Goal: Task Accomplishment & Management: Manage account settings

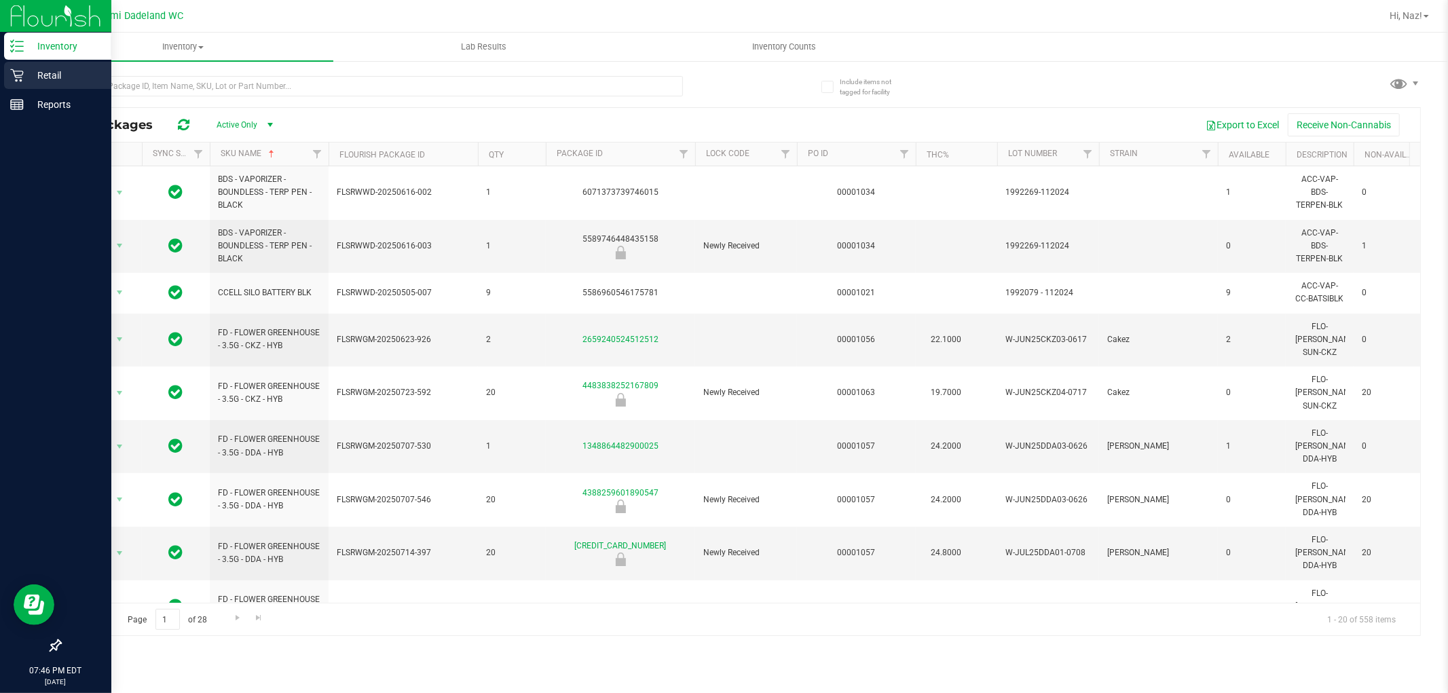
click at [35, 82] on p "Retail" at bounding box center [64, 75] width 81 height 16
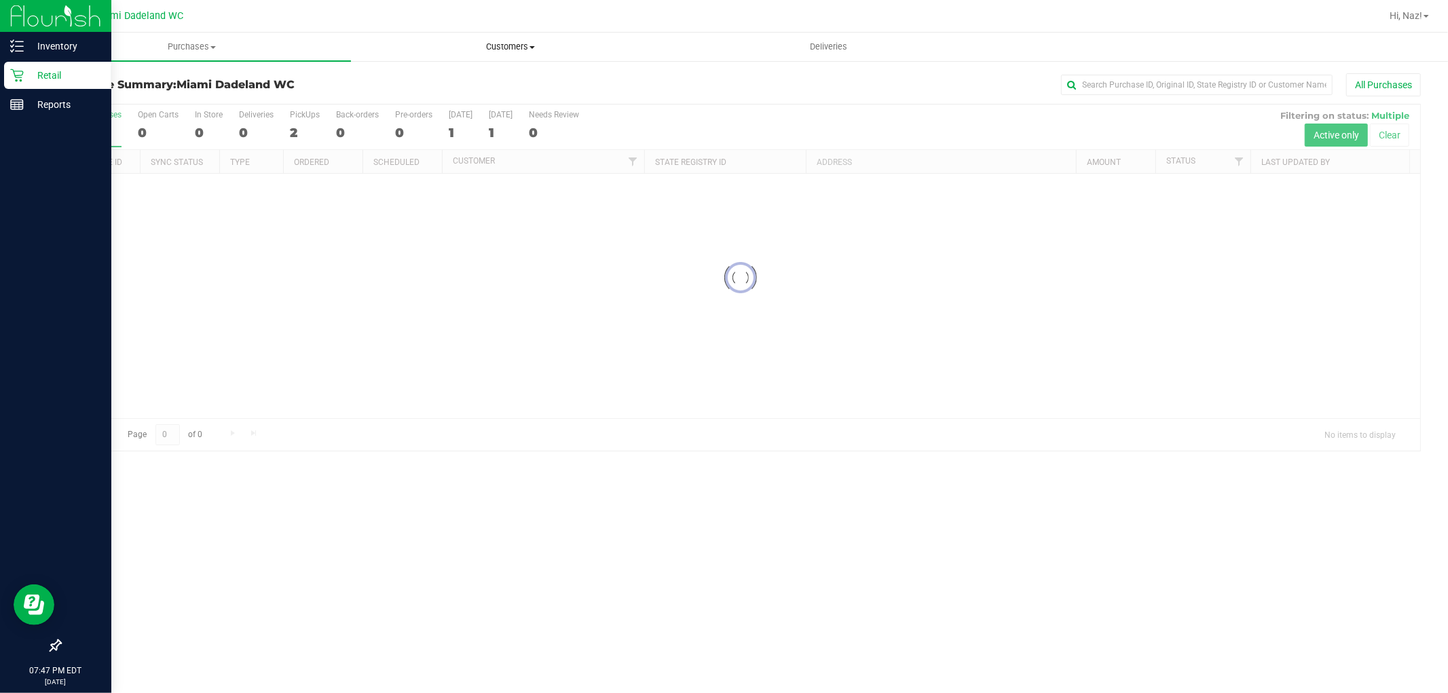
click at [516, 43] on span "Customers" at bounding box center [510, 47] width 317 height 12
click at [443, 74] on li "All customers" at bounding box center [510, 82] width 318 height 16
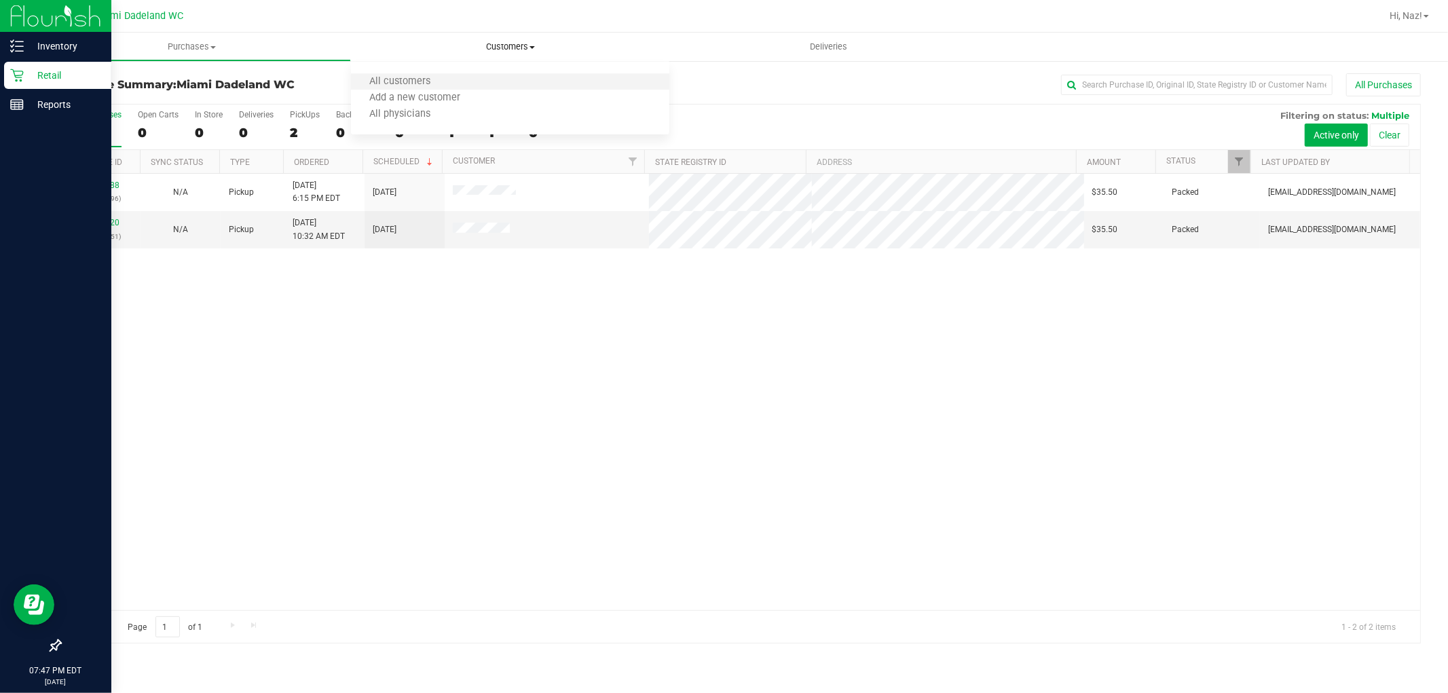
click at [425, 75] on li "All customers" at bounding box center [510, 82] width 318 height 16
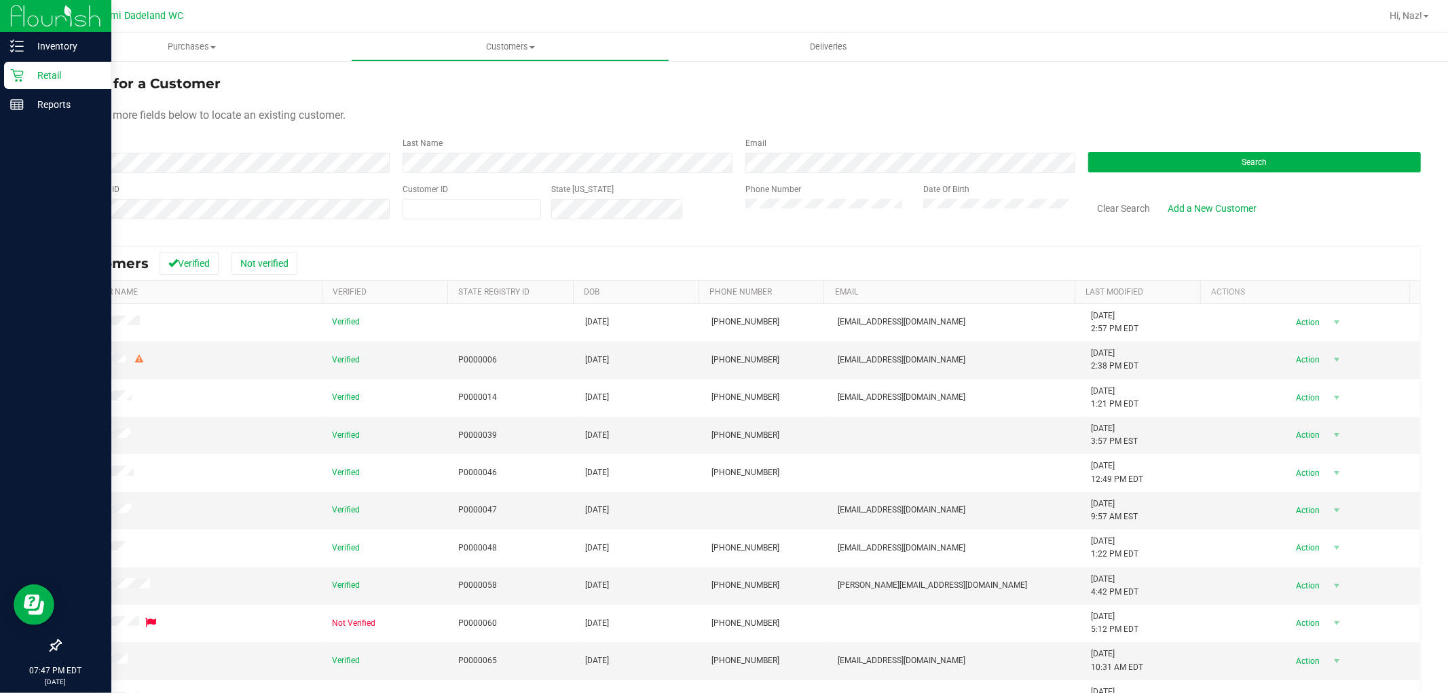
click at [178, 196] on div "State Registry ID" at bounding box center [226, 207] width 333 height 48
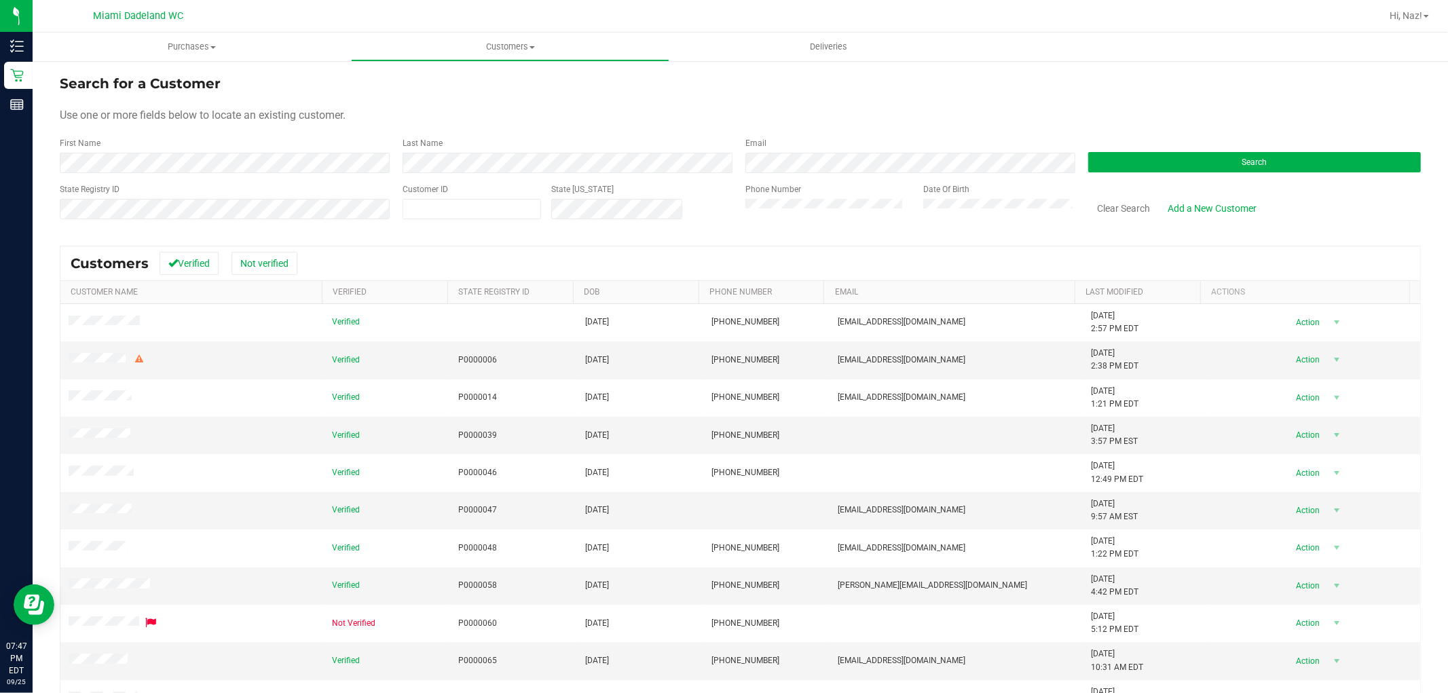
click at [131, 221] on input "text" at bounding box center [106, 225] width 93 height 12
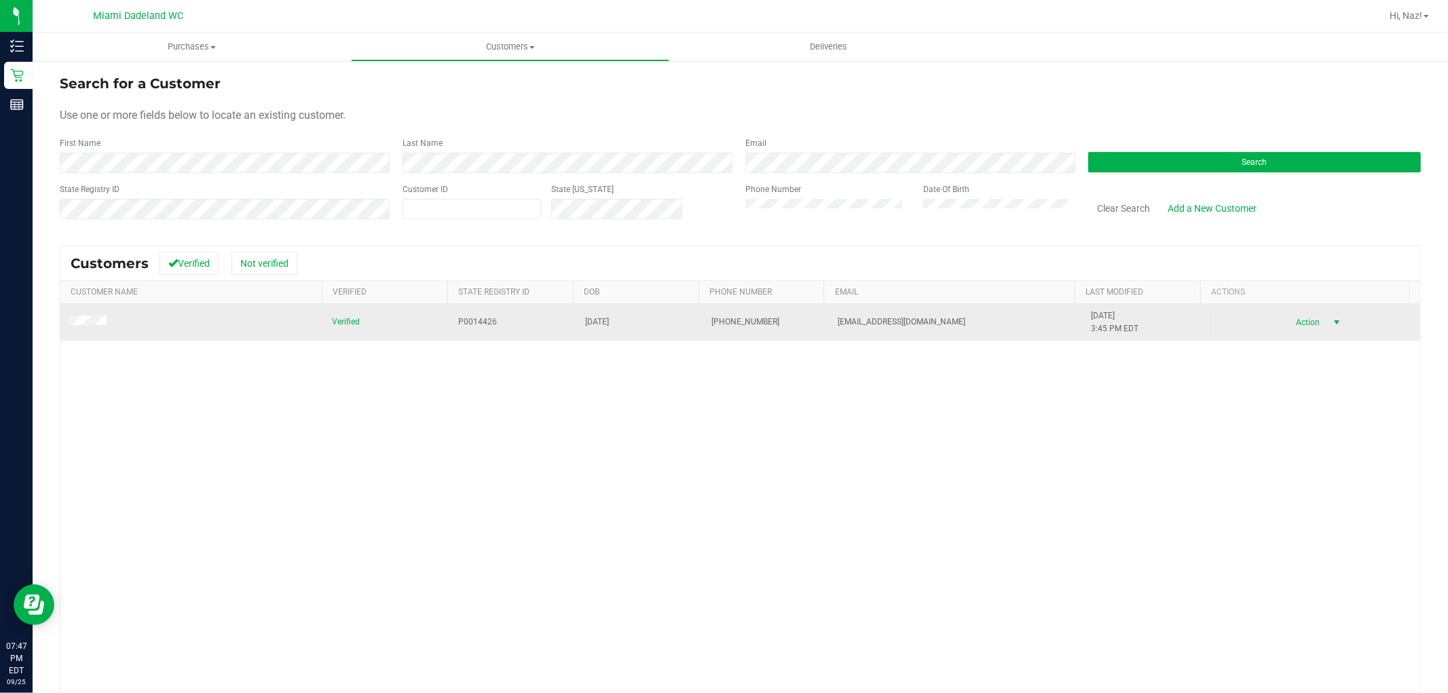
click at [1332, 322] on span "select" at bounding box center [1337, 322] width 11 height 11
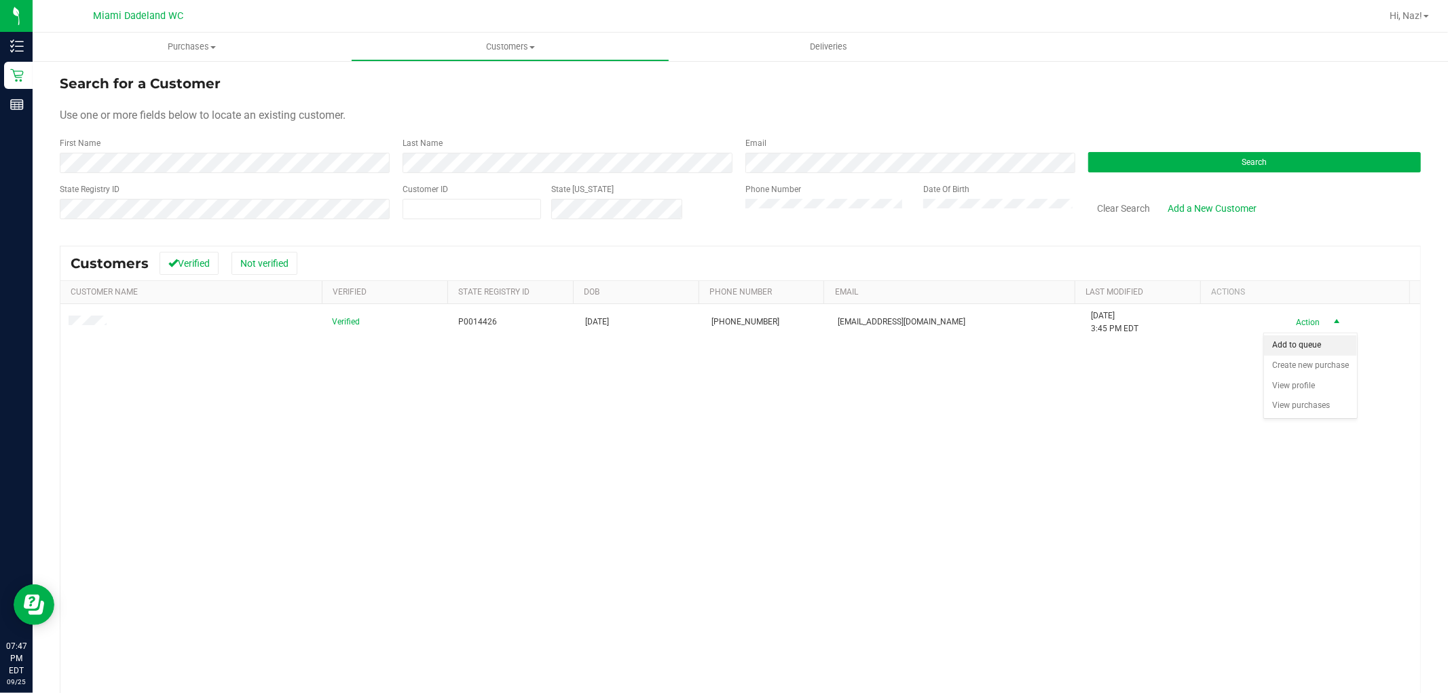
click at [1294, 350] on li "Add to queue" at bounding box center [1310, 345] width 93 height 20
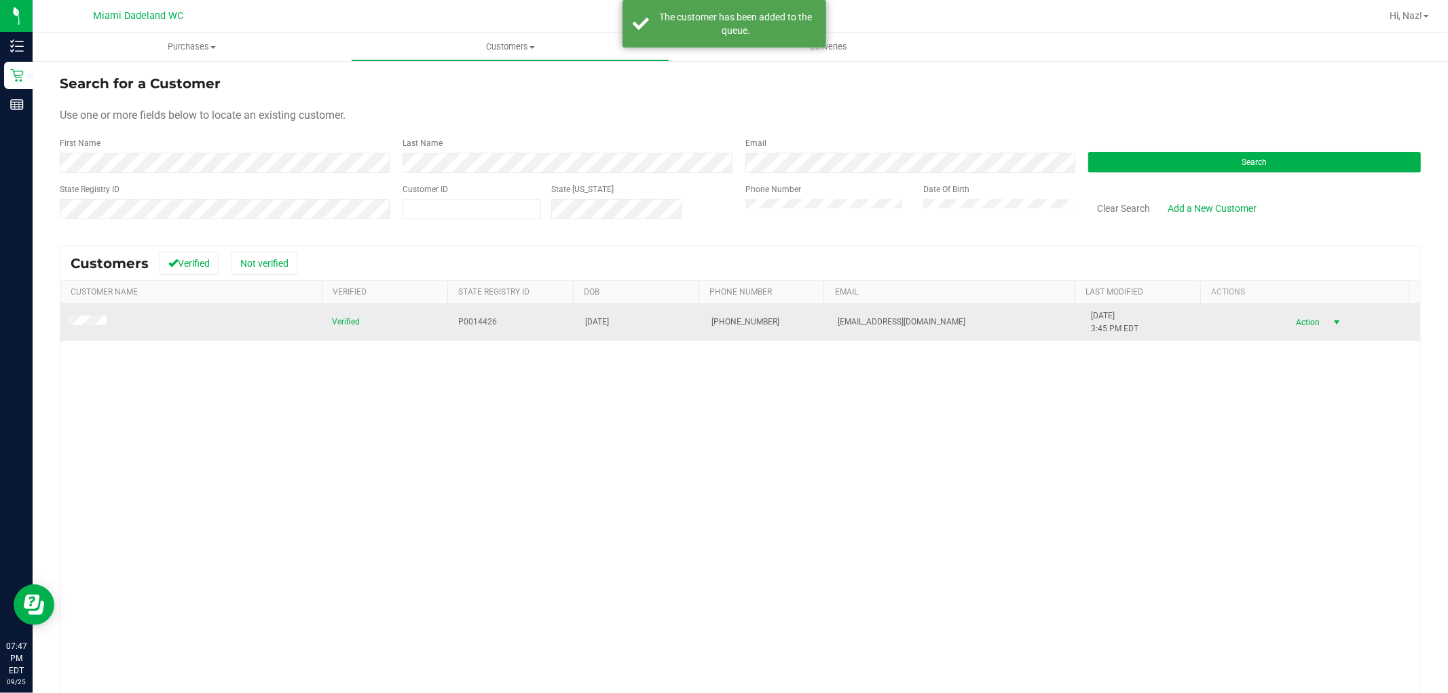
click at [1288, 327] on span "Action" at bounding box center [1307, 322] width 44 height 19
click at [1288, 326] on span "Action" at bounding box center [1307, 322] width 44 height 19
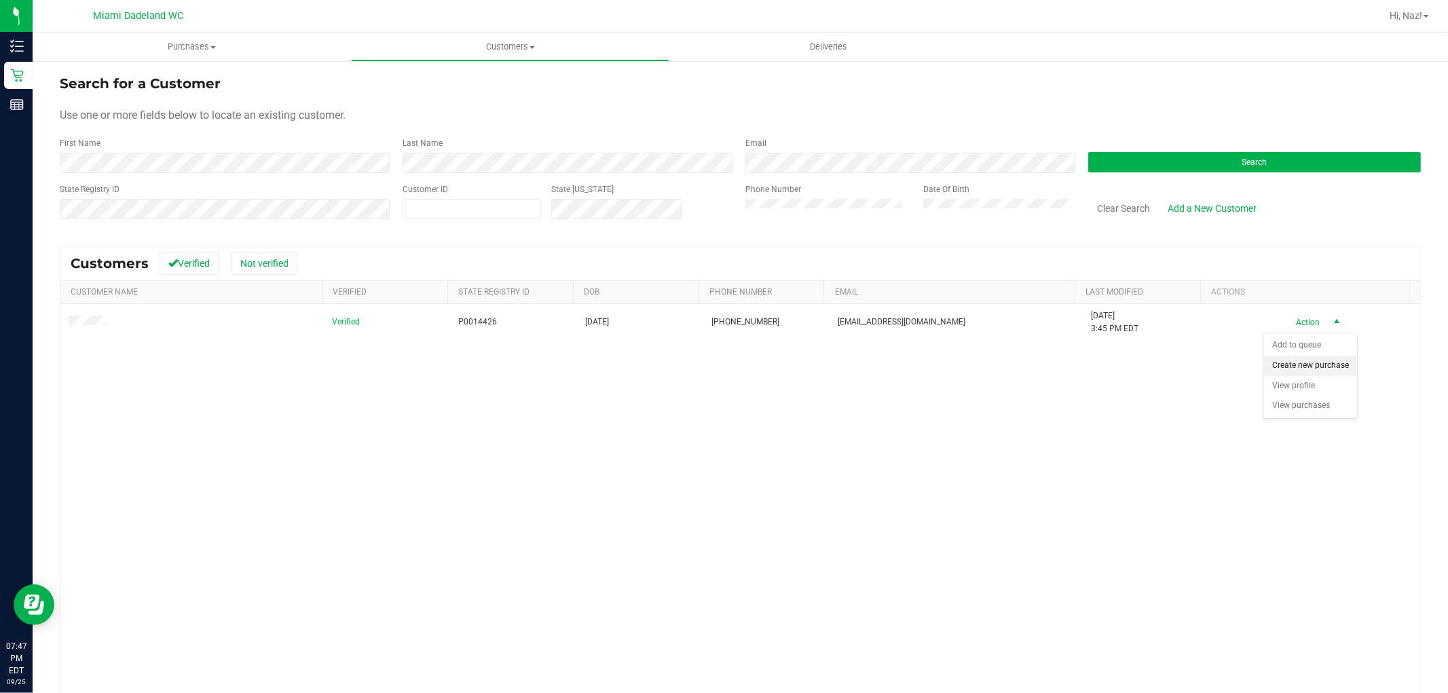
click at [1302, 365] on li "Create new purchase" at bounding box center [1310, 366] width 93 height 20
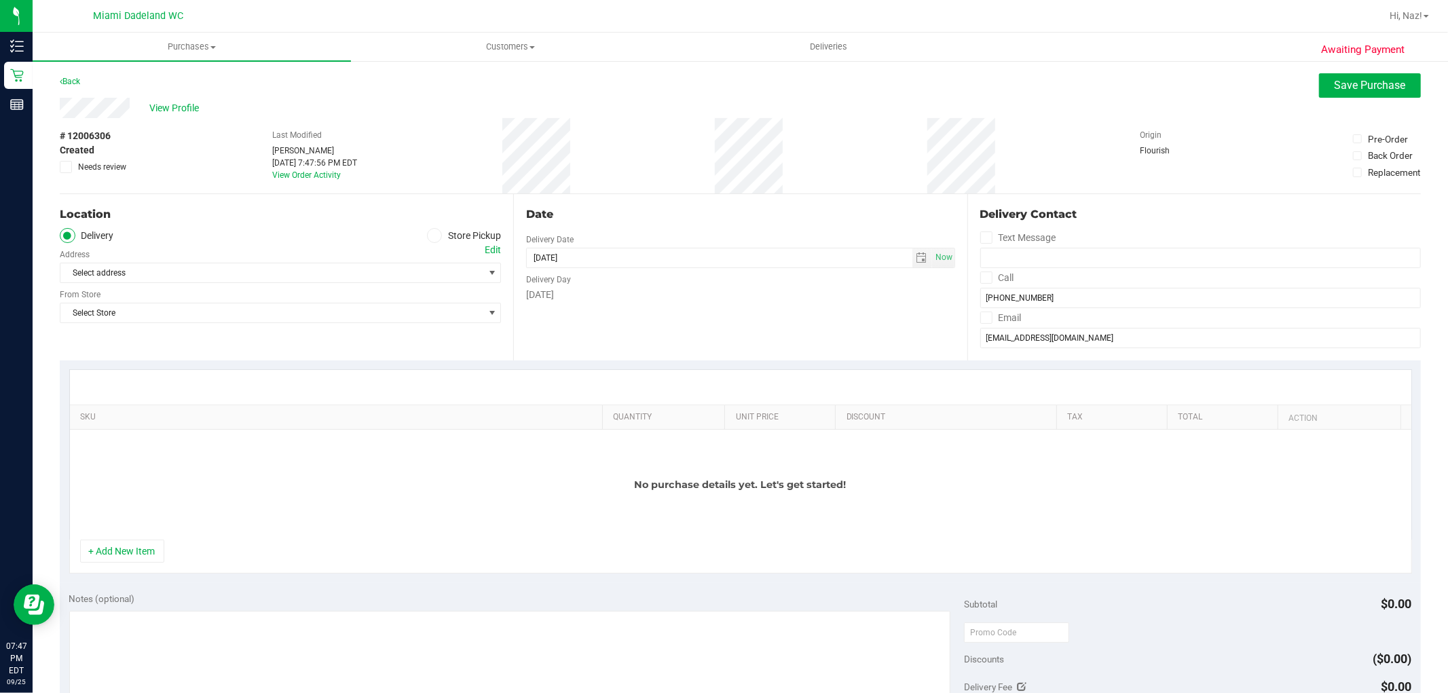
click at [463, 238] on label "Store Pickup" at bounding box center [464, 236] width 75 height 16
click at [0, 0] on input "Store Pickup" at bounding box center [0, 0] width 0 height 0
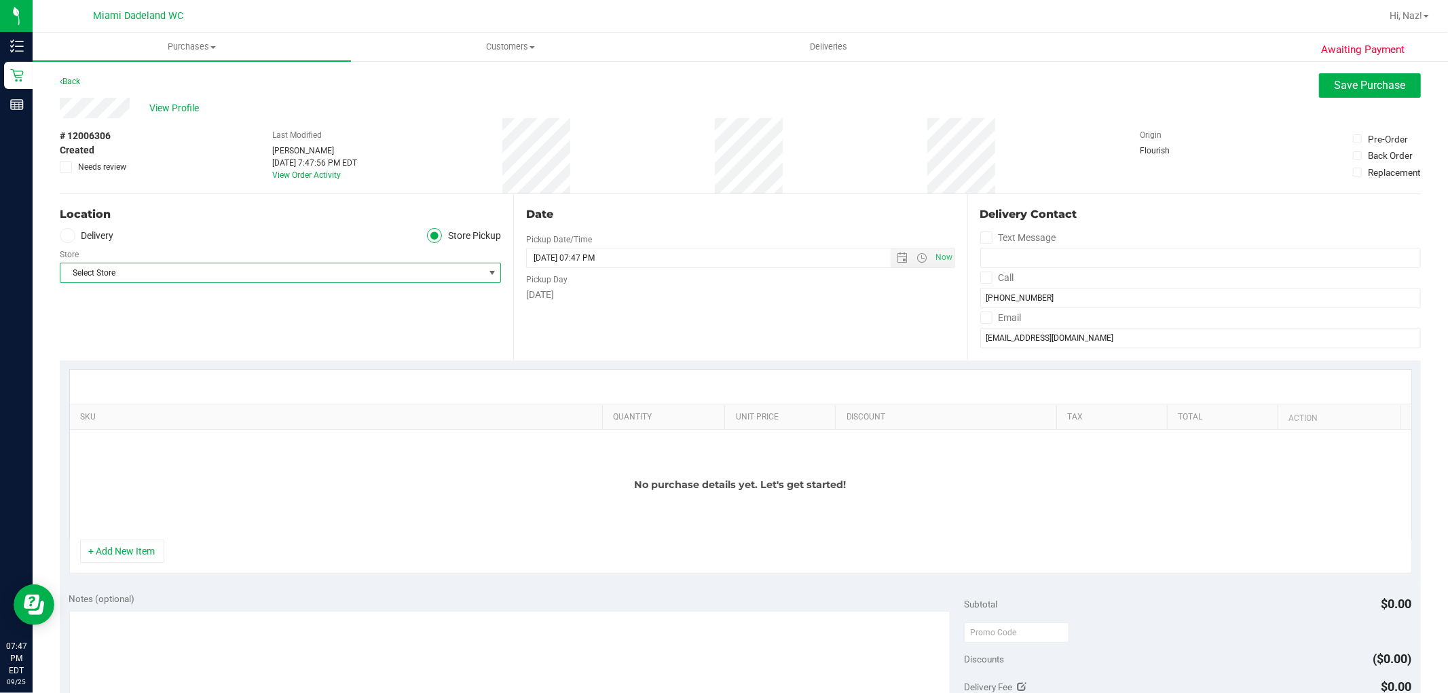
click at [371, 270] on span "Select Store" at bounding box center [271, 272] width 423 height 19
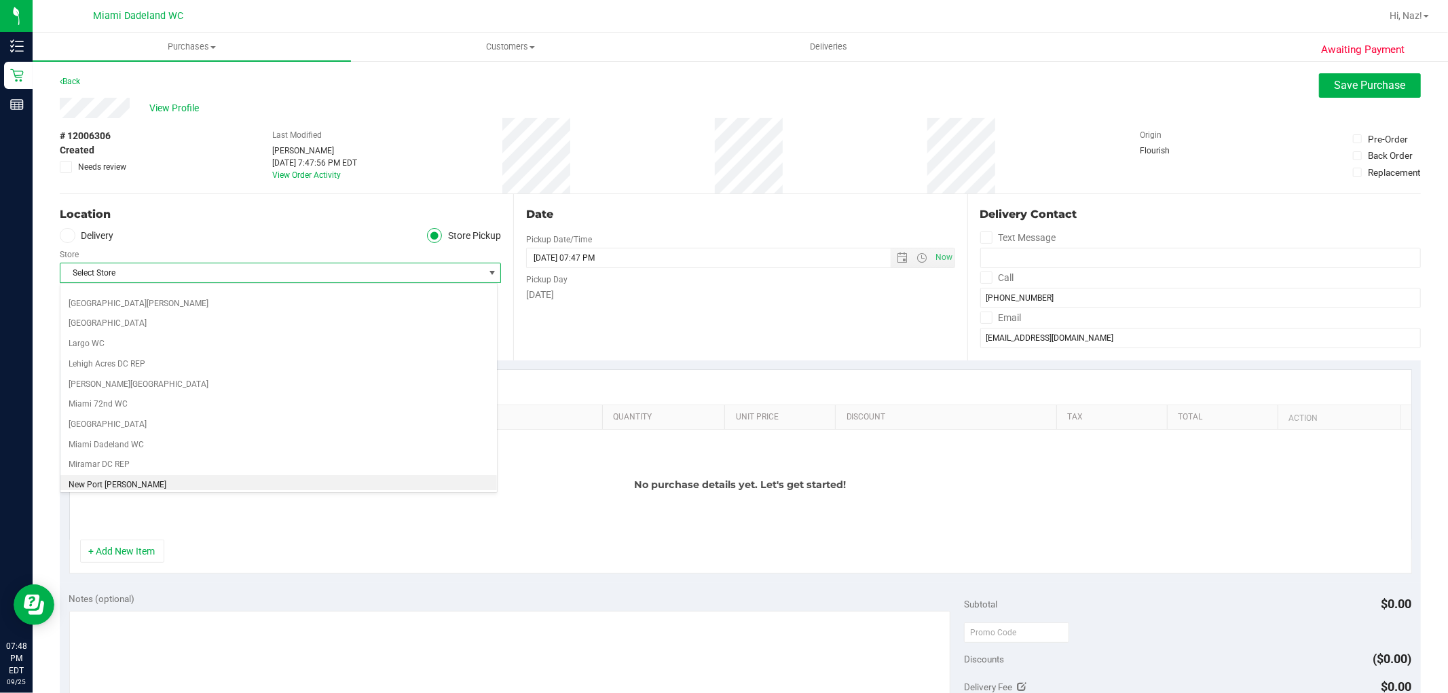
scroll to position [377, 0]
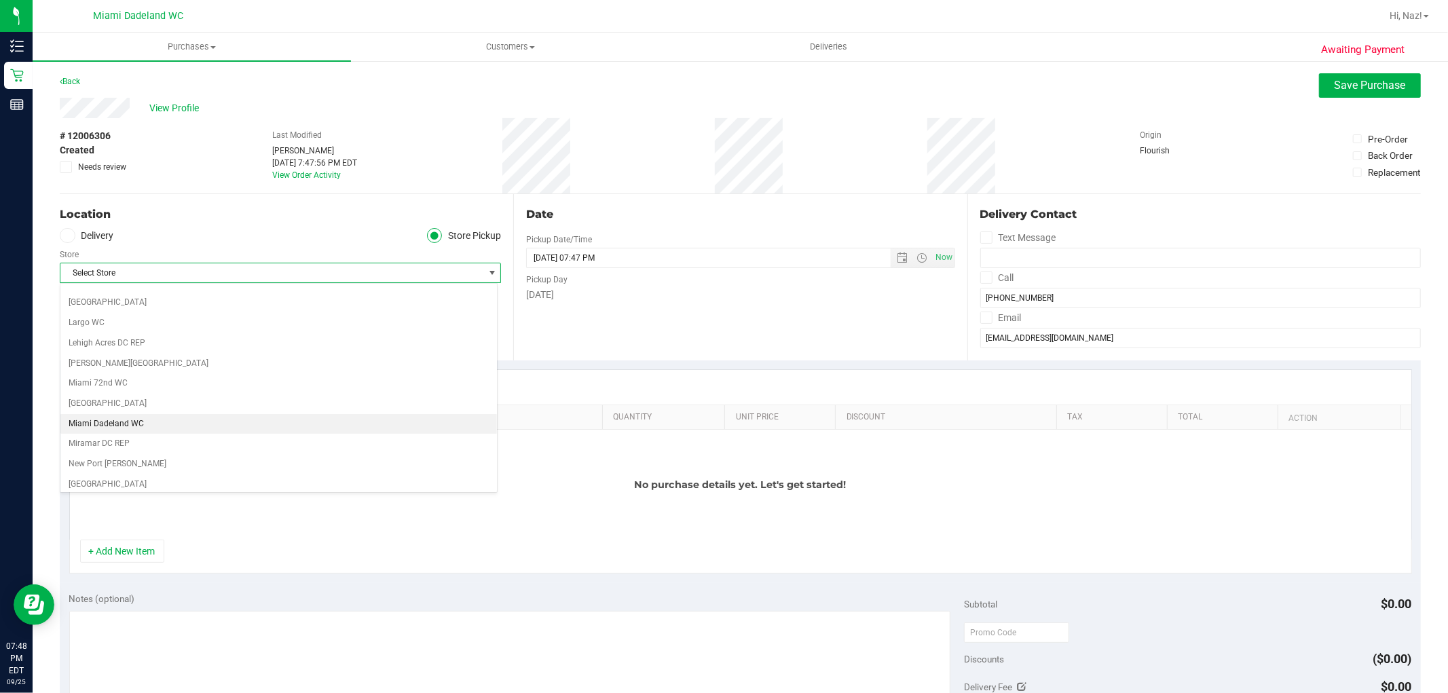
click at [174, 426] on li "Miami Dadeland WC" at bounding box center [278, 424] width 437 height 20
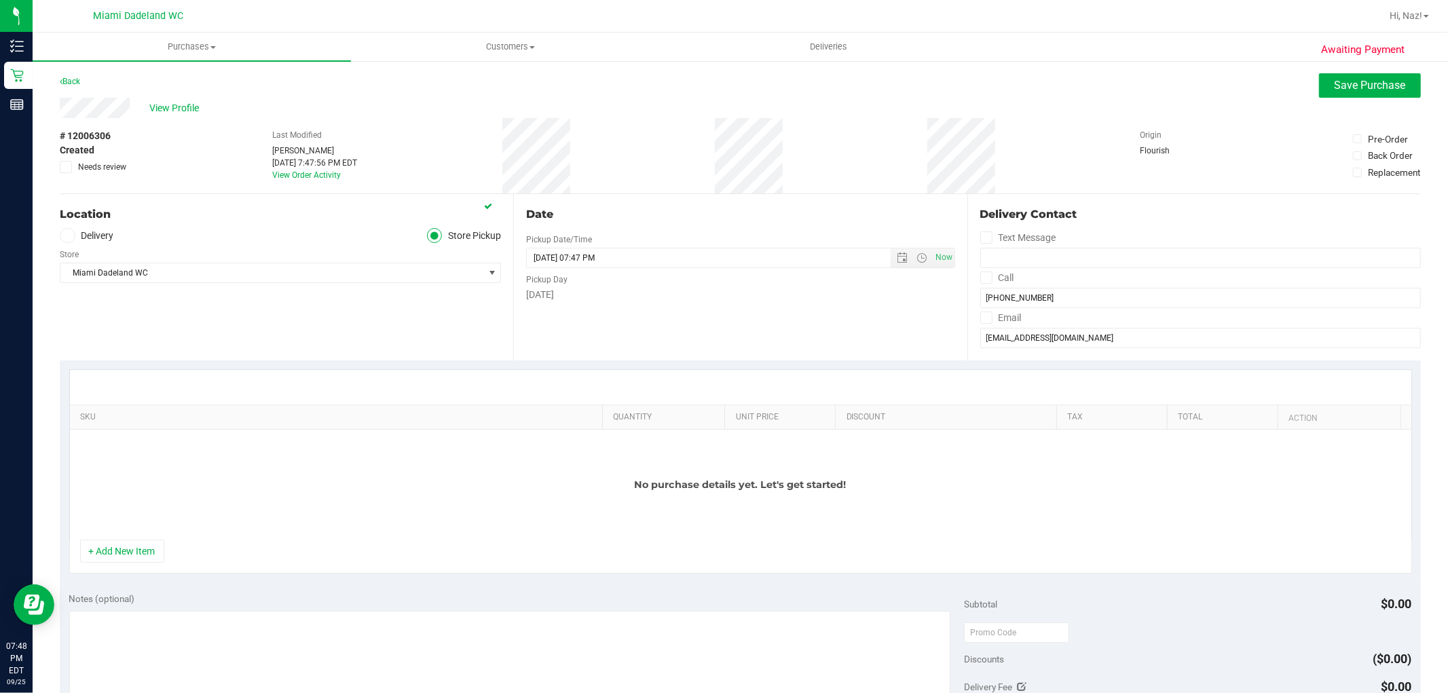
click at [603, 326] on div "Date Pickup Date/Time 09/25/2025 Now 09/25/2025 07:47 PM Now Pickup Day Thursday" at bounding box center [740, 277] width 454 height 166
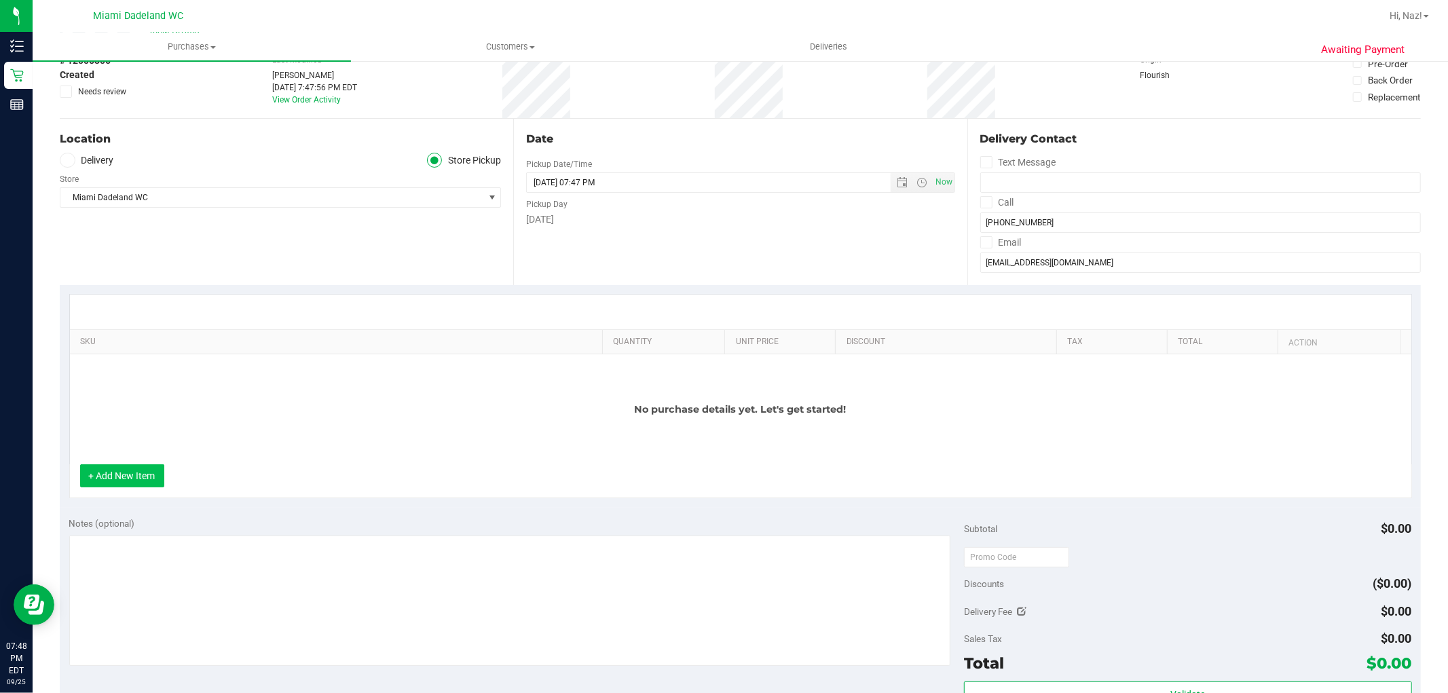
click at [128, 477] on button "+ Add New Item" at bounding box center [122, 475] width 84 height 23
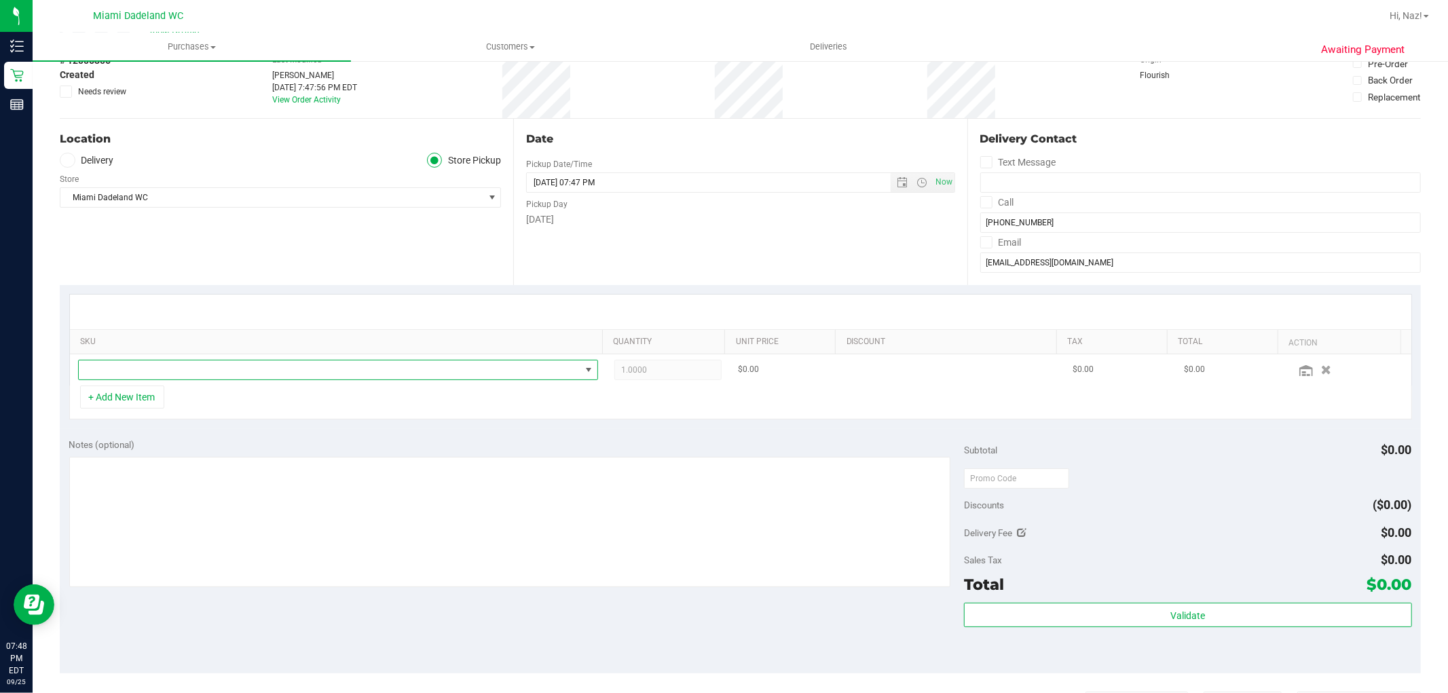
click at [145, 373] on span "NO DATA FOUND" at bounding box center [330, 370] width 502 height 19
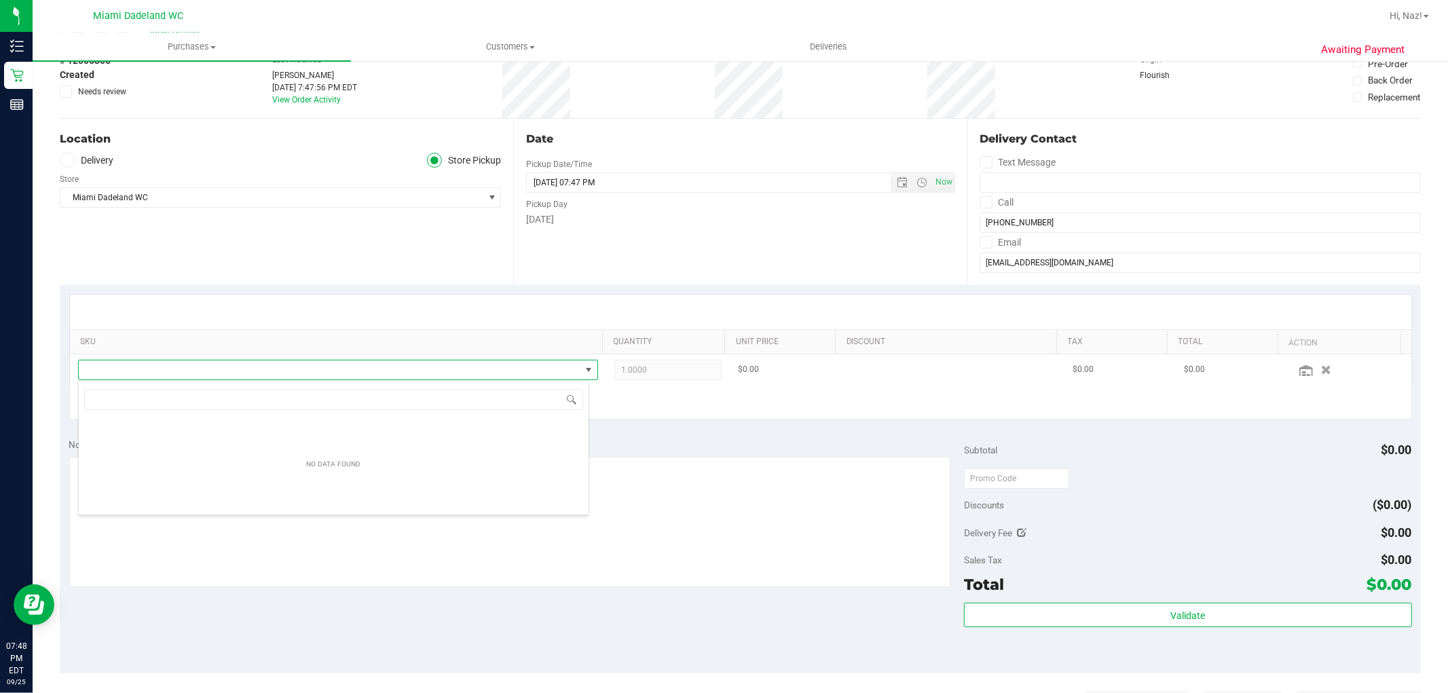
scroll to position [20, 511]
click at [146, 367] on span "NO DATA FOUND" at bounding box center [330, 370] width 502 height 19
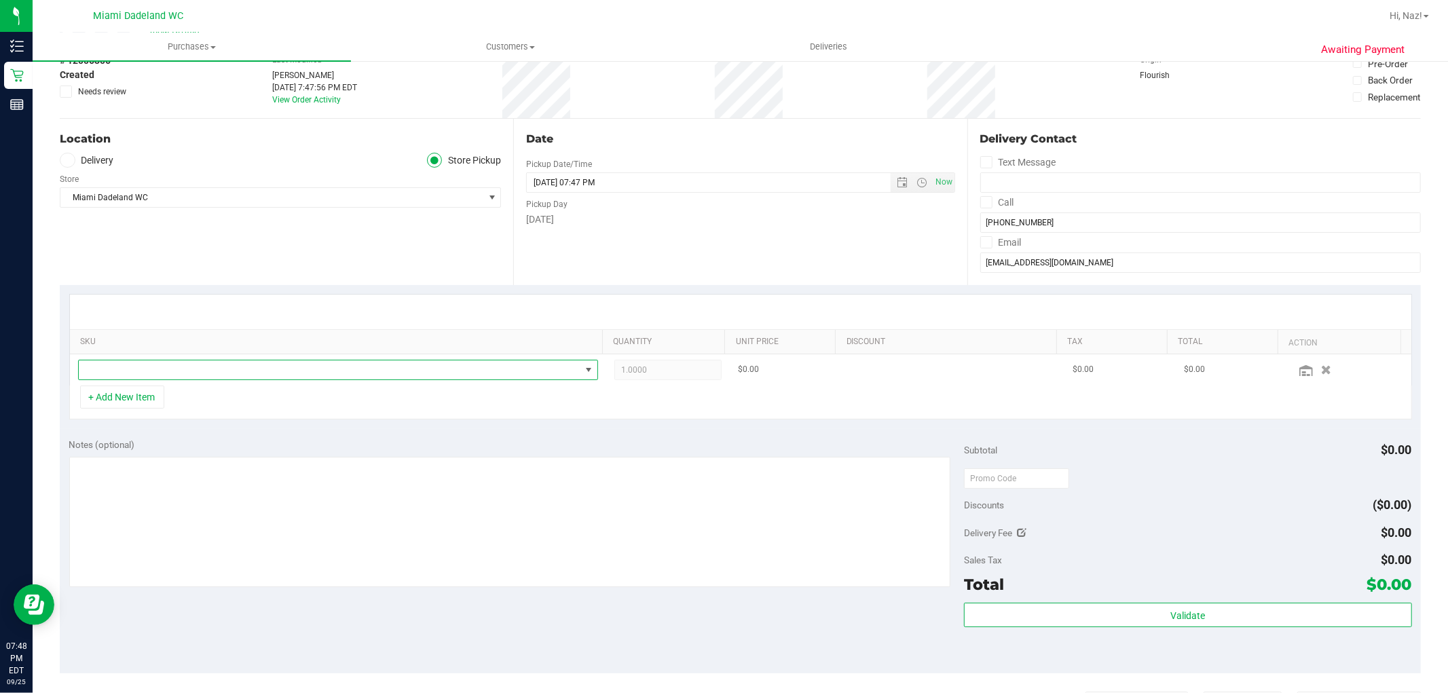
click at [139, 362] on span at bounding box center [330, 370] width 502 height 19
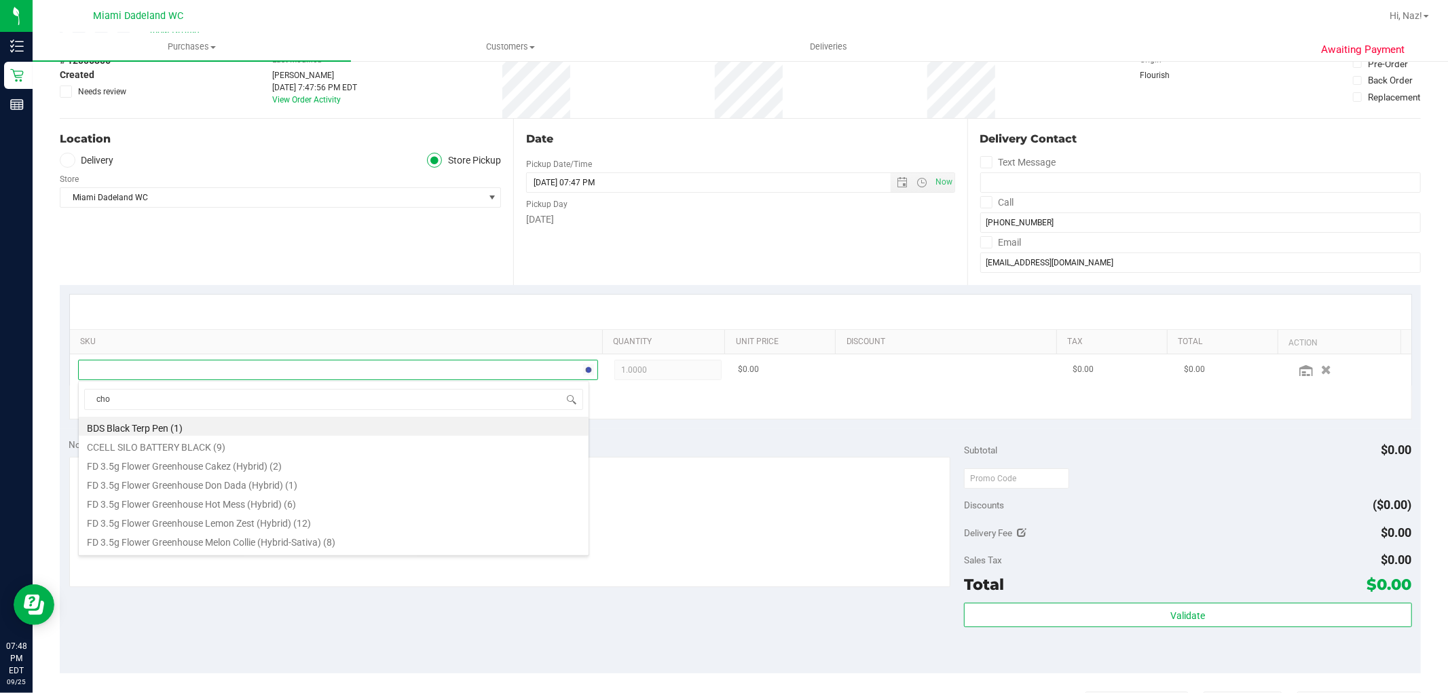
type input "choc"
click at [225, 430] on li "HT 100mg Dark Chocolate Bar (THC) (36)" at bounding box center [334, 426] width 510 height 19
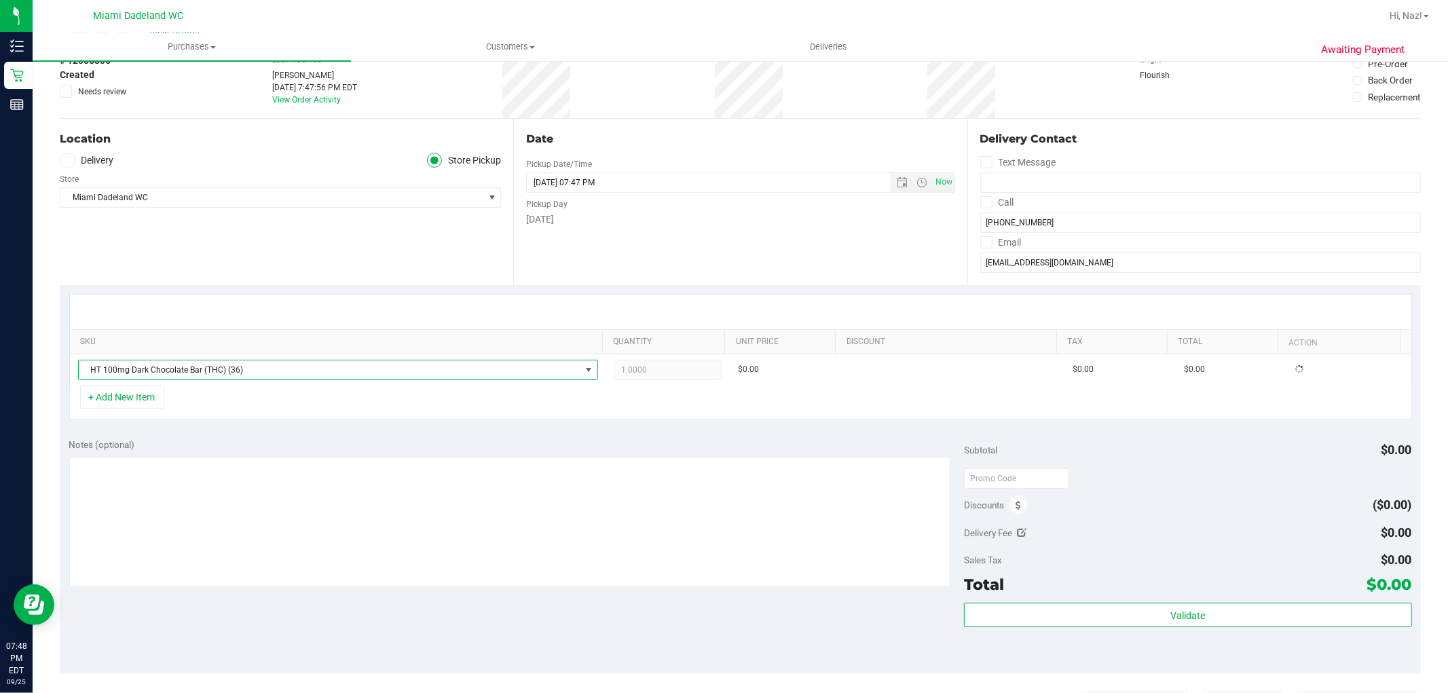
click at [422, 431] on div "Notes (optional) Subtotal $0.00 Discounts ($0.00) Delivery Fee $0.00 Sales Tax …" at bounding box center [741, 551] width 1362 height 244
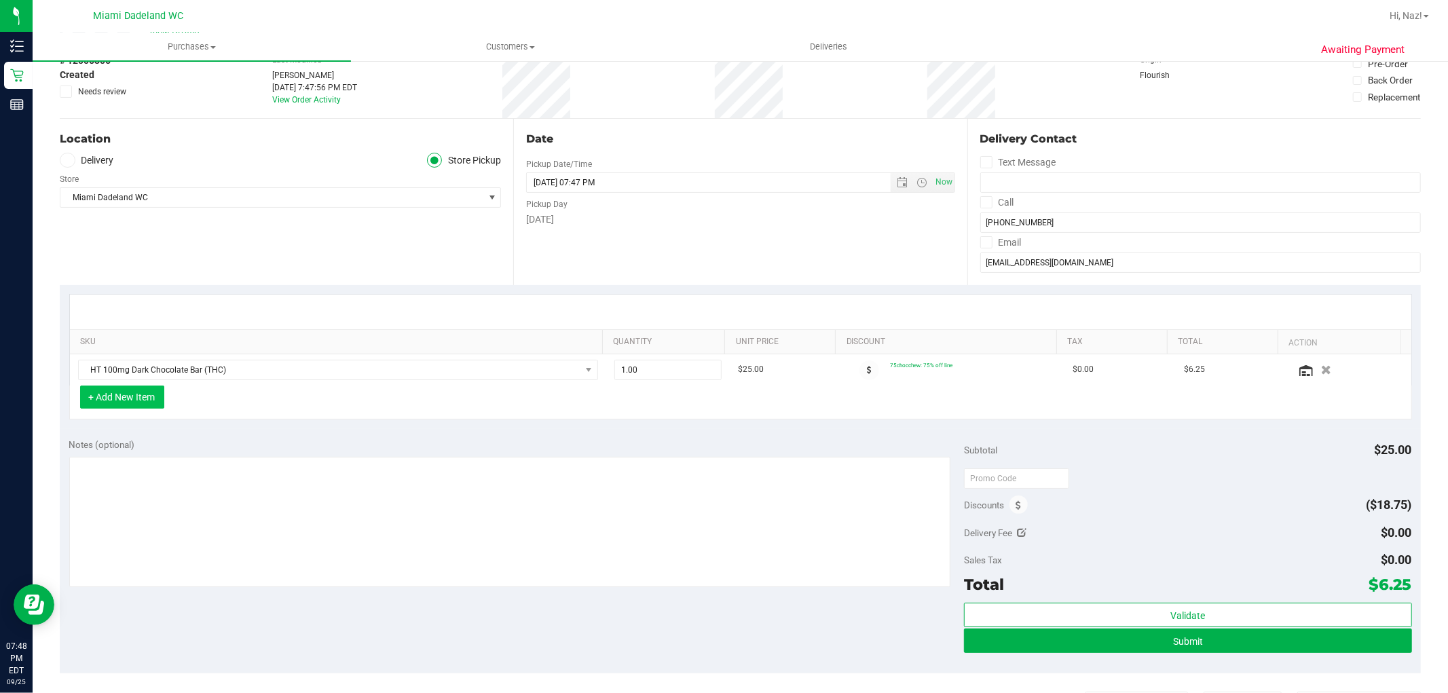
click at [129, 391] on button "+ Add New Item" at bounding box center [122, 397] width 84 height 23
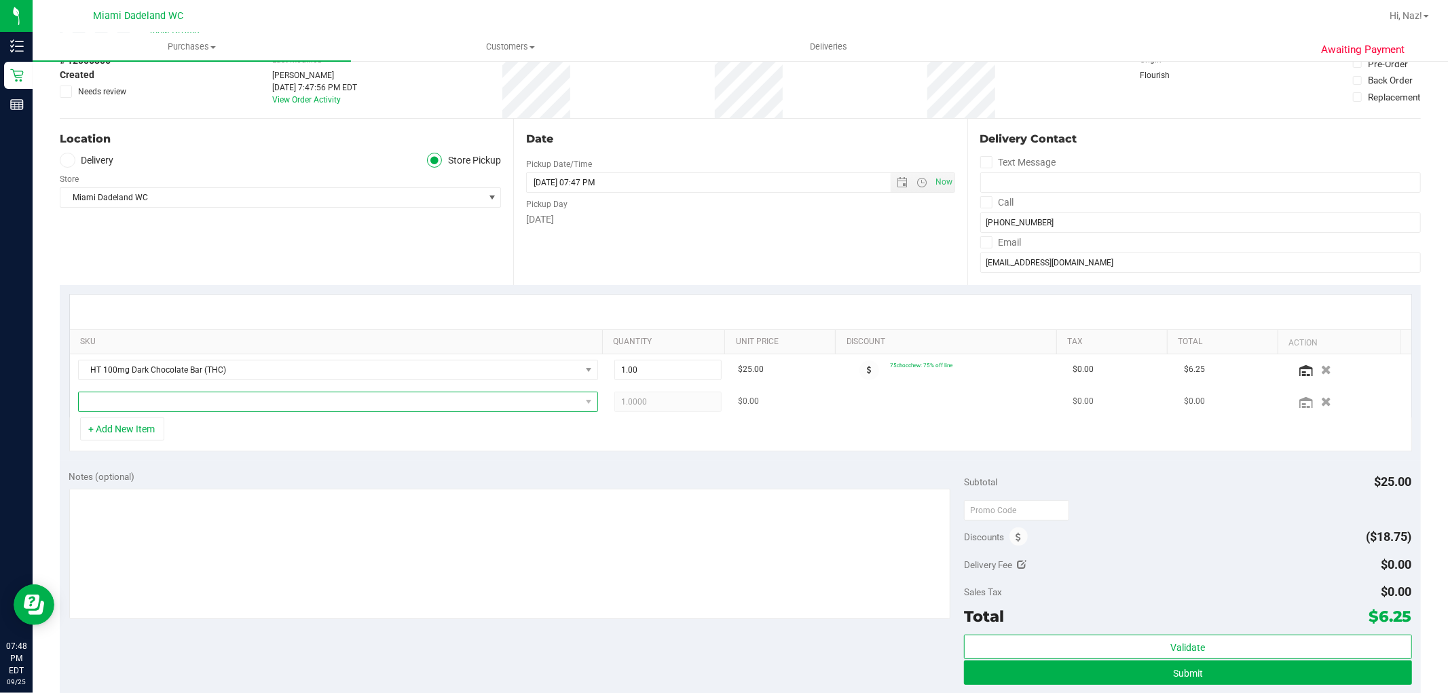
click at [147, 399] on span "NO DATA FOUND" at bounding box center [330, 402] width 502 height 19
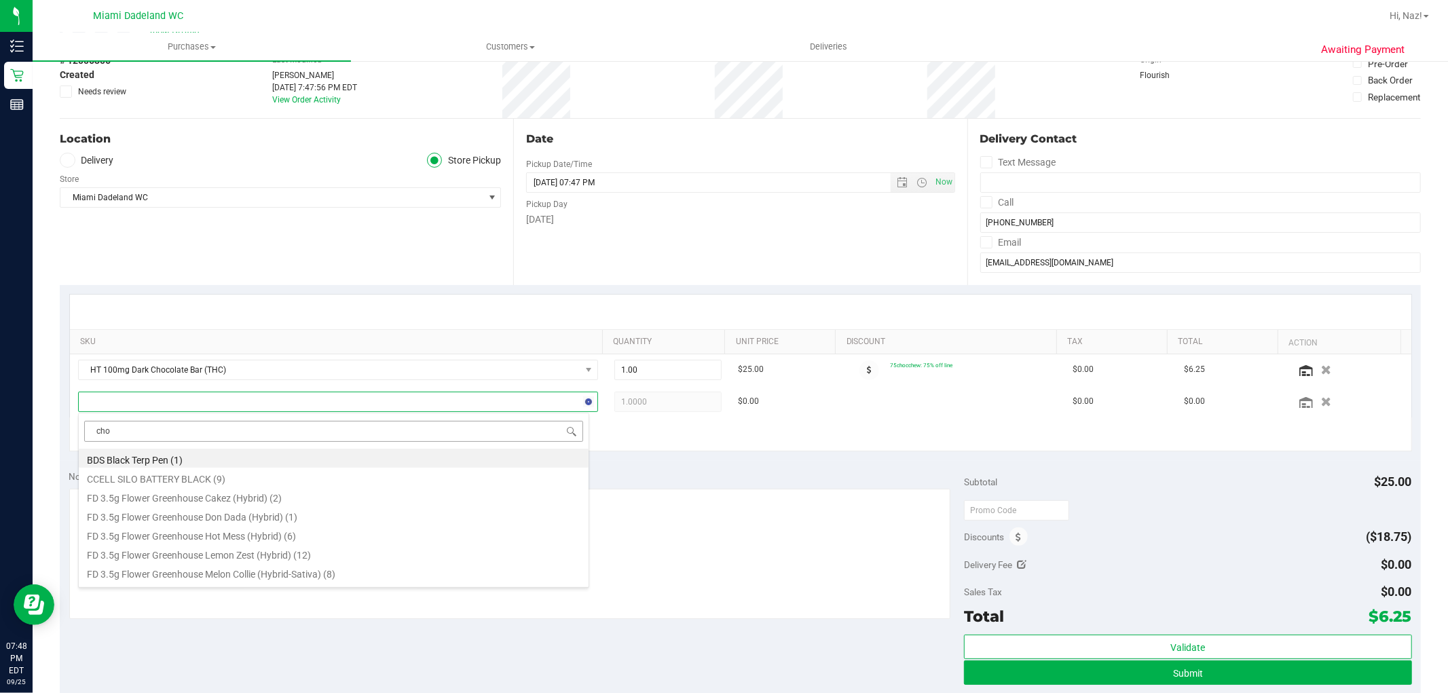
type input "choc"
click at [163, 514] on li "HT 100mg Milk Chocolate Caramel Bar (THC) (8)" at bounding box center [334, 515] width 510 height 19
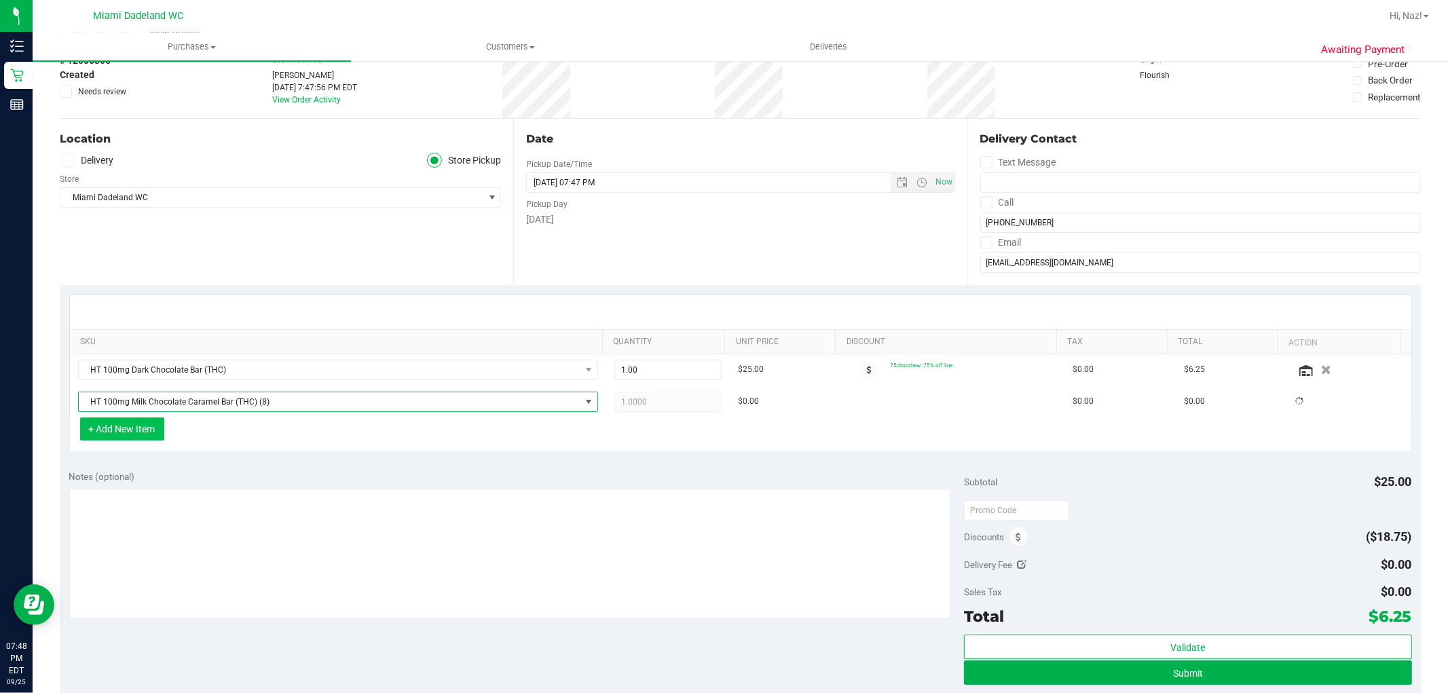
click at [103, 428] on button "+ Add New Item" at bounding box center [122, 429] width 84 height 23
click at [138, 430] on button "+ Add New Item" at bounding box center [122, 429] width 84 height 23
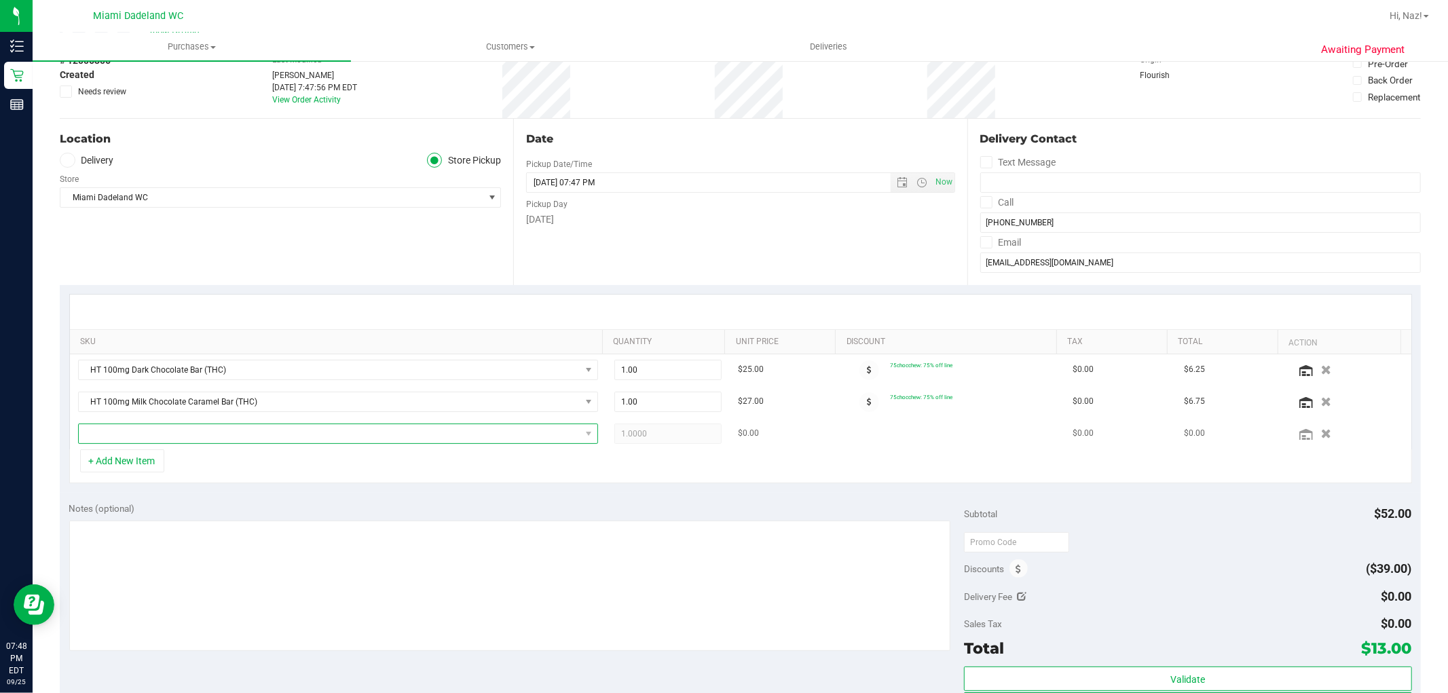
click at [143, 423] on td at bounding box center [338, 433] width 536 height 31
click at [145, 426] on span "NO DATA FOUND" at bounding box center [330, 433] width 502 height 19
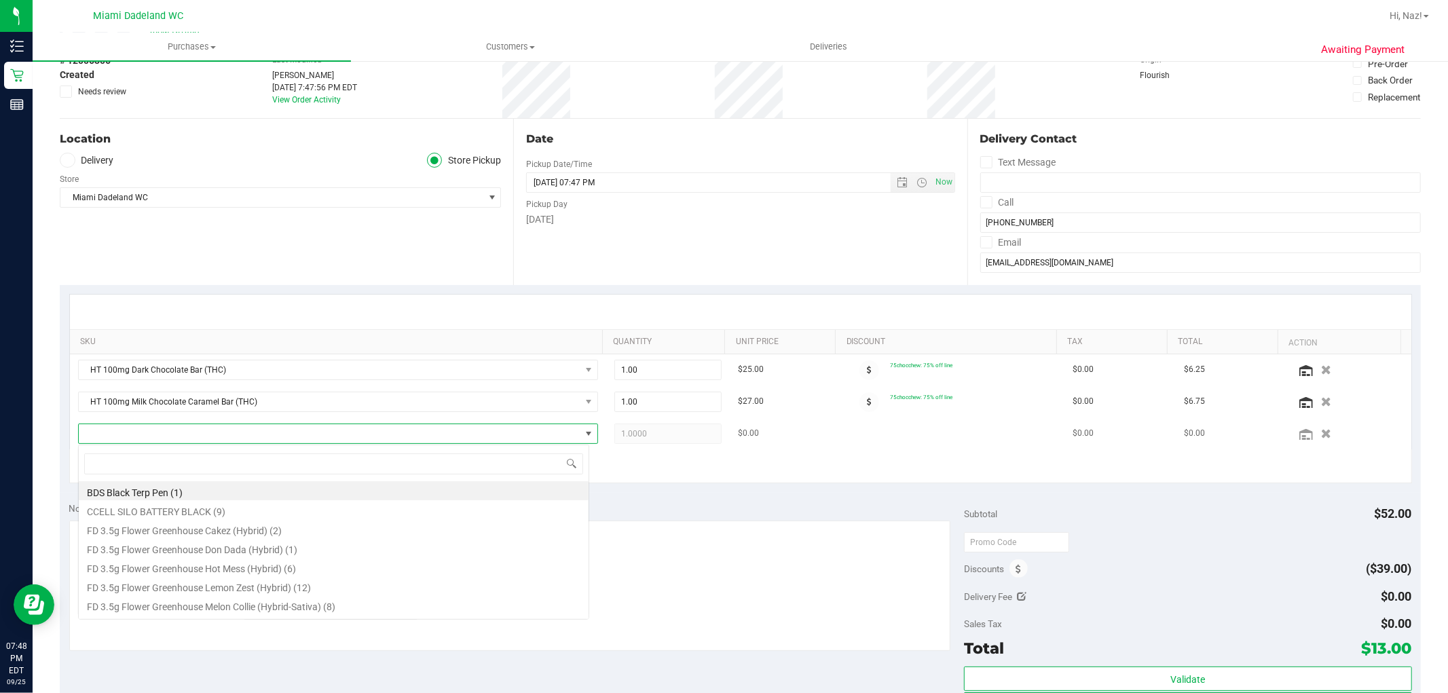
scroll to position [20, 507]
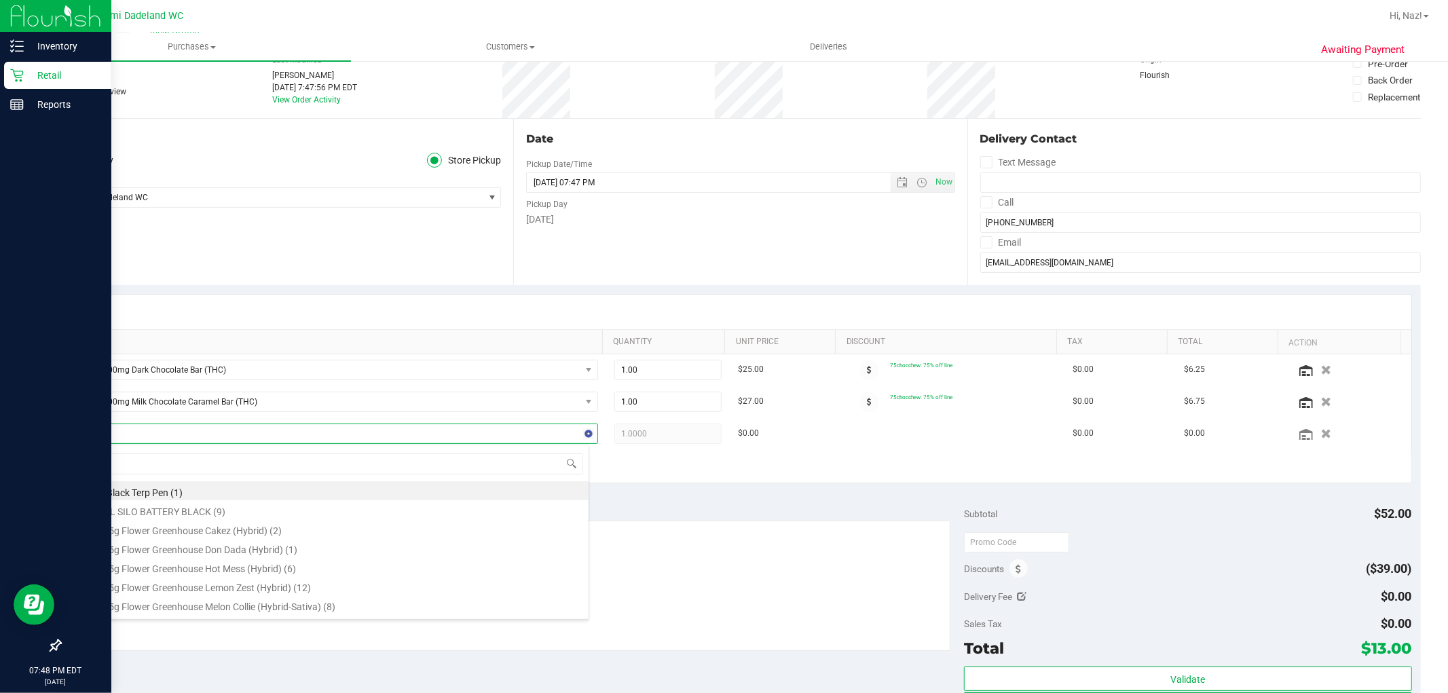
type input "choc"
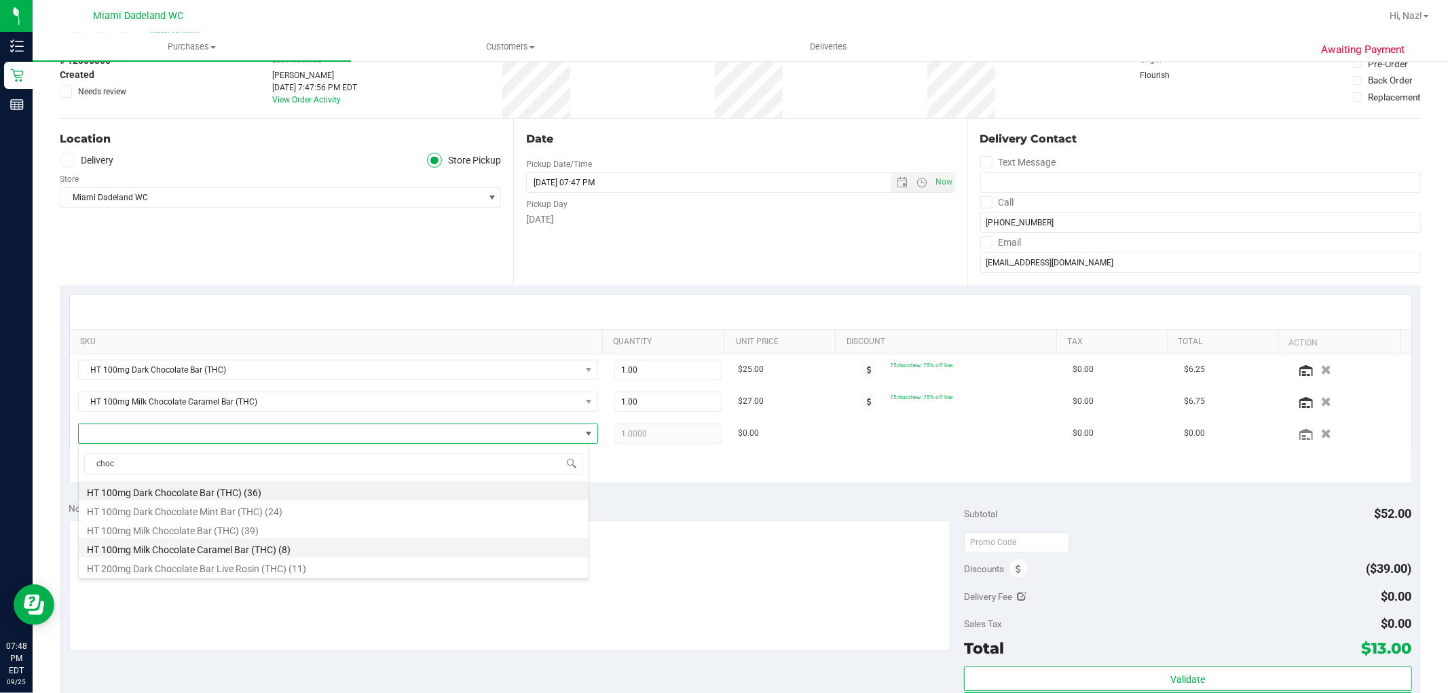
click at [248, 552] on li "HT 100mg Milk Chocolate Caramel Bar (THC) (8)" at bounding box center [334, 548] width 510 height 19
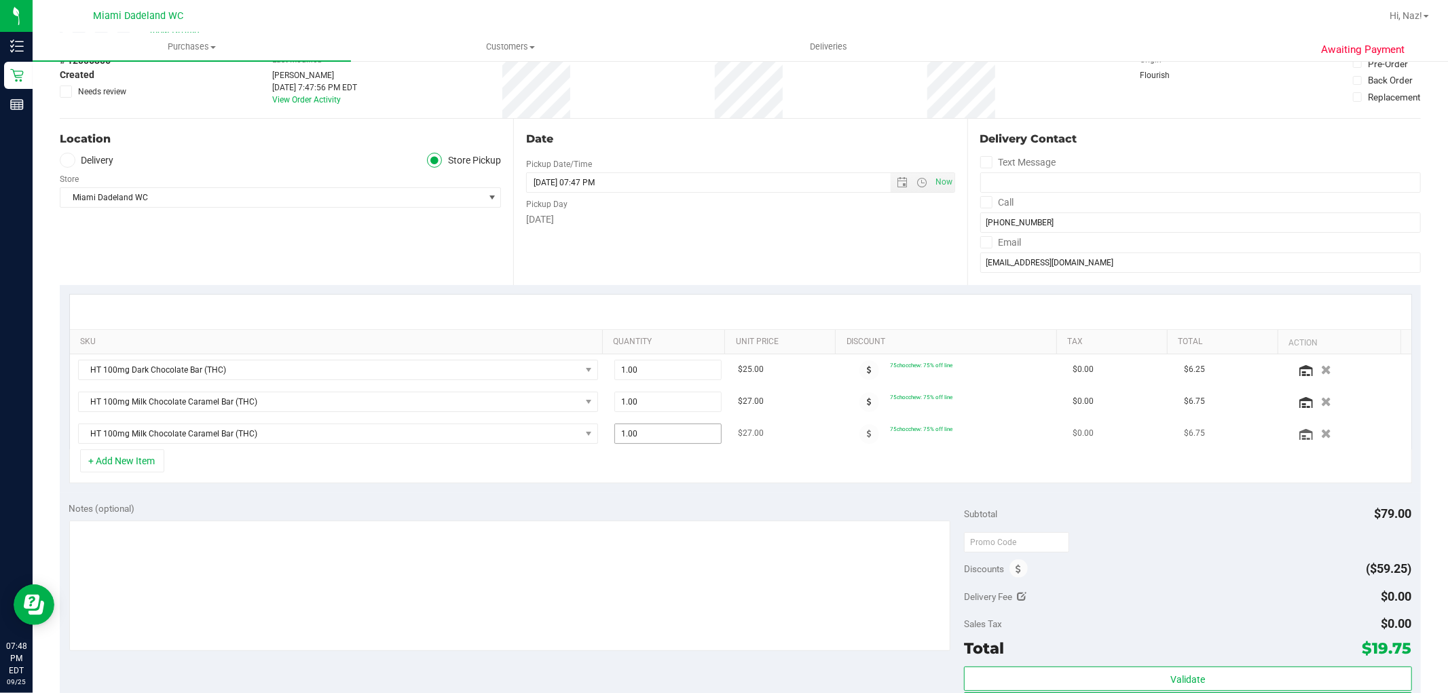
click at [652, 436] on span "1.00 1" at bounding box center [668, 434] width 107 height 20
type input "2"
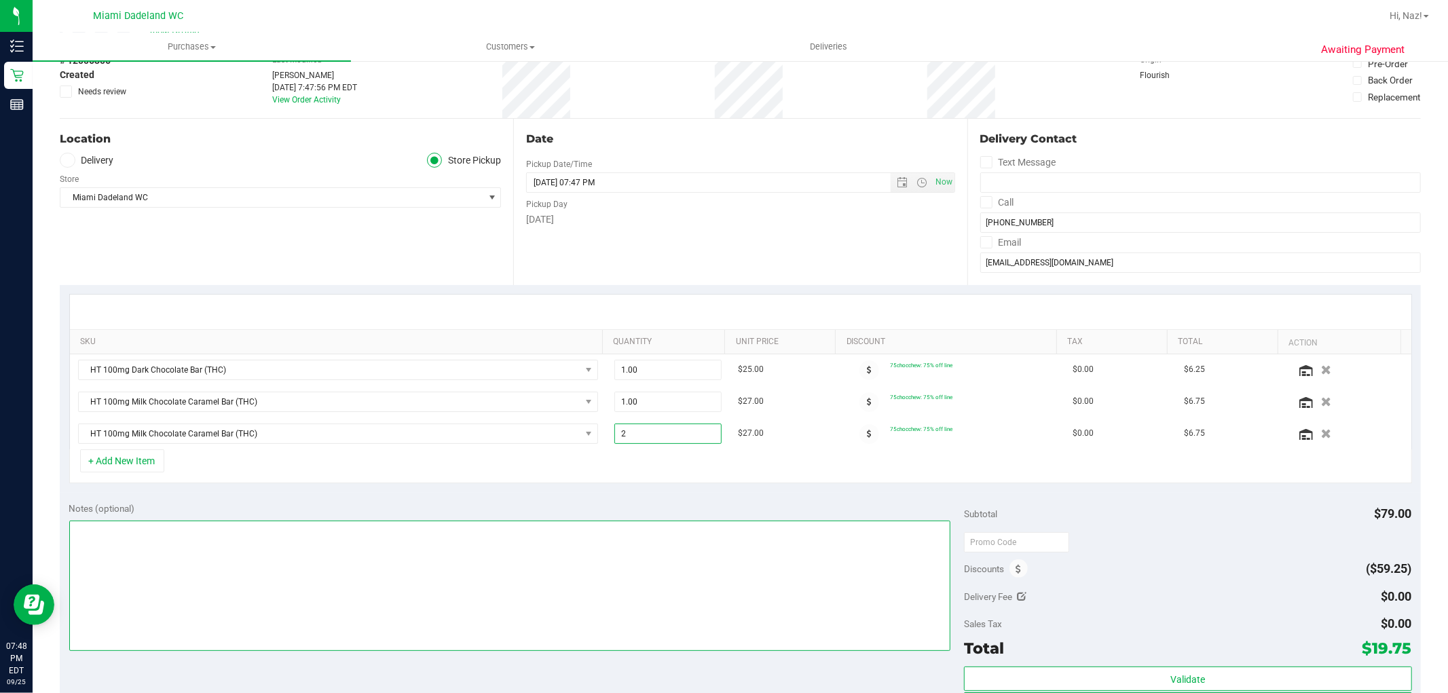
click at [778, 528] on textarea at bounding box center [510, 586] width 882 height 130
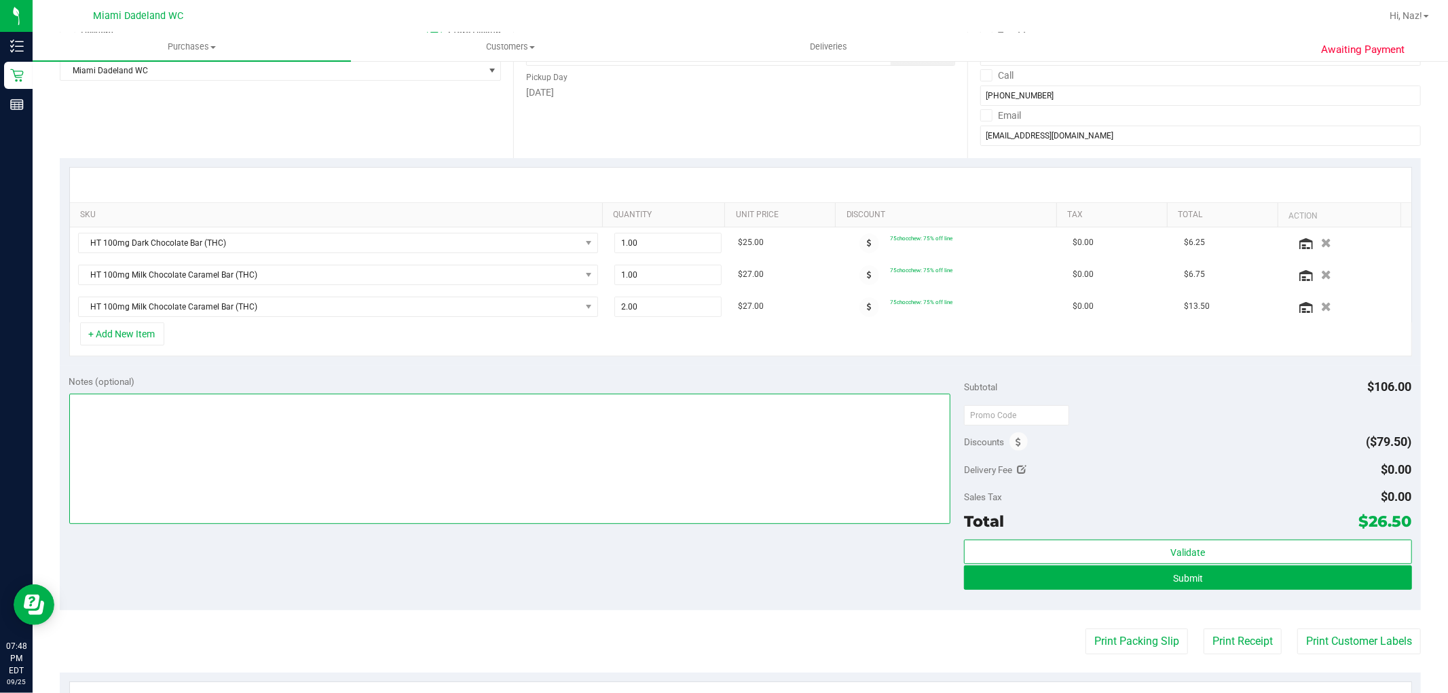
scroll to position [226, 0]
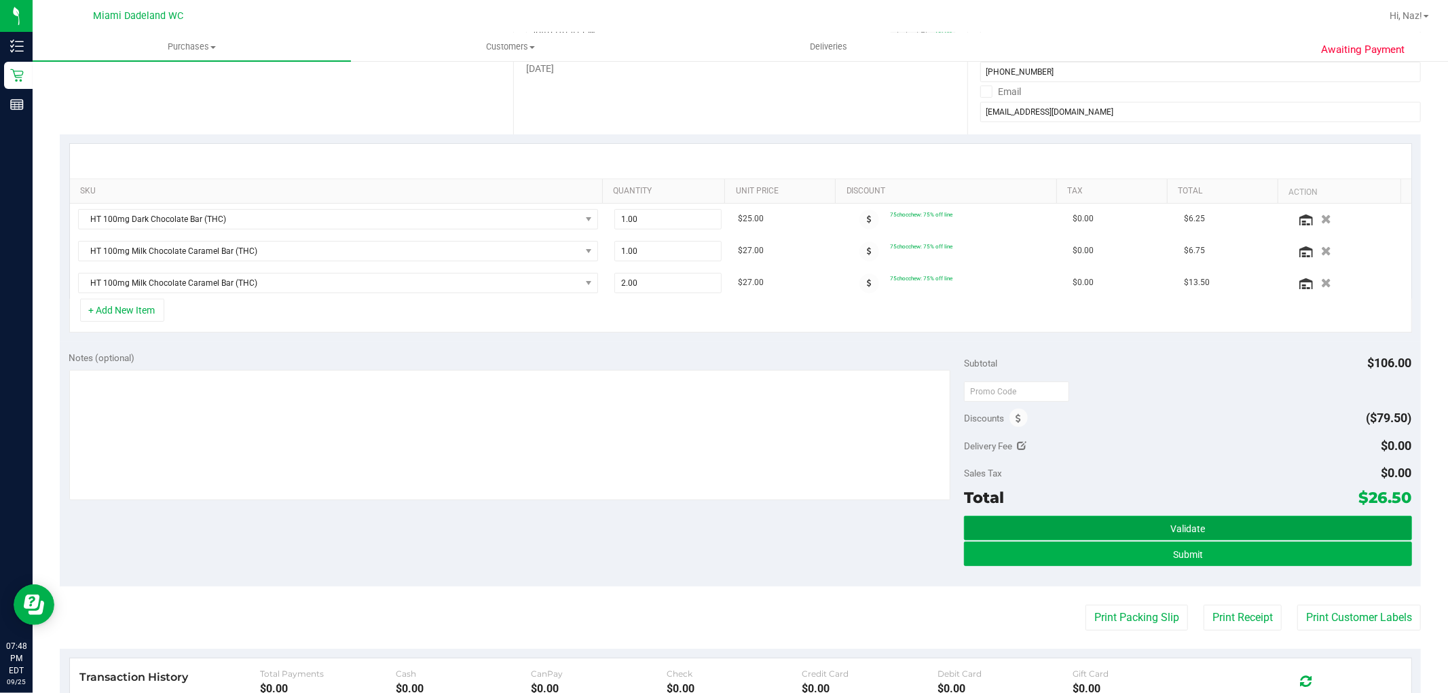
click at [1173, 519] on button "Validate" at bounding box center [1188, 528] width 448 height 24
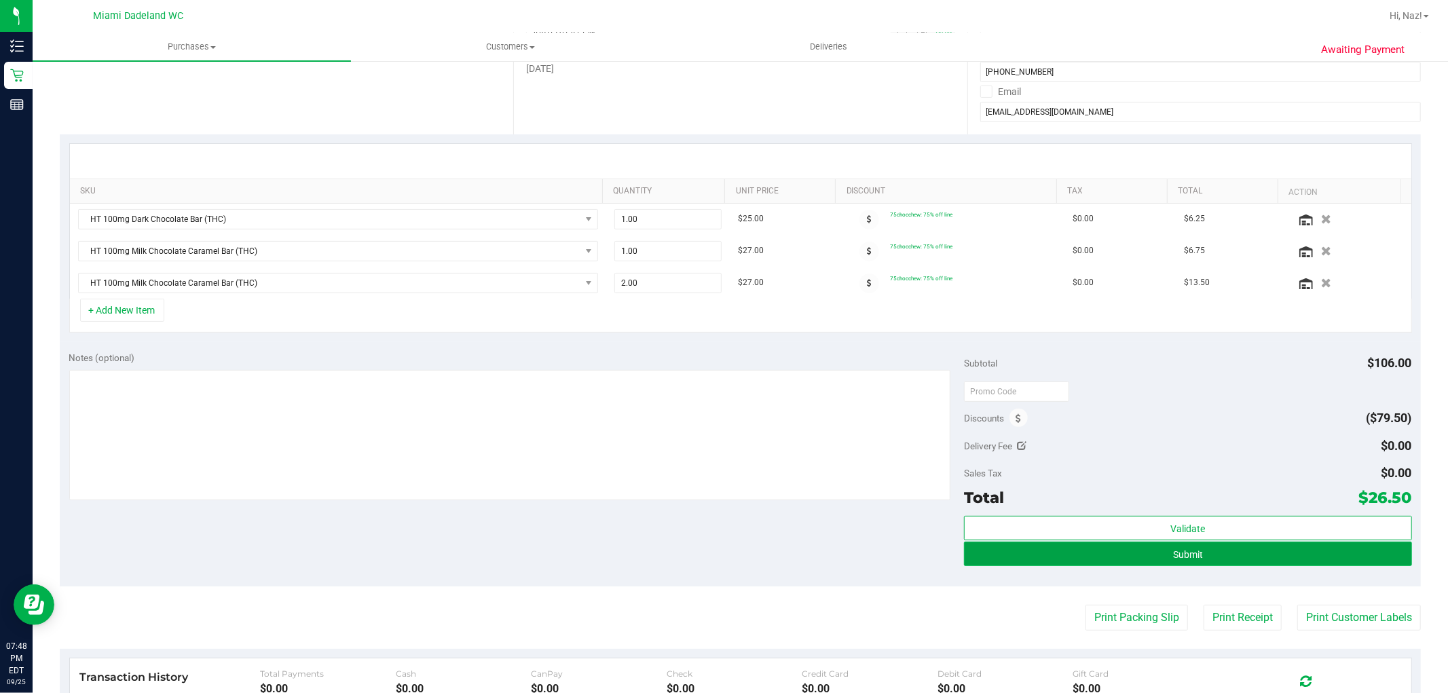
click at [1183, 554] on span "Submit" at bounding box center [1188, 554] width 30 height 11
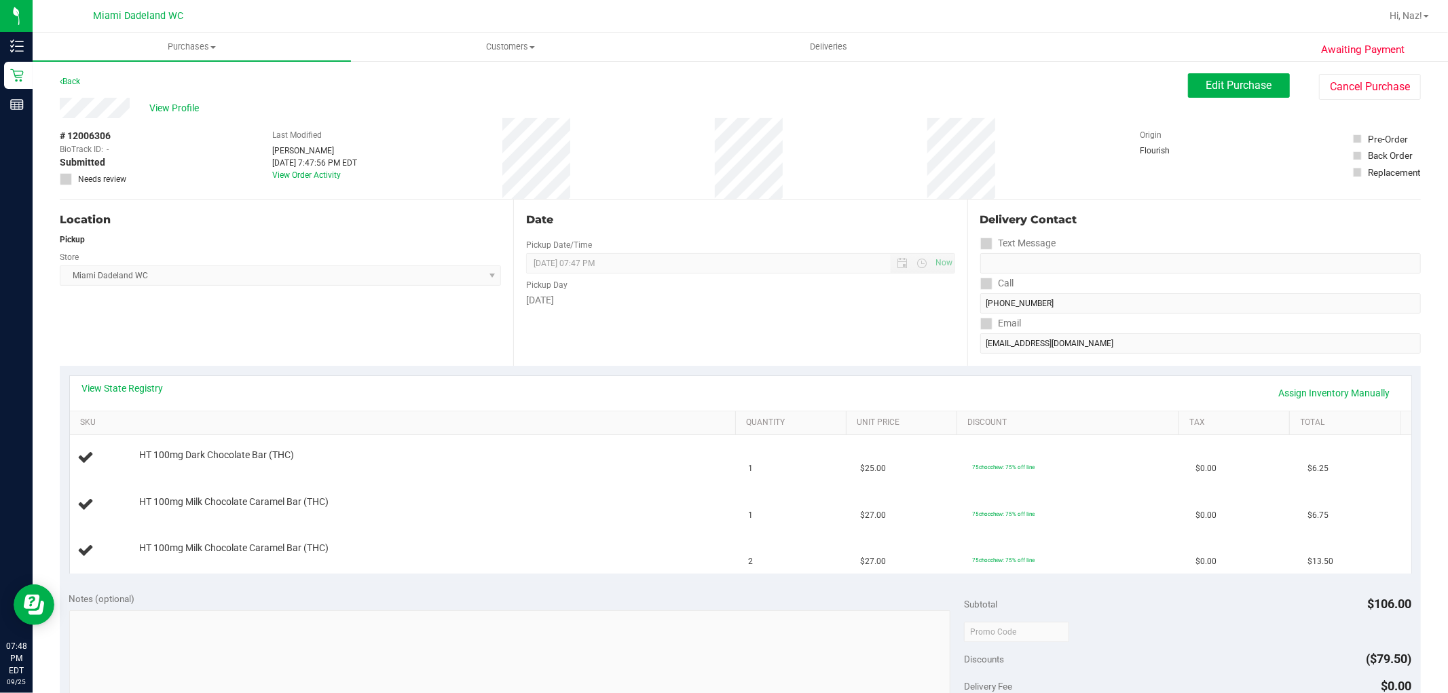
click at [1188, 554] on td "$0.00" at bounding box center [1244, 550] width 112 height 45
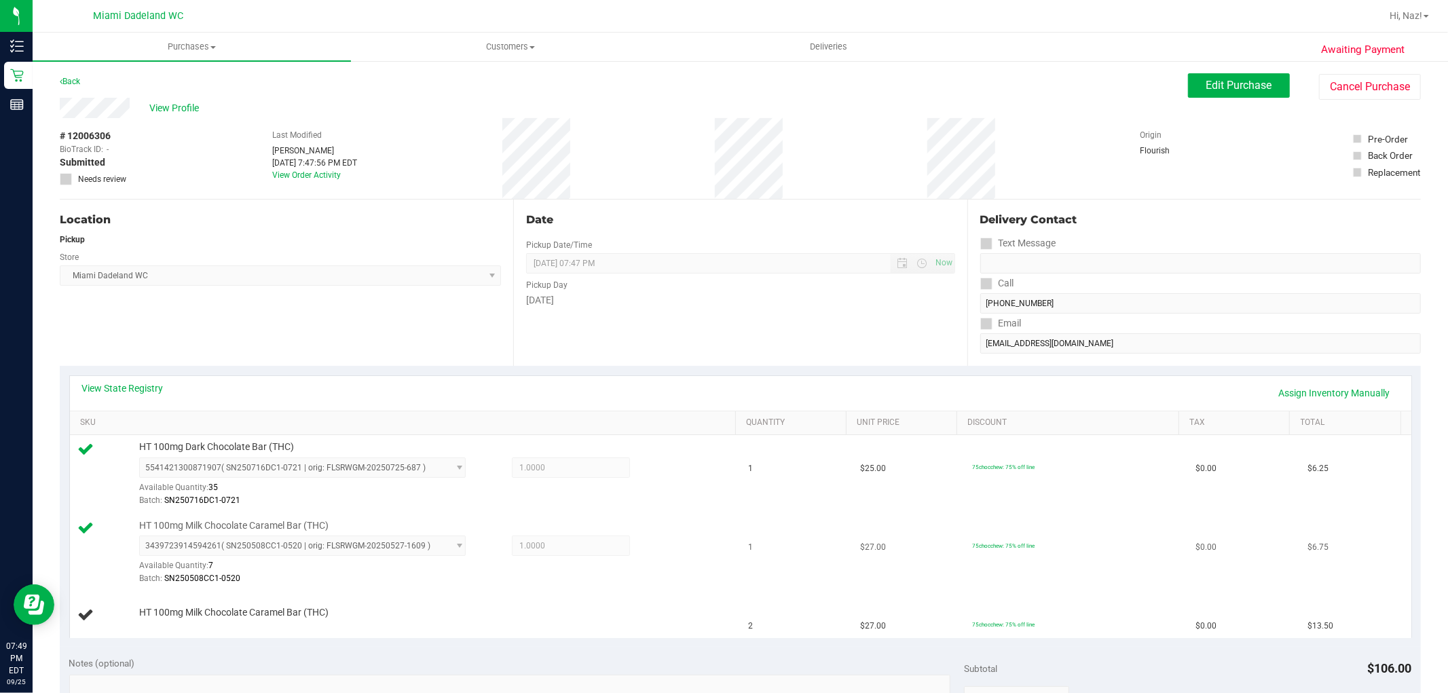
click at [964, 562] on td "75chocchew: 75% off line" at bounding box center [1075, 553] width 223 height 79
click at [1250, 85] on span "Edit Purchase" at bounding box center [1240, 85] width 66 height 13
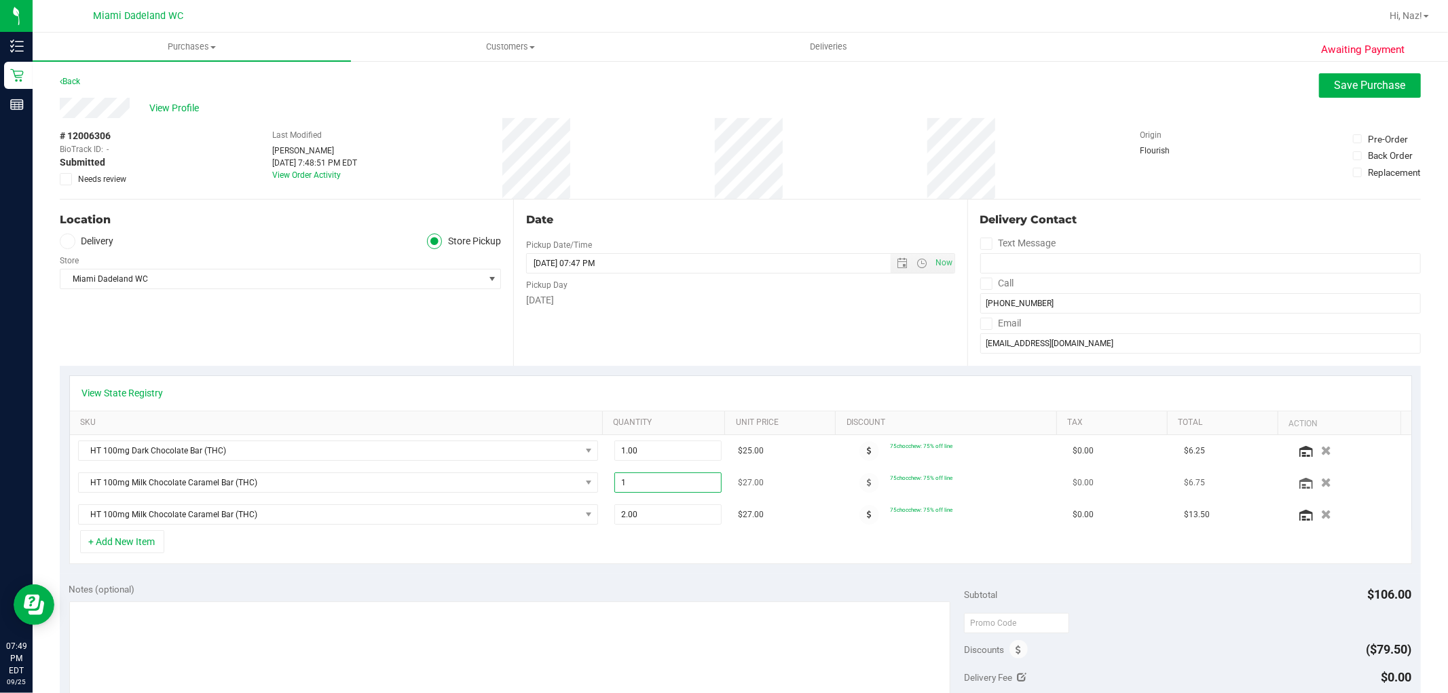
click at [665, 490] on span "1.00 1" at bounding box center [668, 483] width 107 height 20
type input "1"
type input "2"
type input "2.00"
click at [640, 524] on span "2.00 2" at bounding box center [668, 515] width 107 height 20
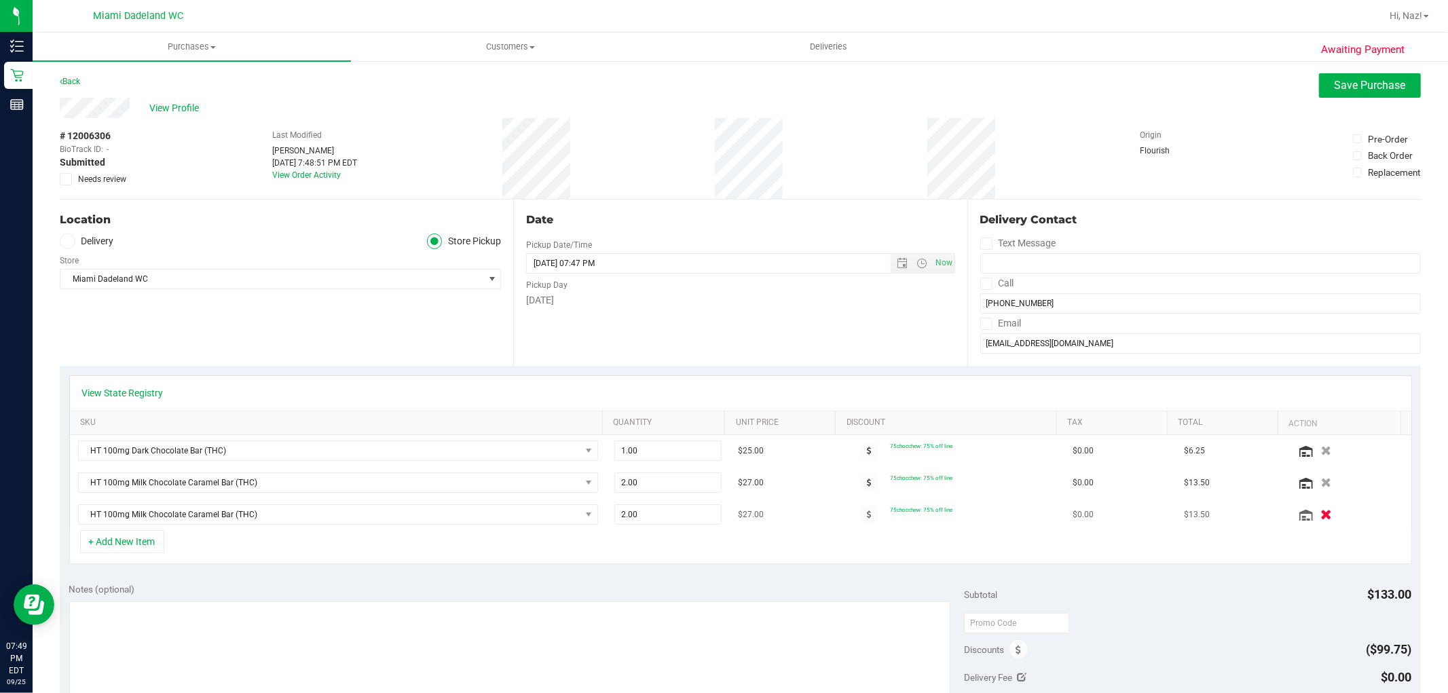
click at [1307, 521] on div at bounding box center [1349, 515] width 107 height 14
click at [1321, 520] on icon "button" at bounding box center [1327, 515] width 12 height 10
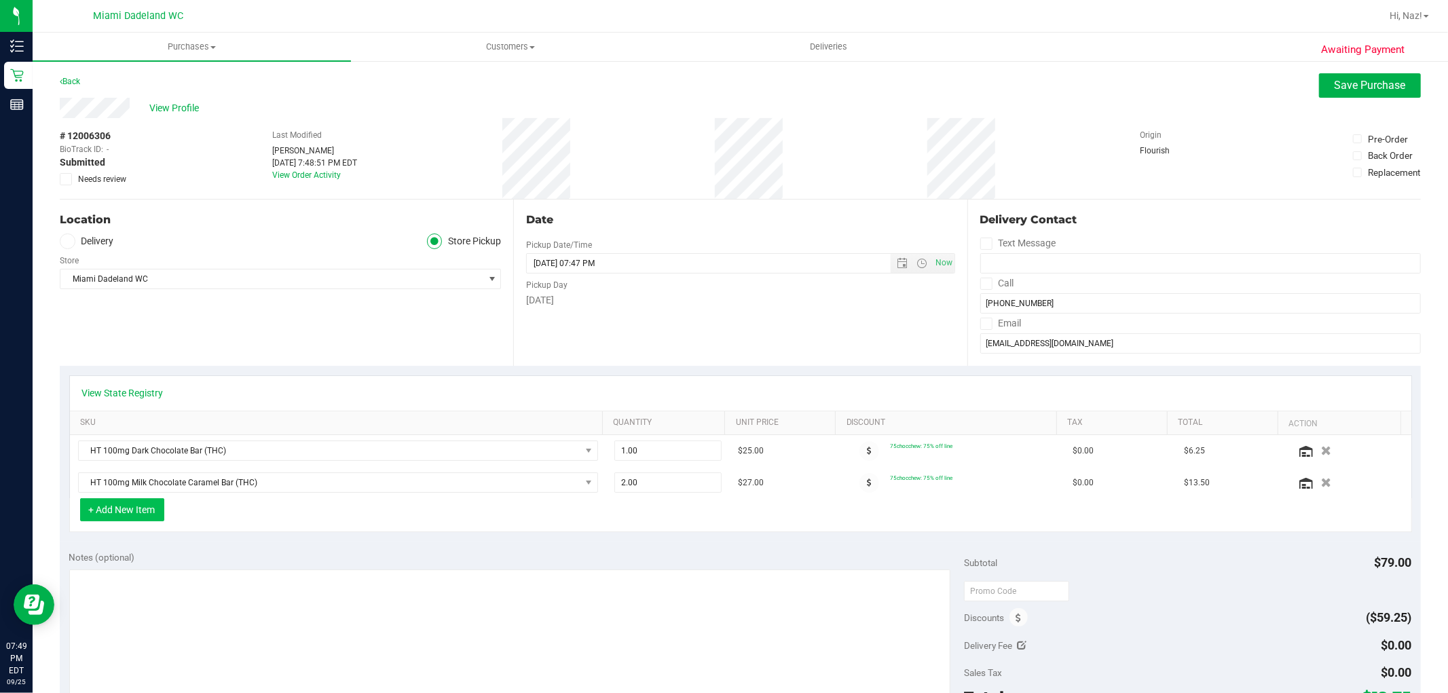
click at [146, 514] on button "+ Add New Item" at bounding box center [122, 509] width 84 height 23
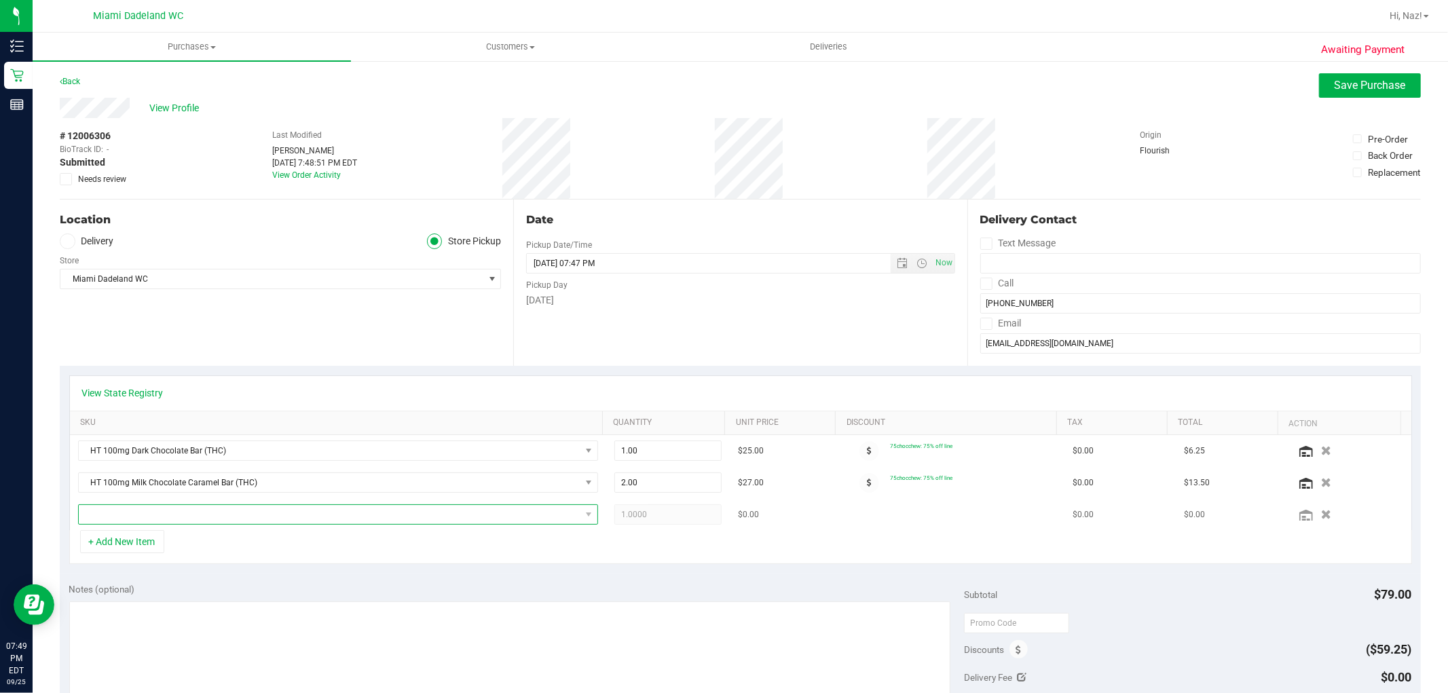
click at [200, 518] on span "NO DATA FOUND" at bounding box center [330, 514] width 502 height 19
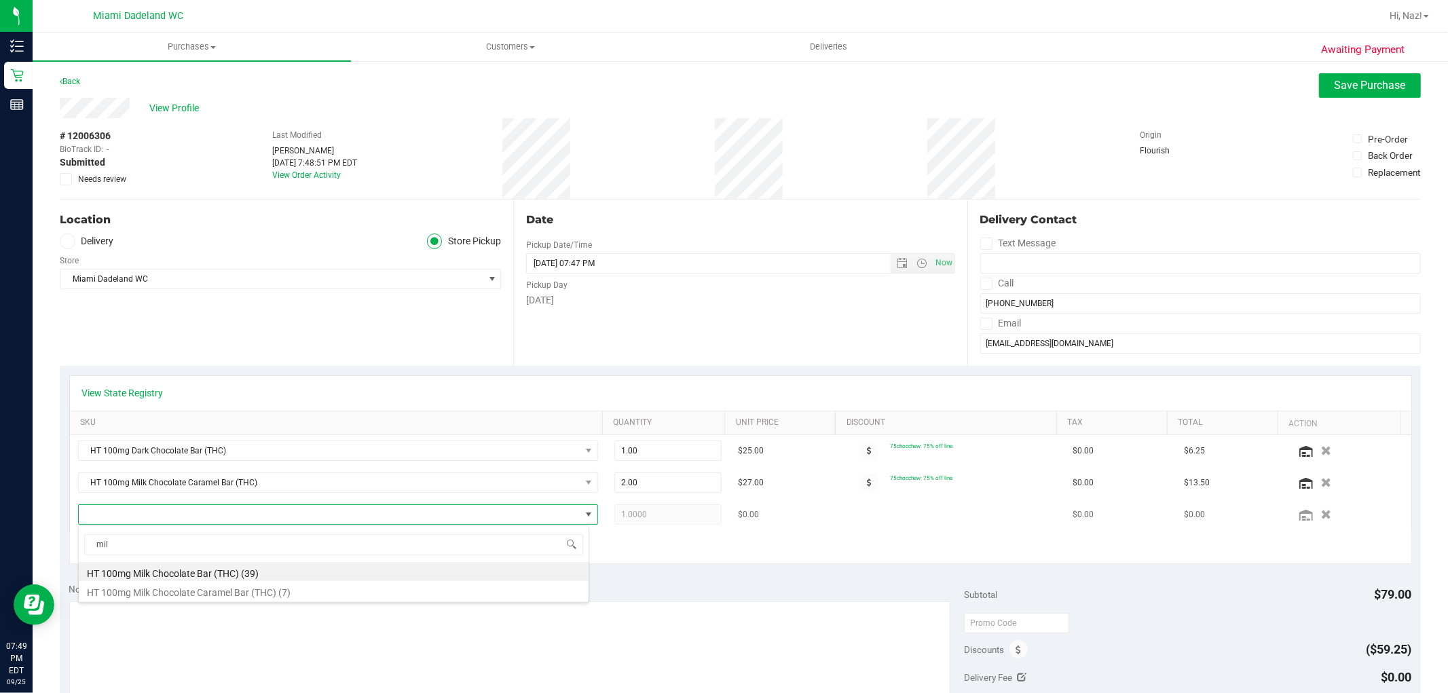
type input "milk"
click at [216, 543] on input "milk" at bounding box center [333, 544] width 499 height 21
click at [211, 572] on li "HT 100mg Milk Chocolate Bar (THC) (39)" at bounding box center [334, 571] width 510 height 19
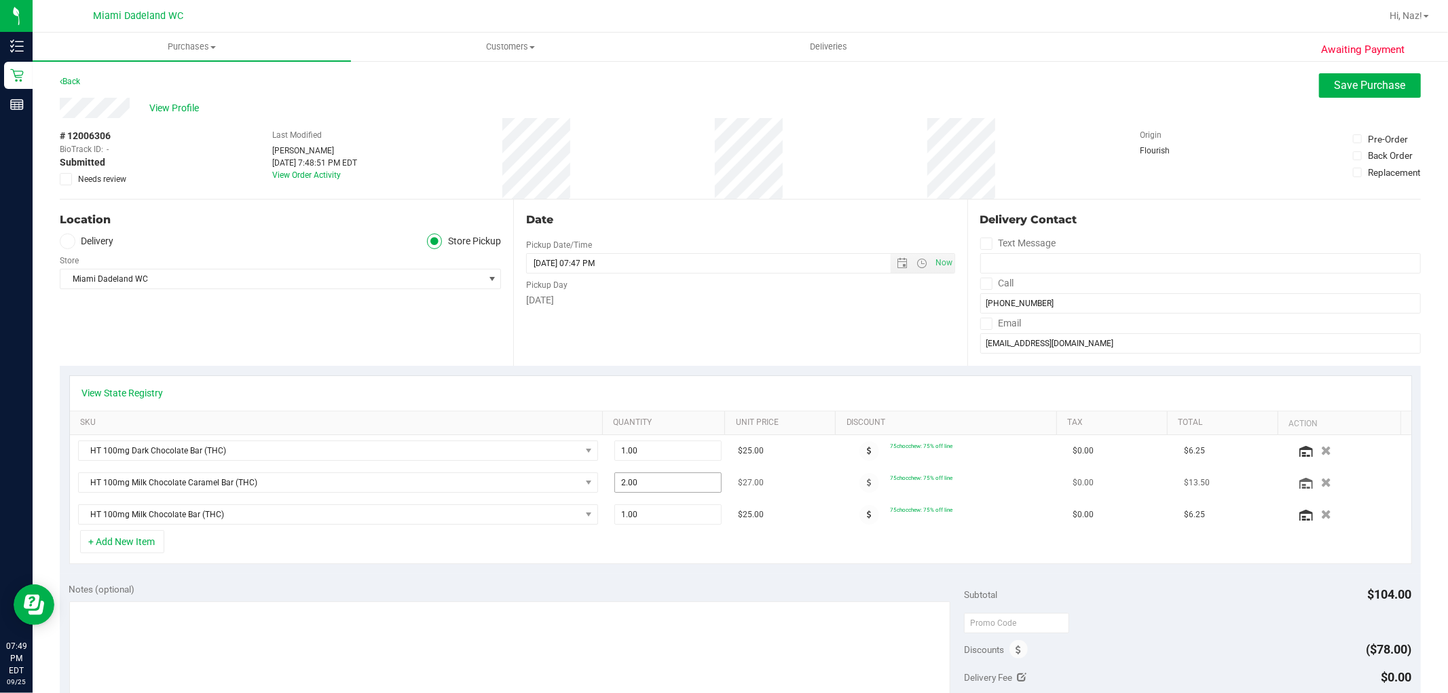
click at [623, 486] on span "2.00 2" at bounding box center [668, 483] width 107 height 20
type input "1"
type input "1.00"
click at [632, 511] on span "1.00 1" at bounding box center [668, 515] width 107 height 20
click at [632, 511] on input "1" at bounding box center [668, 514] width 106 height 19
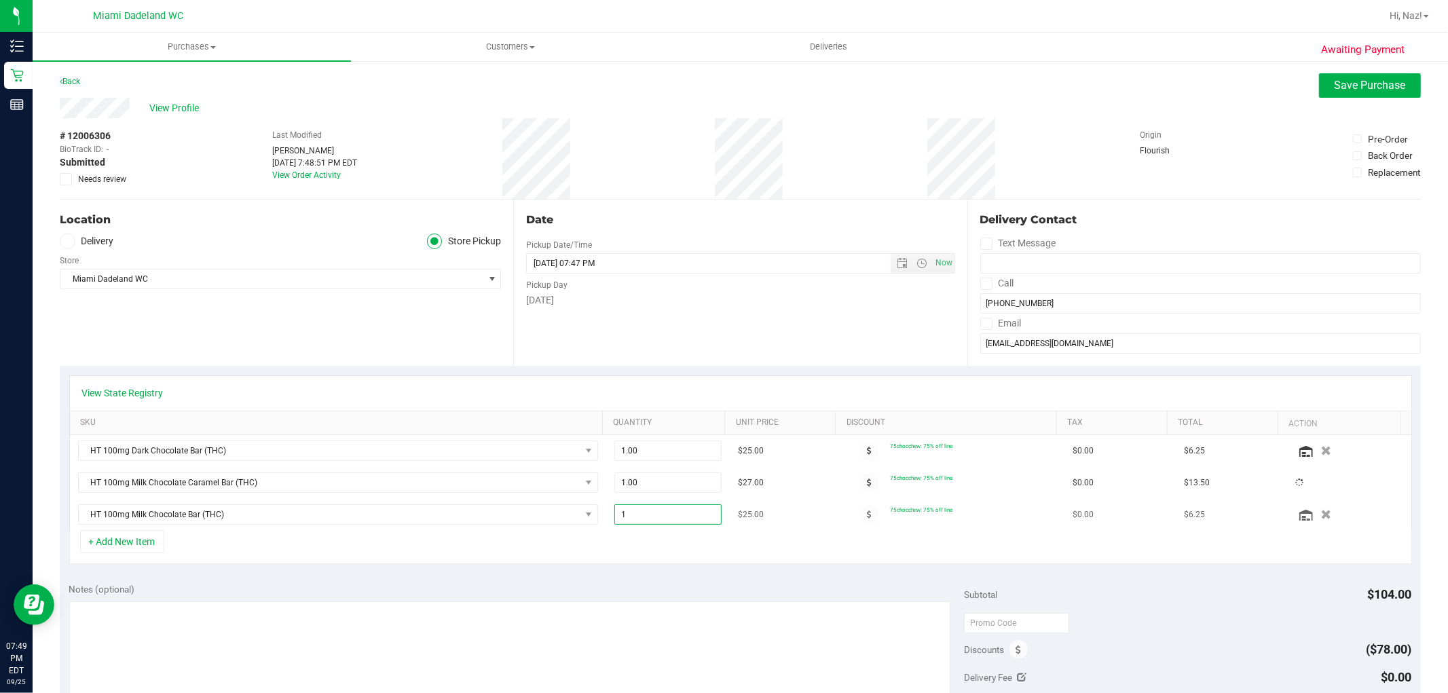
click at [632, 511] on input "1" at bounding box center [668, 514] width 106 height 19
type input "2"
click at [635, 514] on span "1.00 1" at bounding box center [668, 515] width 107 height 20
type input "1"
type input "2"
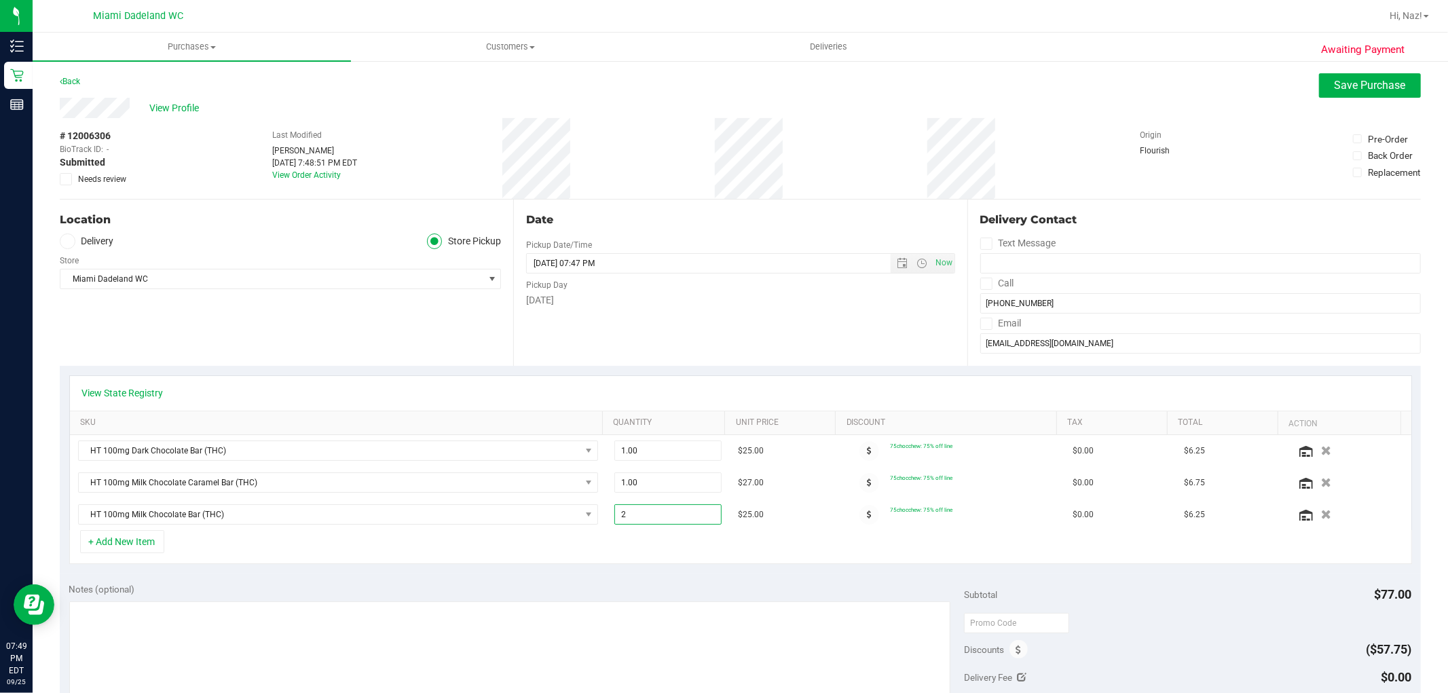
type input "2.00"
click at [649, 560] on div "+ Add New Item" at bounding box center [740, 547] width 1343 height 34
click at [1374, 87] on span "Save Purchase" at bounding box center [1370, 85] width 71 height 13
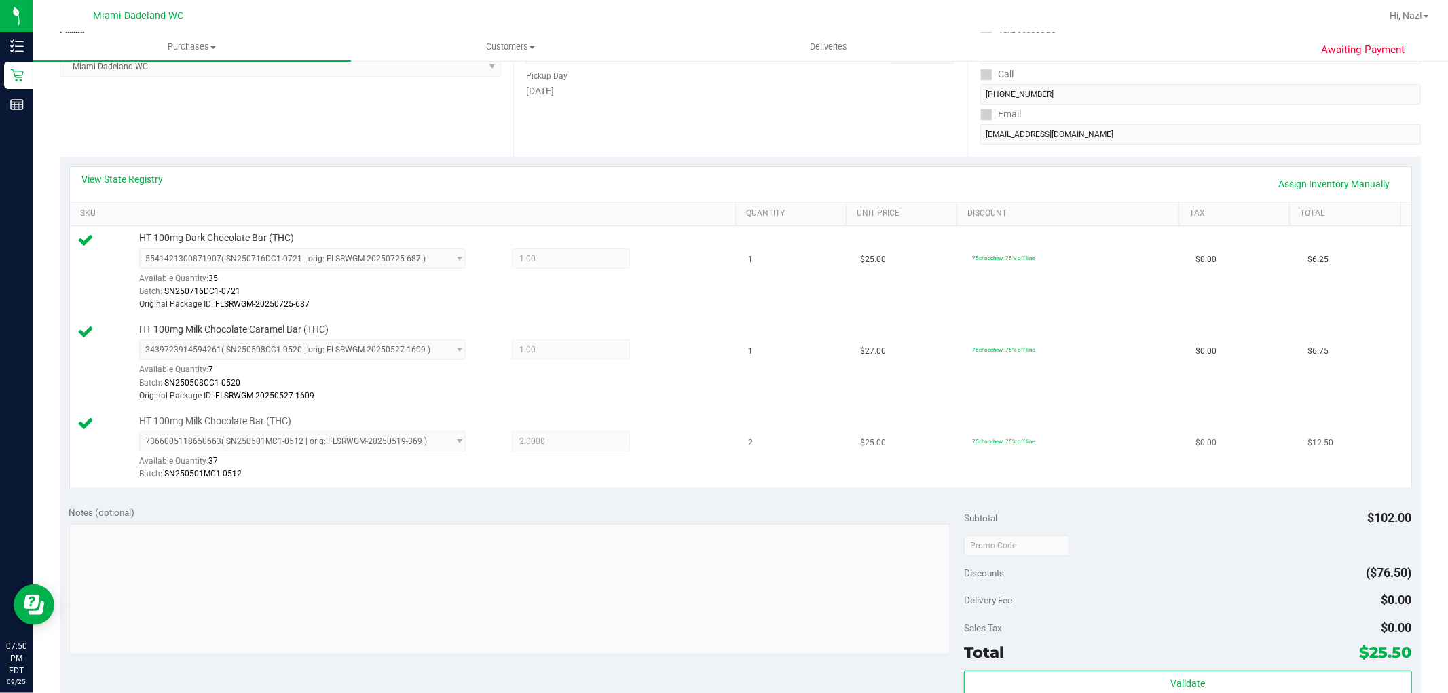
scroll to position [528, 0]
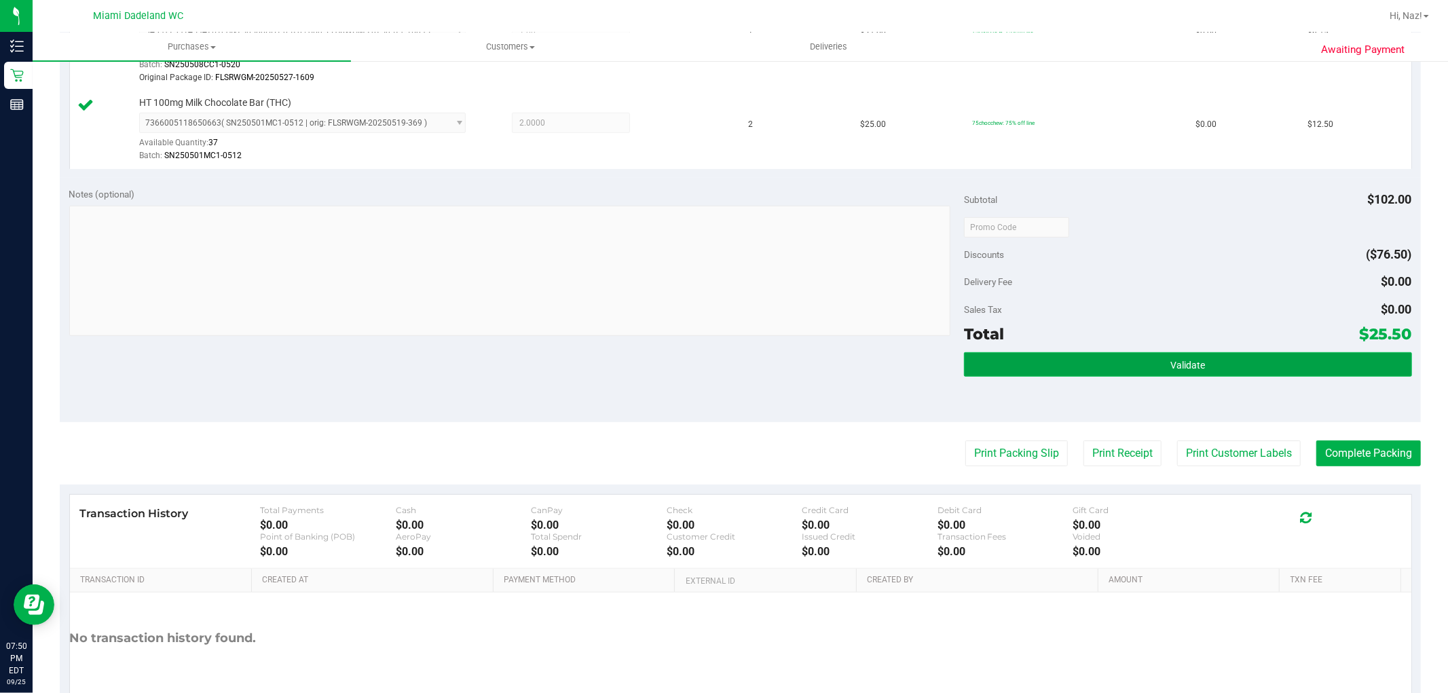
click at [1179, 362] on span "Validate" at bounding box center [1188, 365] width 35 height 11
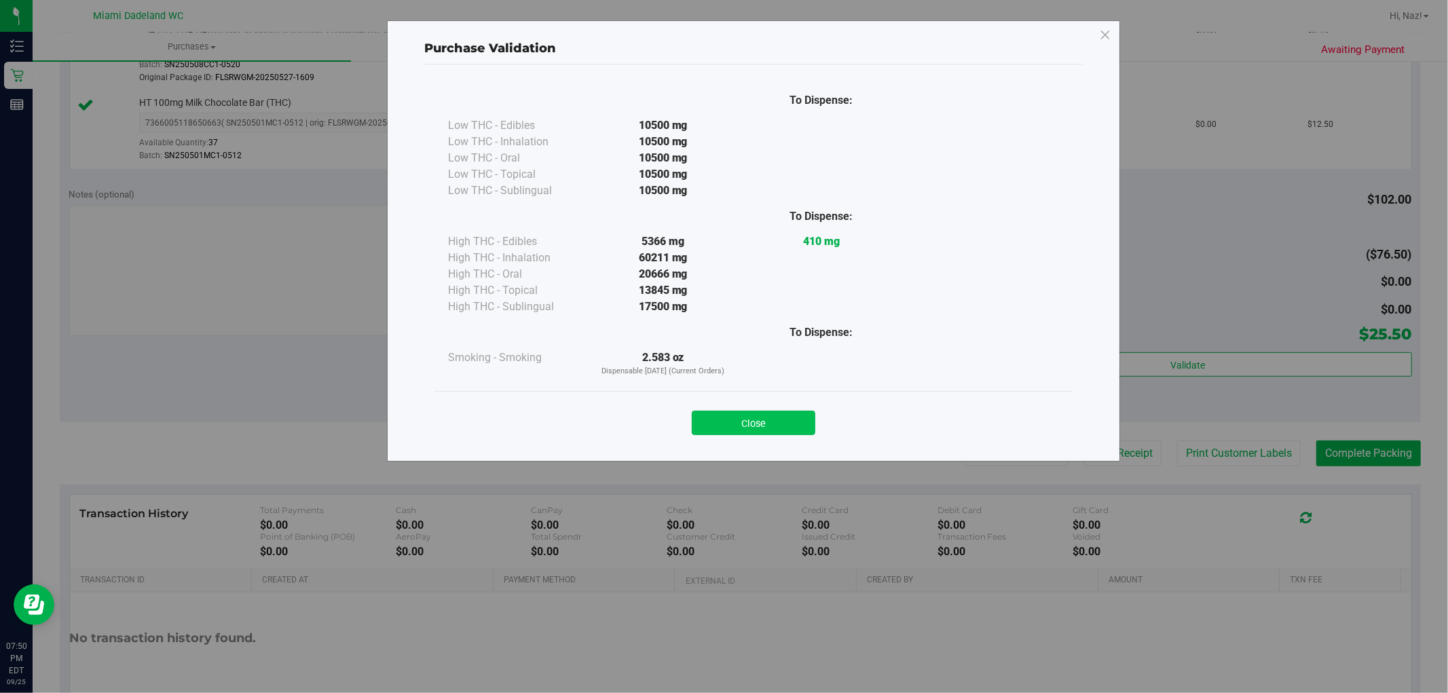
click at [785, 428] on button "Close" at bounding box center [754, 423] width 124 height 24
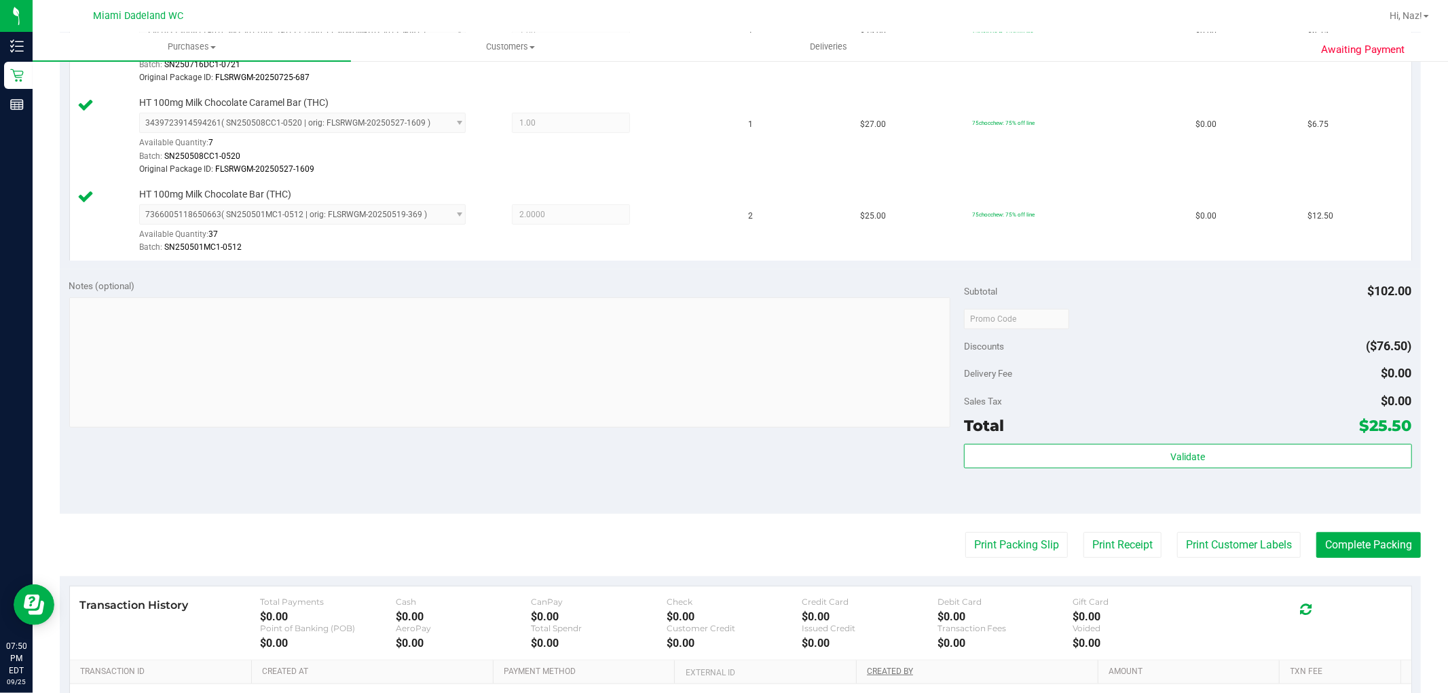
scroll to position [602, 0]
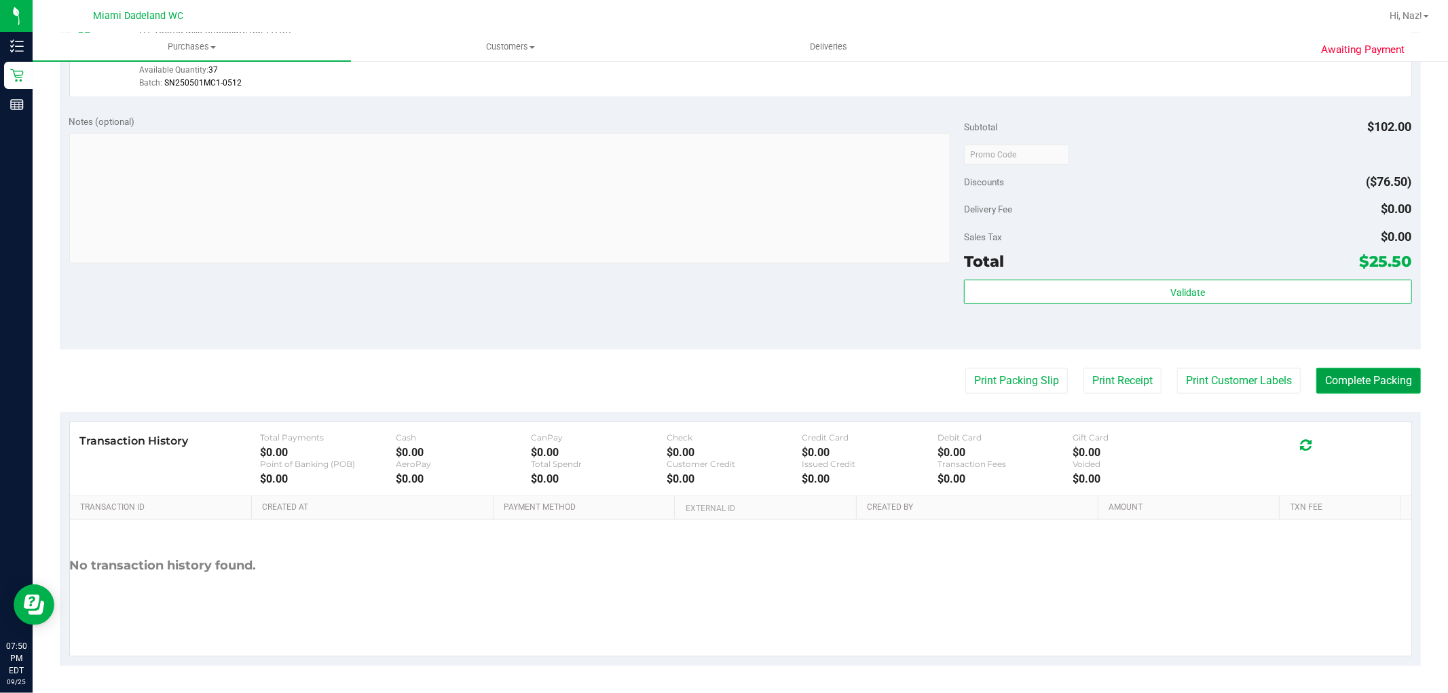
click at [1347, 382] on button "Complete Packing" at bounding box center [1369, 381] width 105 height 26
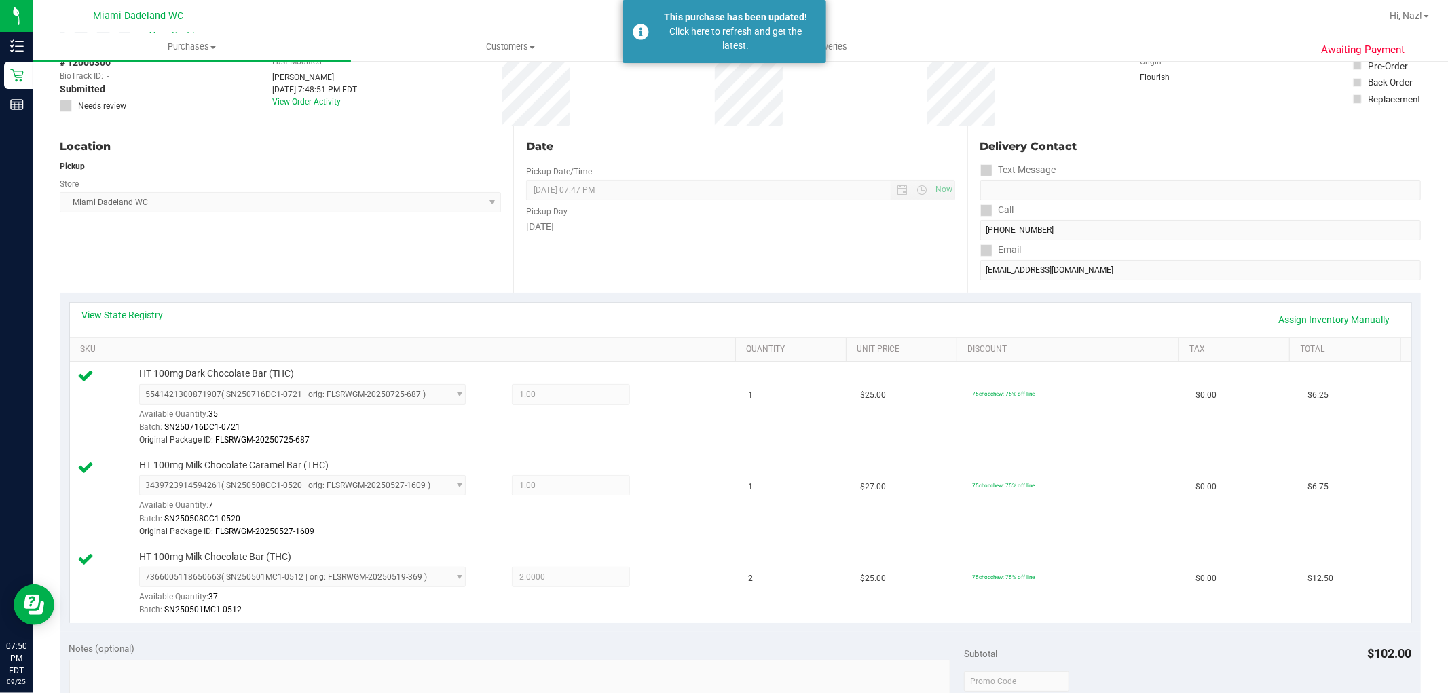
scroll to position [26, 0]
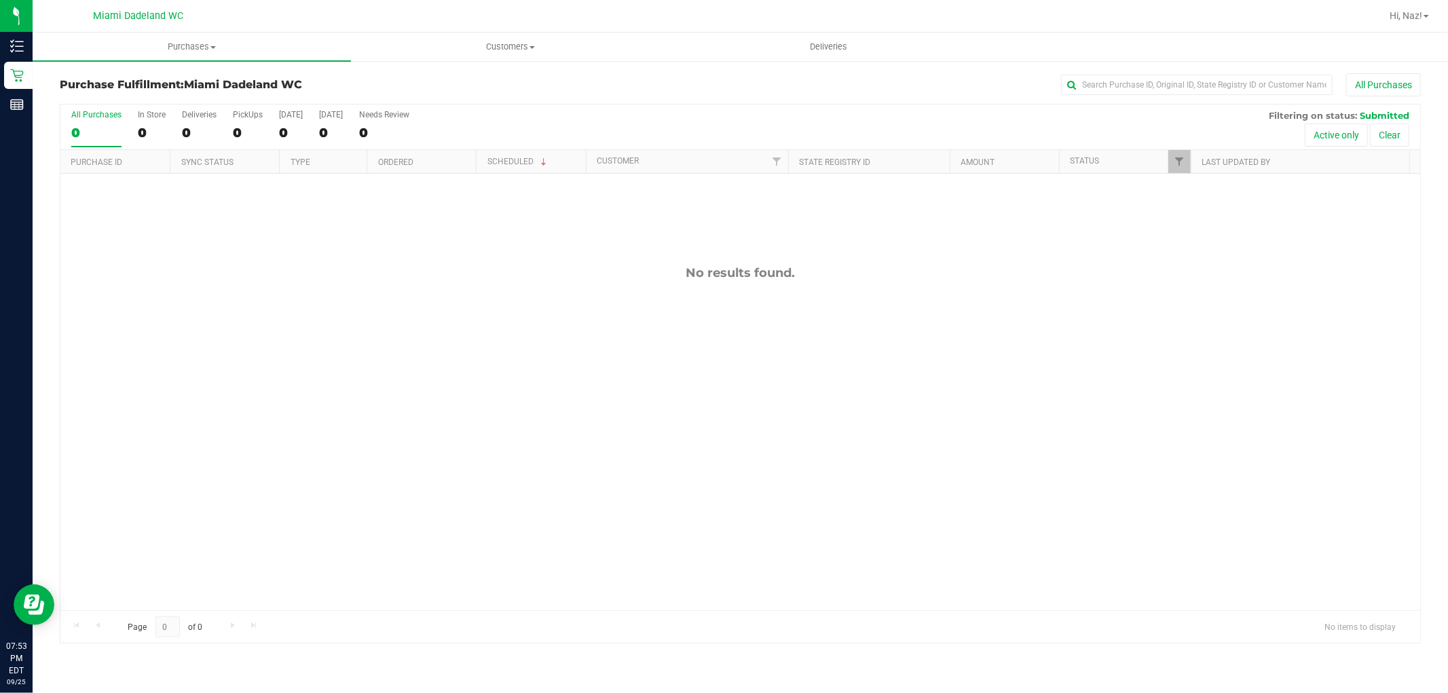
click at [555, 77] on div "All Purchases" at bounding box center [967, 84] width 908 height 23
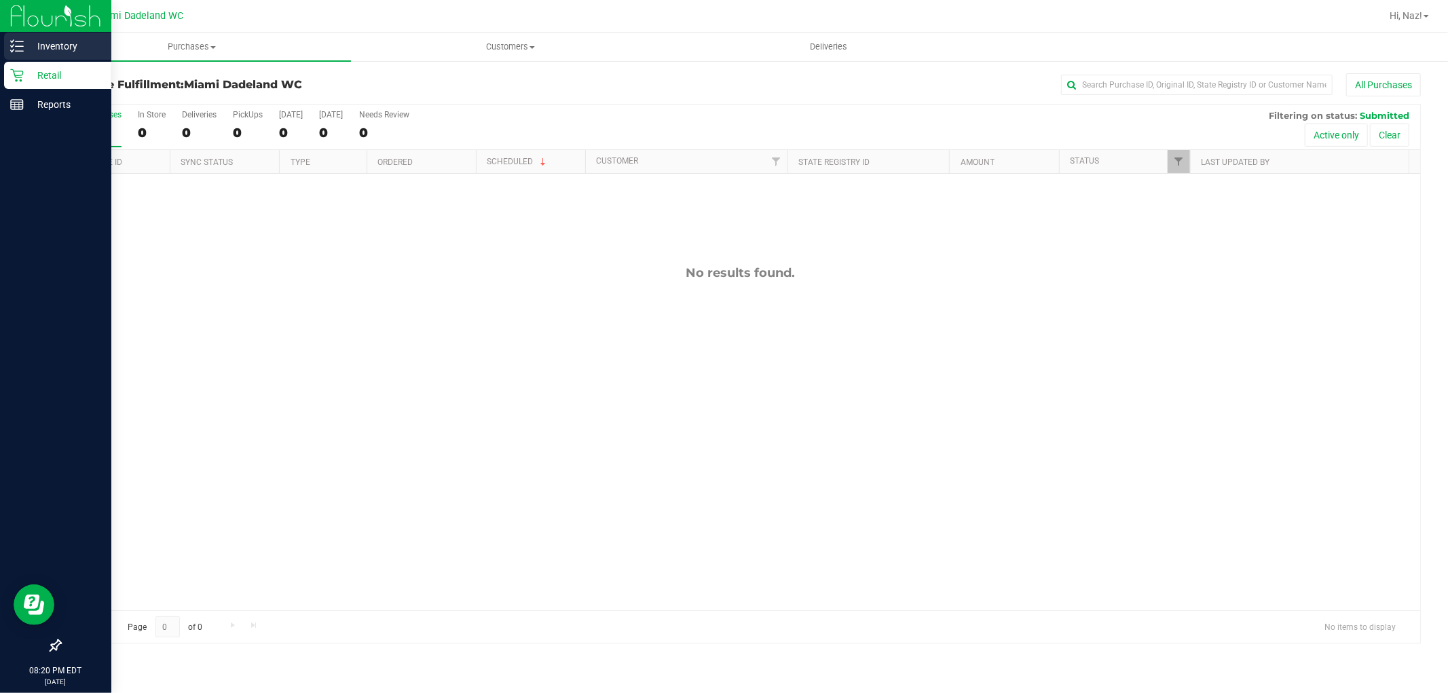
click at [58, 35] on div "Inventory" at bounding box center [57, 46] width 107 height 27
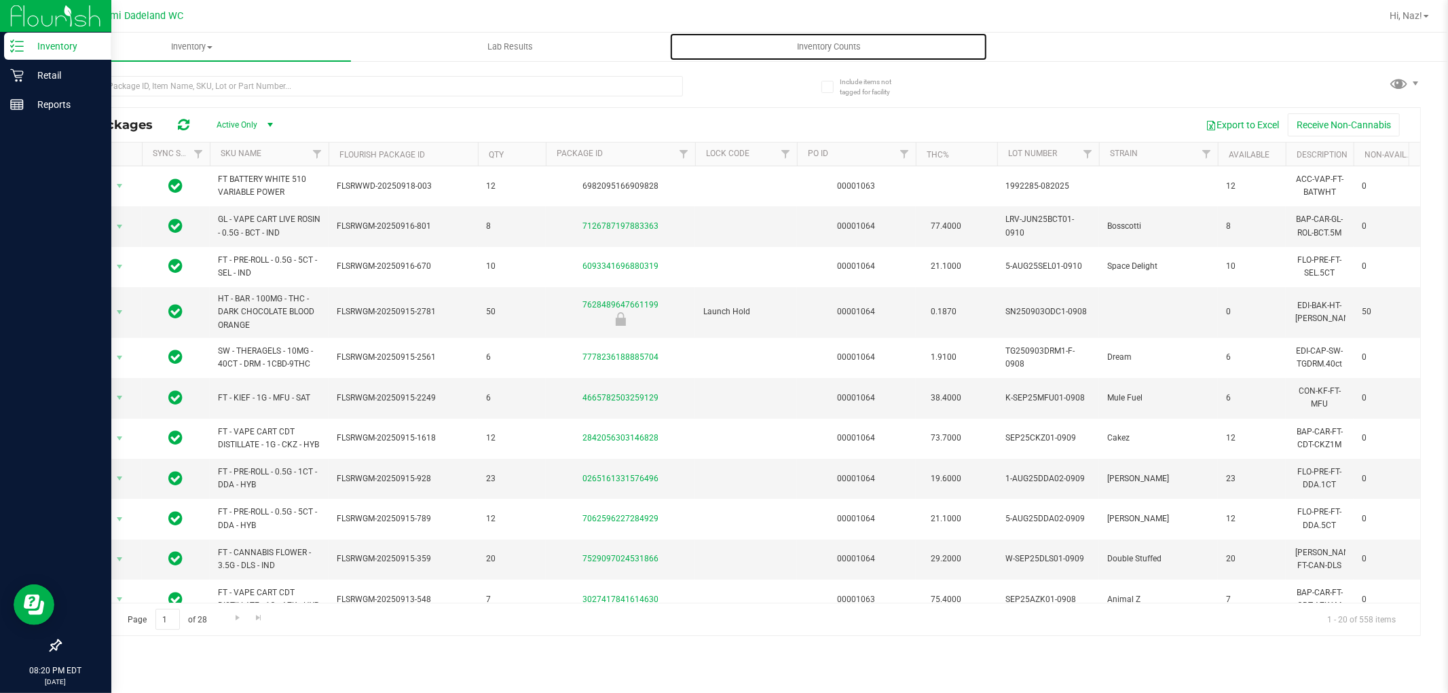
click at [847, 54] on uib-tab-heading "Inventory Counts" at bounding box center [828, 46] width 317 height 27
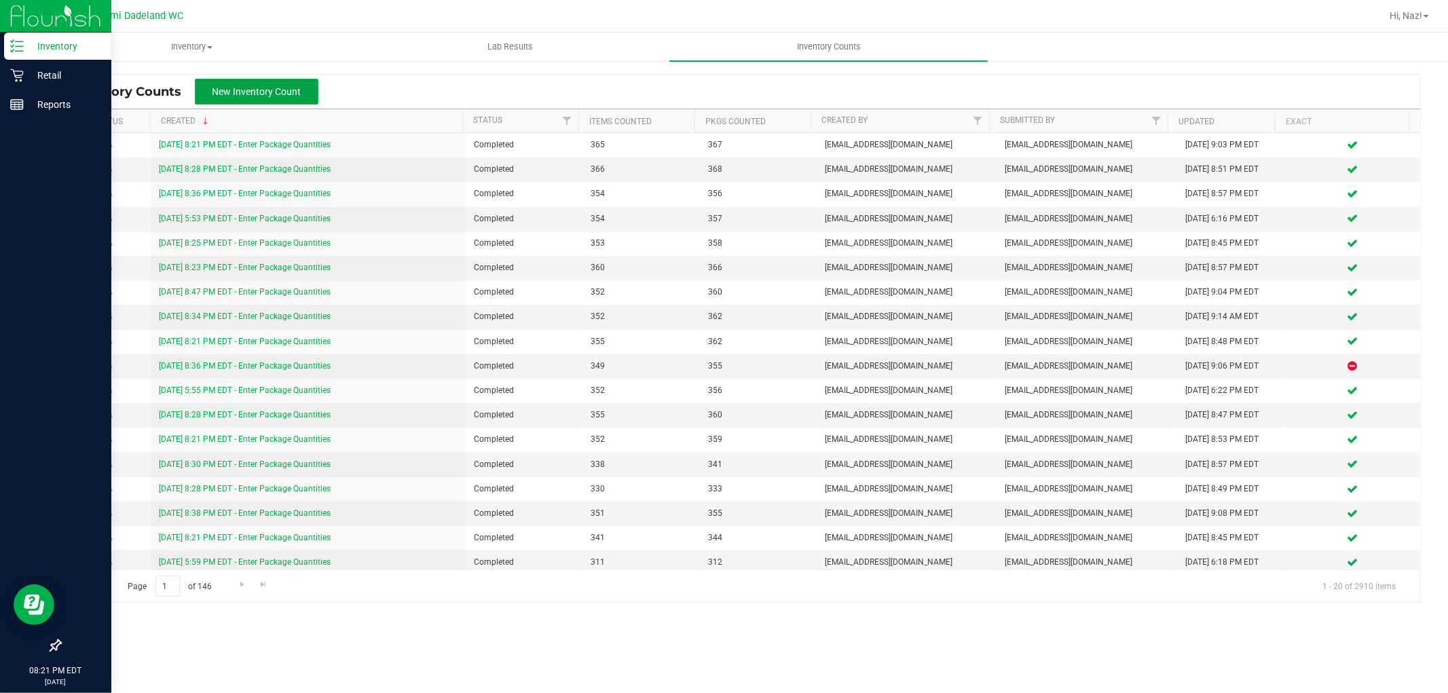
click at [293, 95] on button "New Inventory Count" at bounding box center [257, 92] width 124 height 26
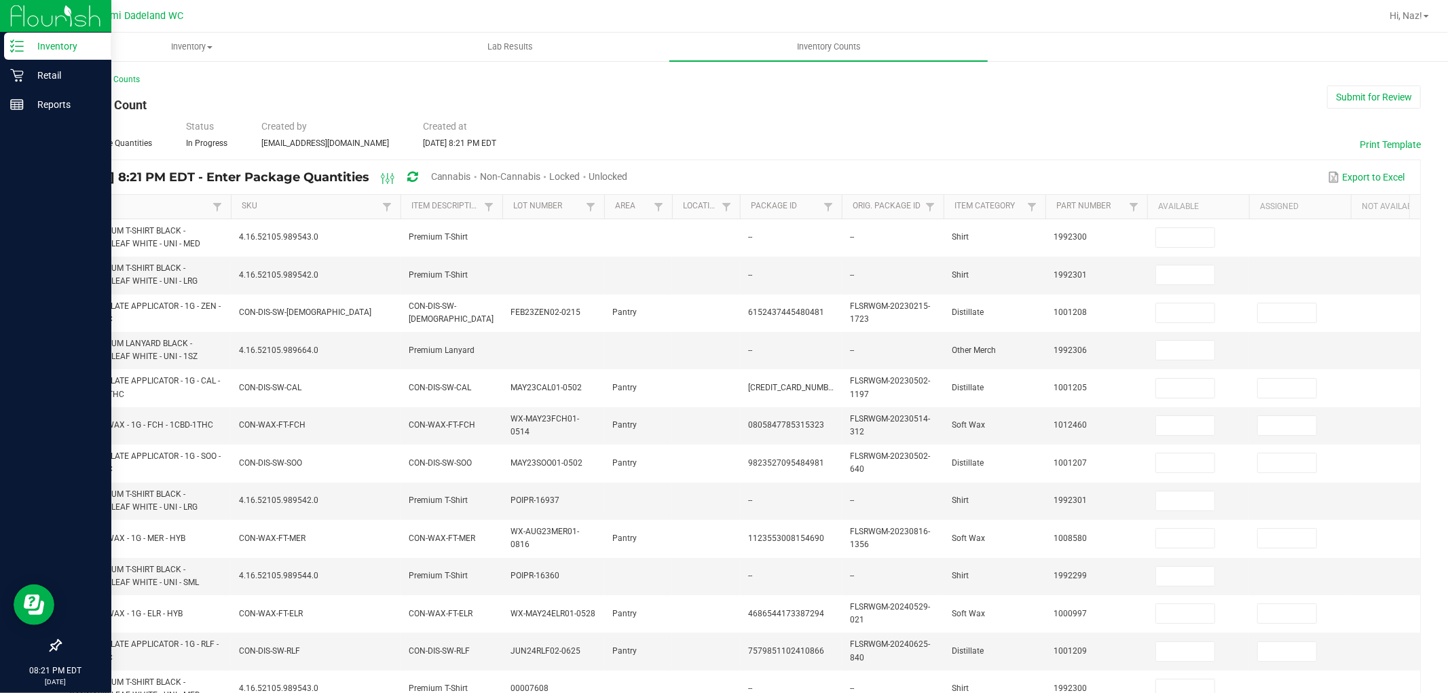
click at [179, 208] on link "Item" at bounding box center [140, 206] width 136 height 11
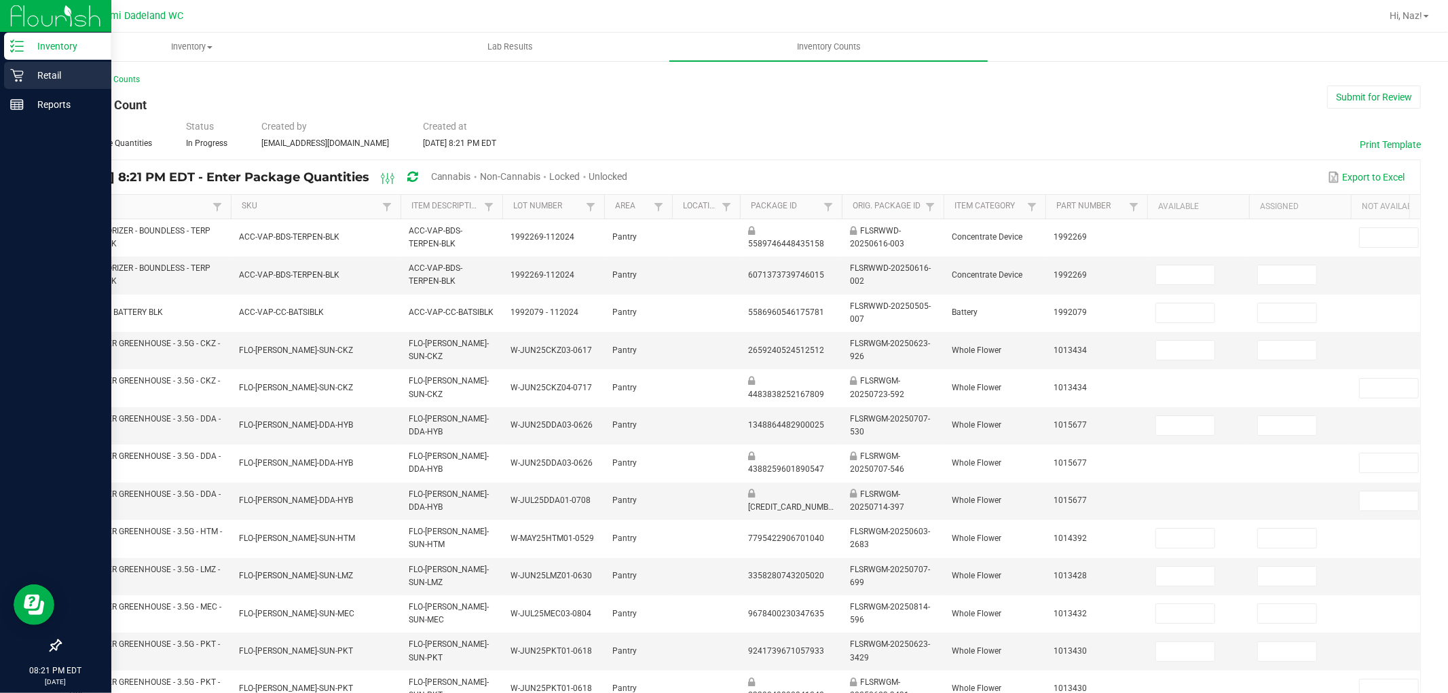
click at [75, 77] on p "Retail" at bounding box center [64, 75] width 81 height 16
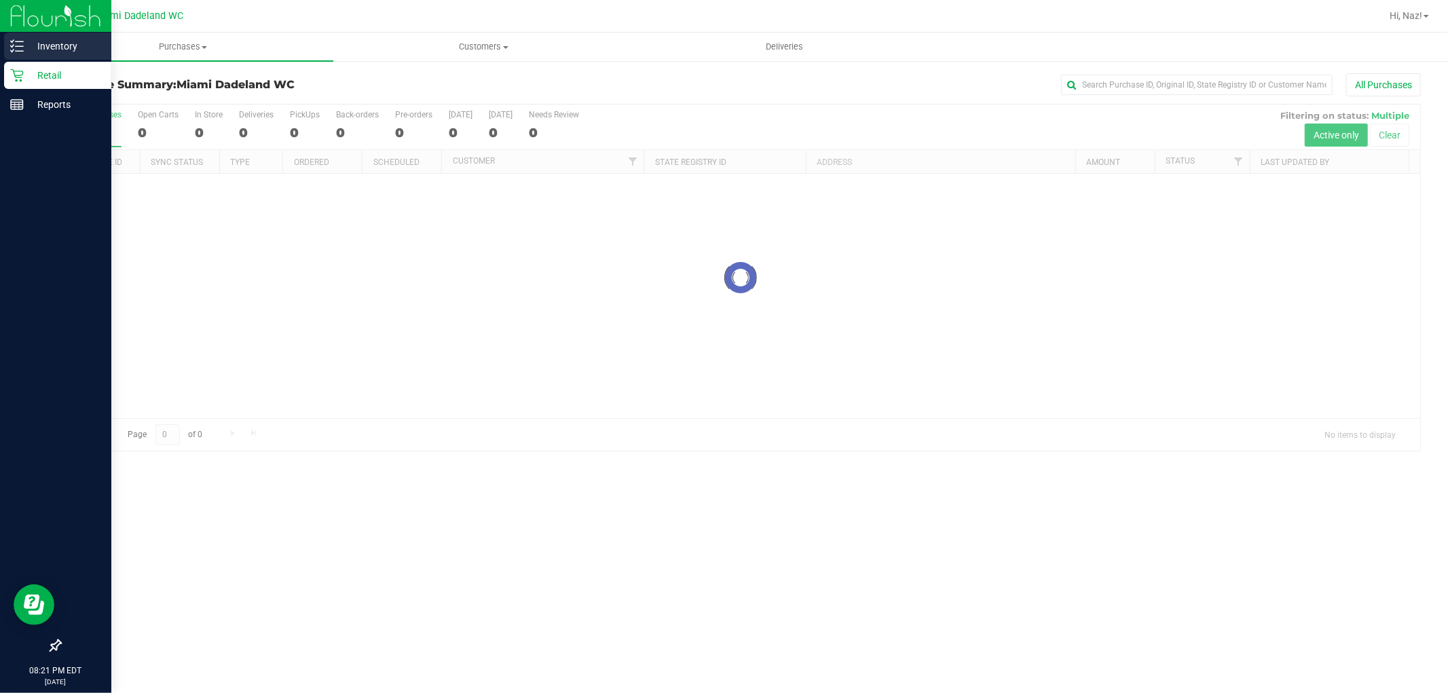
click at [73, 53] on p "Inventory" at bounding box center [64, 46] width 81 height 16
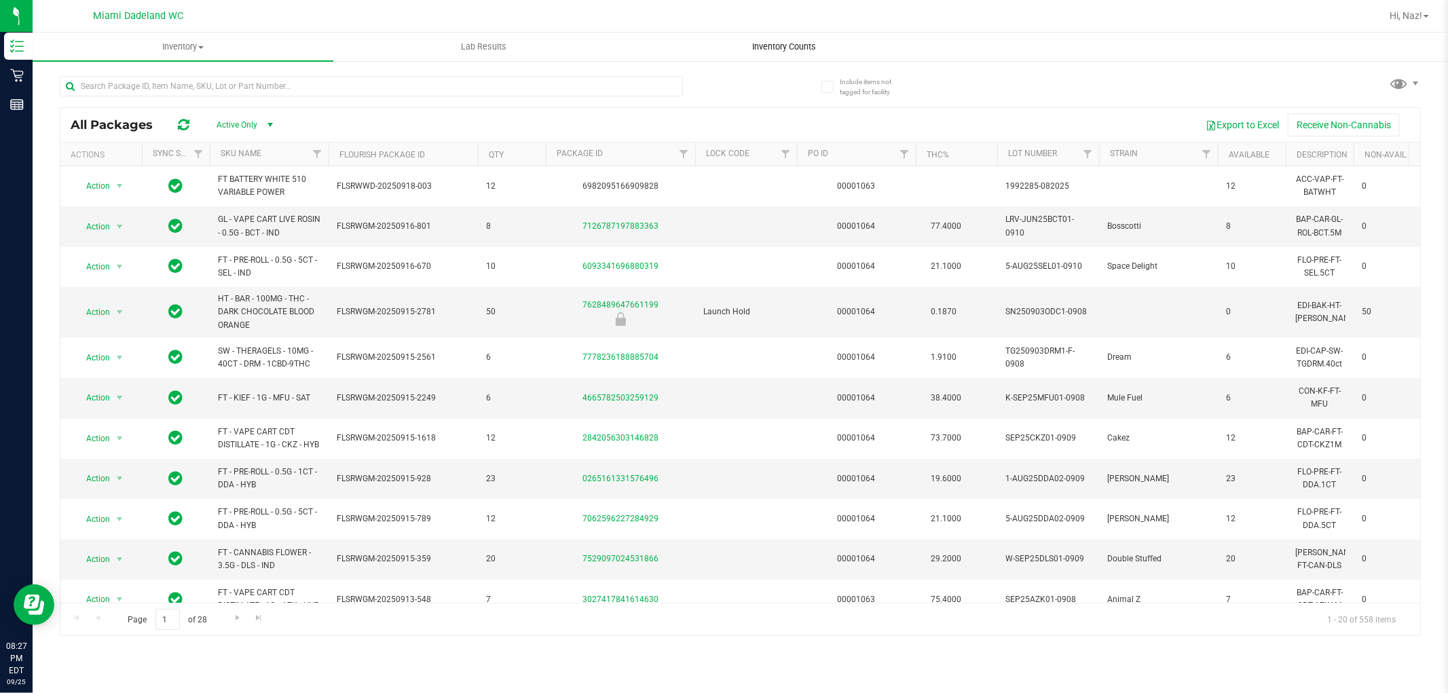
click at [761, 50] on span "Inventory Counts" at bounding box center [785, 47] width 101 height 12
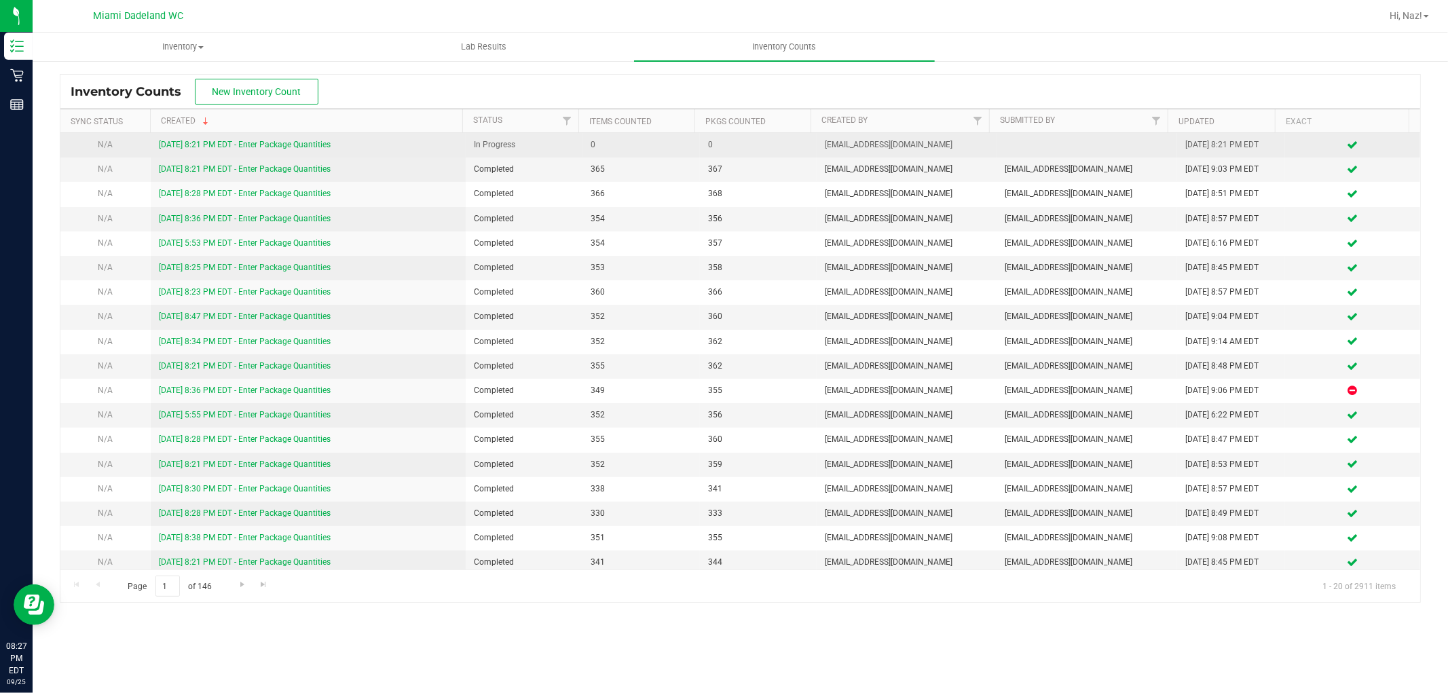
click at [263, 141] on link "[DATE] 8:21 PM EDT - Enter Package Quantities" at bounding box center [245, 145] width 172 height 10
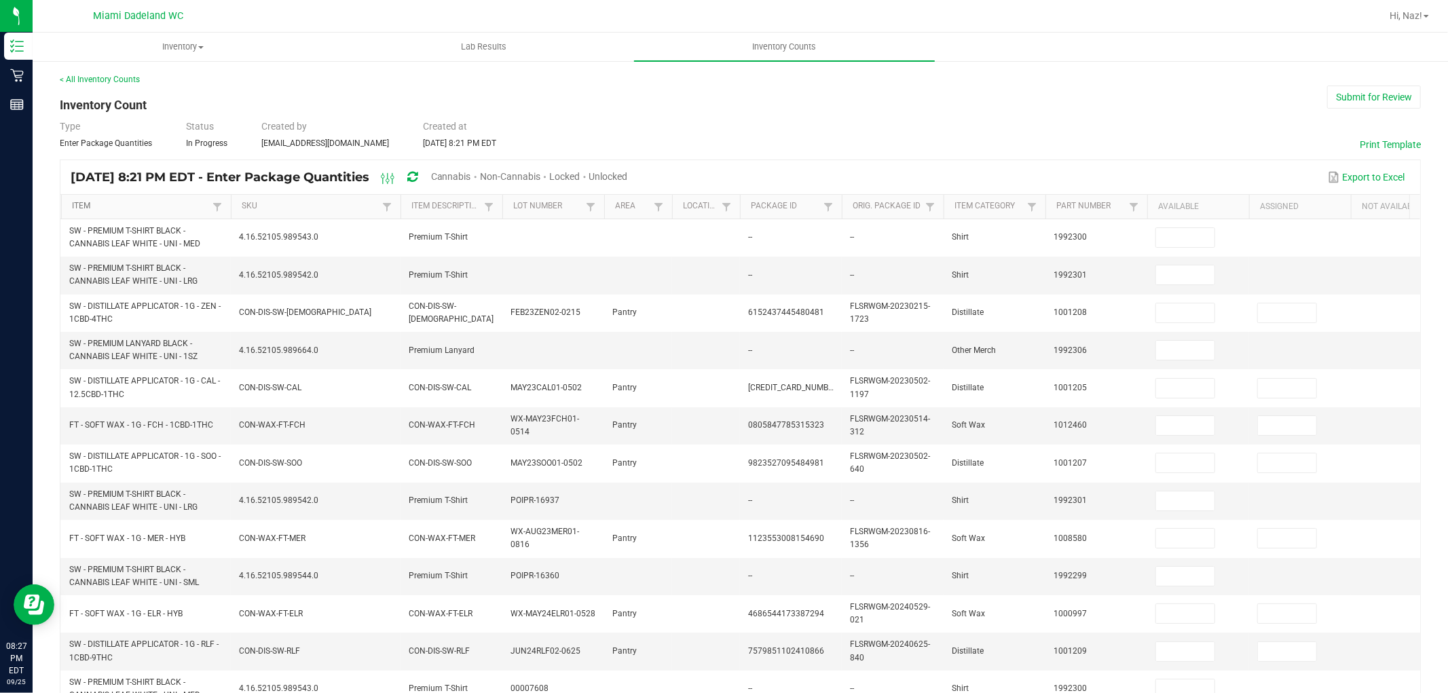
click at [143, 211] on link "Item" at bounding box center [140, 206] width 136 height 11
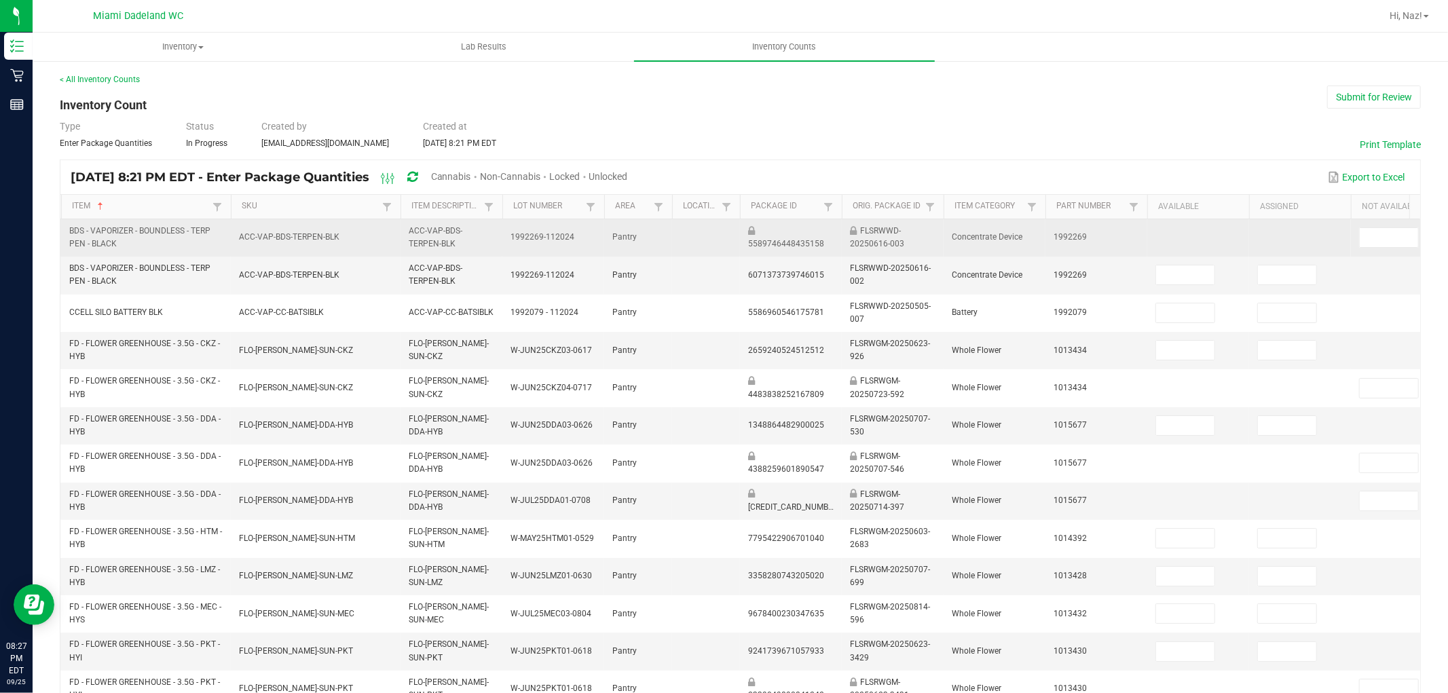
click at [1190, 232] on td at bounding box center [1199, 237] width 102 height 37
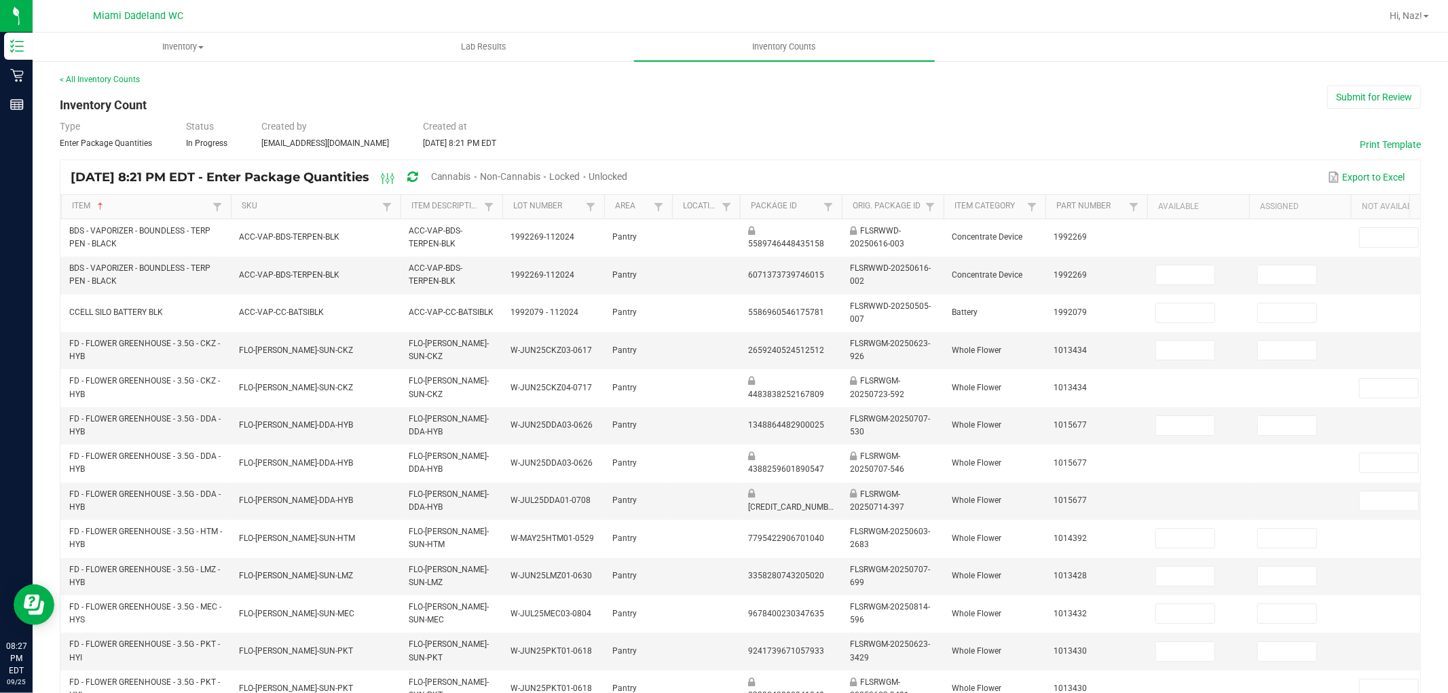
click at [628, 171] on span "Unlocked" at bounding box center [608, 176] width 39 height 11
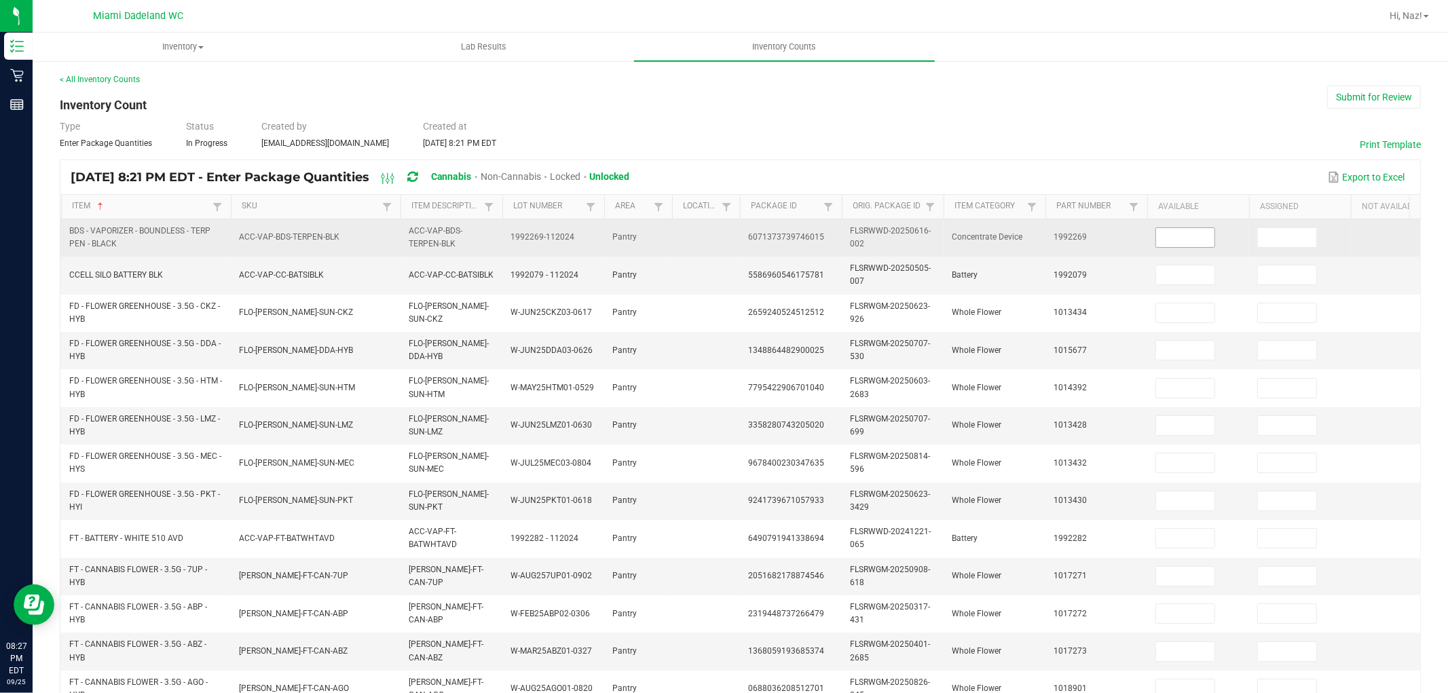
click at [1182, 241] on input at bounding box center [1185, 237] width 58 height 19
click at [1182, 246] on input at bounding box center [1185, 237] width 58 height 19
click at [1201, 238] on input at bounding box center [1185, 237] width 58 height 19
type input "1"
type input "9"
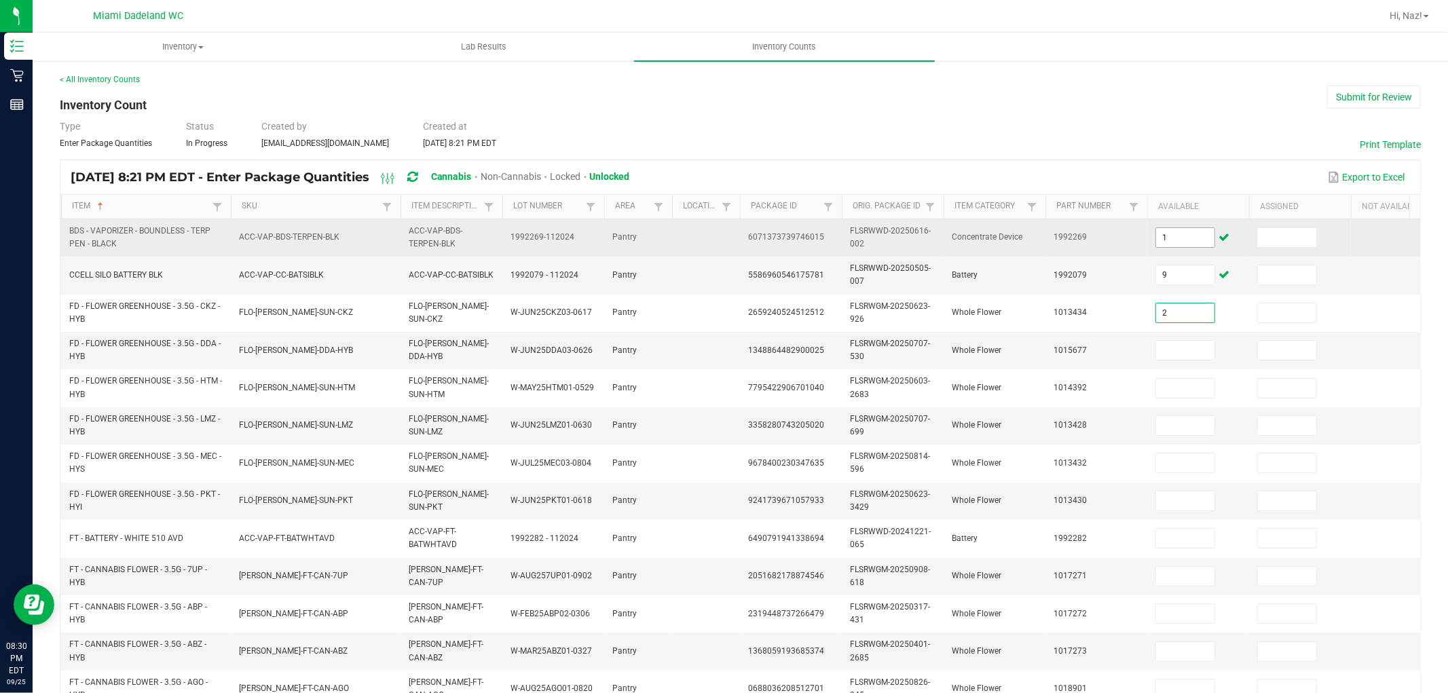
type input "2"
type input "1"
type input "6"
type input "11"
type input "8"
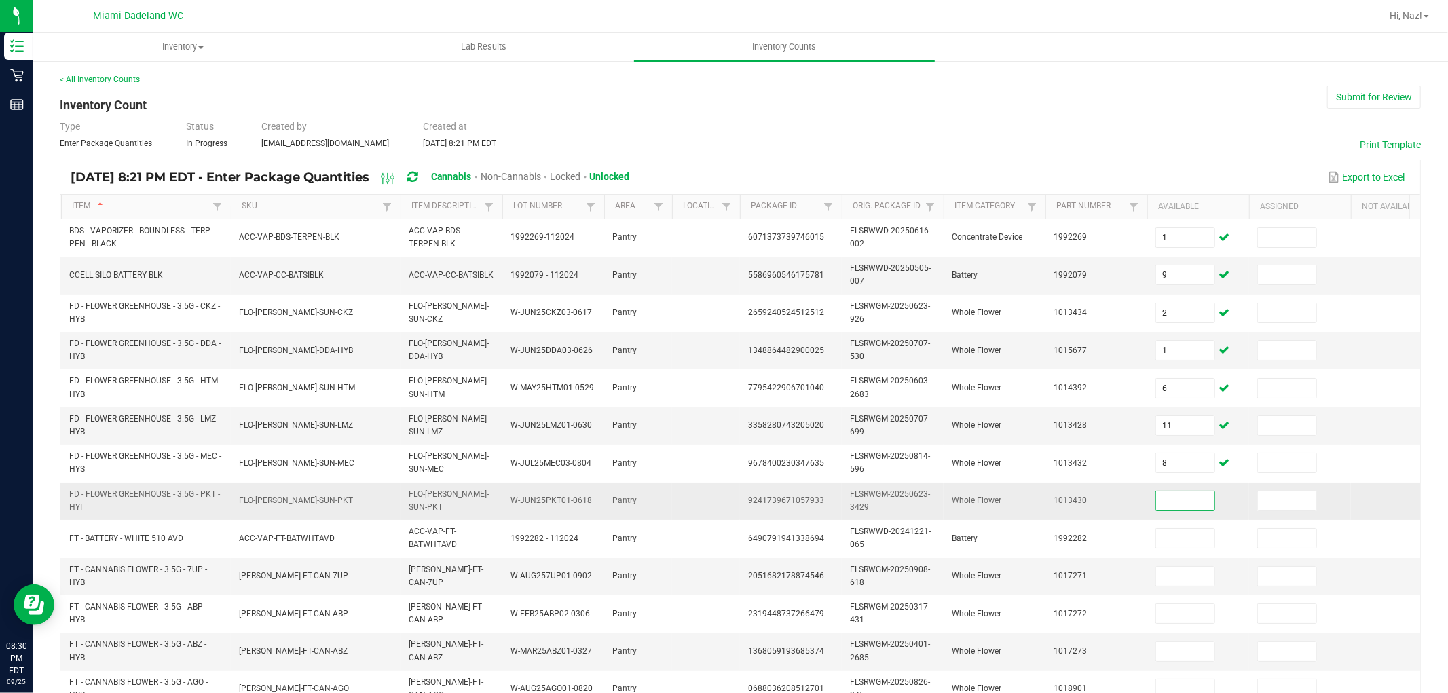
click at [1172, 506] on input at bounding box center [1185, 501] width 58 height 19
type input "2"
type input "23"
type input "9"
type input "15"
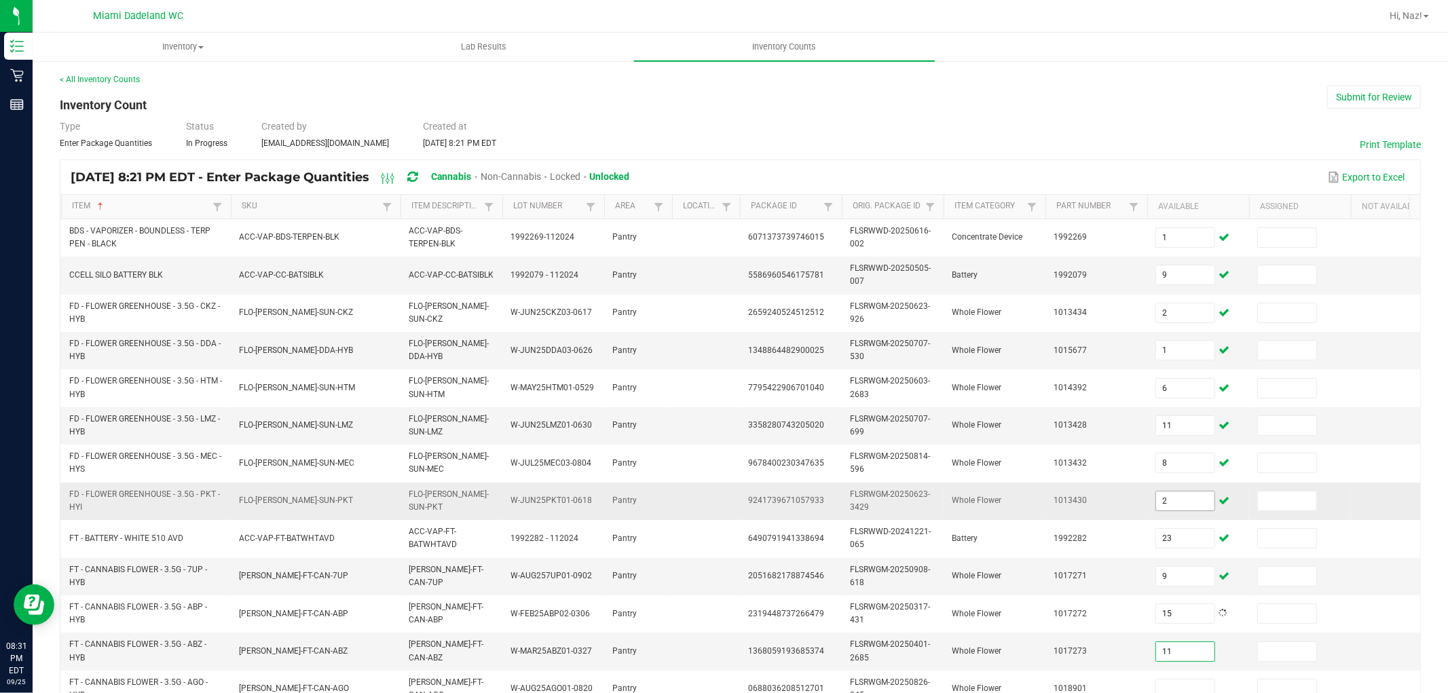
type input "11"
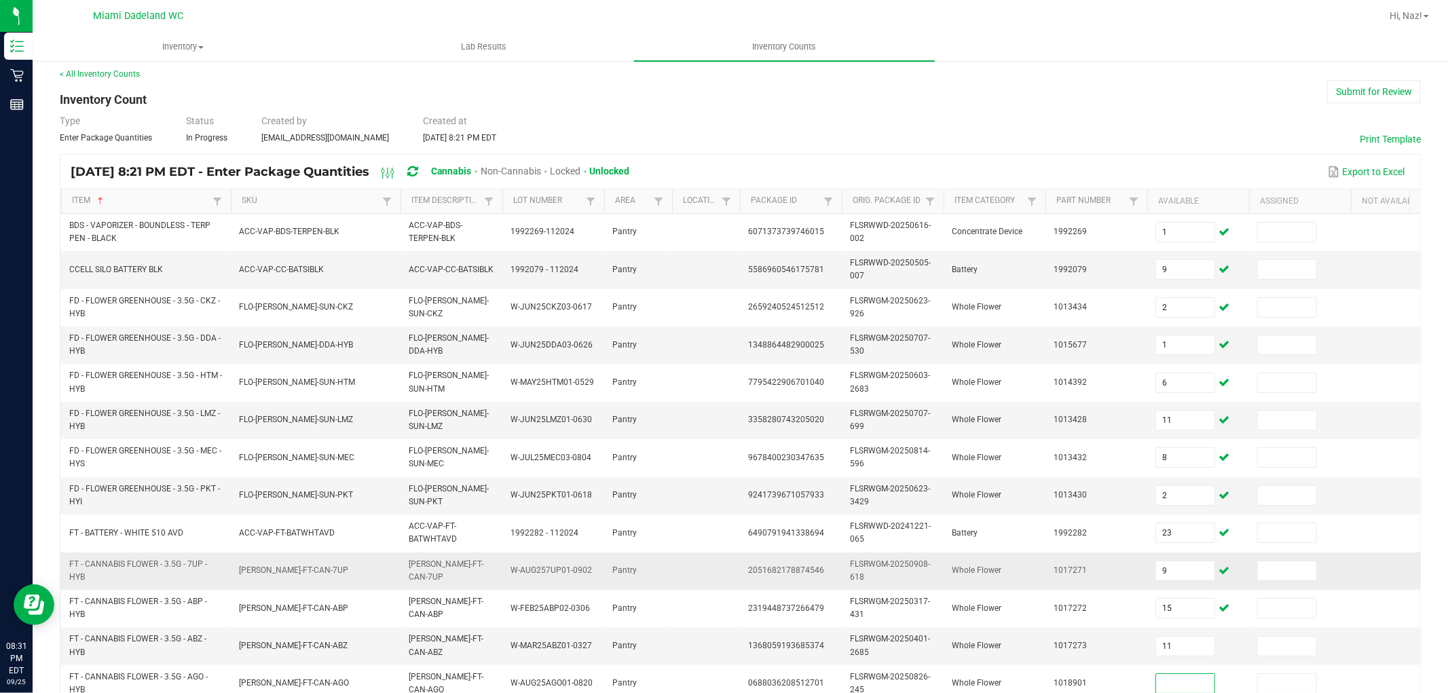
click at [1178, 581] on td "9" at bounding box center [1199, 571] width 102 height 37
click at [1177, 572] on input "9" at bounding box center [1185, 571] width 58 height 19
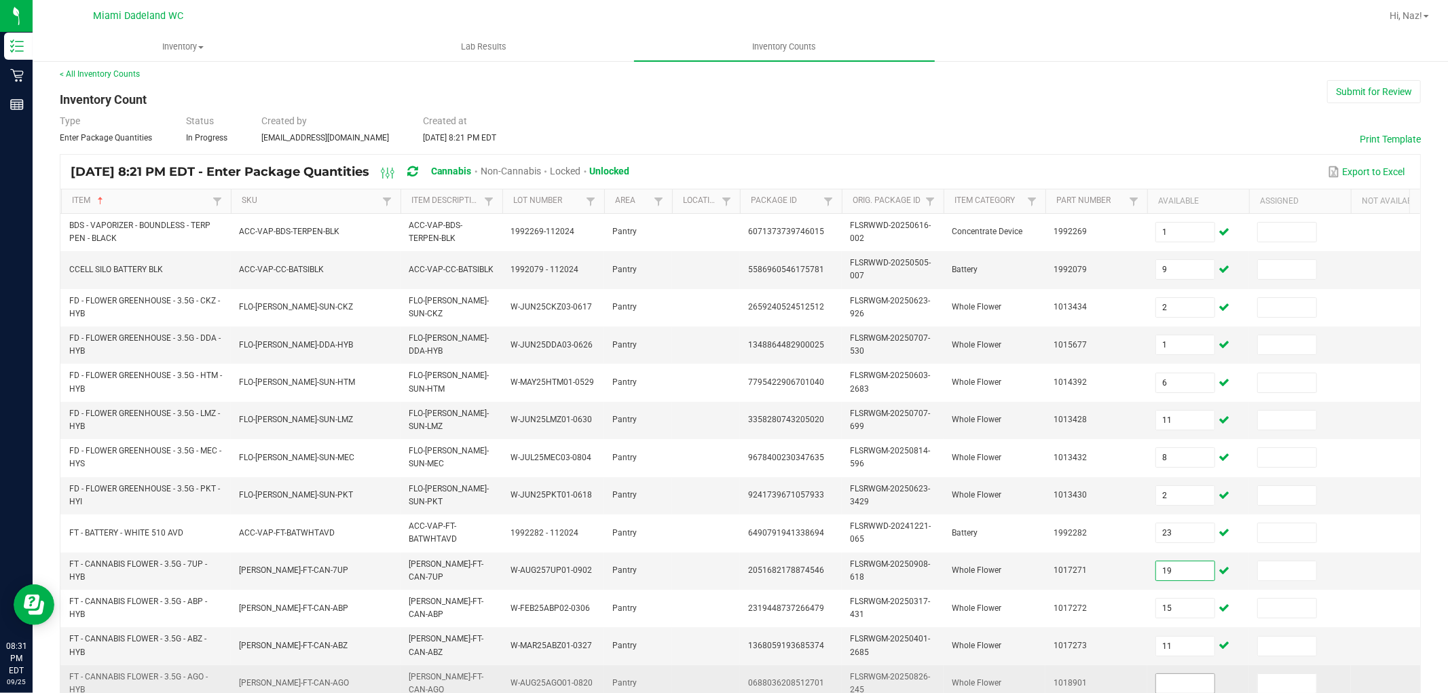
type input "19"
click at [1169, 679] on input at bounding box center [1185, 683] width 58 height 19
type input "14"
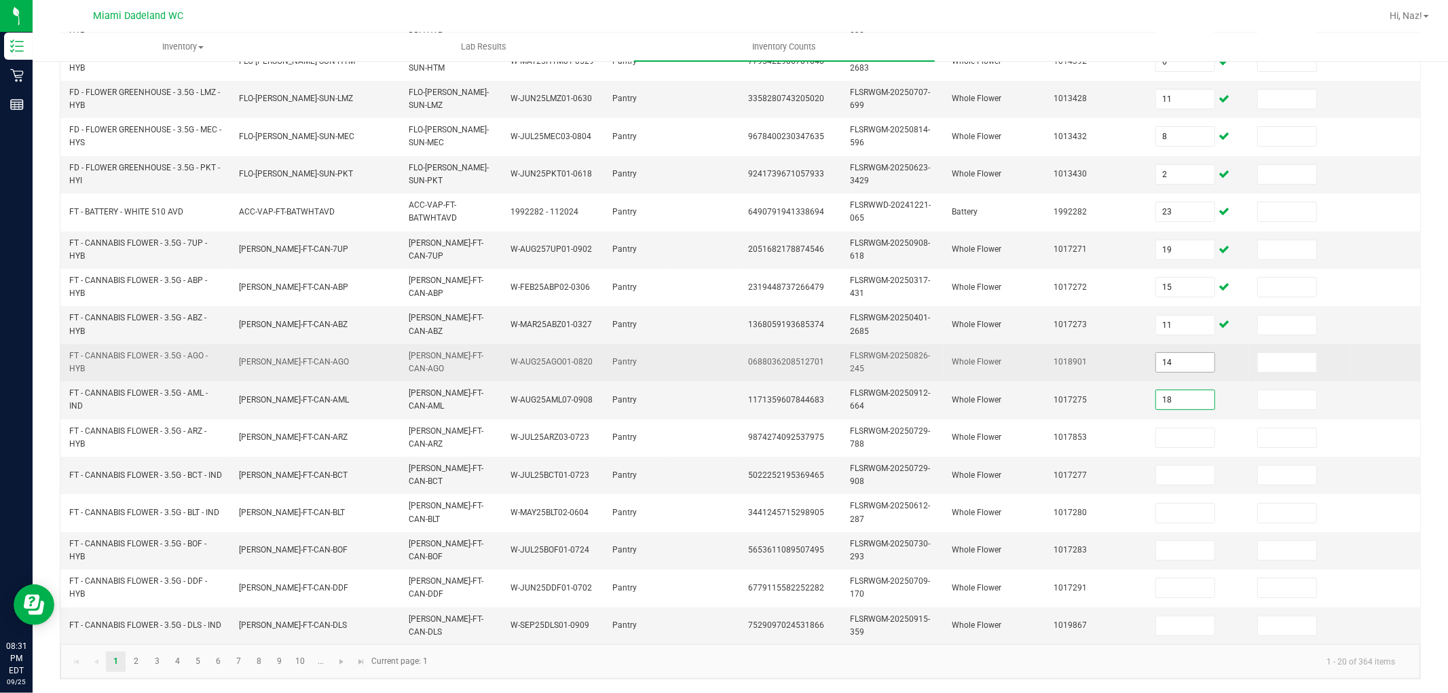
type input "18"
type input "10"
type input "7"
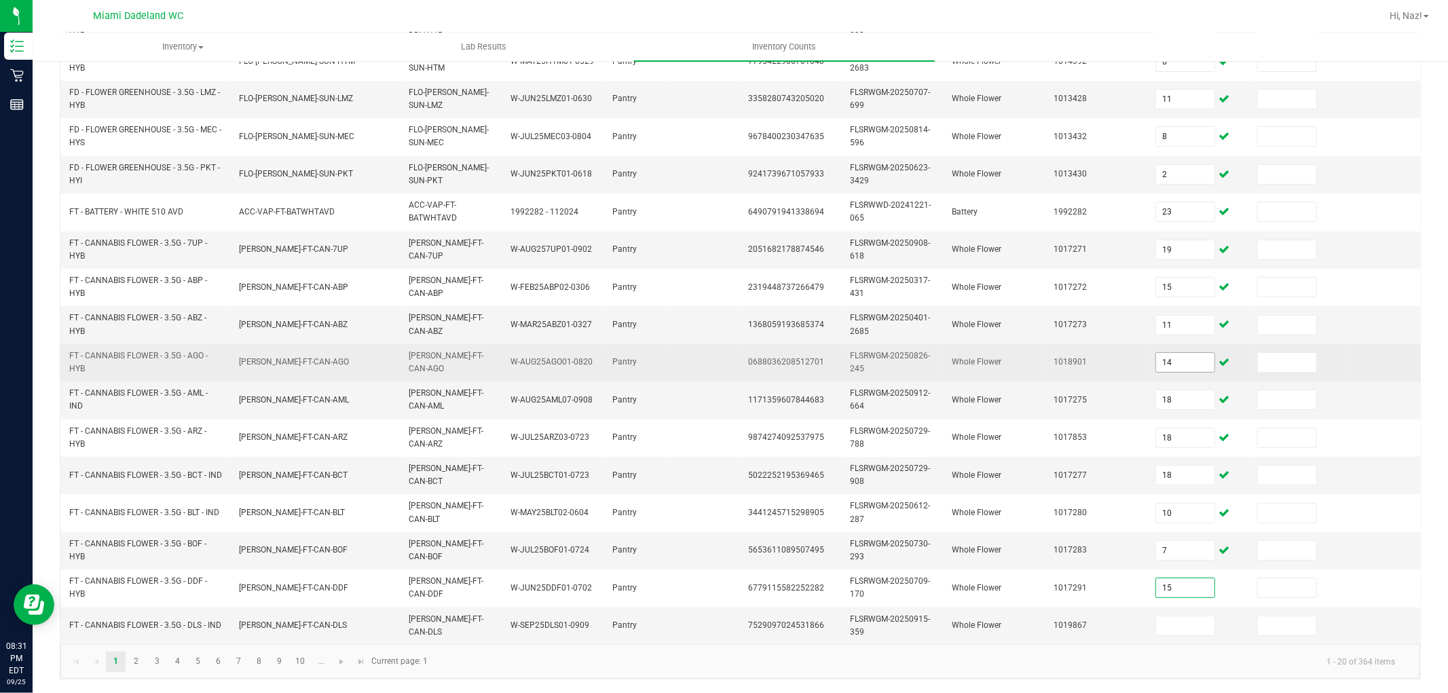
type input "15"
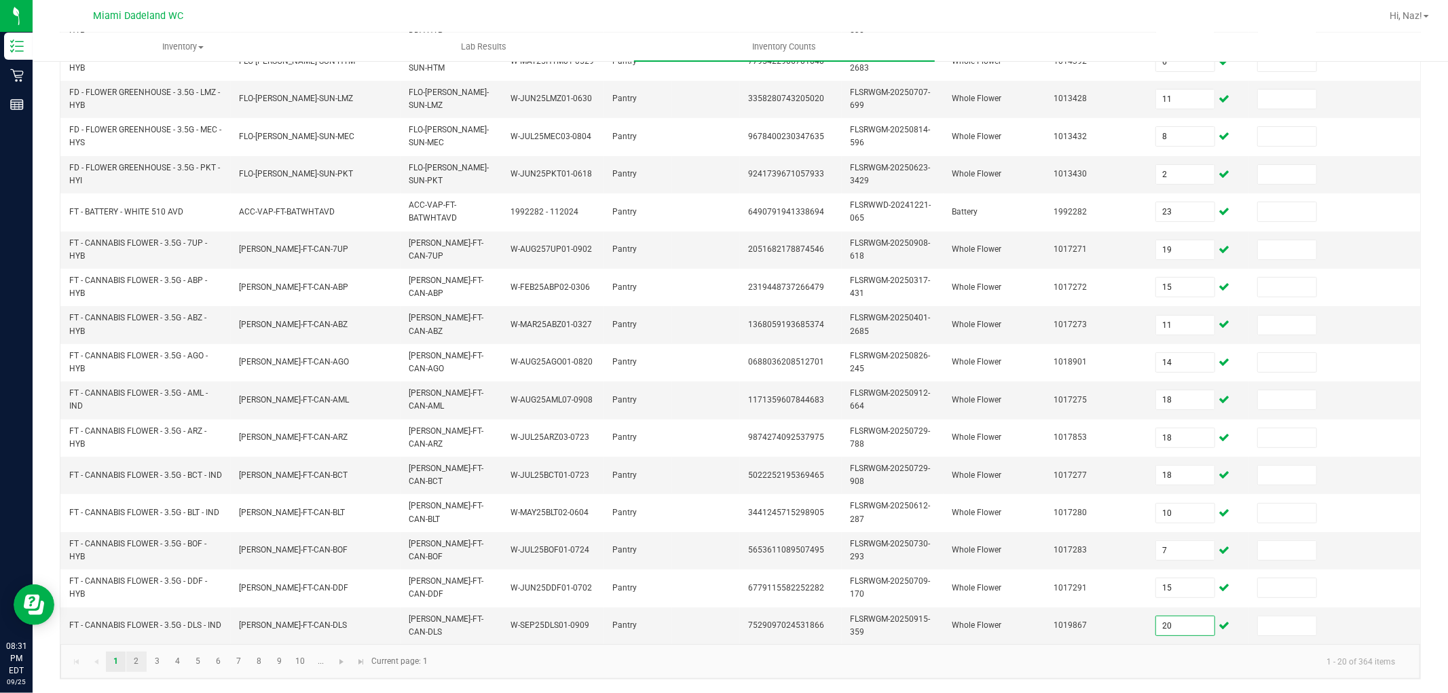
type input "20"
click at [137, 659] on link "2" at bounding box center [136, 662] width 20 height 20
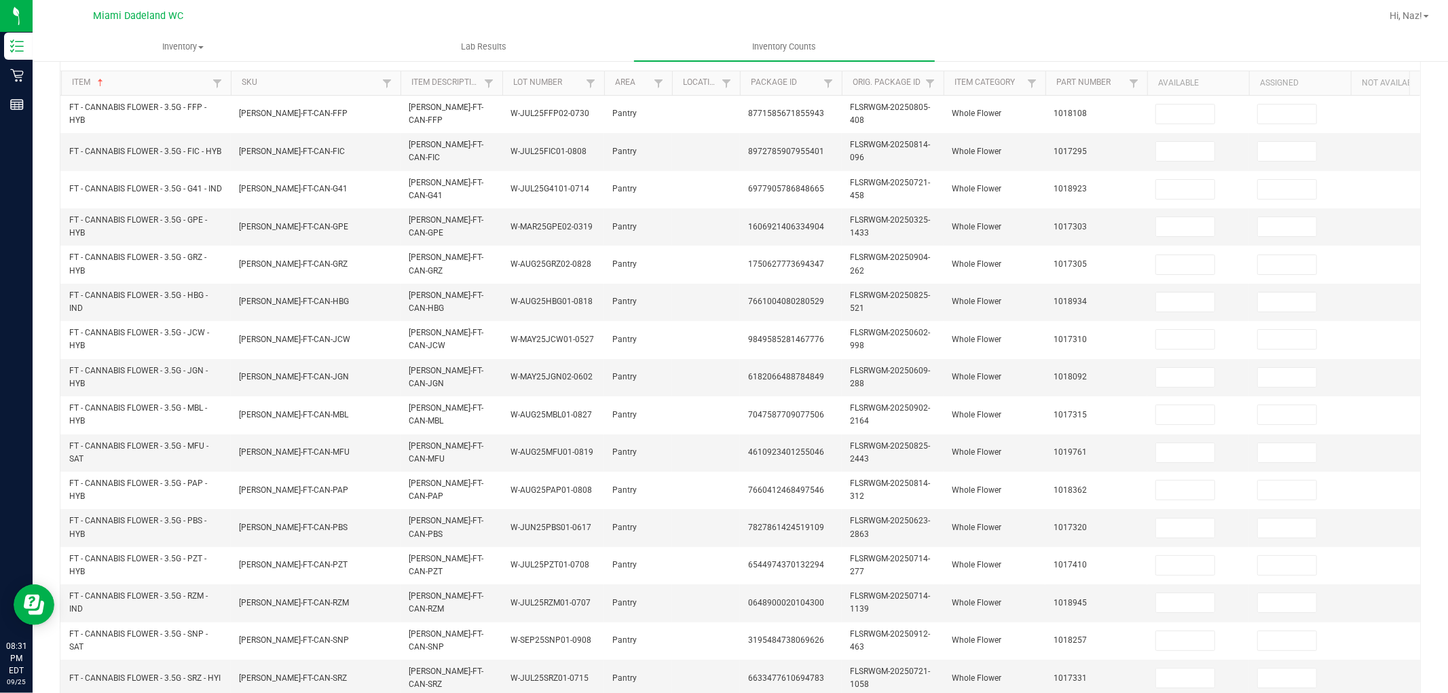
scroll to position [134, 0]
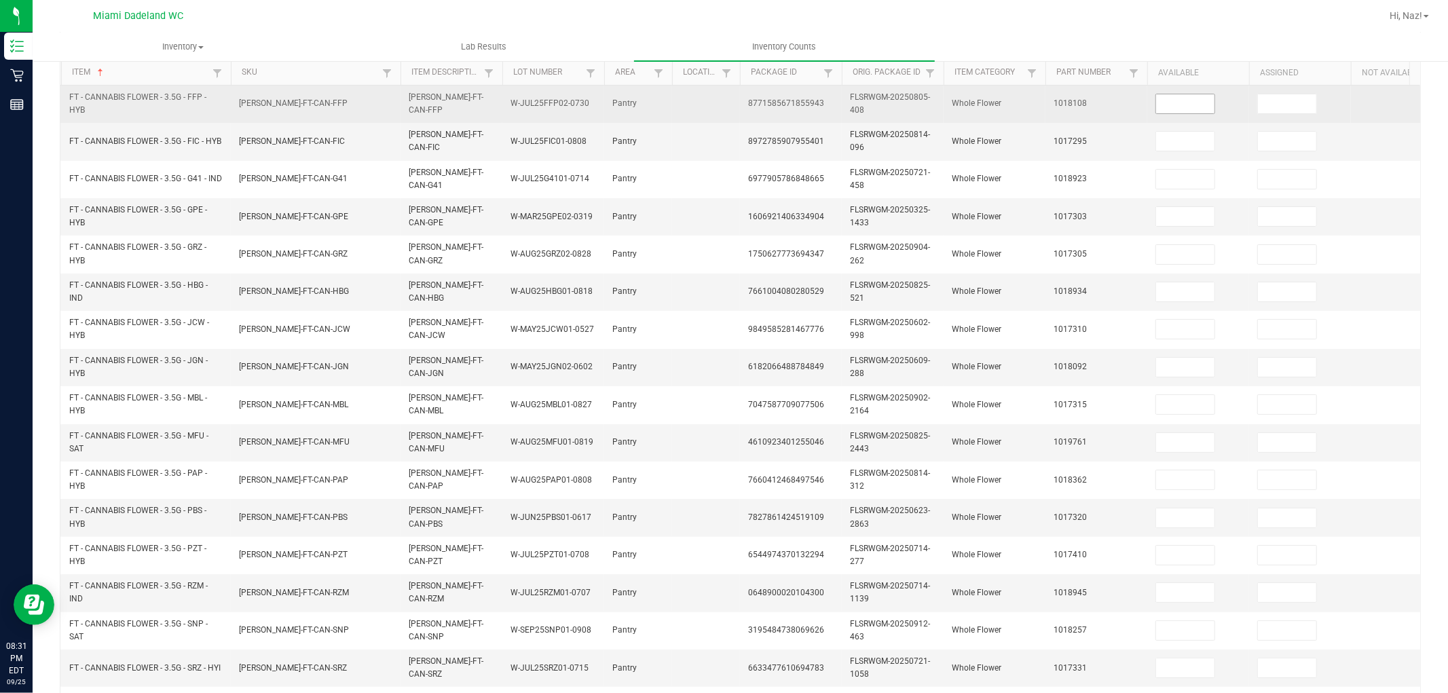
click at [1199, 111] on input at bounding box center [1185, 103] width 58 height 19
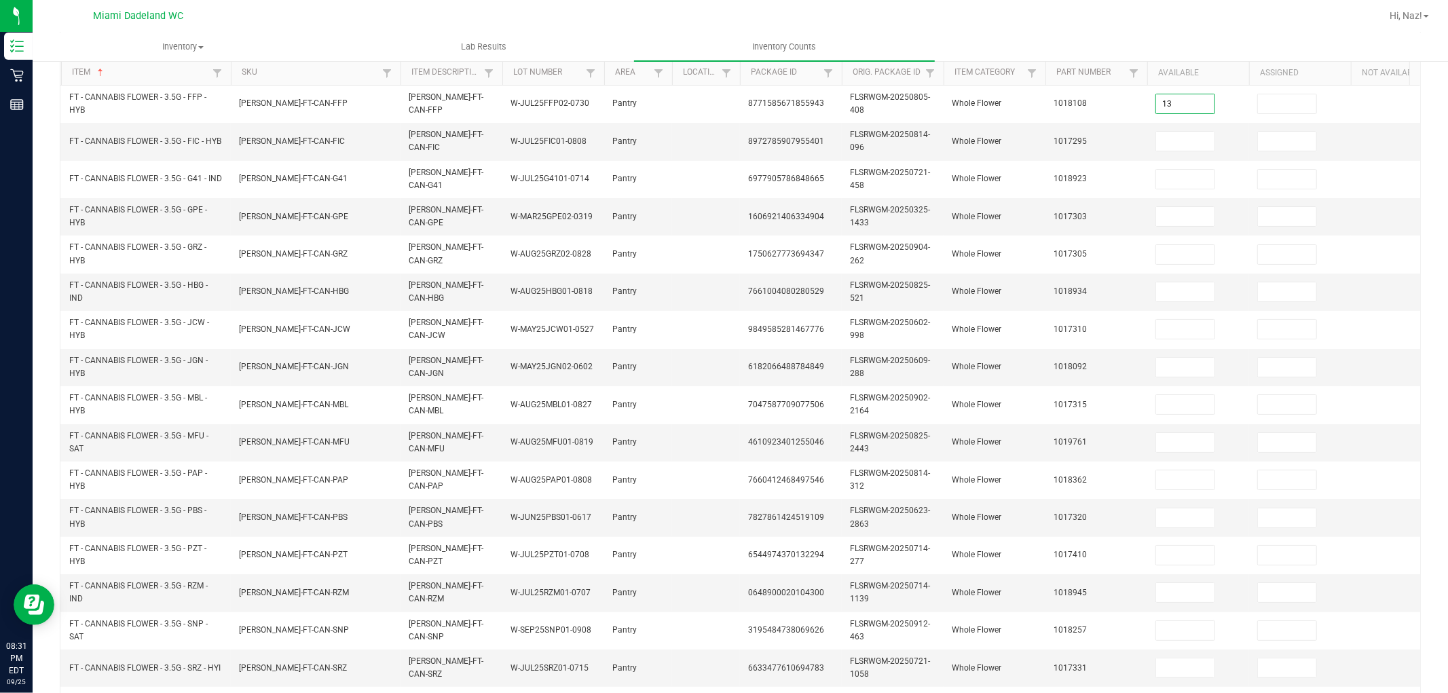
type input "13"
type input "8"
type input "4"
type input "6"
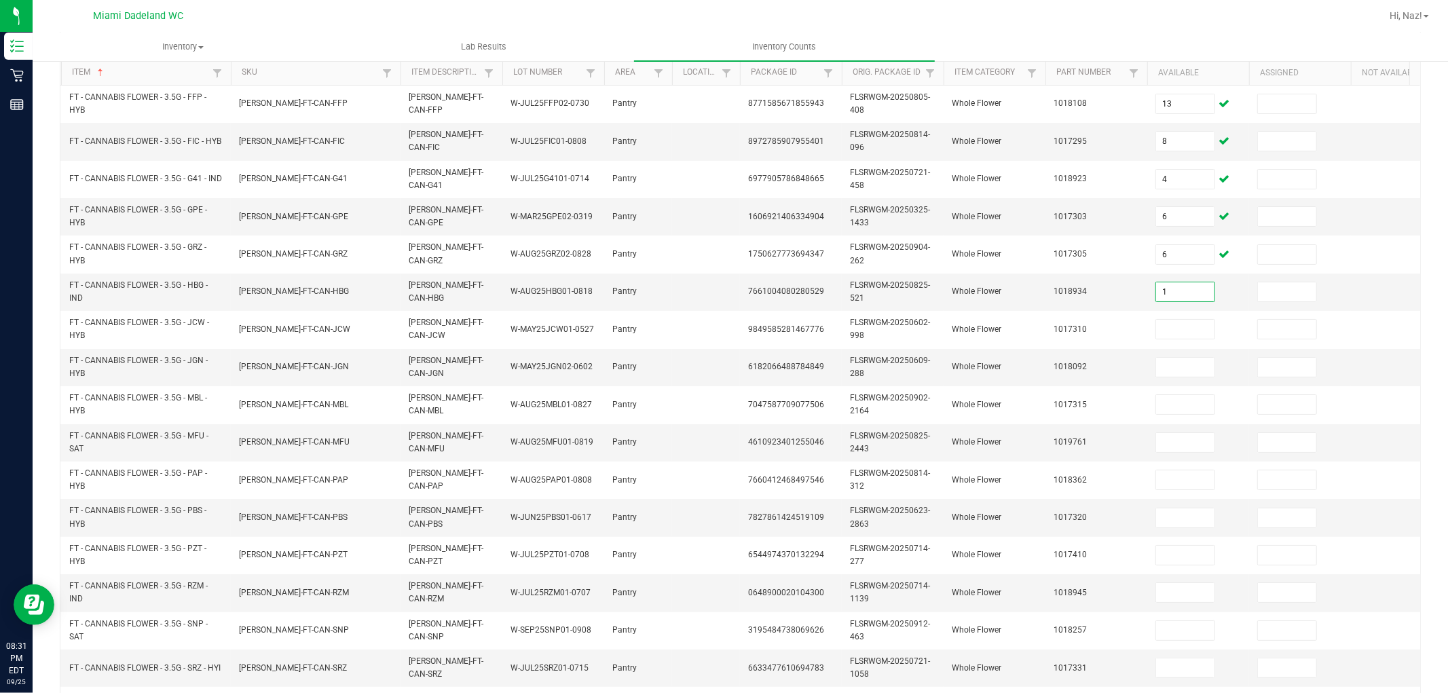
type input "1"
type input "9"
type input "15"
click at [1282, 293] on input "9" at bounding box center [1287, 291] width 58 height 19
click at [1199, 292] on input "1" at bounding box center [1185, 291] width 58 height 19
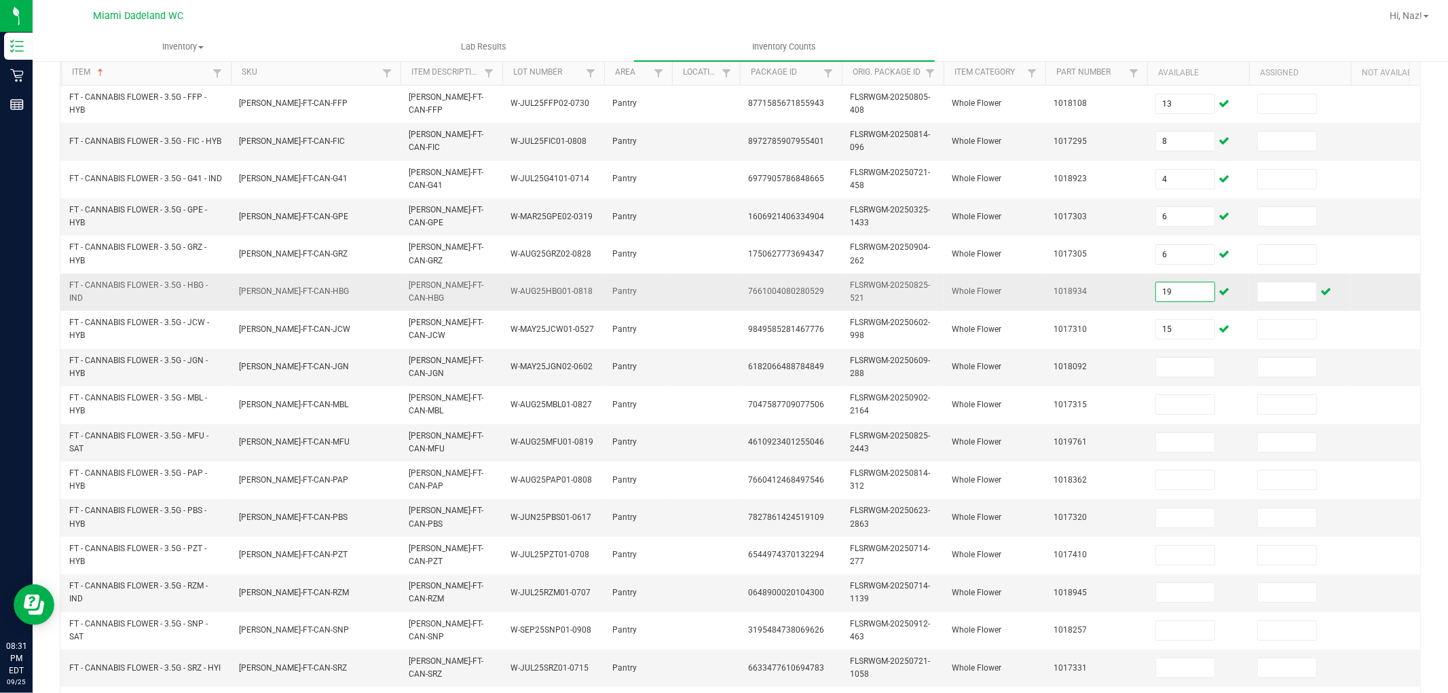
type input "19"
type input "20"
type input "16"
type input "1"
type input "7"
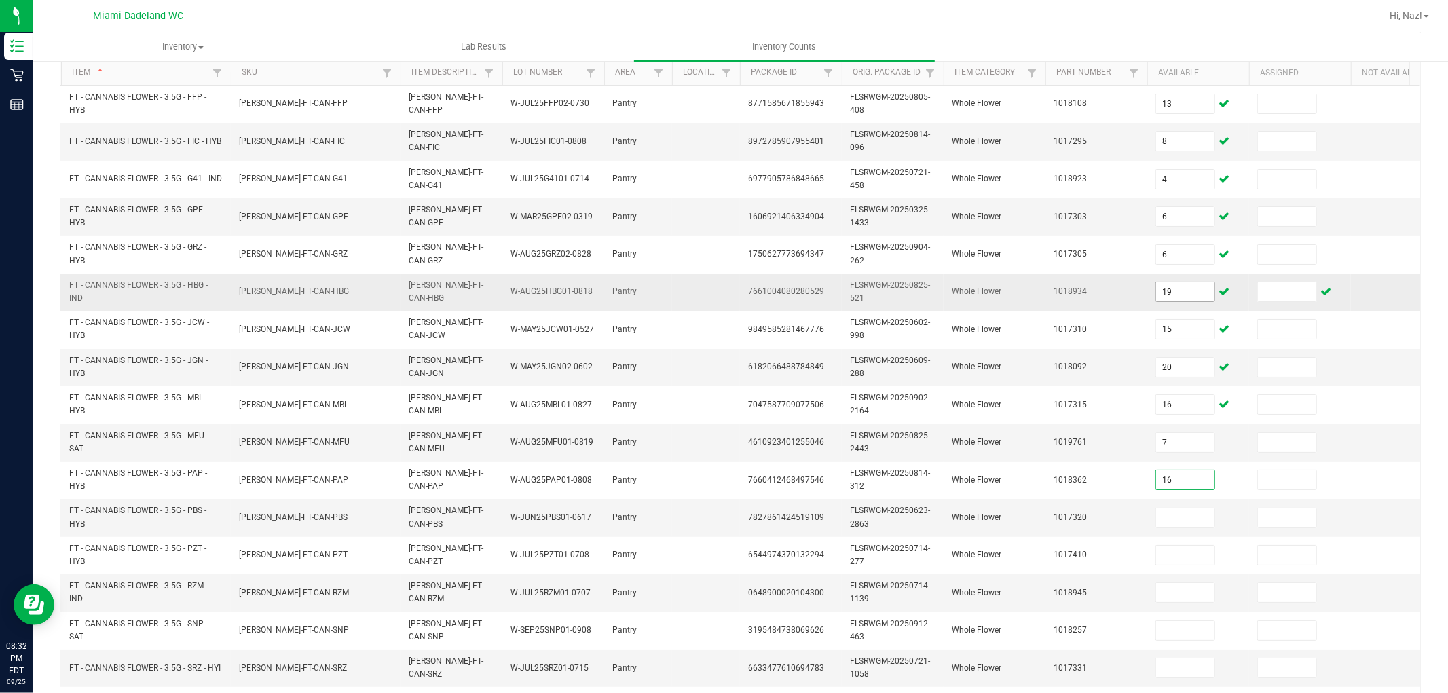
type input "16"
type input "2"
type input "3"
type input "20"
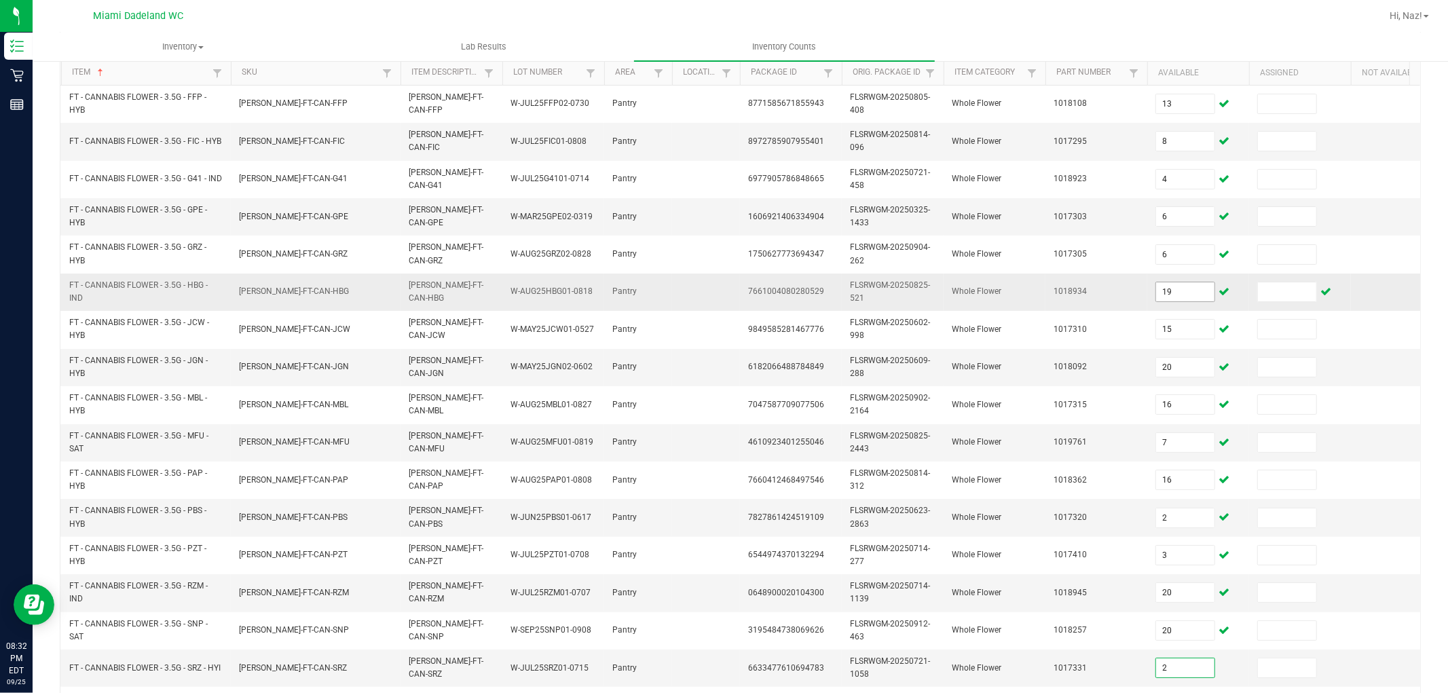
type input "2"
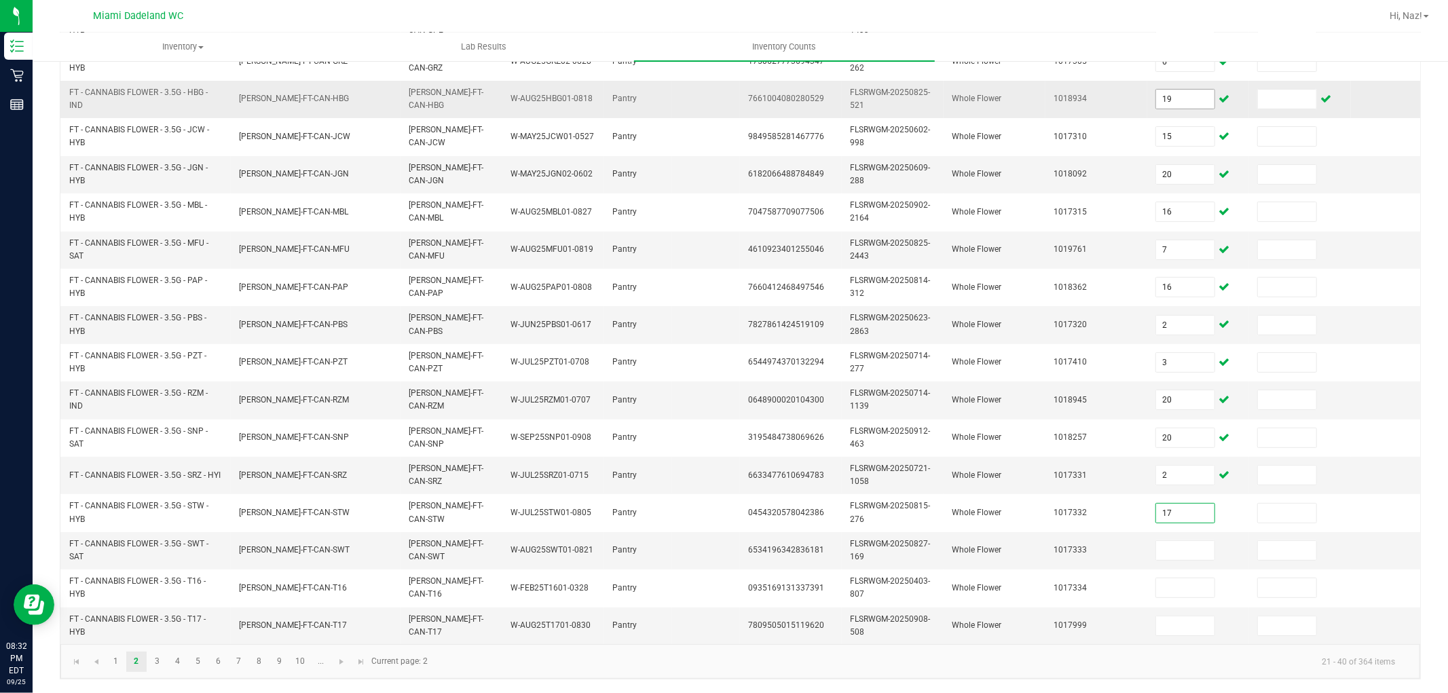
type input "17"
type input "4"
type input "5"
type input "4"
click at [158, 657] on link "3" at bounding box center [157, 662] width 20 height 20
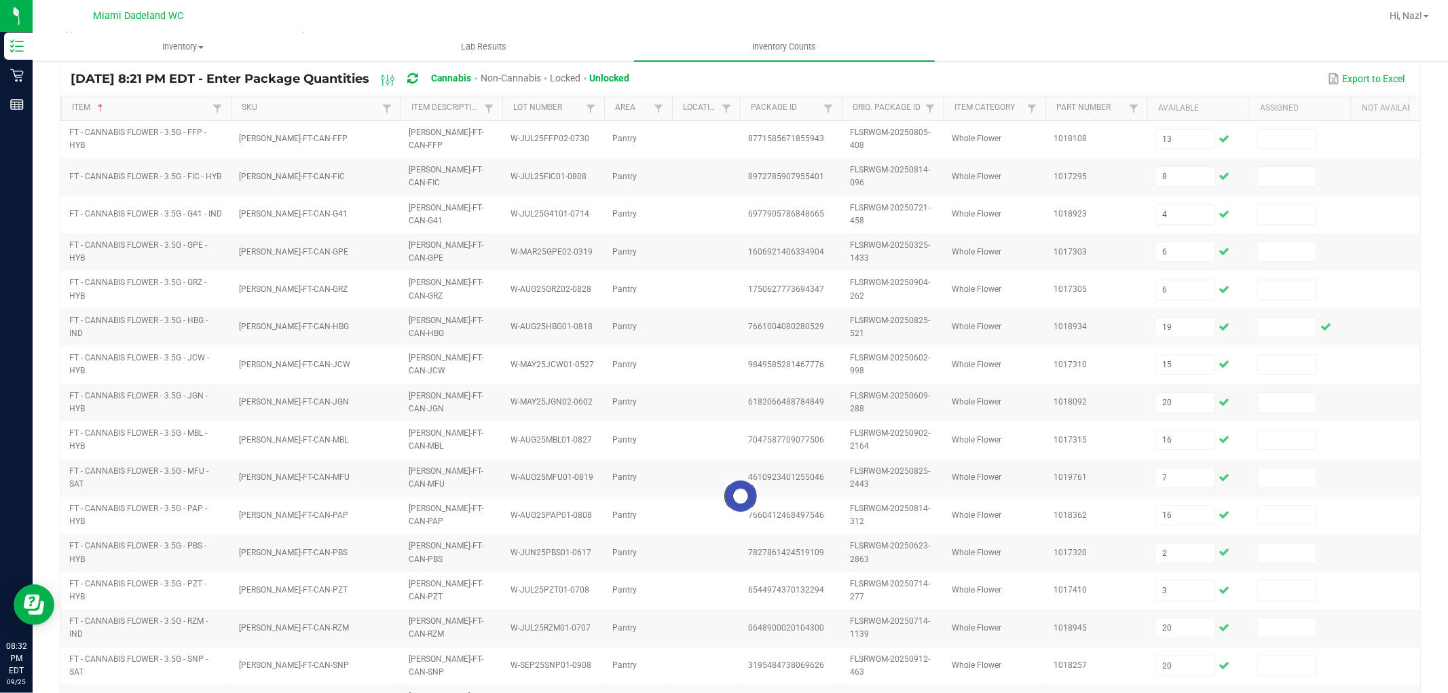
scroll to position [37, 0]
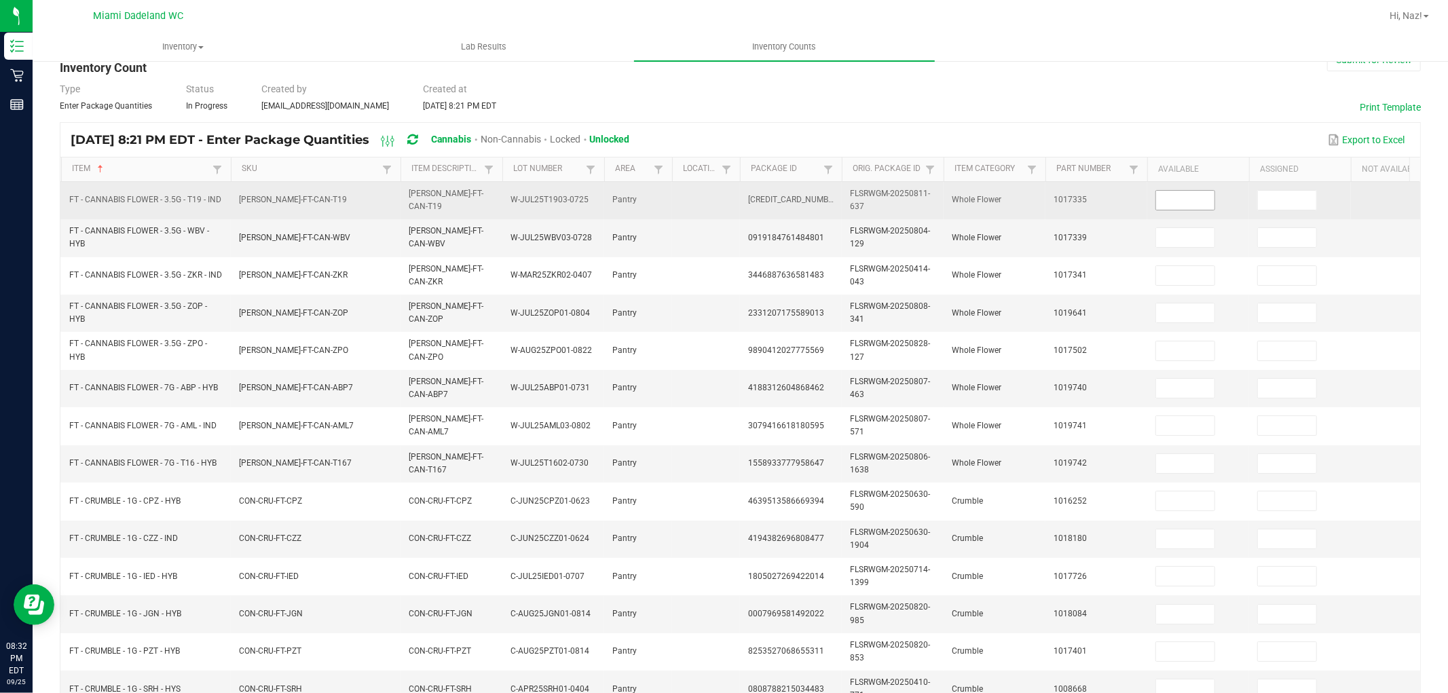
click at [1196, 204] on input at bounding box center [1185, 200] width 58 height 19
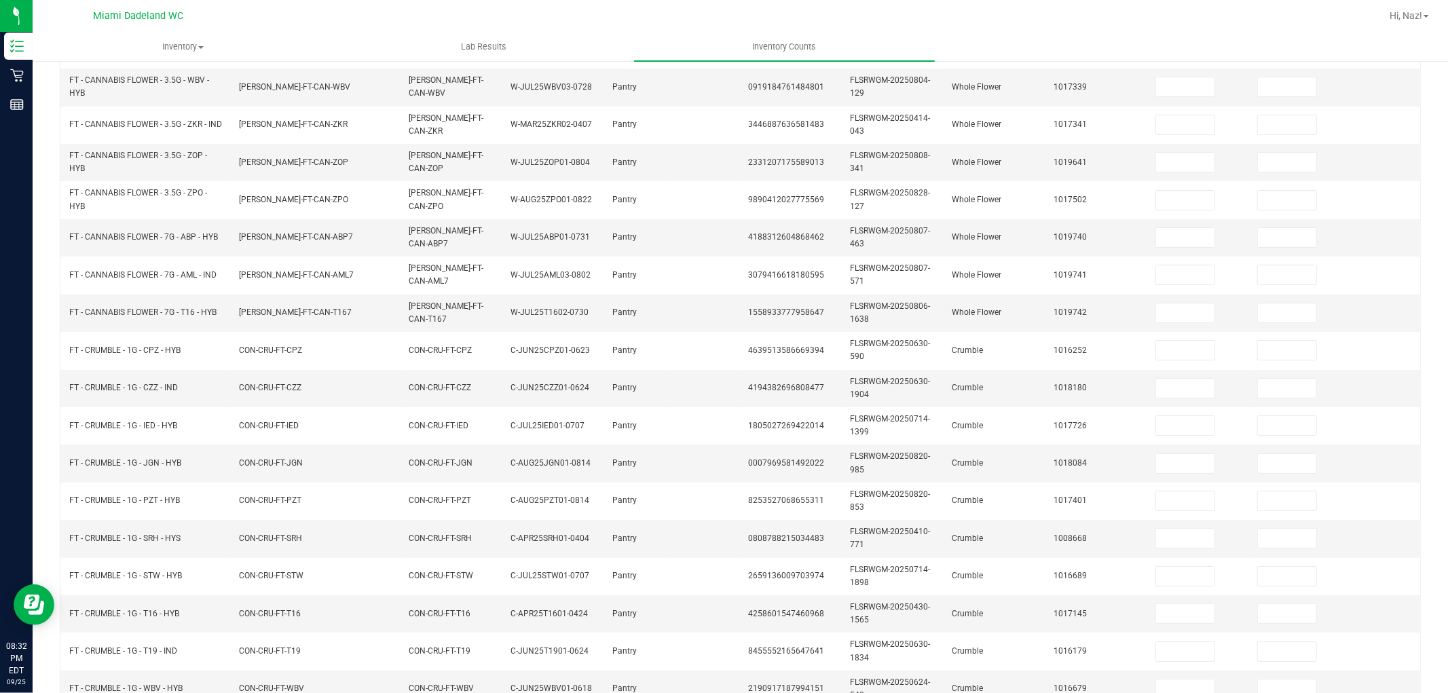
scroll to position [113, 0]
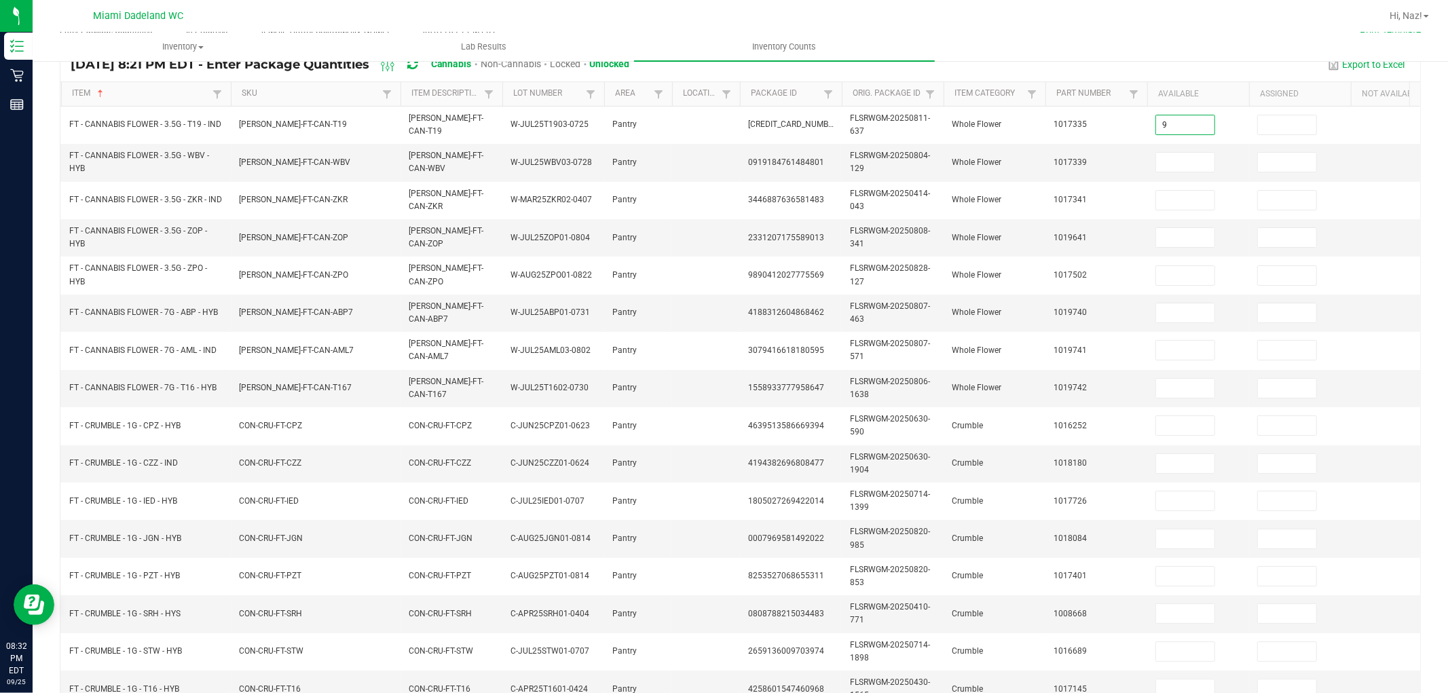
type input "9"
type input "2"
type input "20"
type input "19"
type input "20"
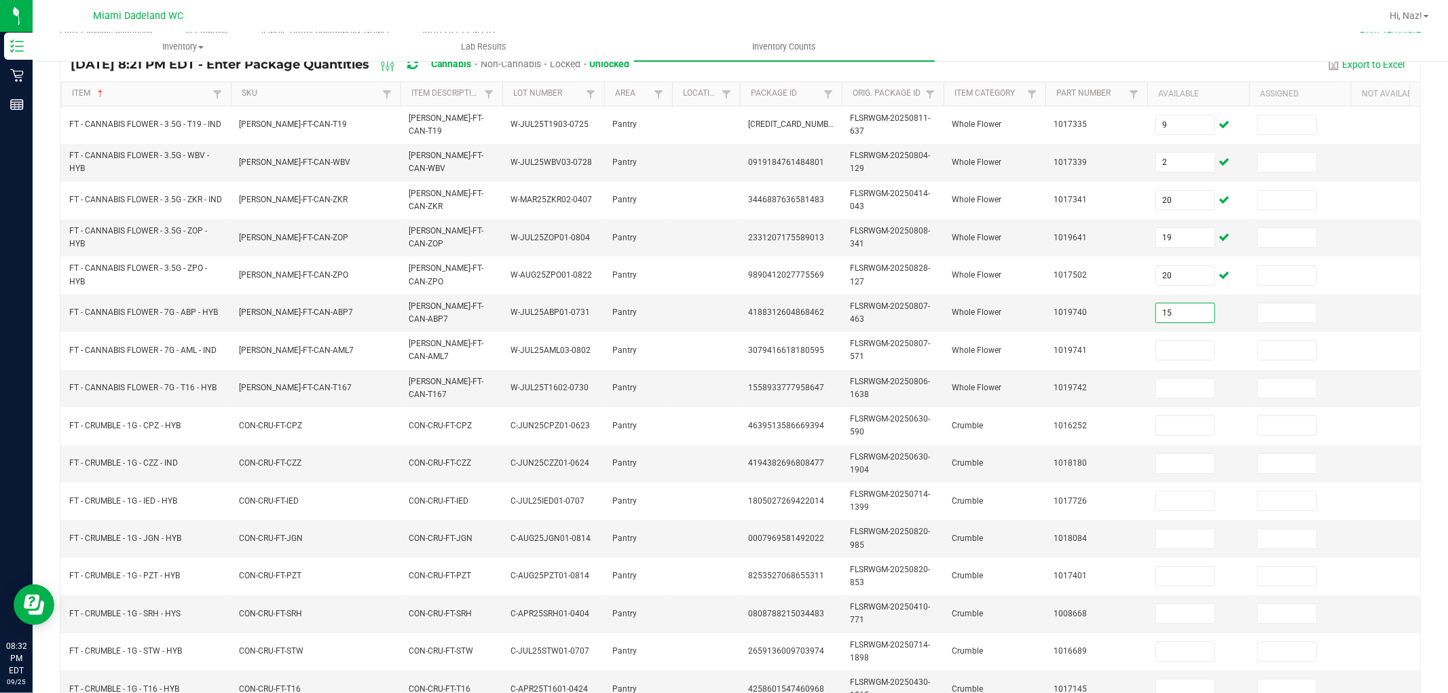
type input "15"
type input "14"
type input "4"
type input "3"
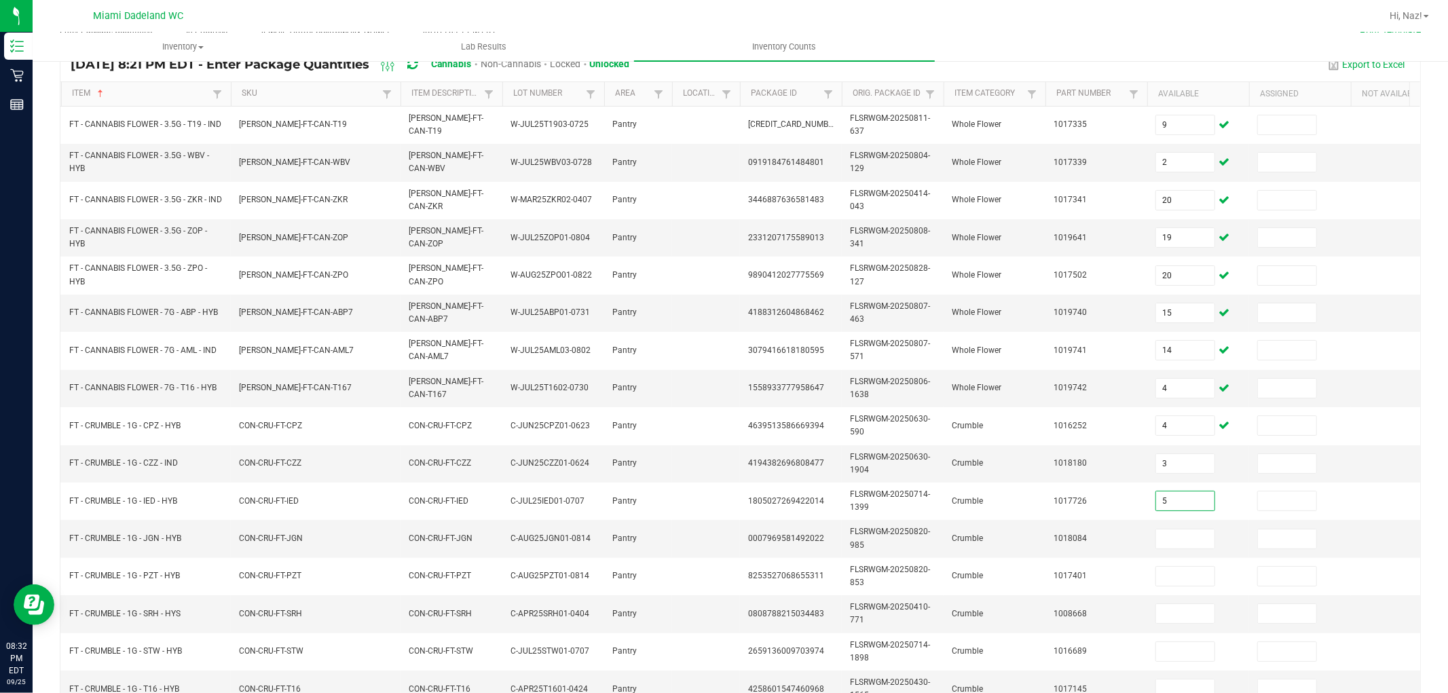
type input "5"
type input "8"
type input "1"
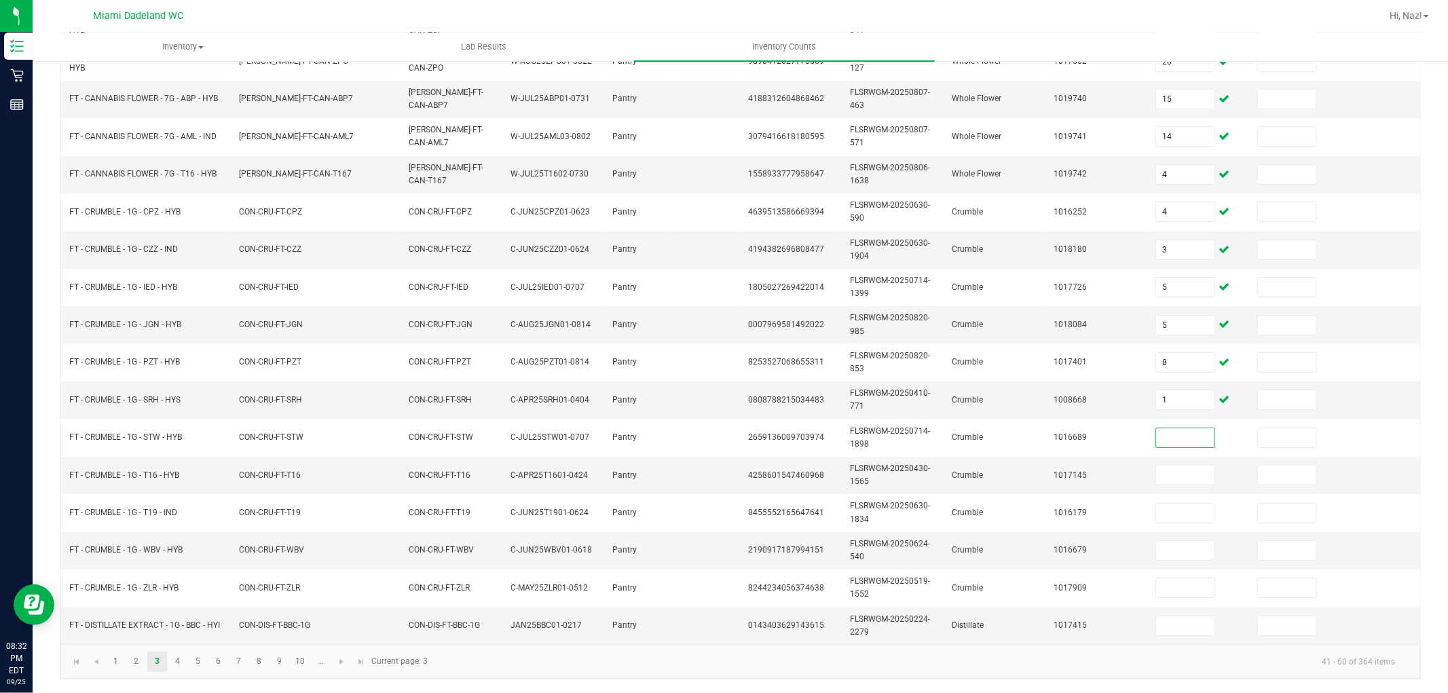
scroll to position [340, 0]
type input "7"
click at [1175, 466] on input "7" at bounding box center [1185, 475] width 58 height 19
type input "1"
type input "6"
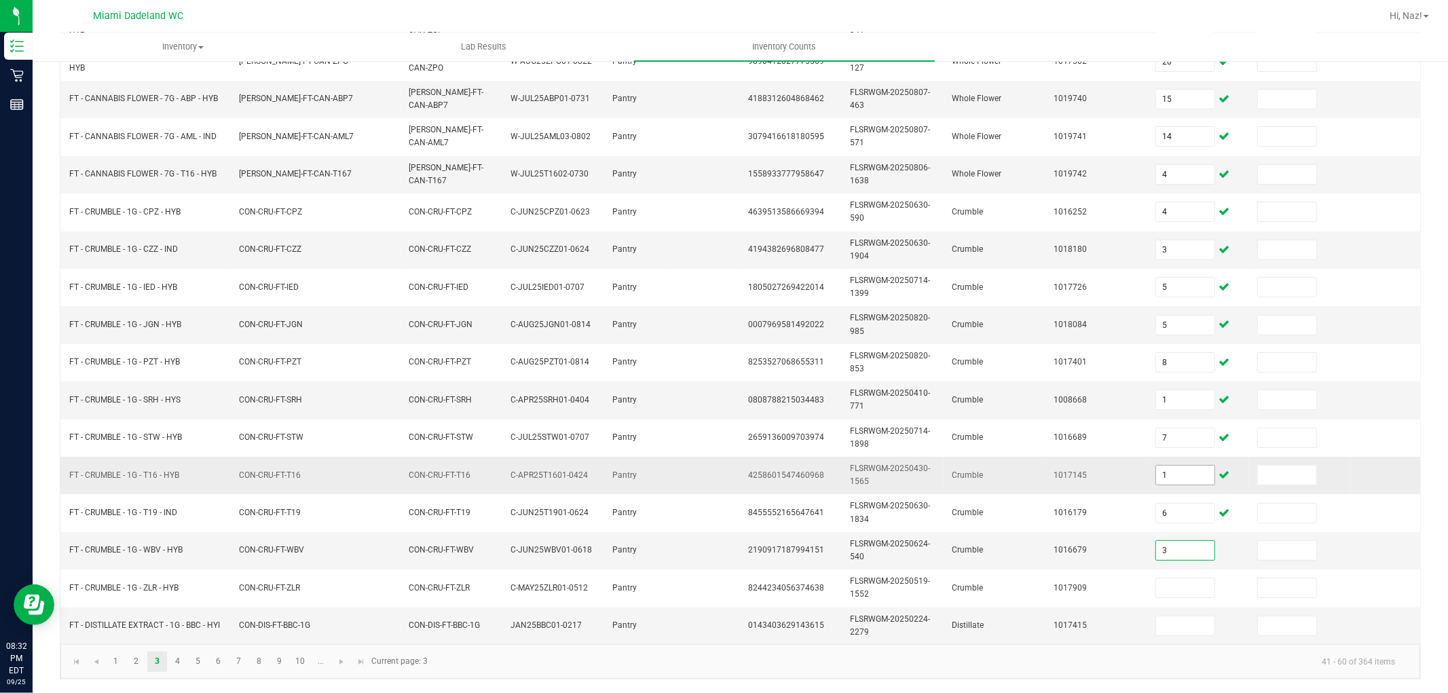
type input "3"
type input "2"
type input "10"
click at [181, 659] on link "4" at bounding box center [178, 662] width 20 height 20
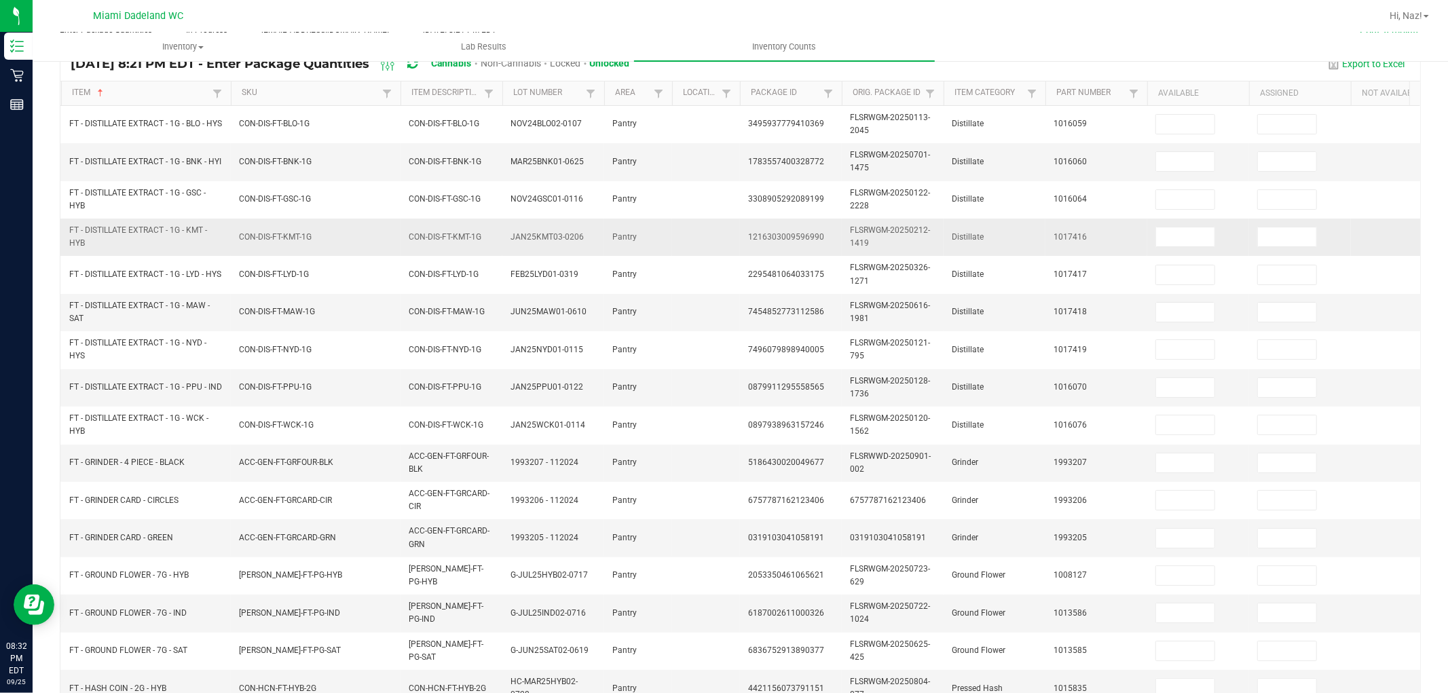
scroll to position [113, 0]
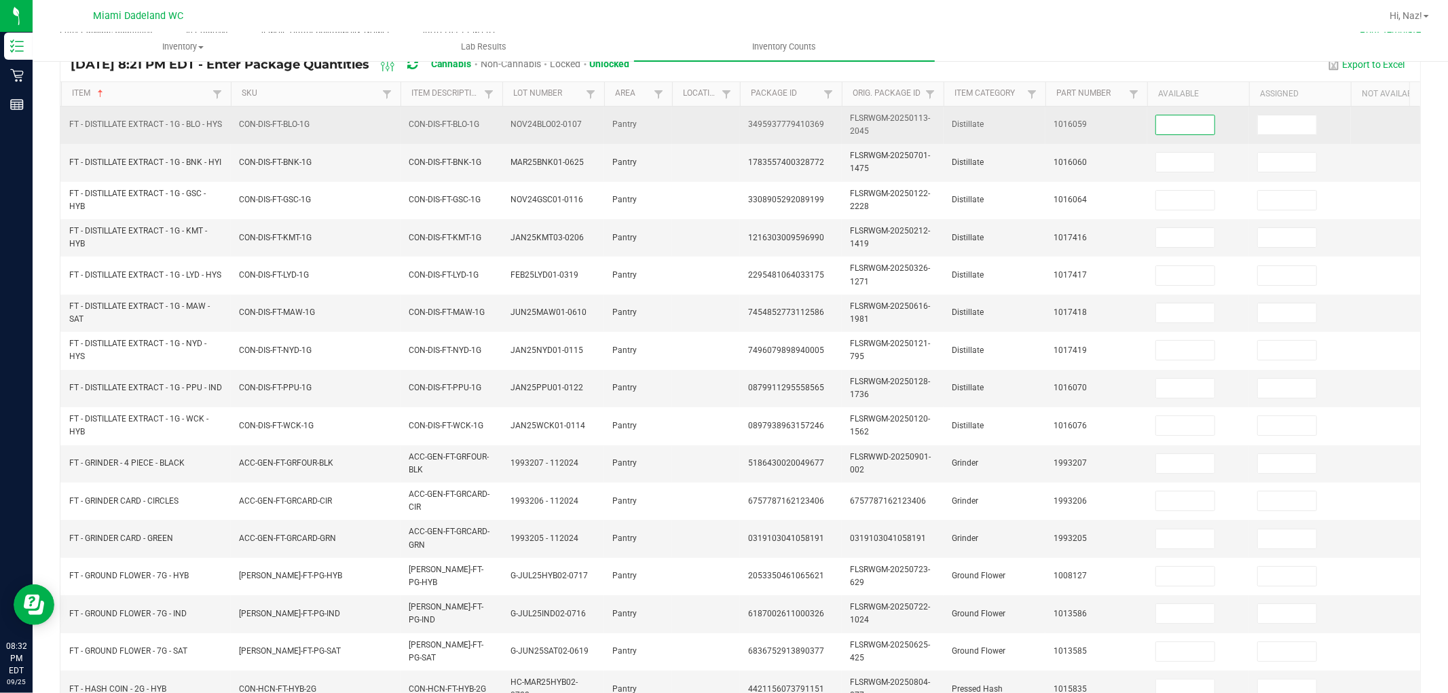
click at [1188, 132] on input at bounding box center [1185, 124] width 58 height 19
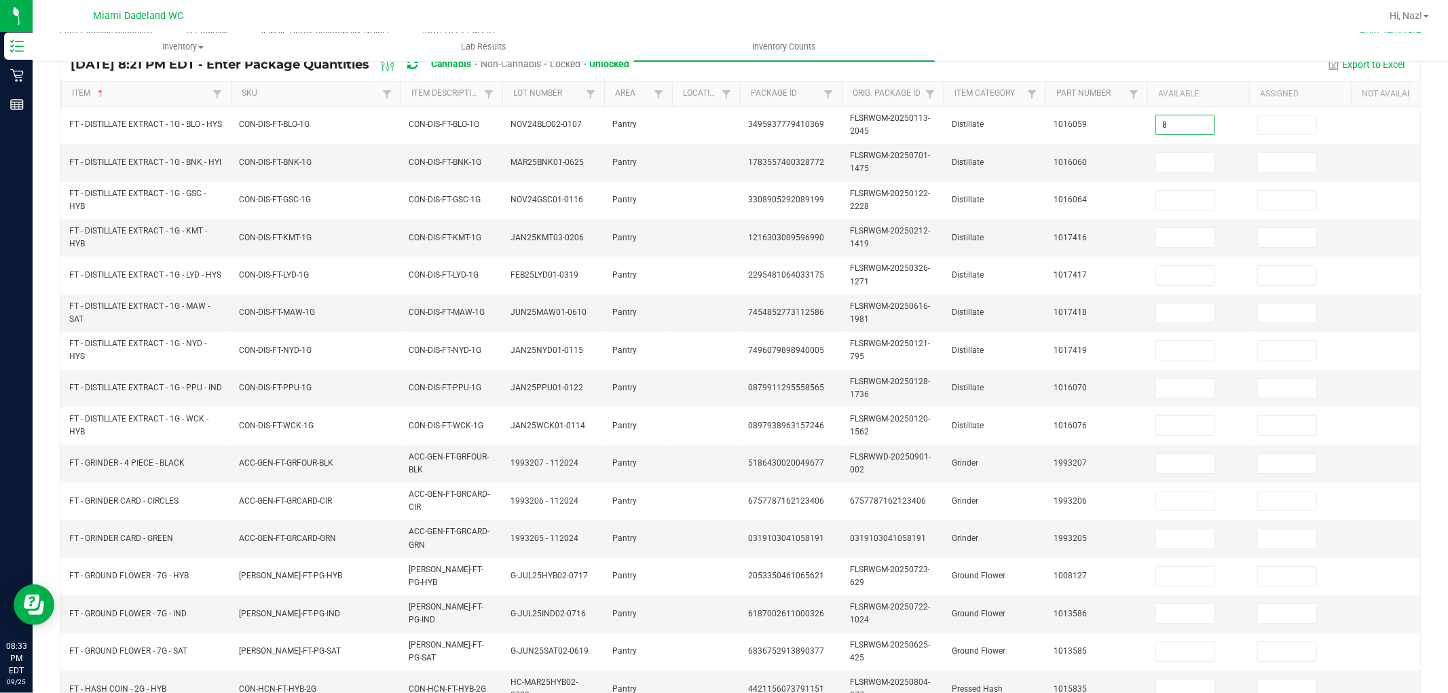
type input "8"
type input "1"
type input "5"
type input "4"
type input "6"
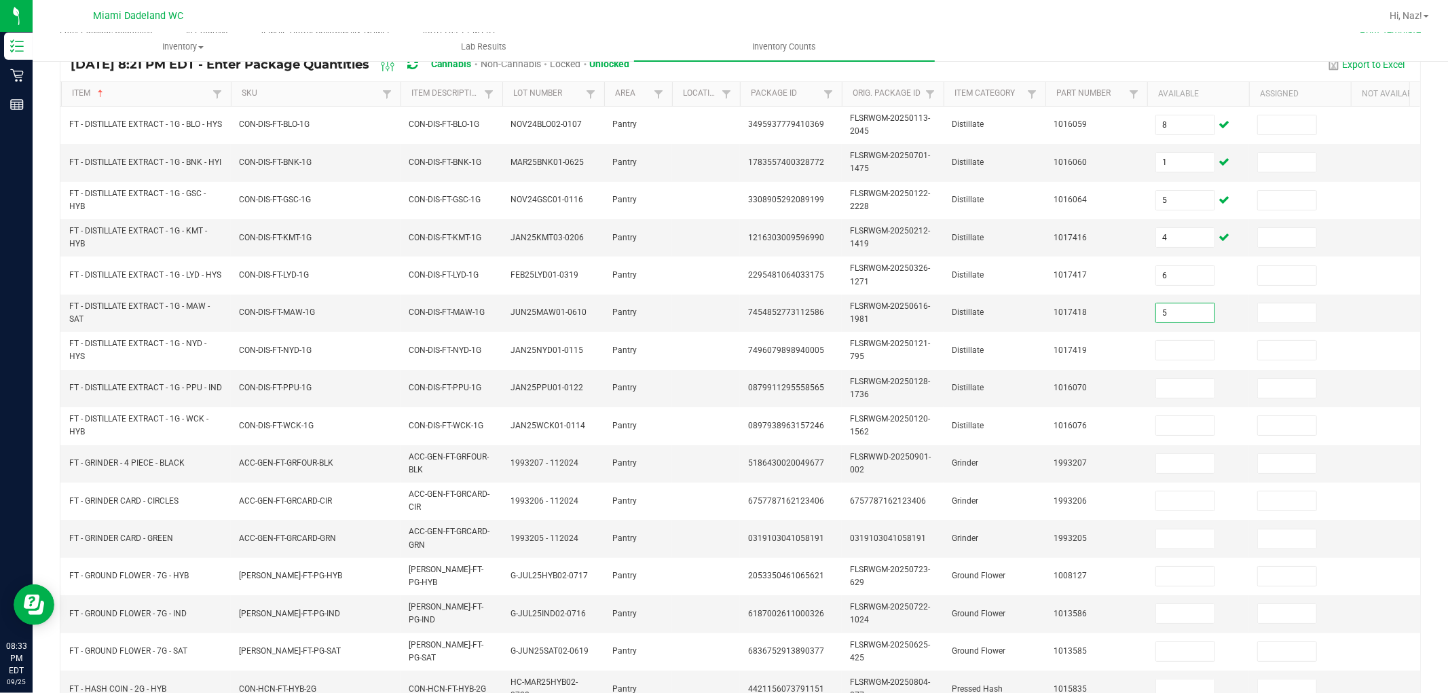
type input "5"
type input "1"
type input "7"
type input "9"
click at [1173, 455] on input "8" at bounding box center [1185, 463] width 58 height 19
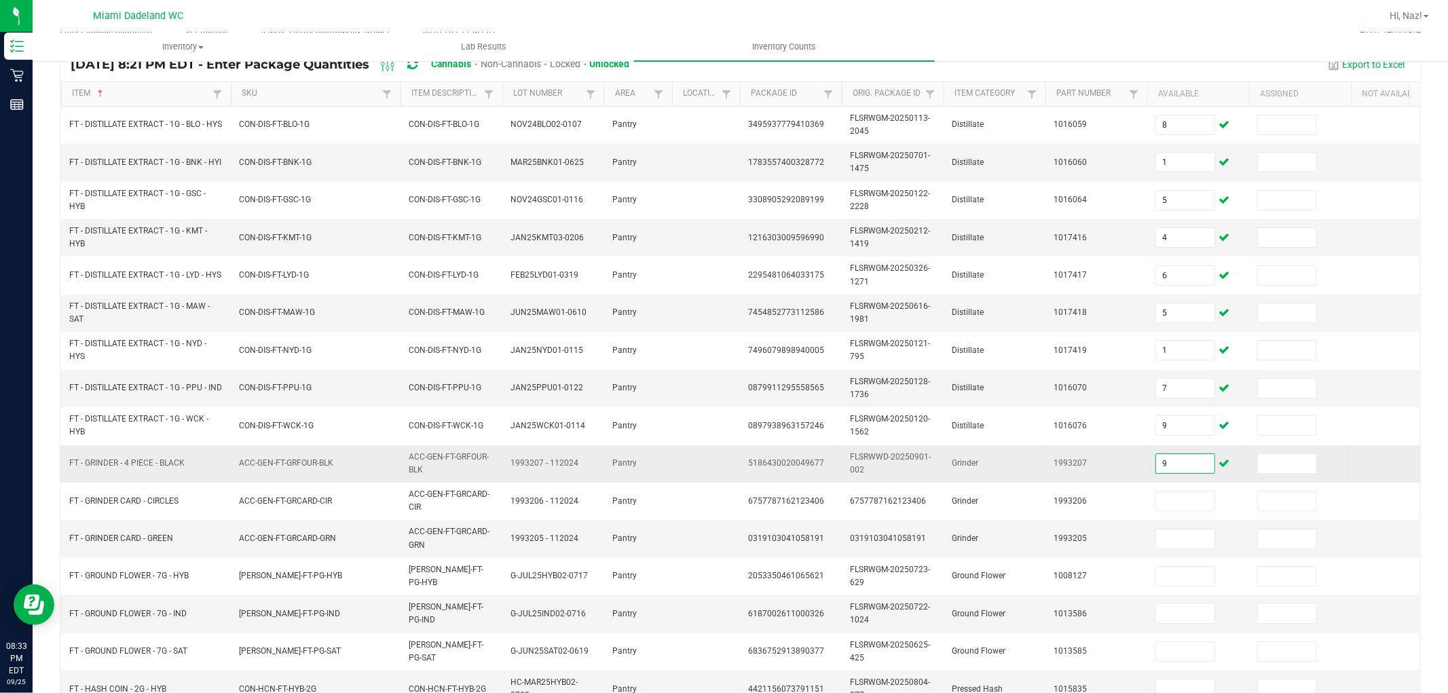
type input "9"
type input "3"
type input "1"
type input "3"
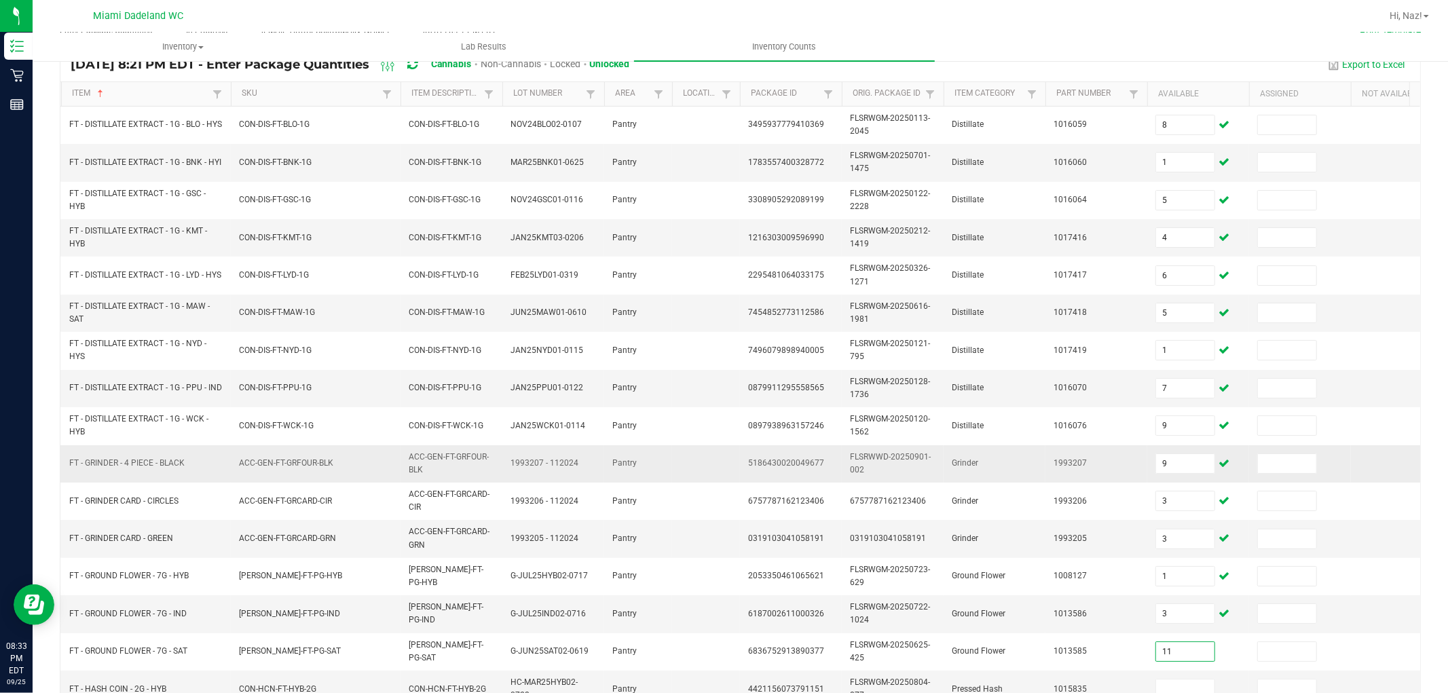
type input "11"
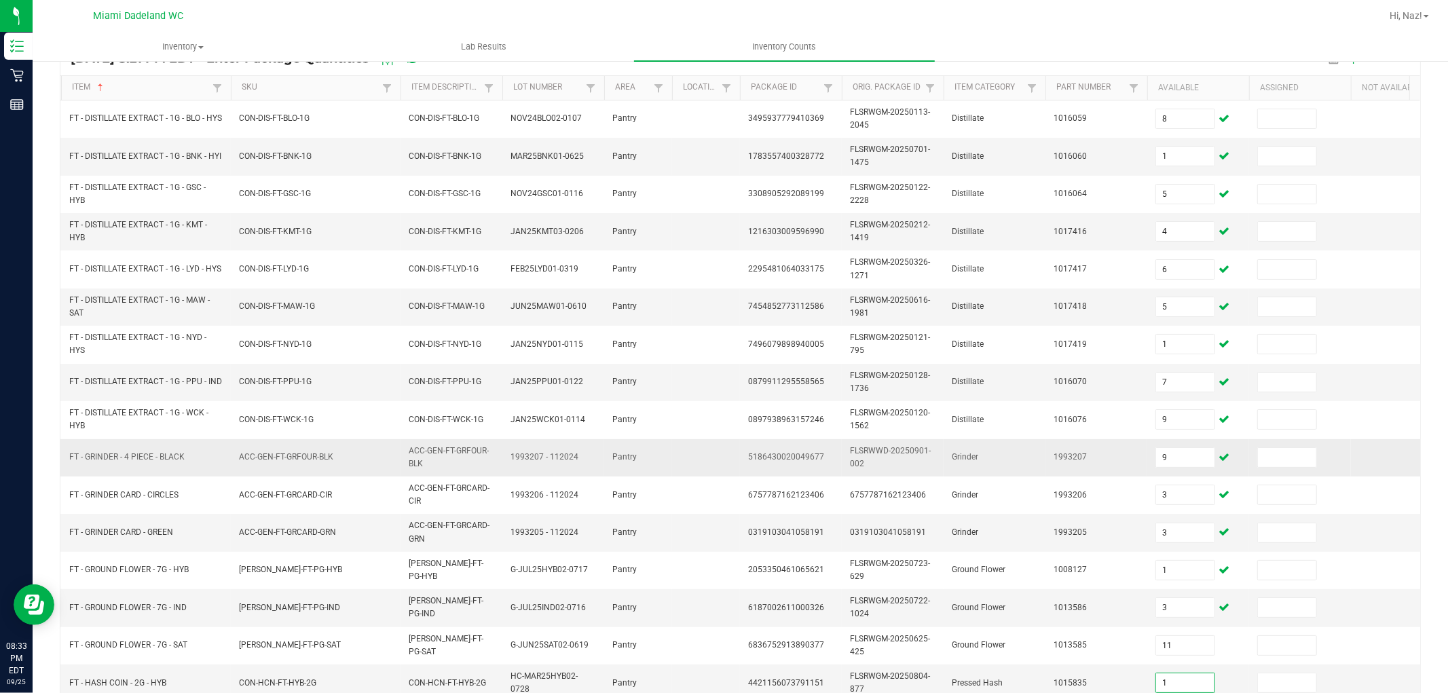
type input "1"
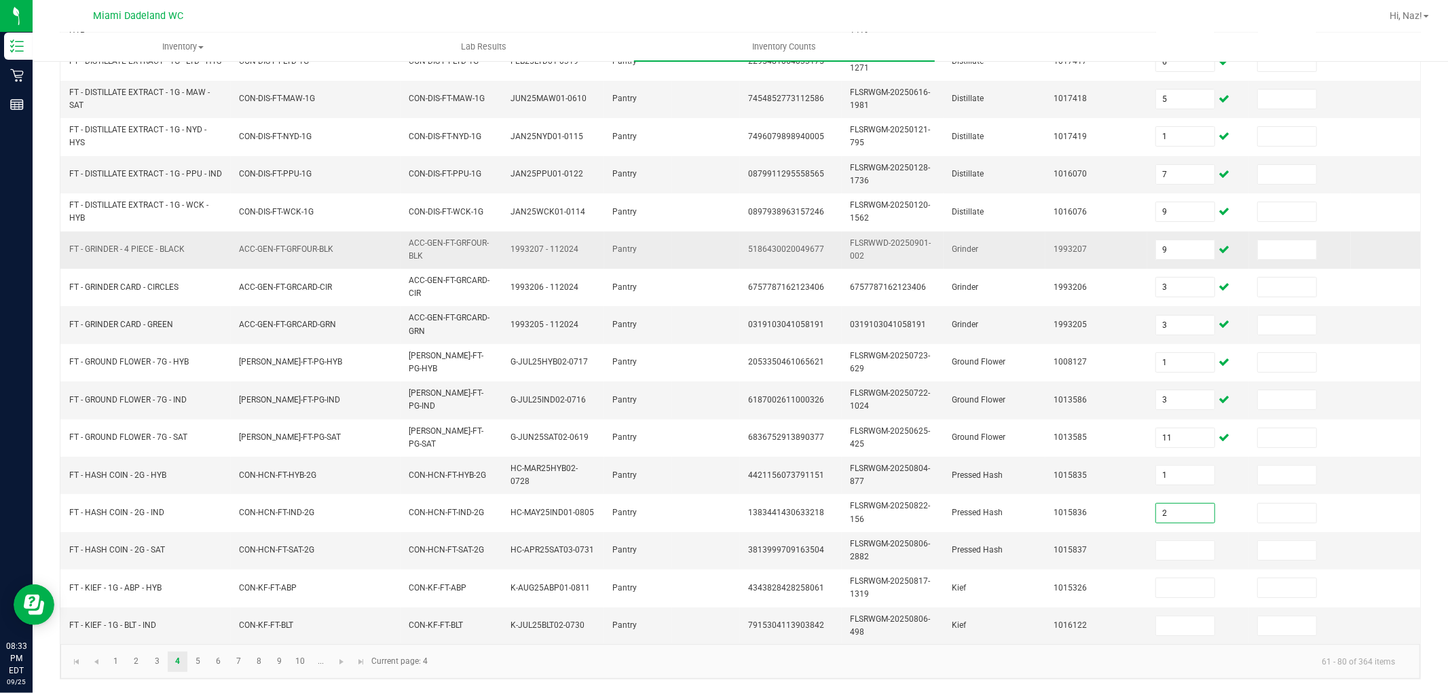
type input "2"
type input "5"
type input "6"
type input "1"
click at [200, 659] on link "5" at bounding box center [198, 662] width 20 height 20
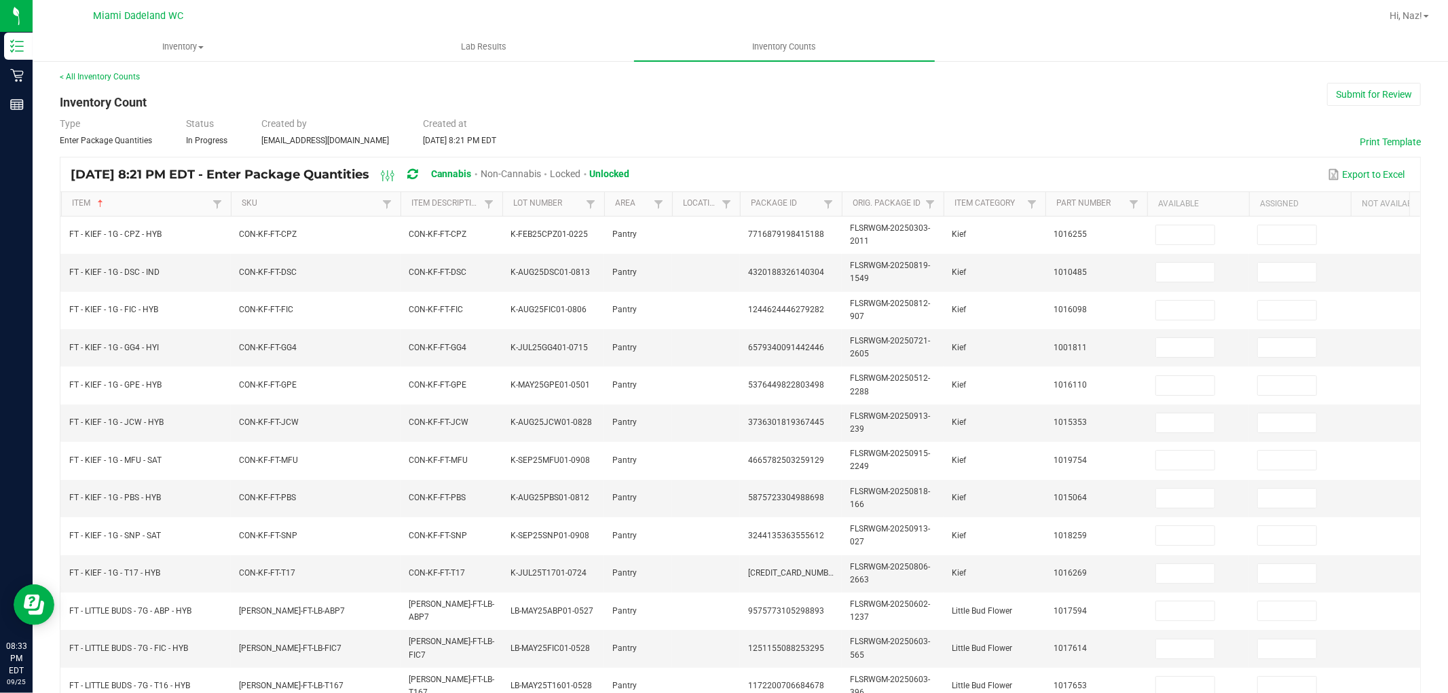
scroll to position [0, 0]
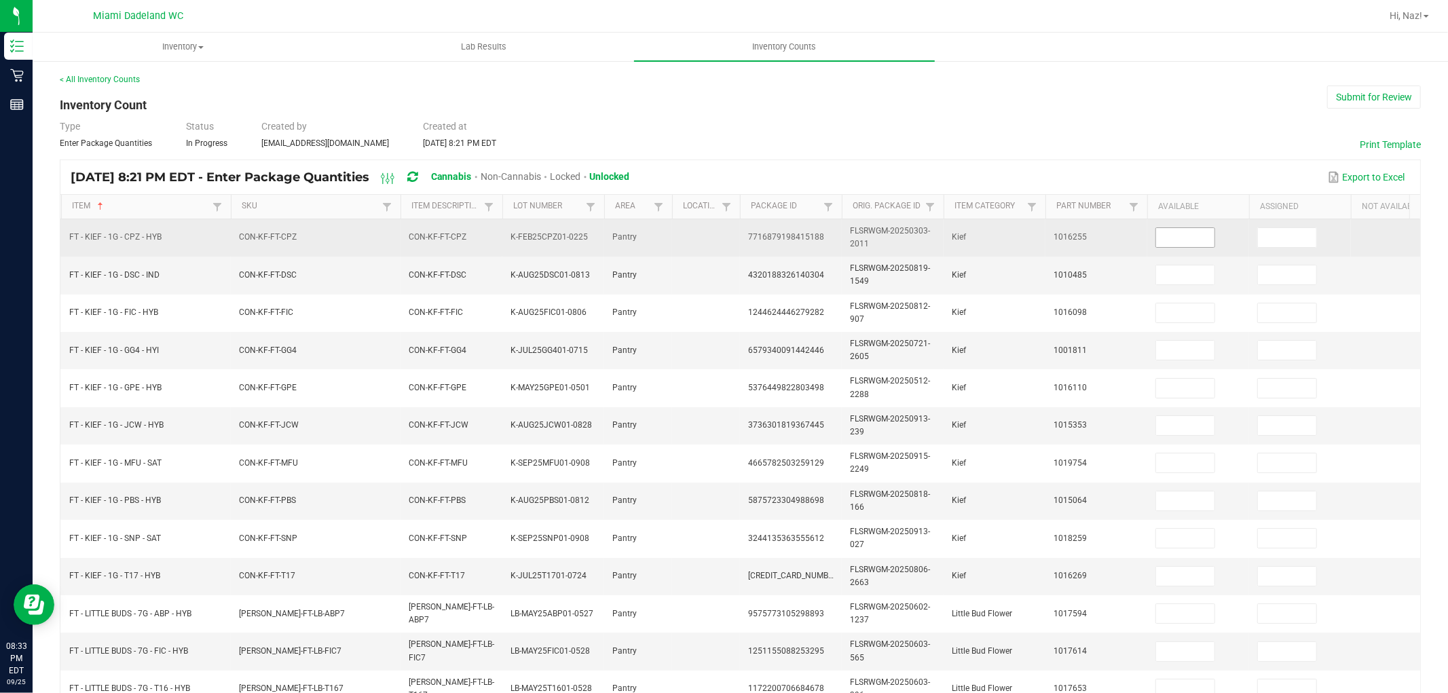
click at [1186, 239] on input at bounding box center [1185, 237] width 58 height 19
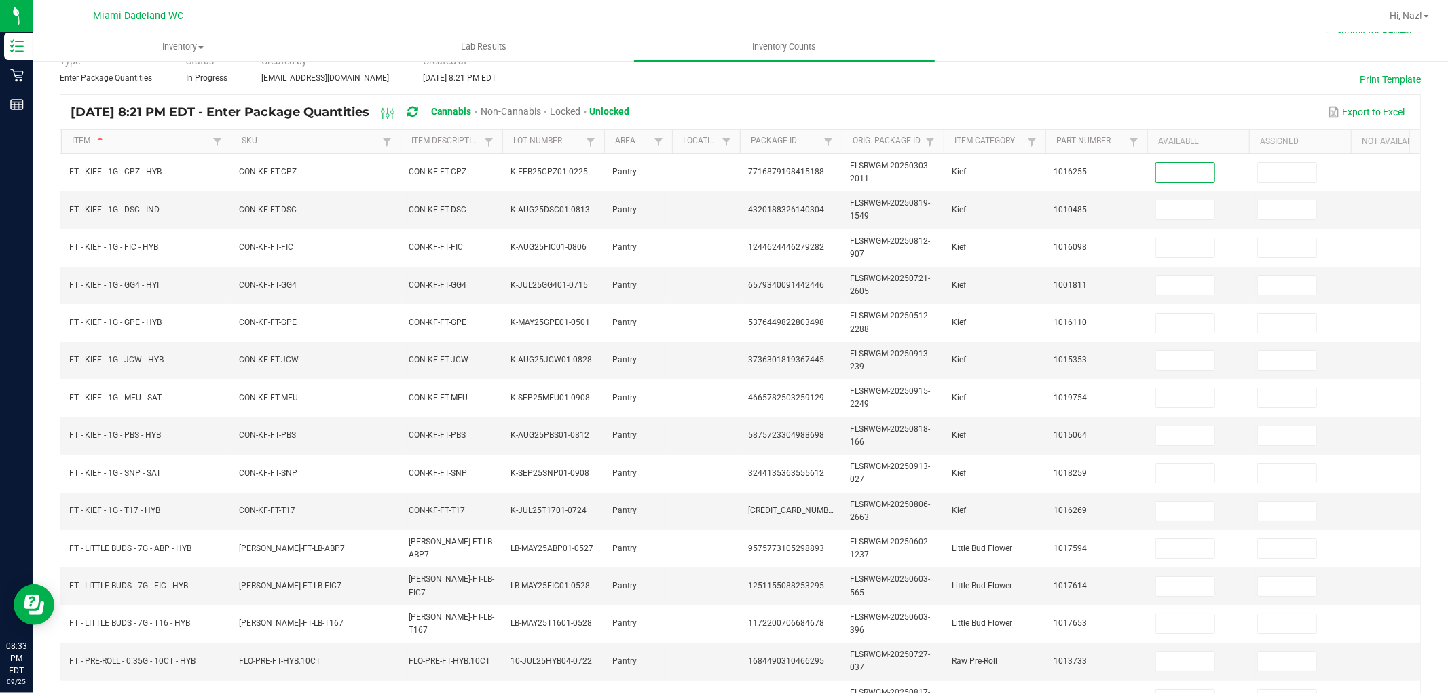
scroll to position [84, 0]
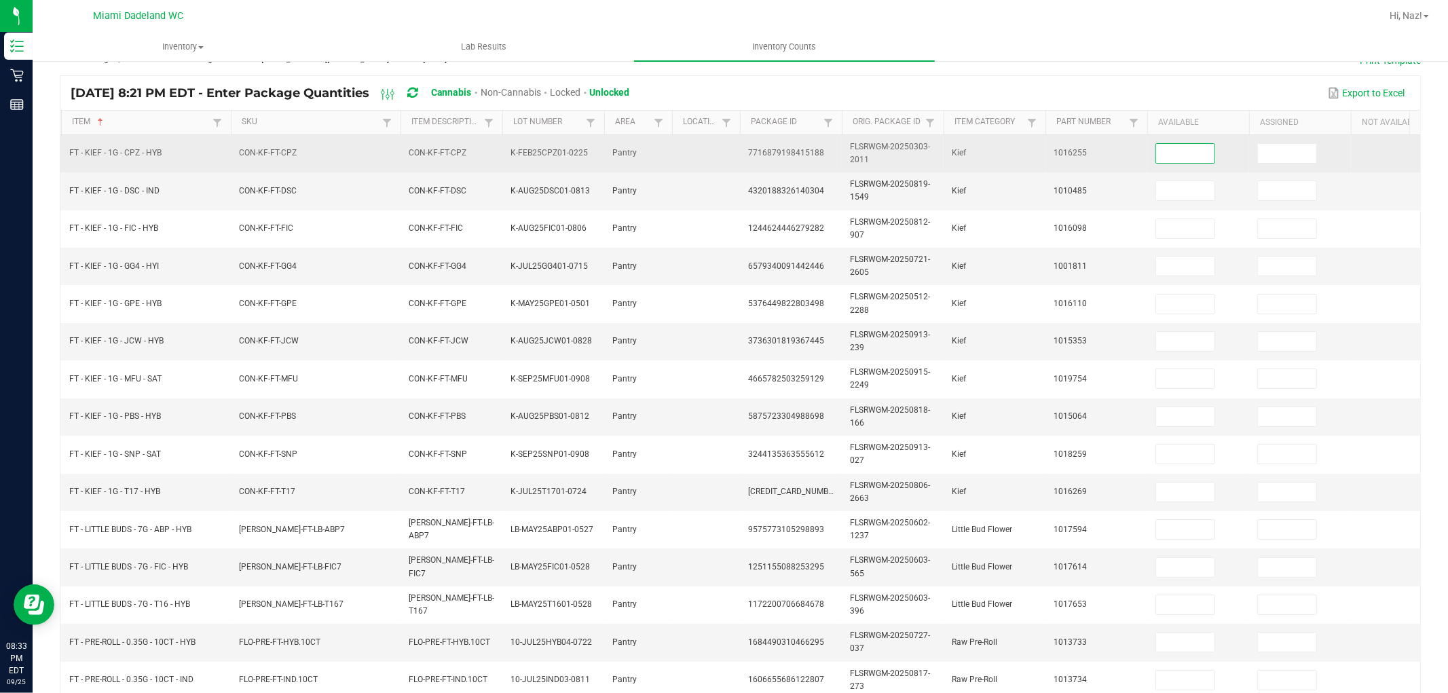
click at [1195, 158] on input at bounding box center [1185, 153] width 58 height 19
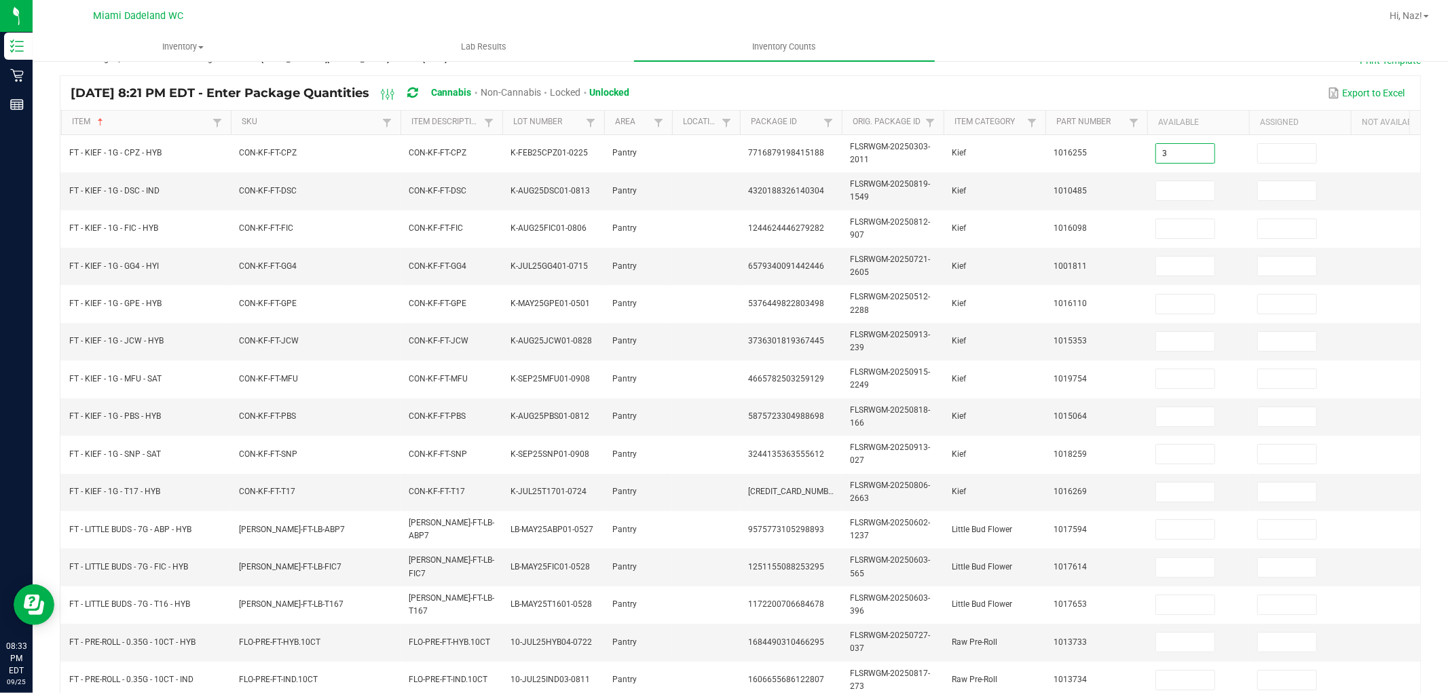
type input "3"
type input "7"
type input "2"
type input "7"
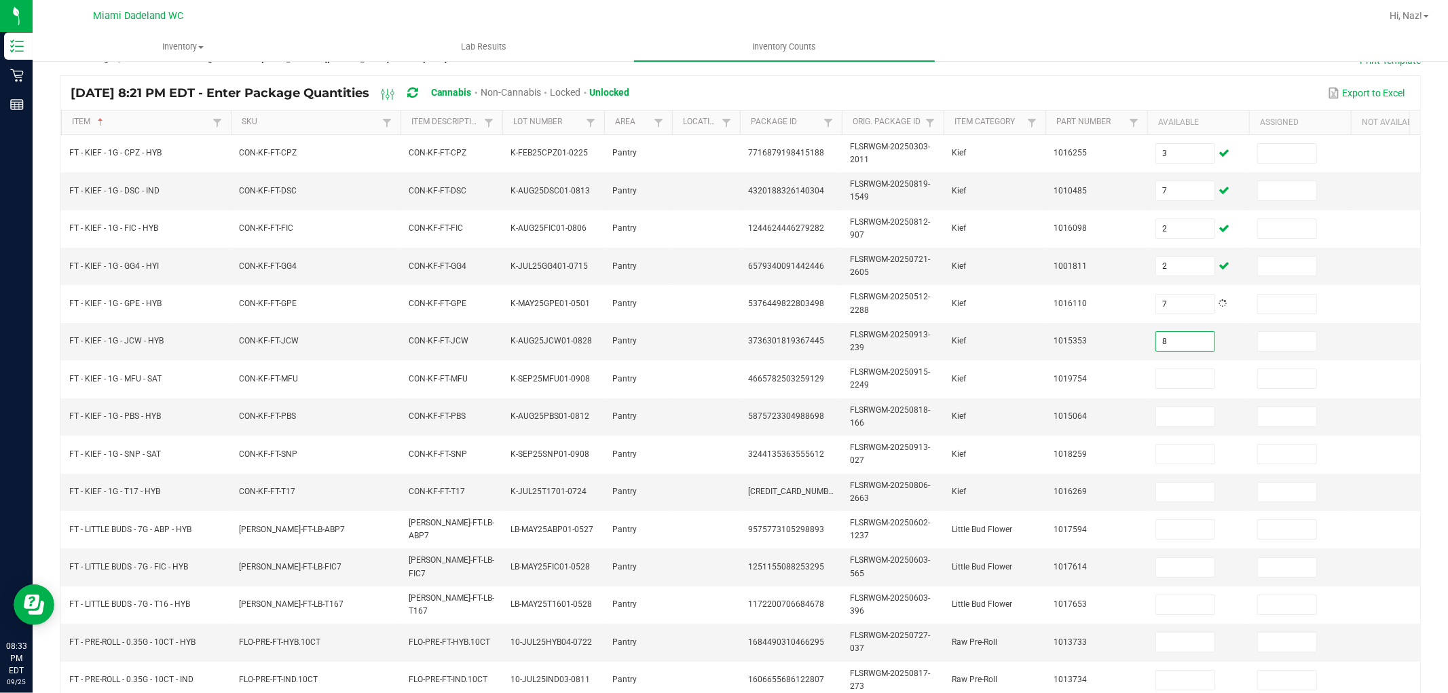
type input "8"
type input "6"
type input "7"
type input "8"
type input "1"
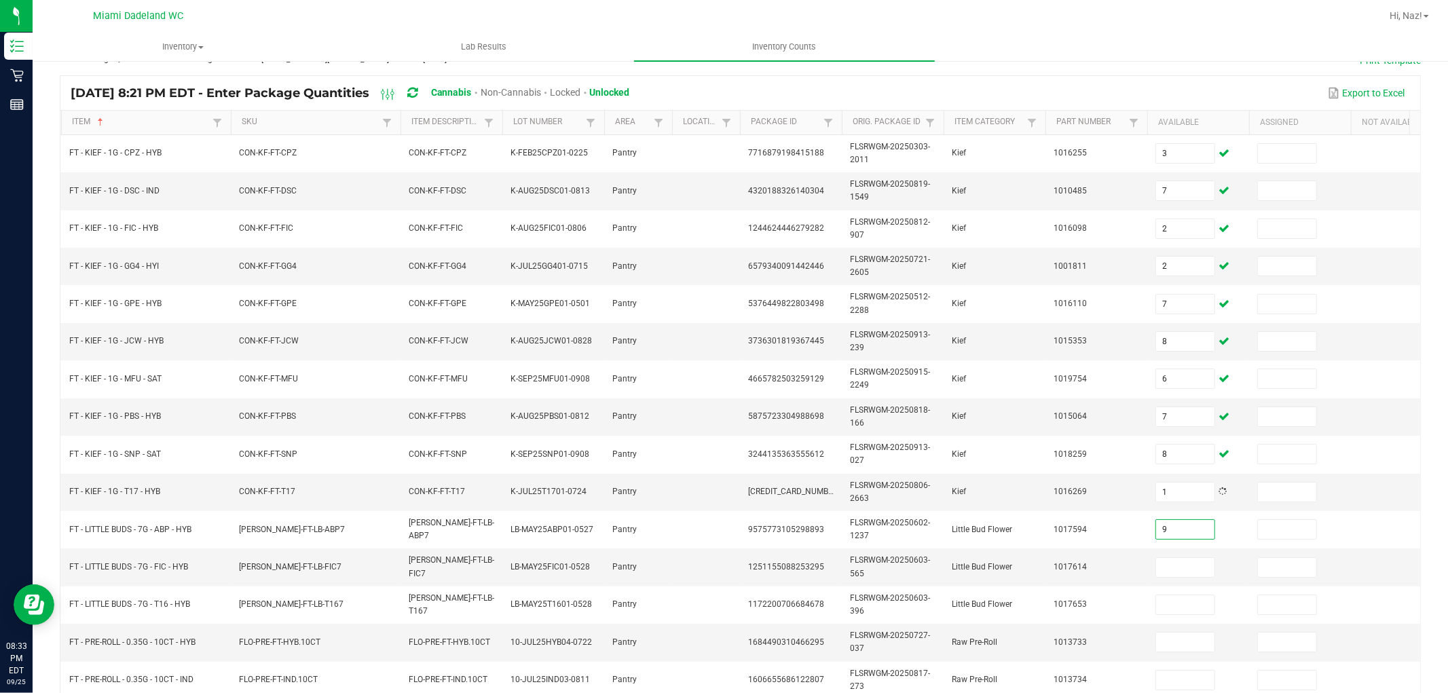
type input "9"
type input "4"
type input "8"
type input "13"
type input "16"
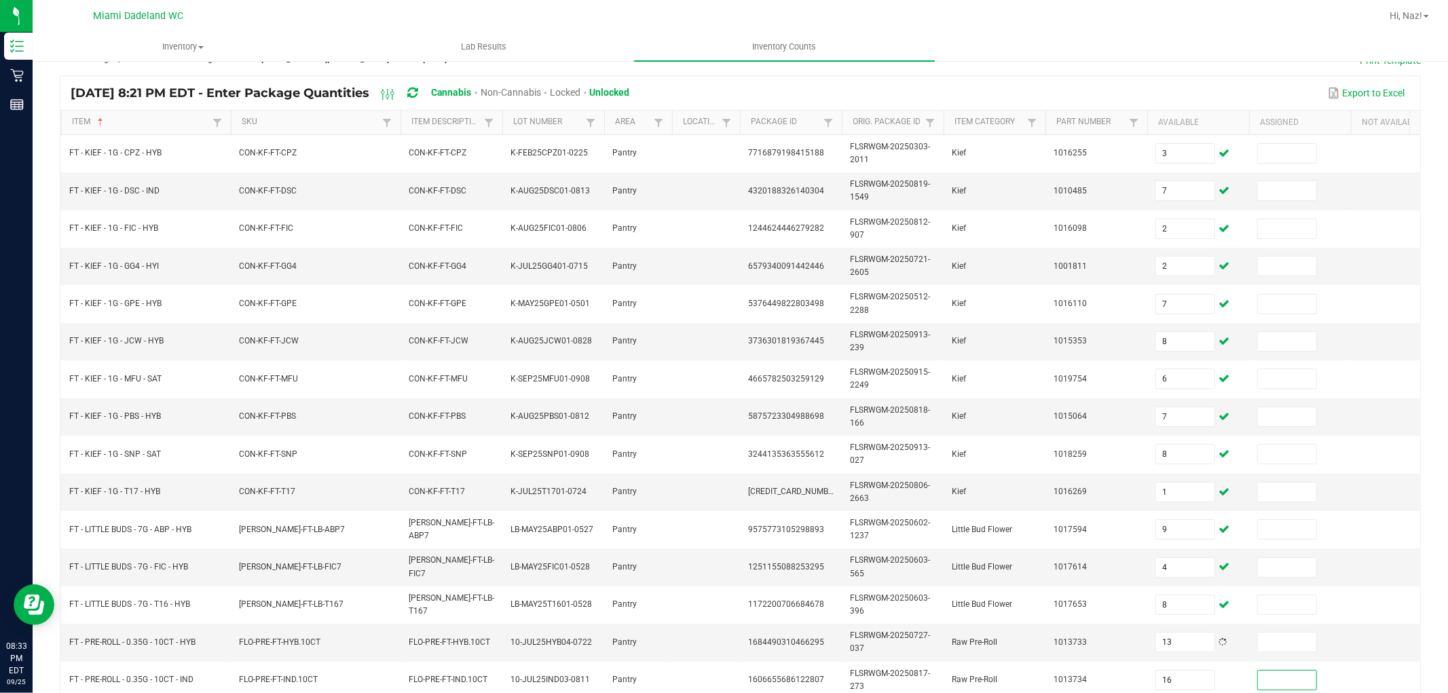
scroll to position [340, 0]
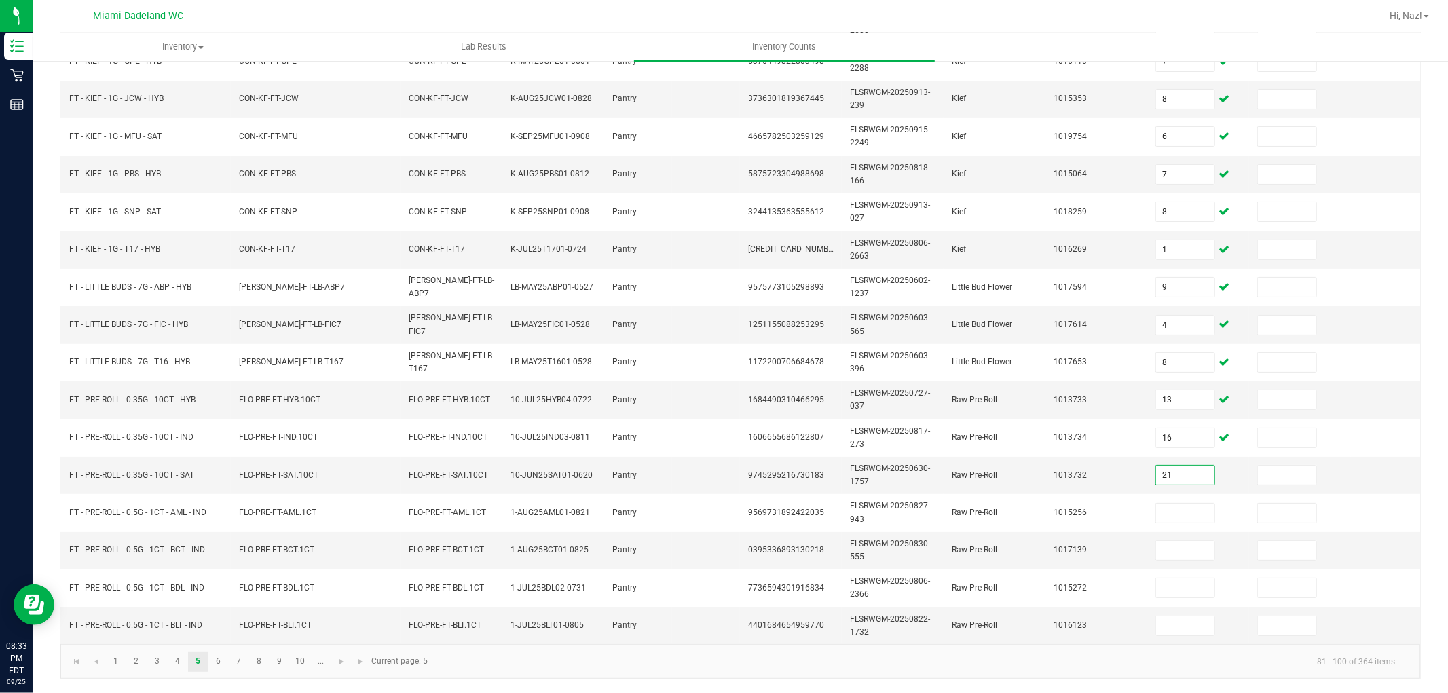
type input "21"
type input "14"
type input "13"
type input "16"
type input "3"
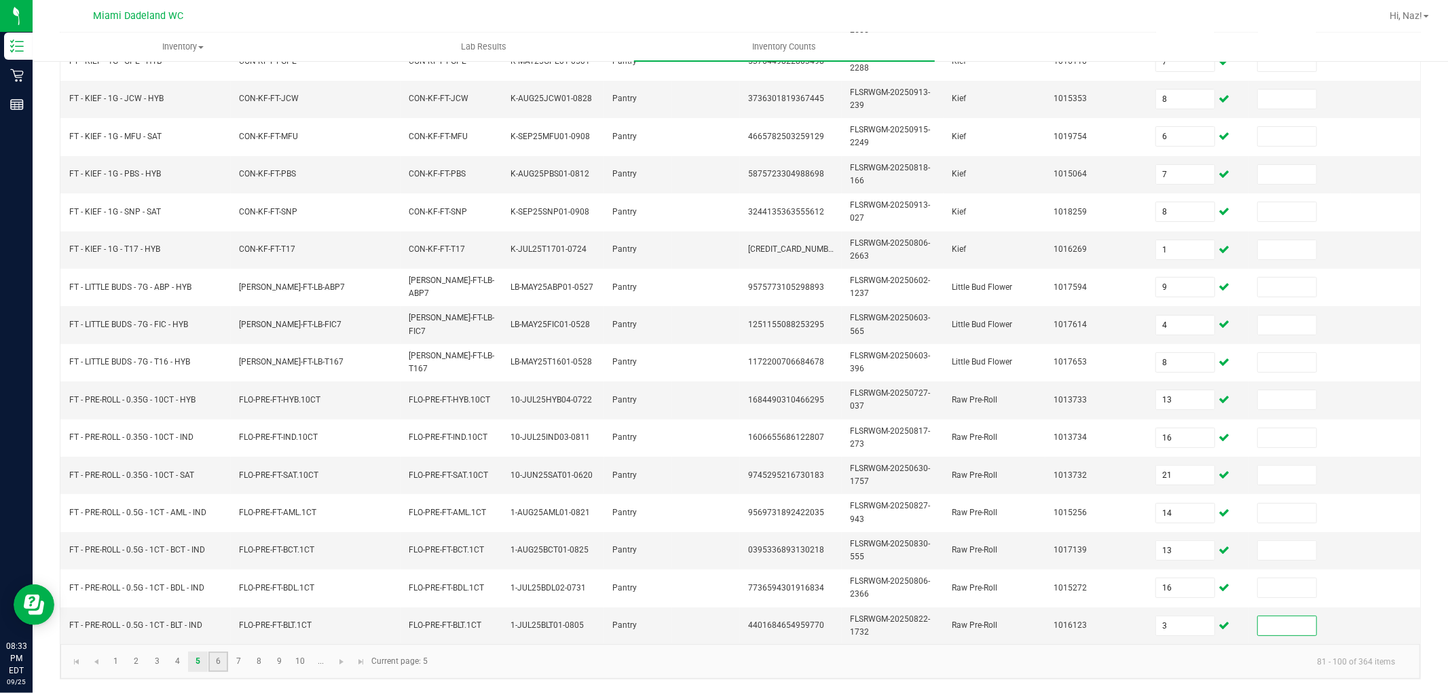
click at [219, 669] on link "6" at bounding box center [218, 662] width 20 height 20
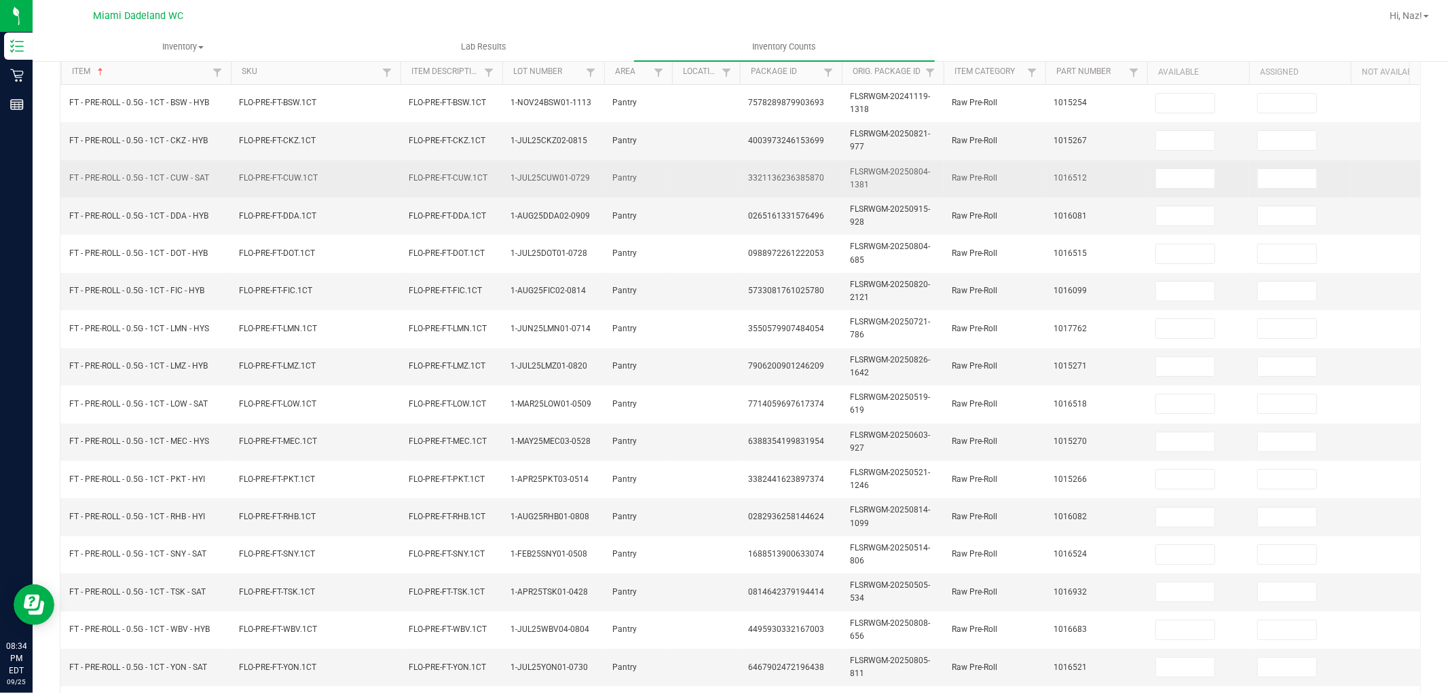
scroll to position [113, 0]
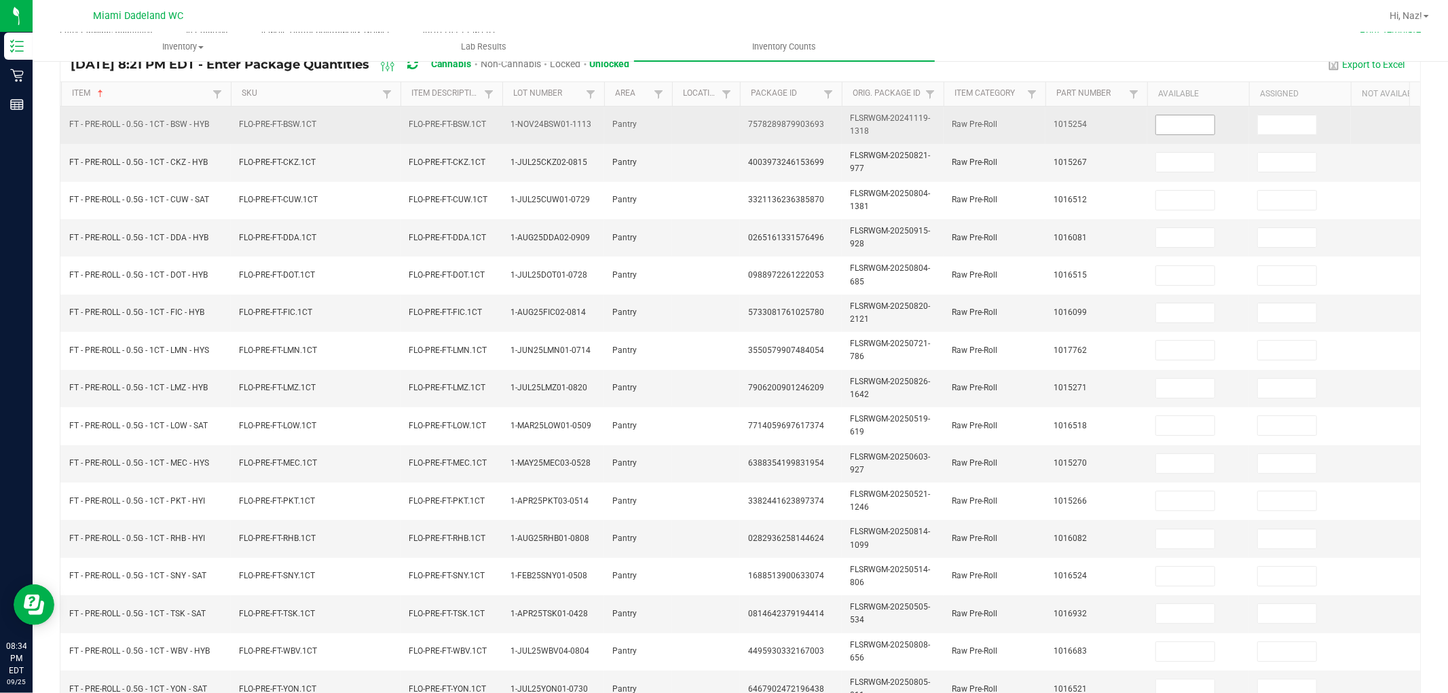
click at [1173, 124] on input at bounding box center [1185, 124] width 58 height 19
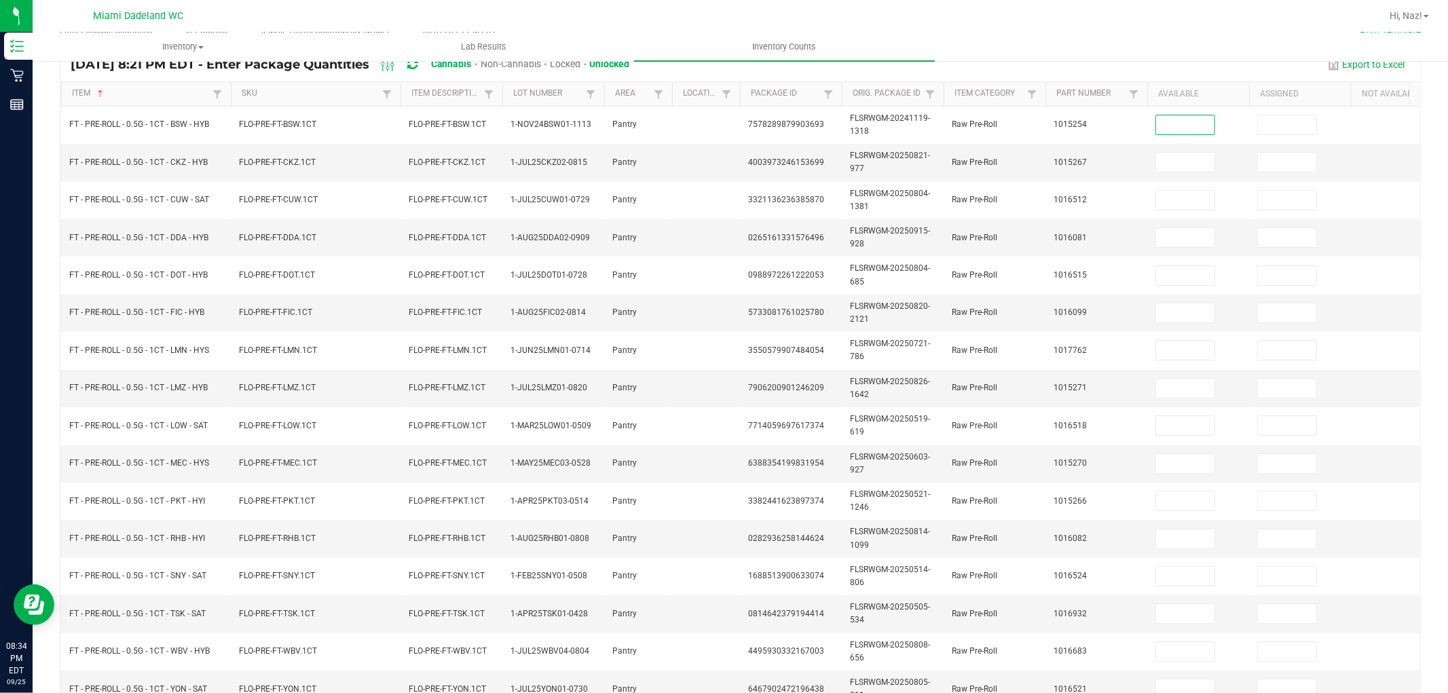
scroll to position [340, 0]
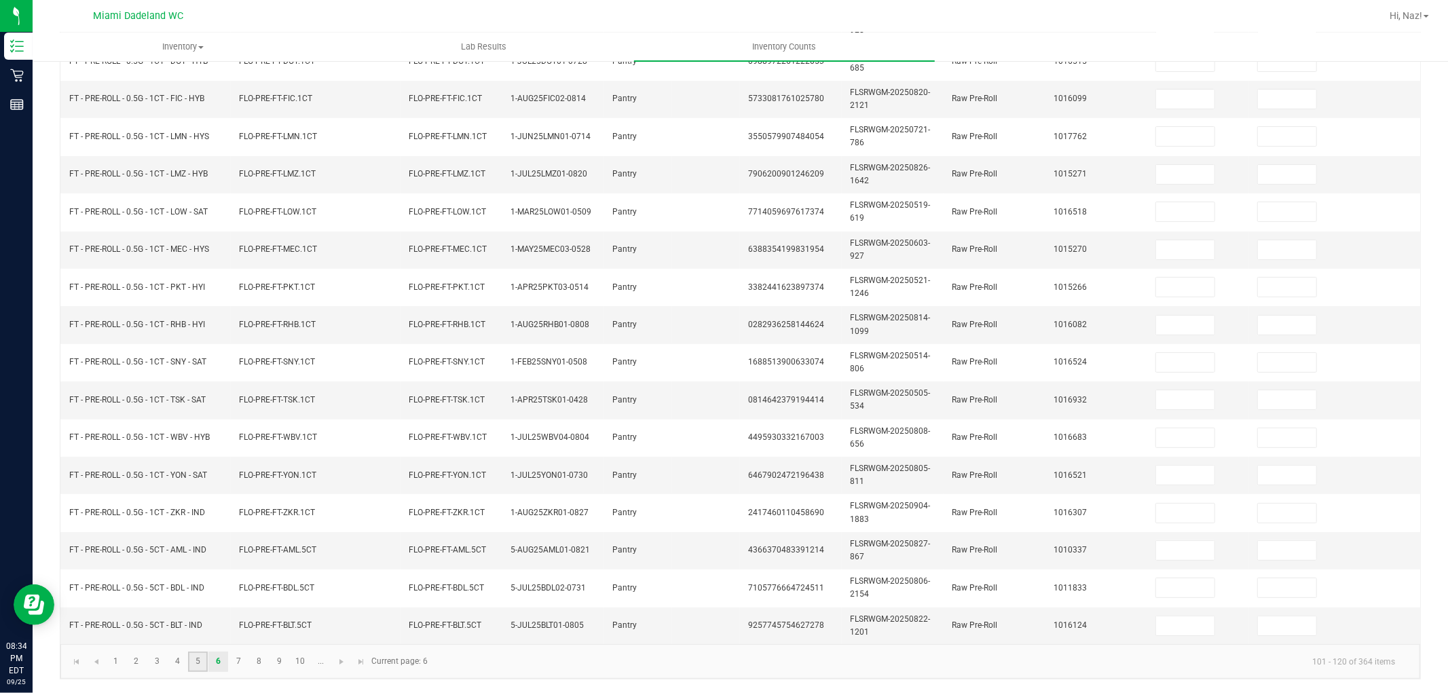
click at [190, 659] on link "5" at bounding box center [198, 662] width 20 height 20
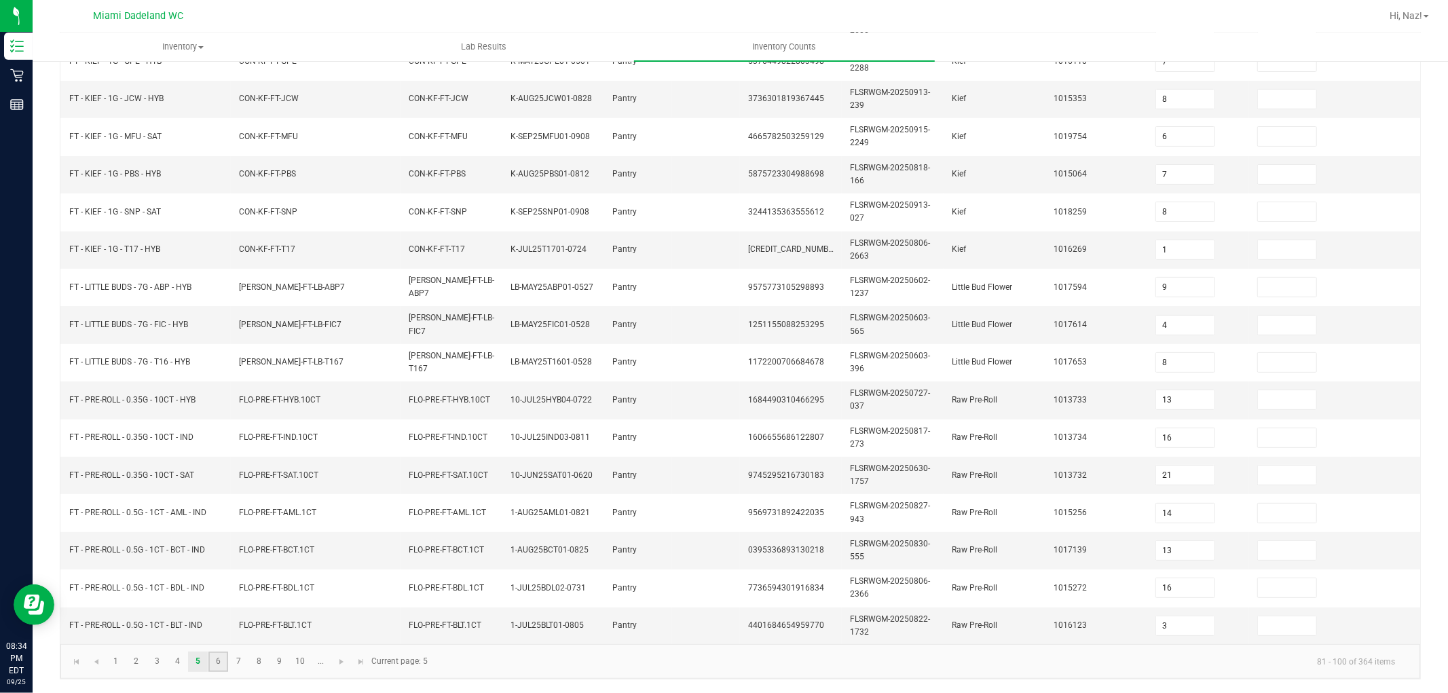
click at [217, 662] on link "6" at bounding box center [218, 662] width 20 height 20
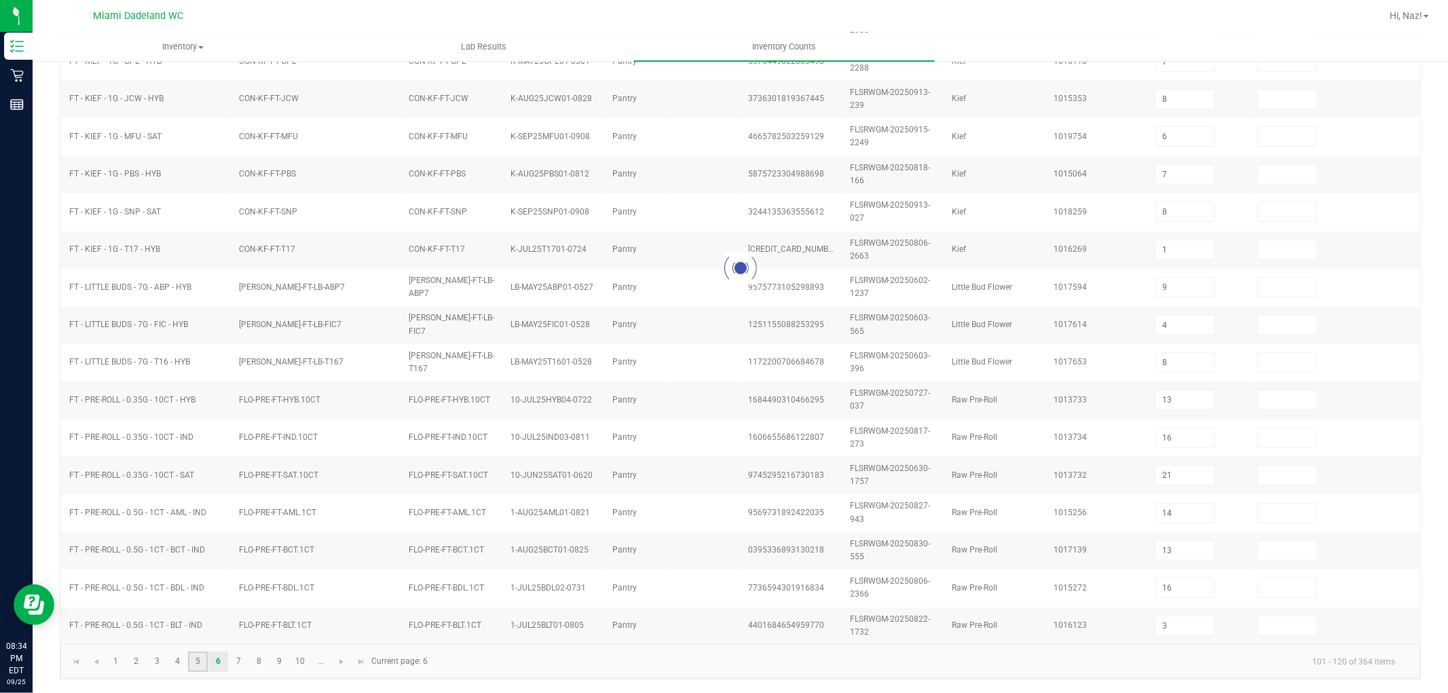
click at [188, 661] on link "5" at bounding box center [198, 662] width 20 height 20
click at [1186, 619] on div at bounding box center [740, 269] width 1360 height 752
click at [1184, 607] on div at bounding box center [740, 269] width 1360 height 752
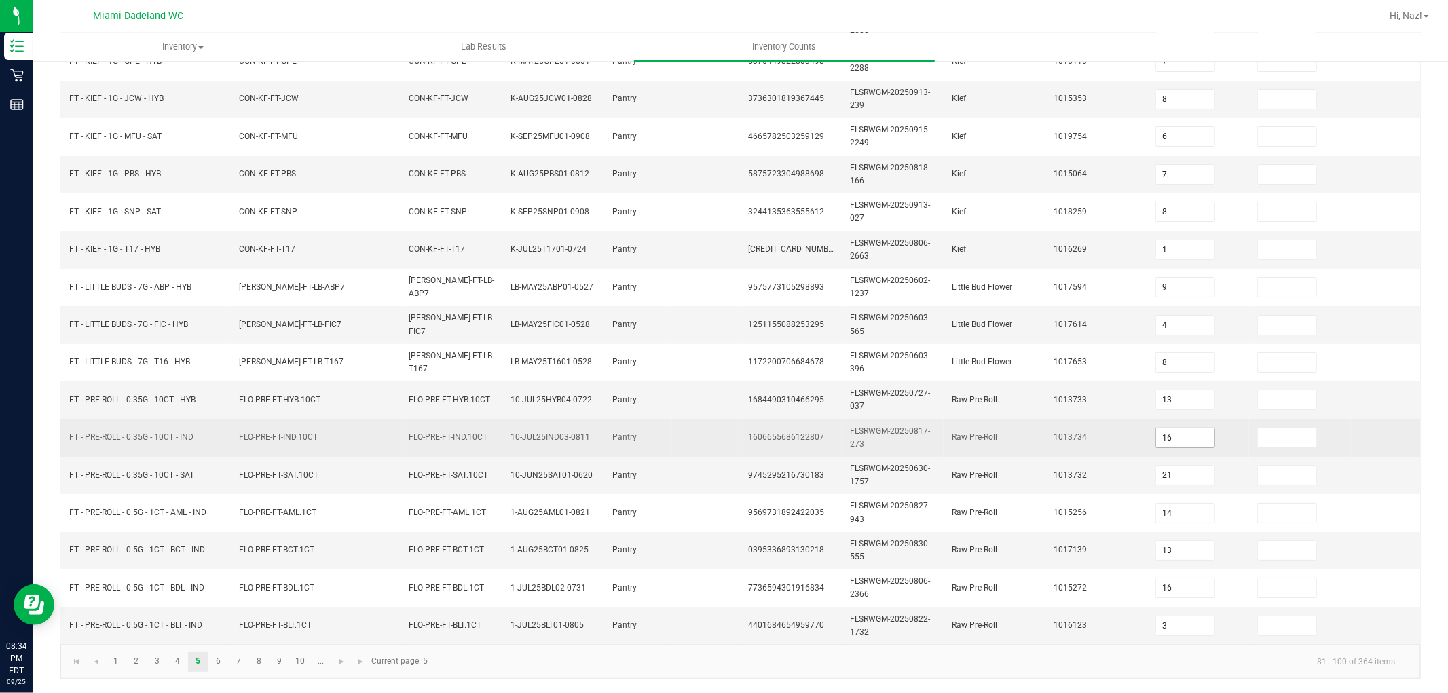
click at [1192, 428] on input "16" at bounding box center [1185, 437] width 58 height 19
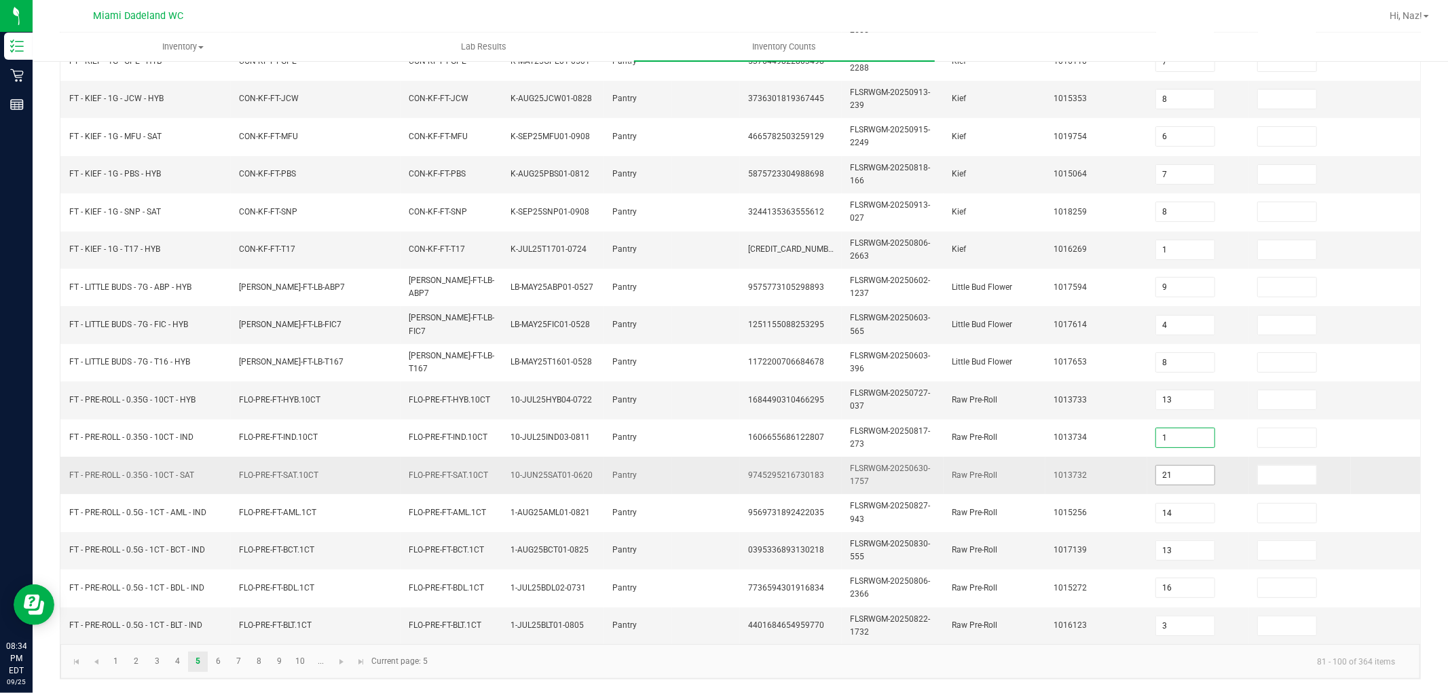
click at [1189, 466] on input "21" at bounding box center [1185, 475] width 58 height 19
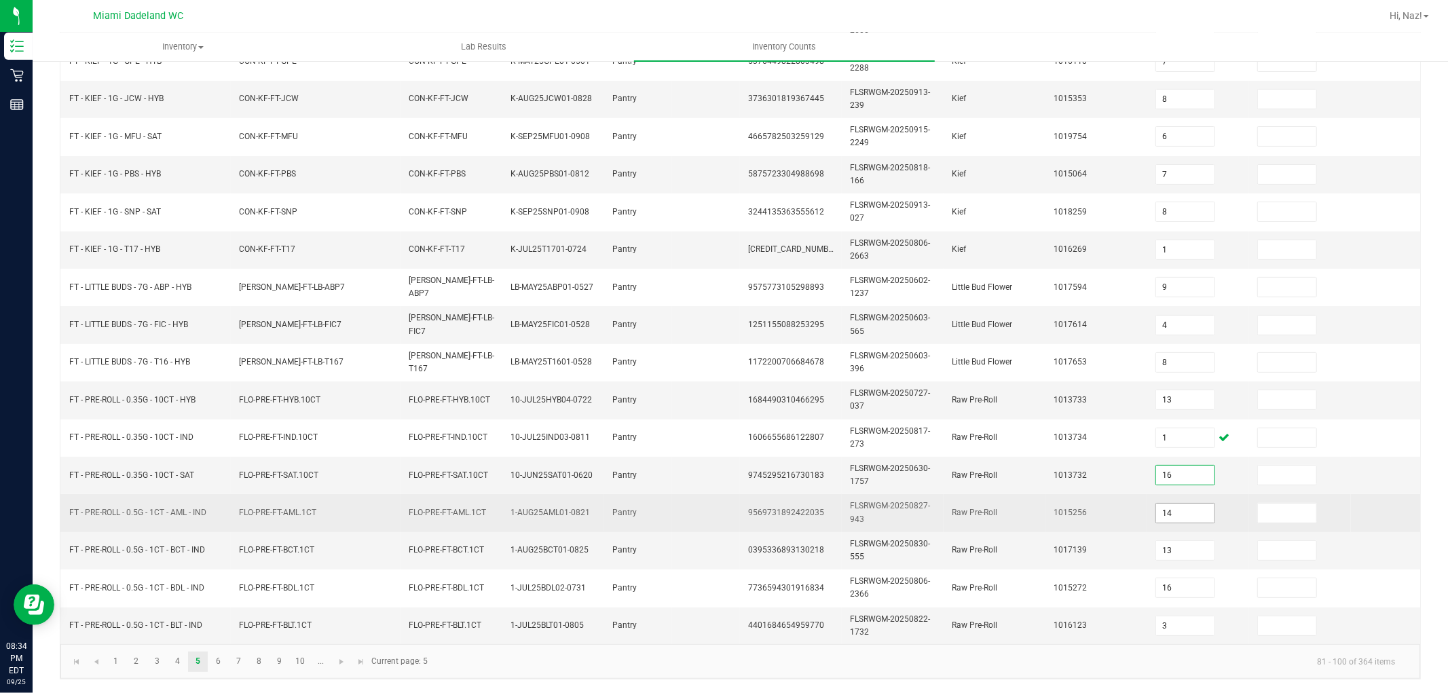
click at [1202, 504] on input "14" at bounding box center [1185, 513] width 58 height 19
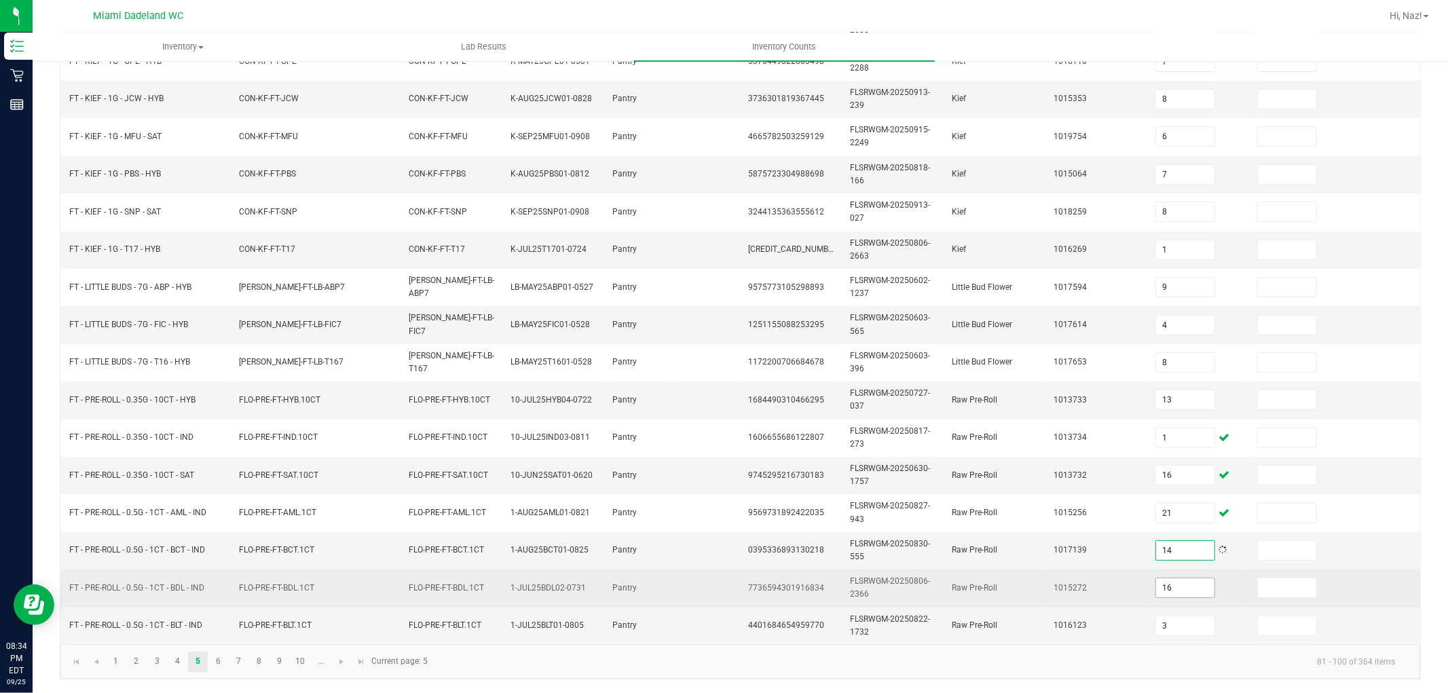
click at [1196, 579] on input "16" at bounding box center [1185, 588] width 58 height 19
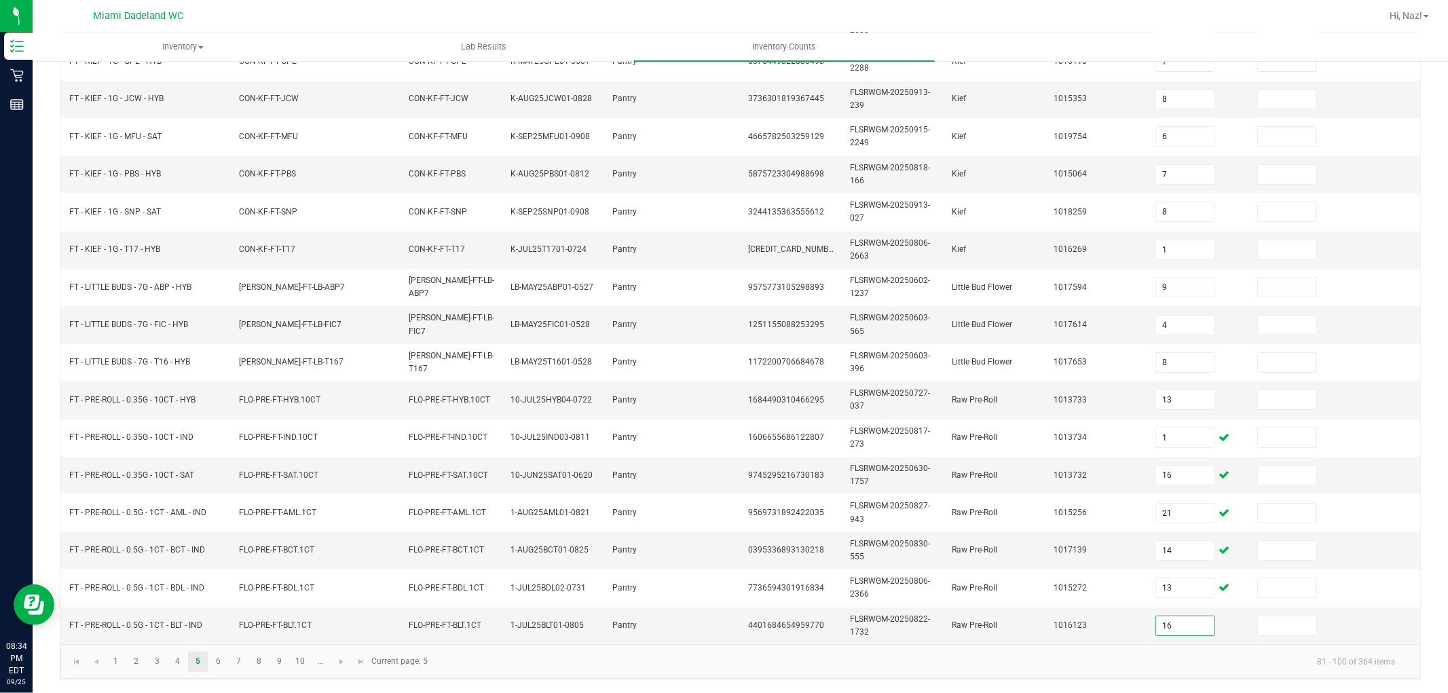
click at [745, 653] on kendo-pager-info "81 - 100 of 364 items" at bounding box center [921, 662] width 970 height 22
click at [220, 666] on link "6" at bounding box center [218, 662] width 20 height 20
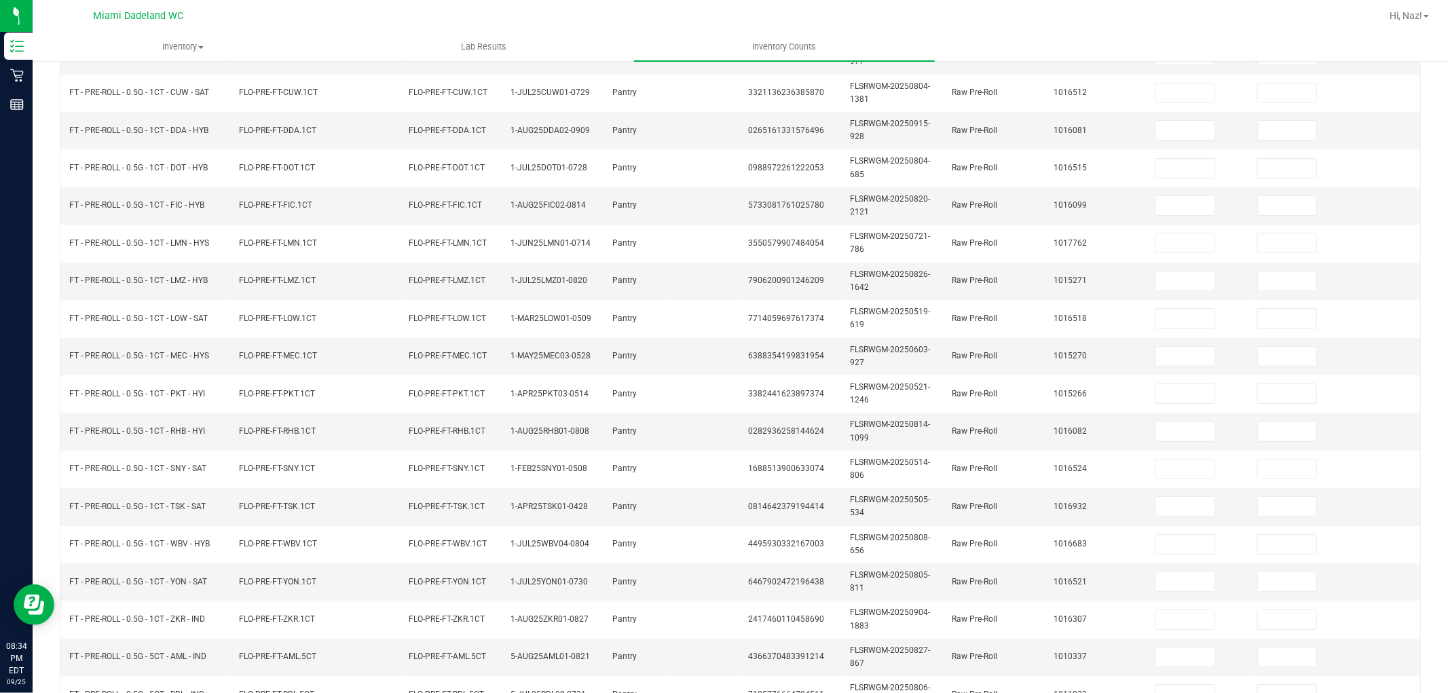
scroll to position [37, 0]
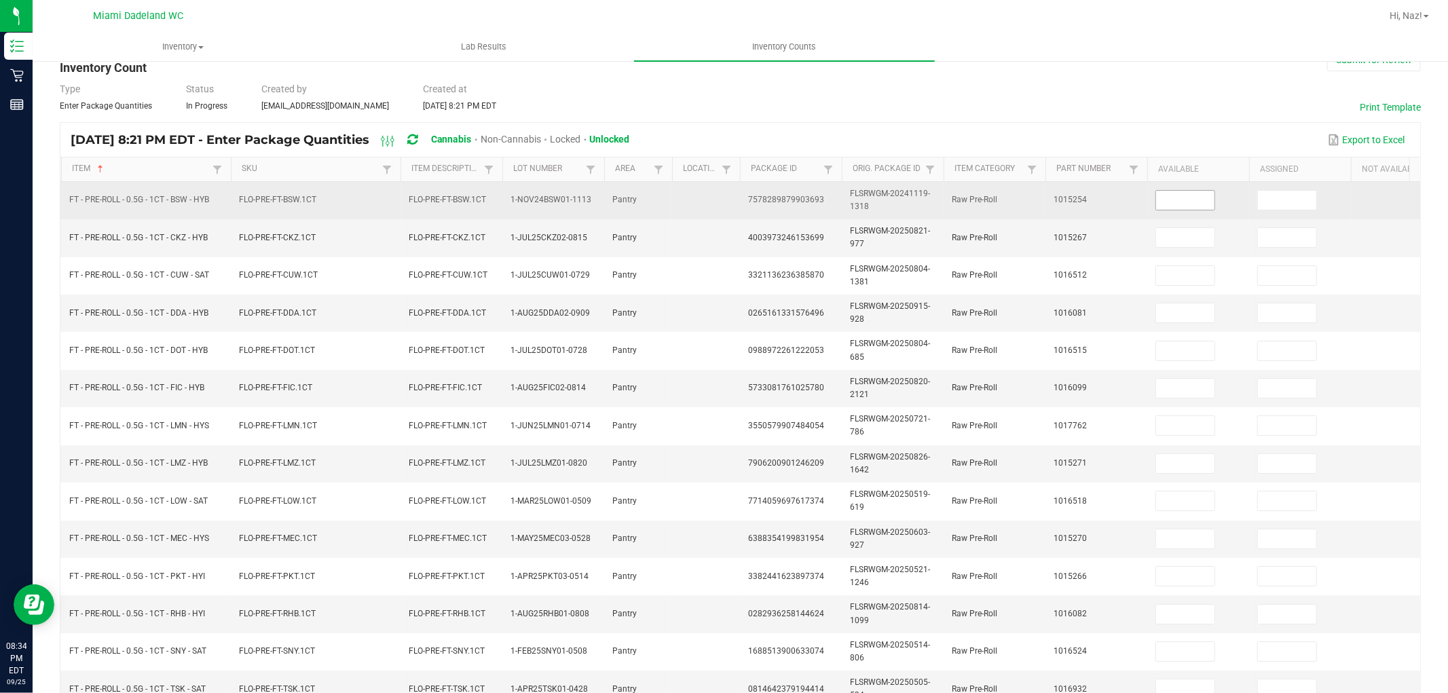
click at [1170, 206] on input at bounding box center [1185, 200] width 58 height 19
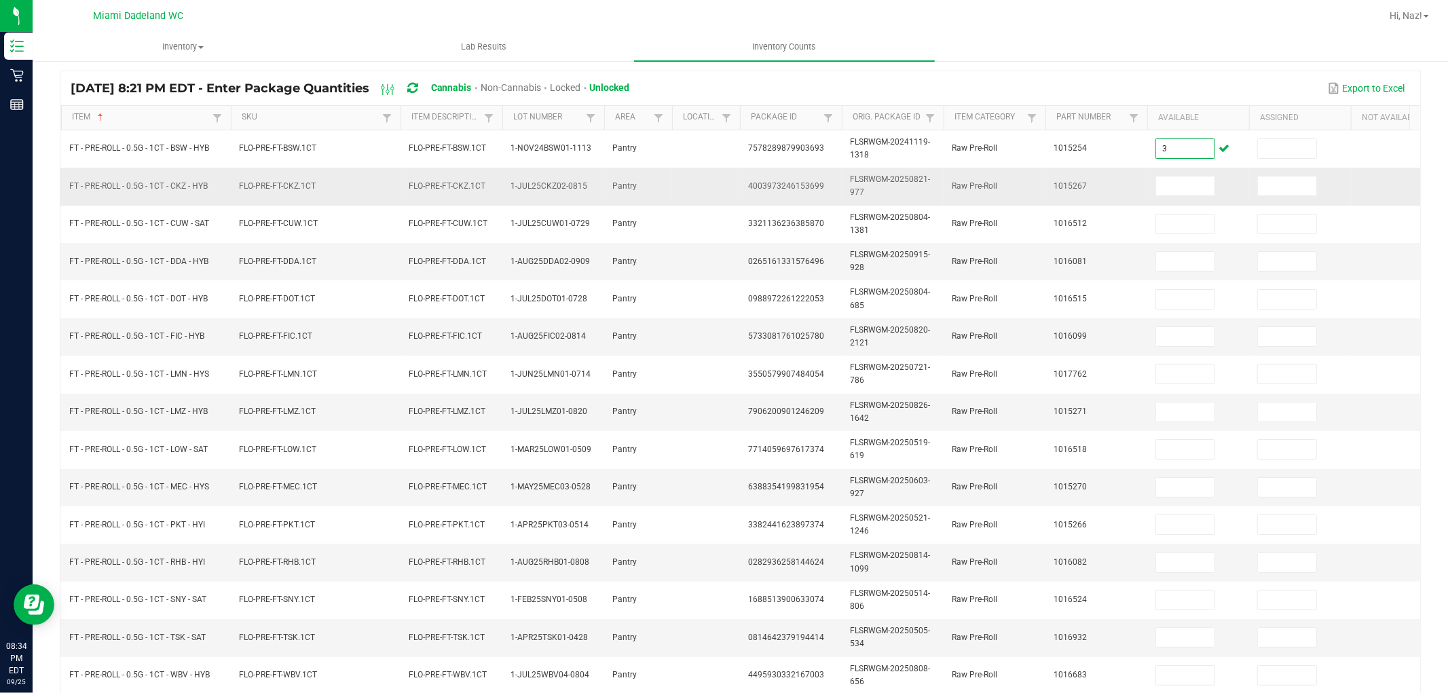
scroll to position [113, 0]
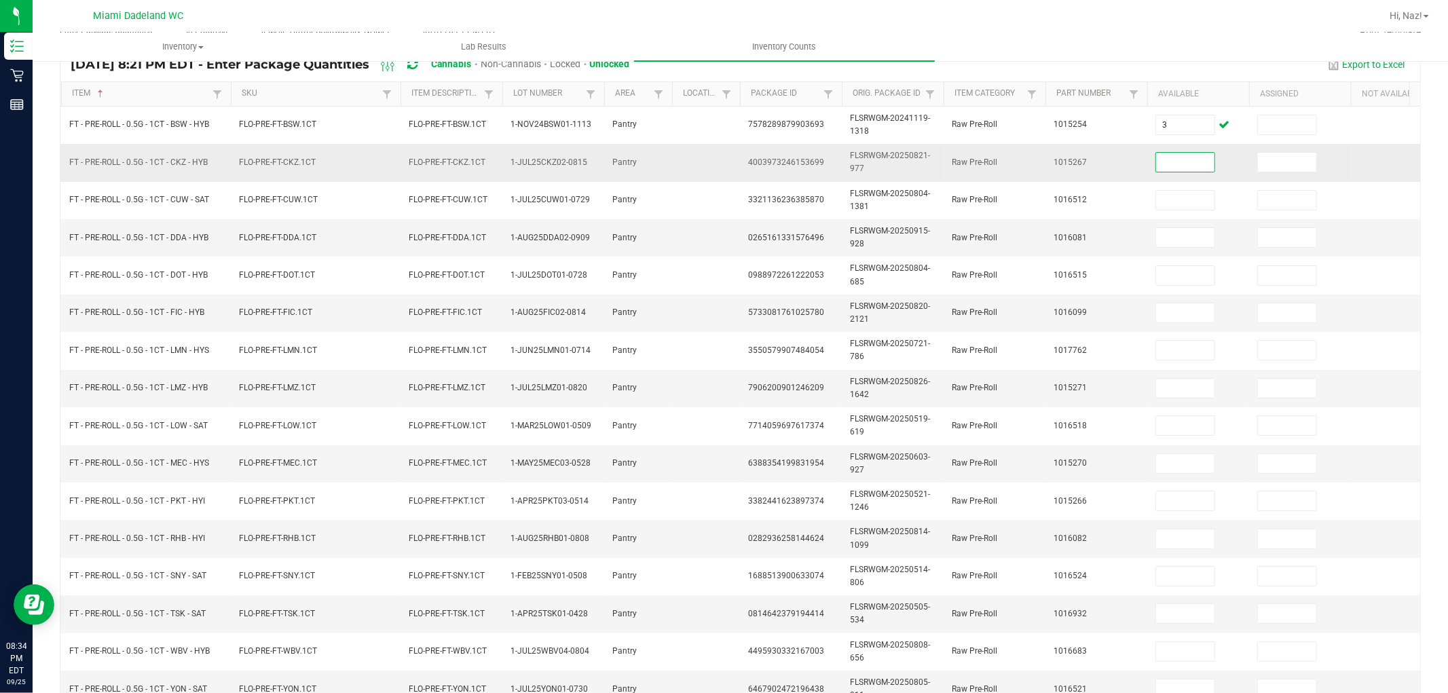
click at [1192, 165] on input at bounding box center [1185, 162] width 58 height 19
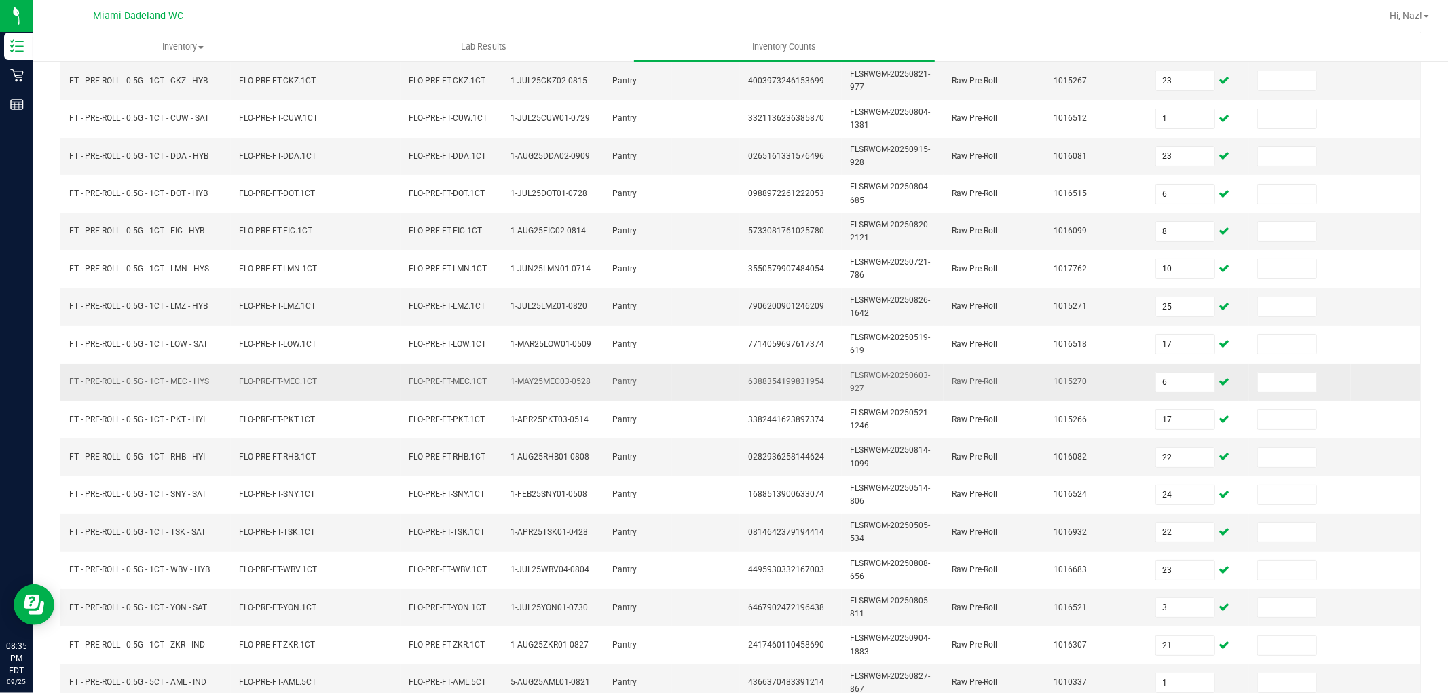
scroll to position [340, 0]
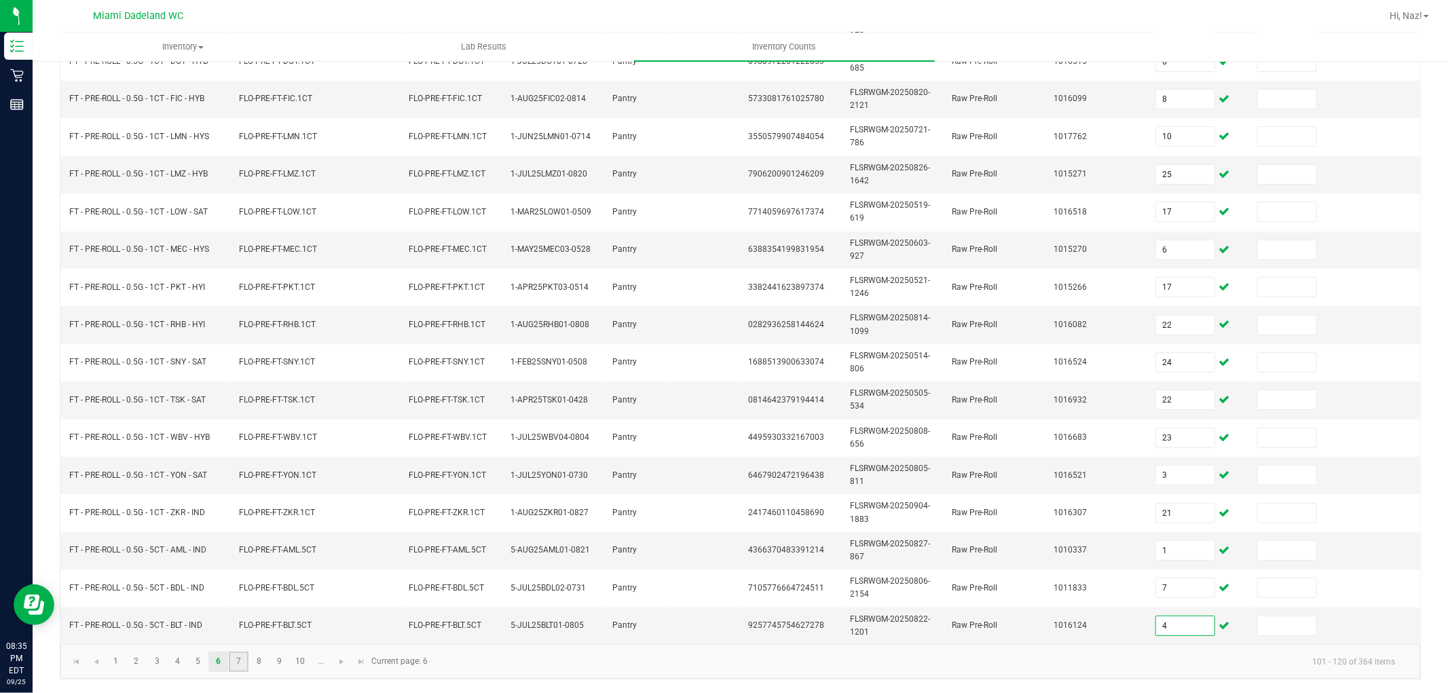
click at [238, 661] on link "7" at bounding box center [239, 662] width 20 height 20
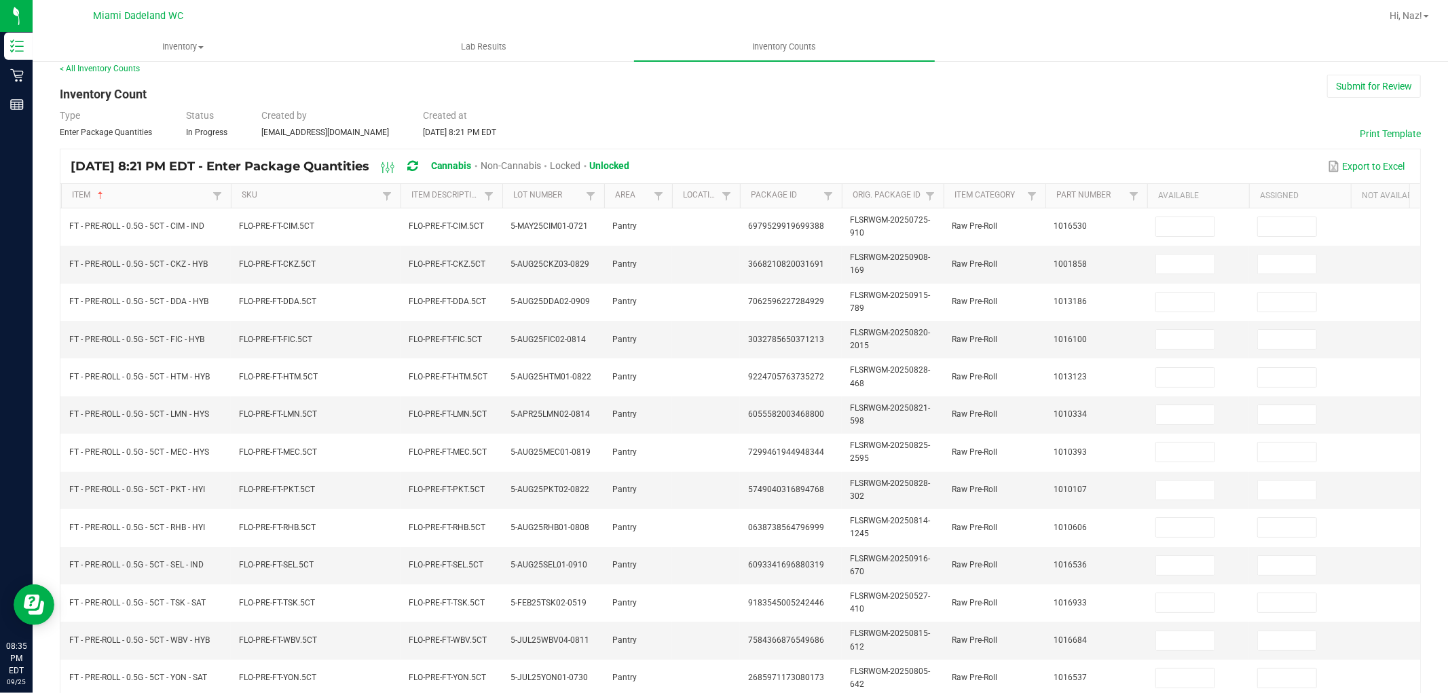
scroll to position [0, 0]
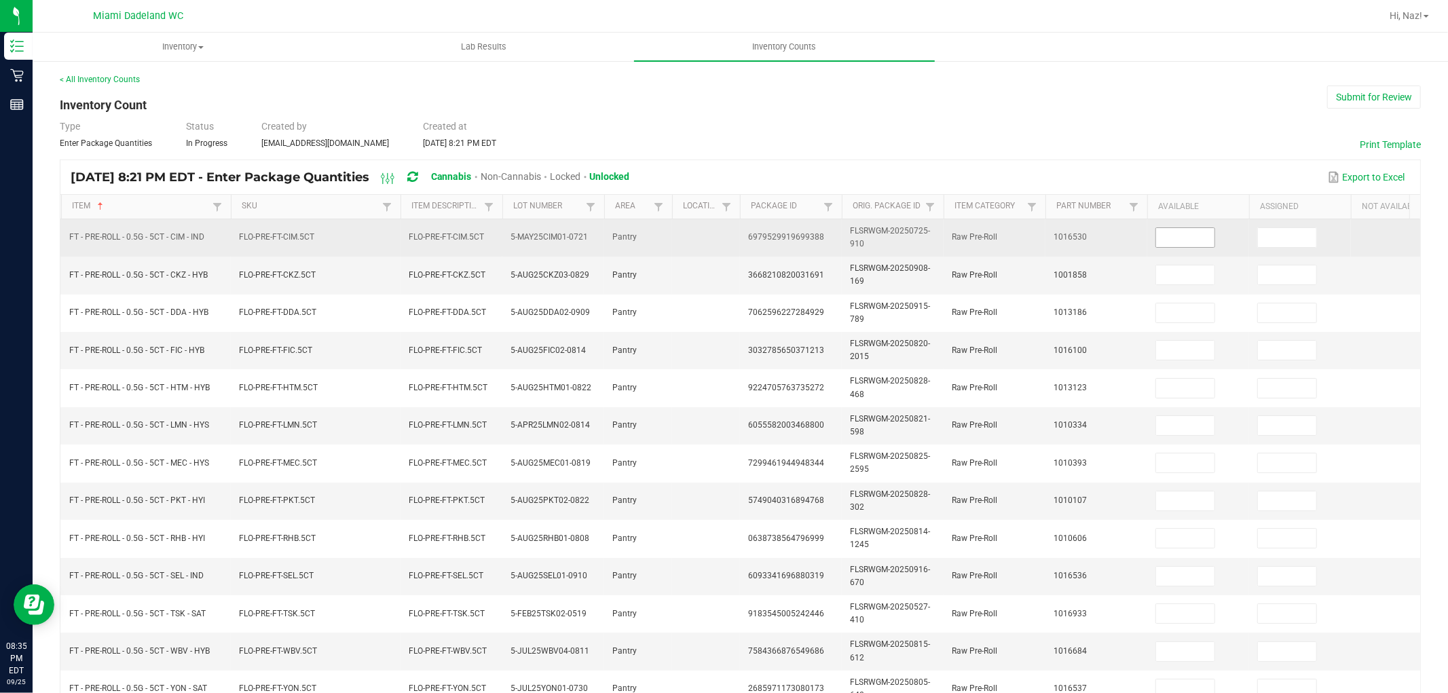
click at [1196, 242] on input at bounding box center [1185, 237] width 58 height 19
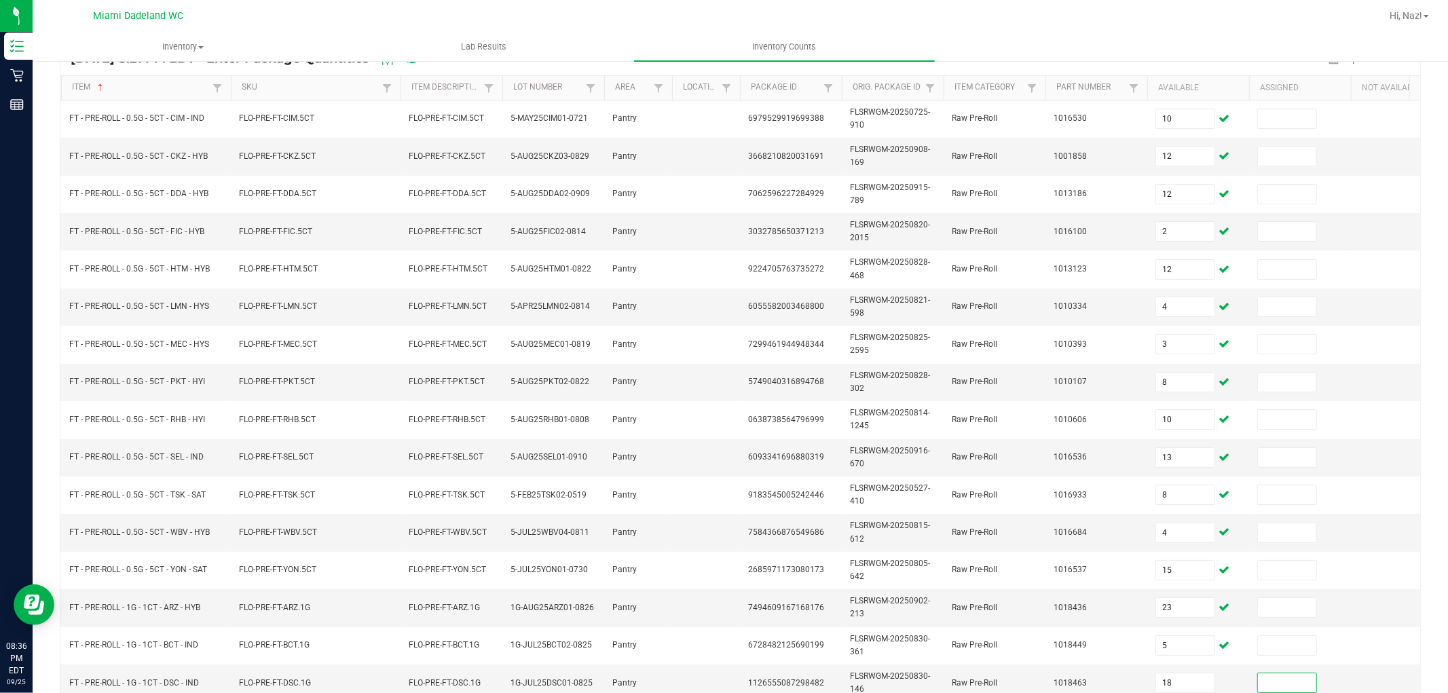
scroll to position [340, 0]
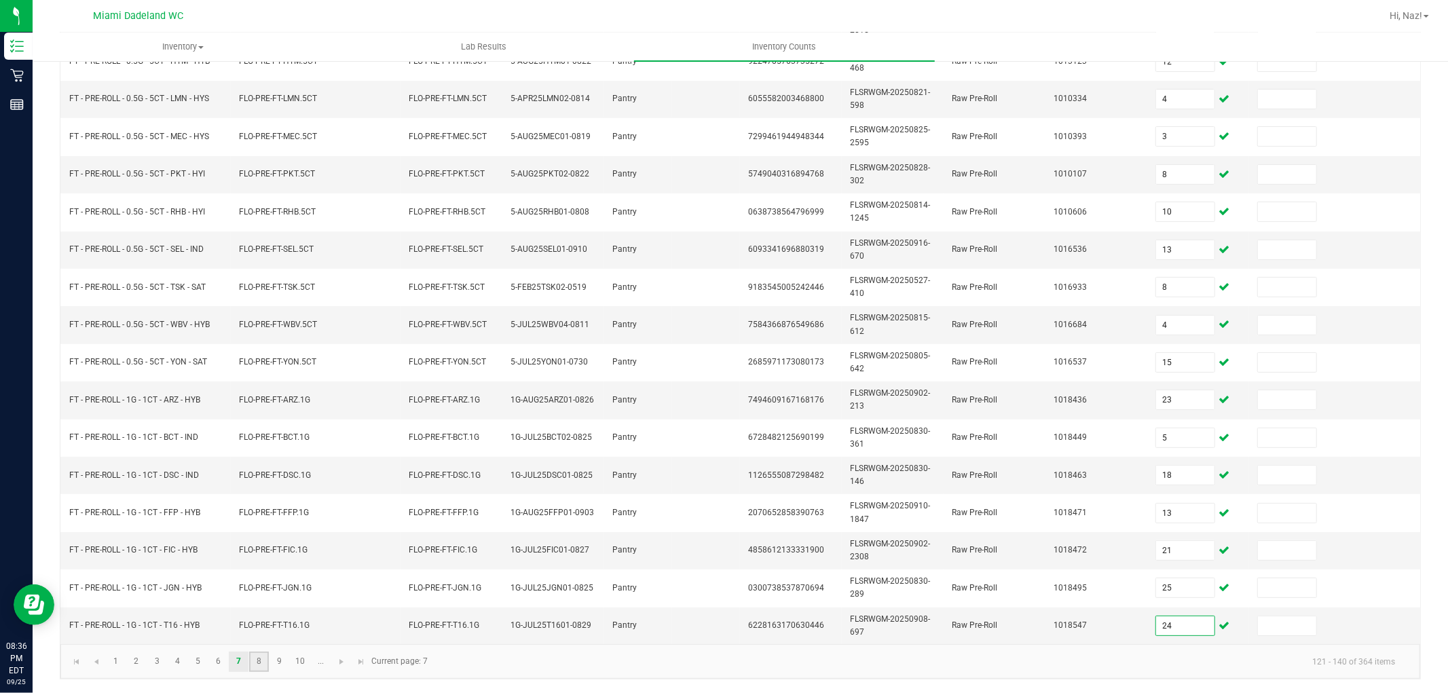
click at [256, 669] on link "8" at bounding box center [259, 662] width 20 height 20
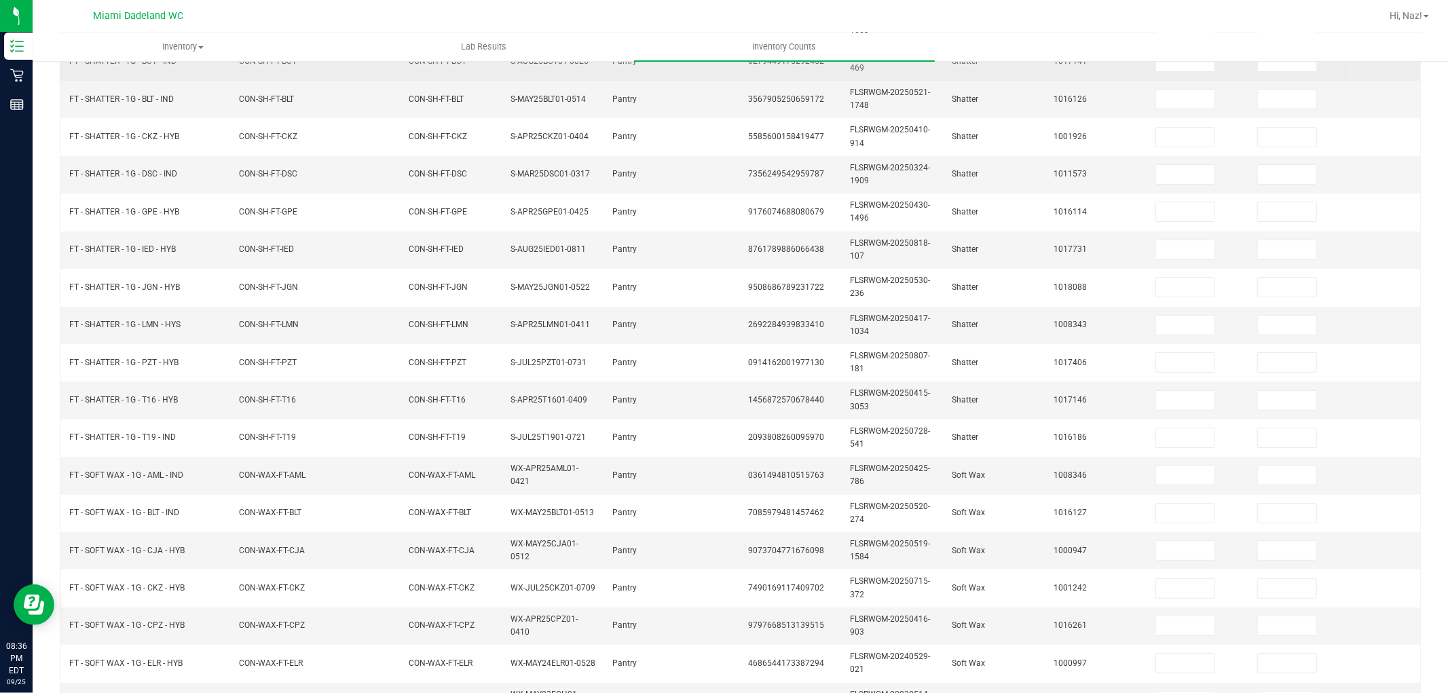
scroll to position [113, 0]
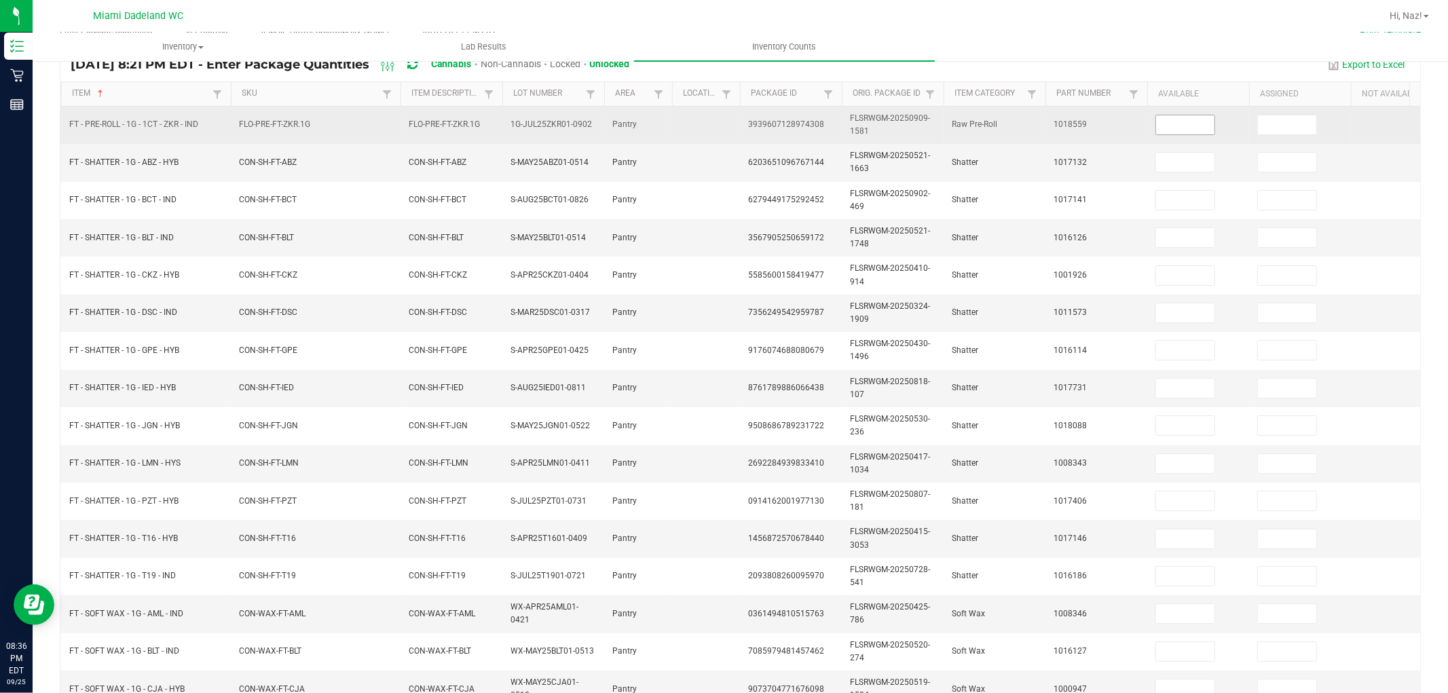
click at [1199, 127] on input at bounding box center [1185, 124] width 58 height 19
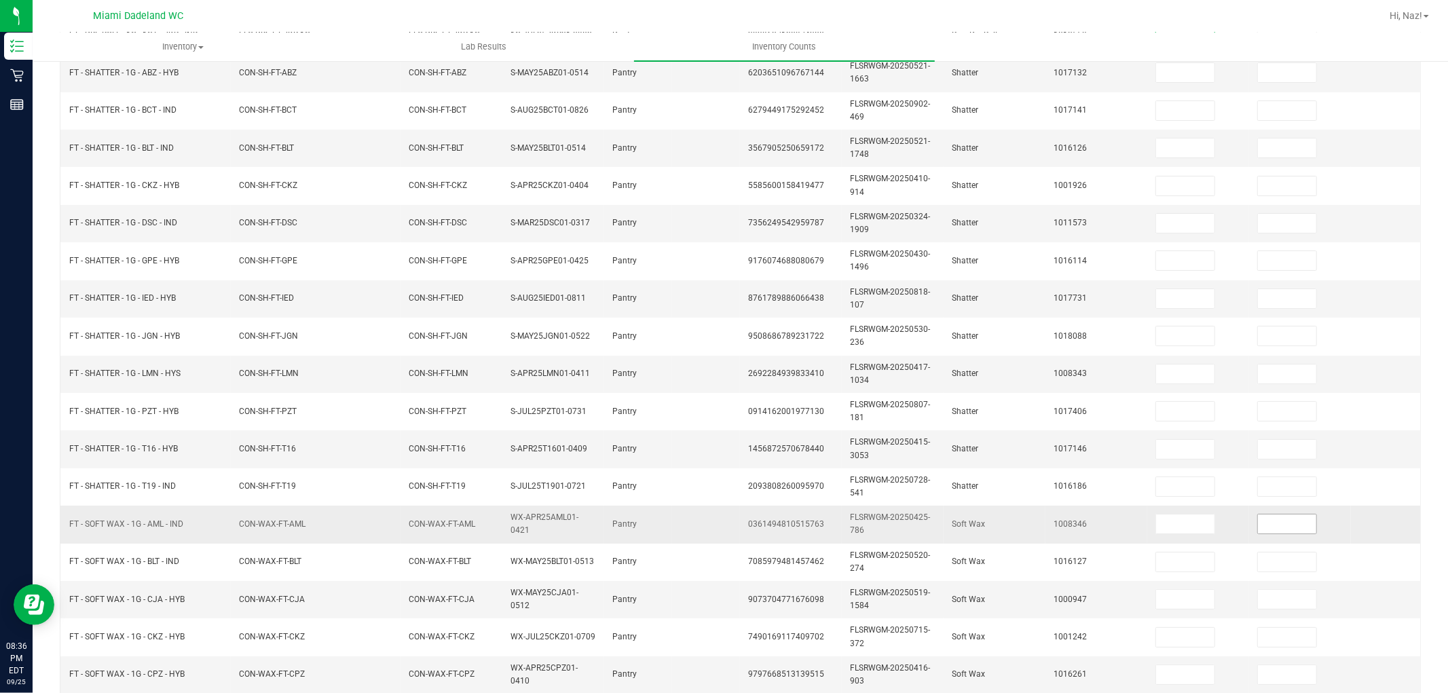
scroll to position [340, 0]
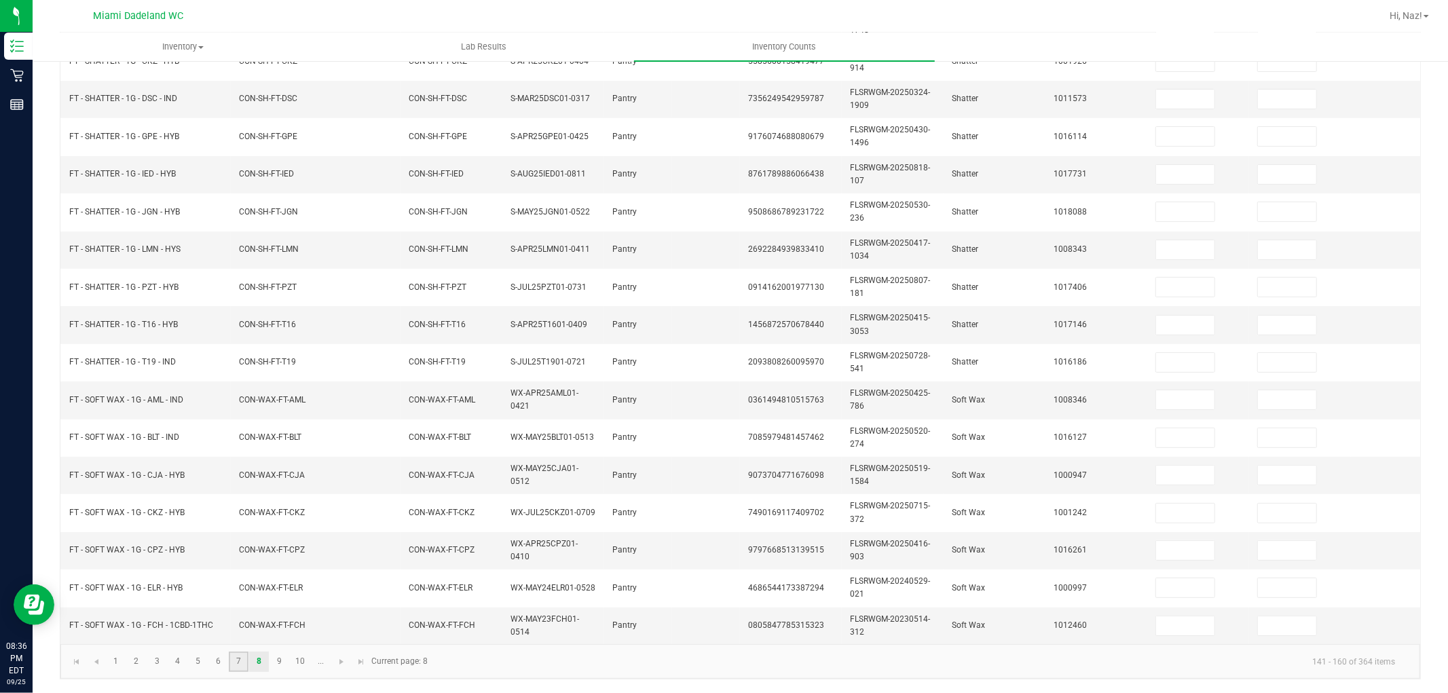
drag, startPoint x: 240, startPoint y: 663, endPoint x: 268, endPoint y: 659, distance: 28.7
click at [240, 663] on link "7" at bounding box center [239, 662] width 20 height 20
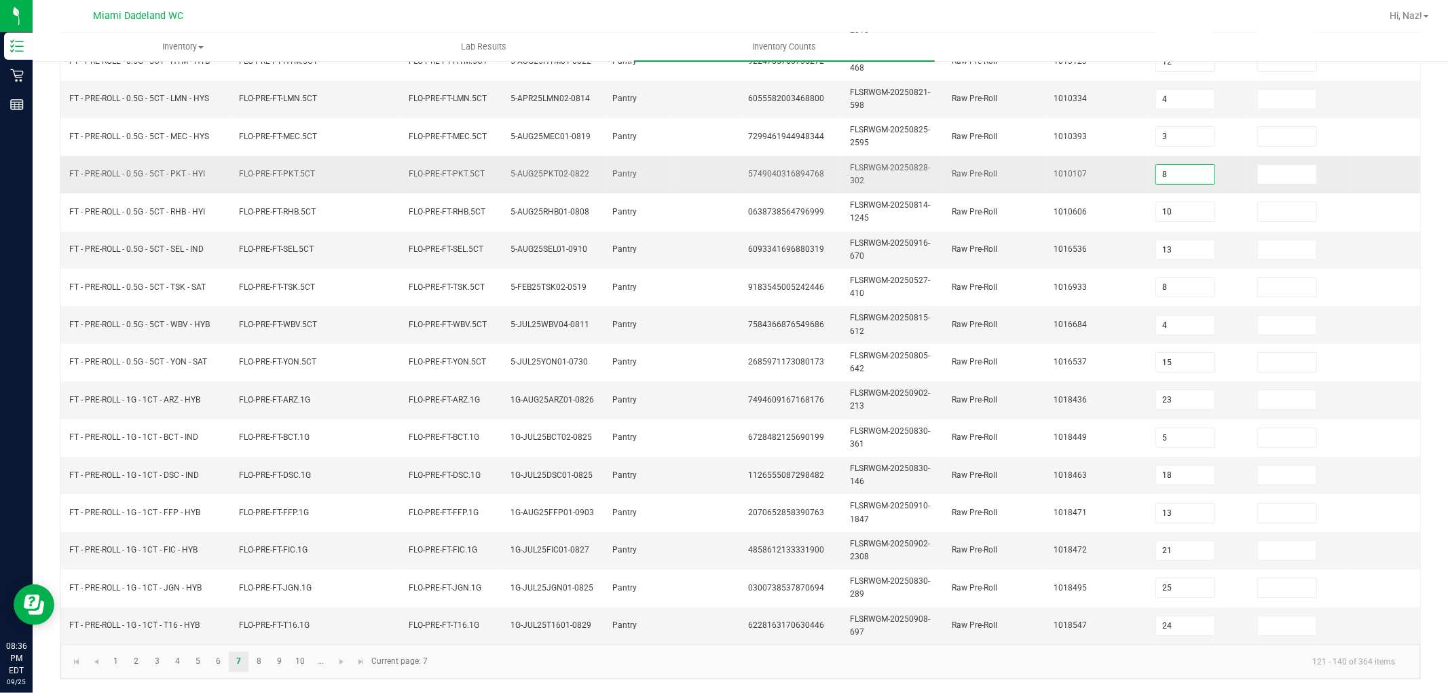
click at [1196, 166] on input "8" at bounding box center [1185, 174] width 58 height 19
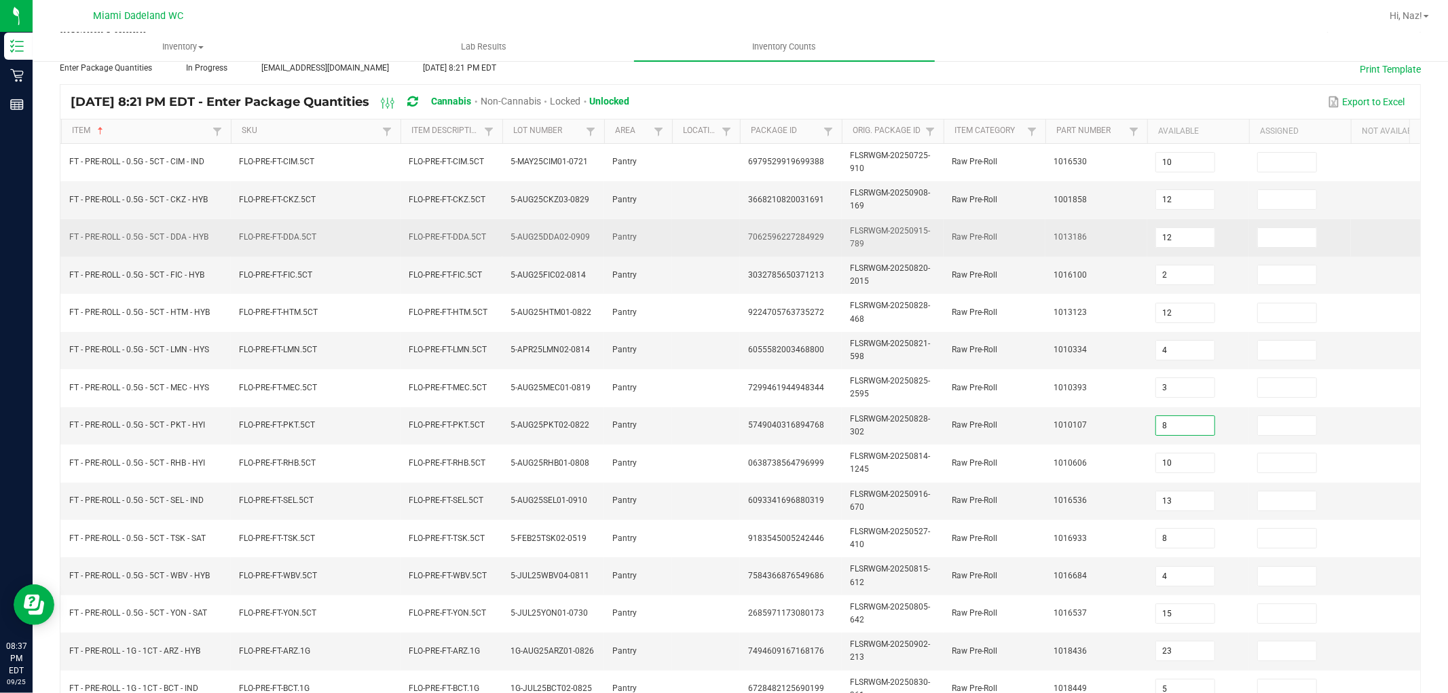
scroll to position [37, 0]
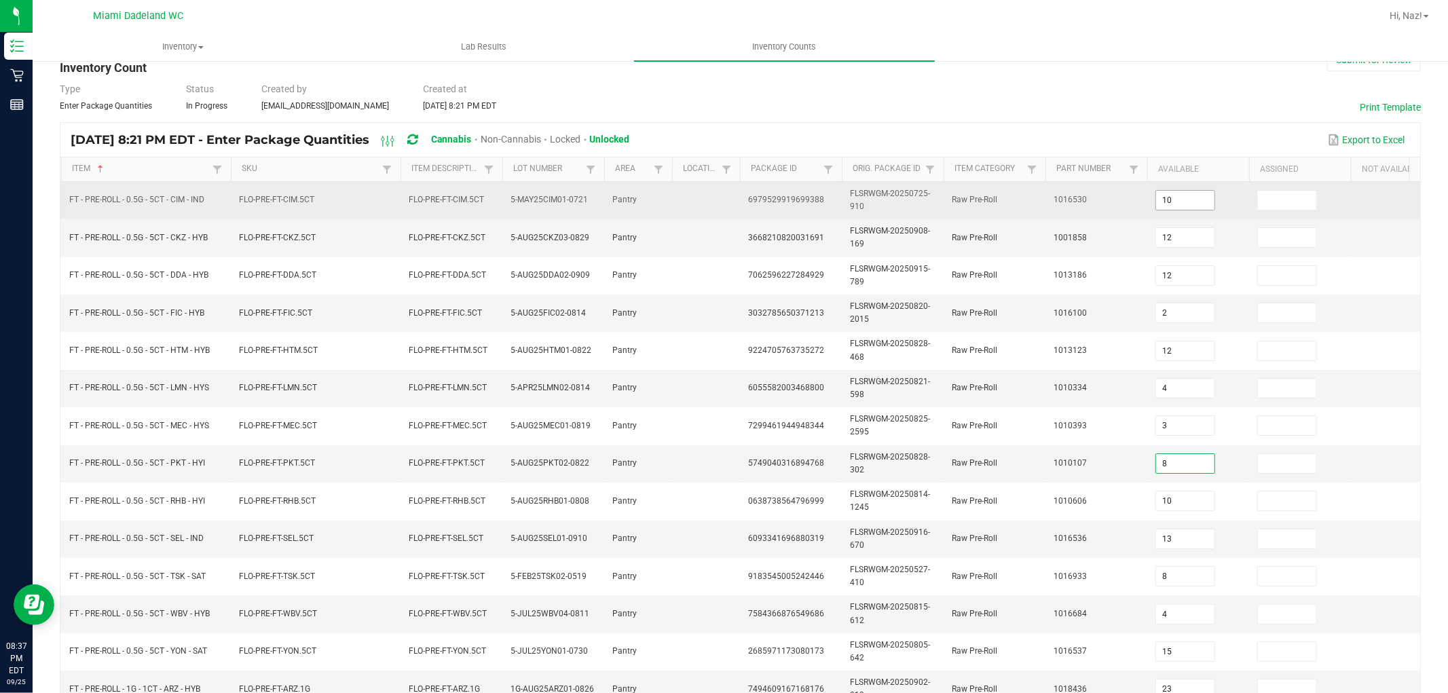
click at [1167, 201] on input "10" at bounding box center [1185, 200] width 58 height 19
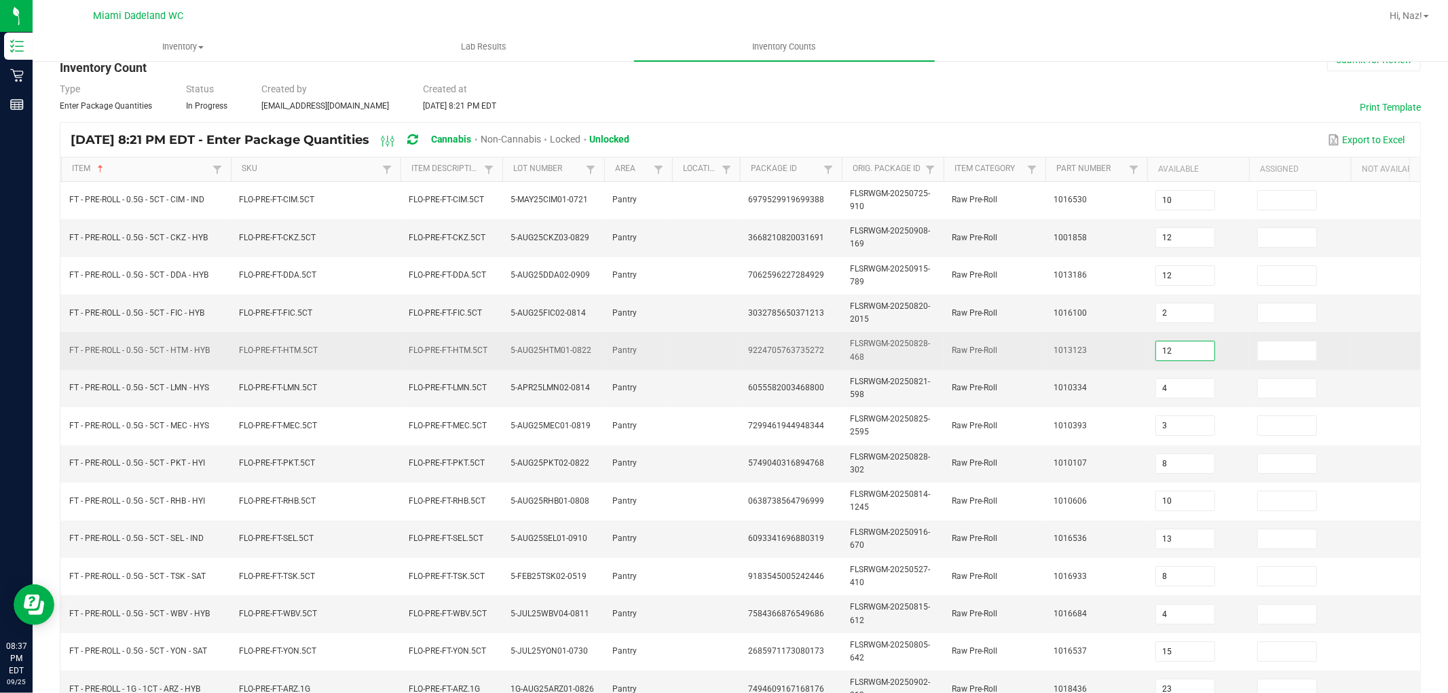
click at [1184, 344] on input "12" at bounding box center [1185, 351] width 58 height 19
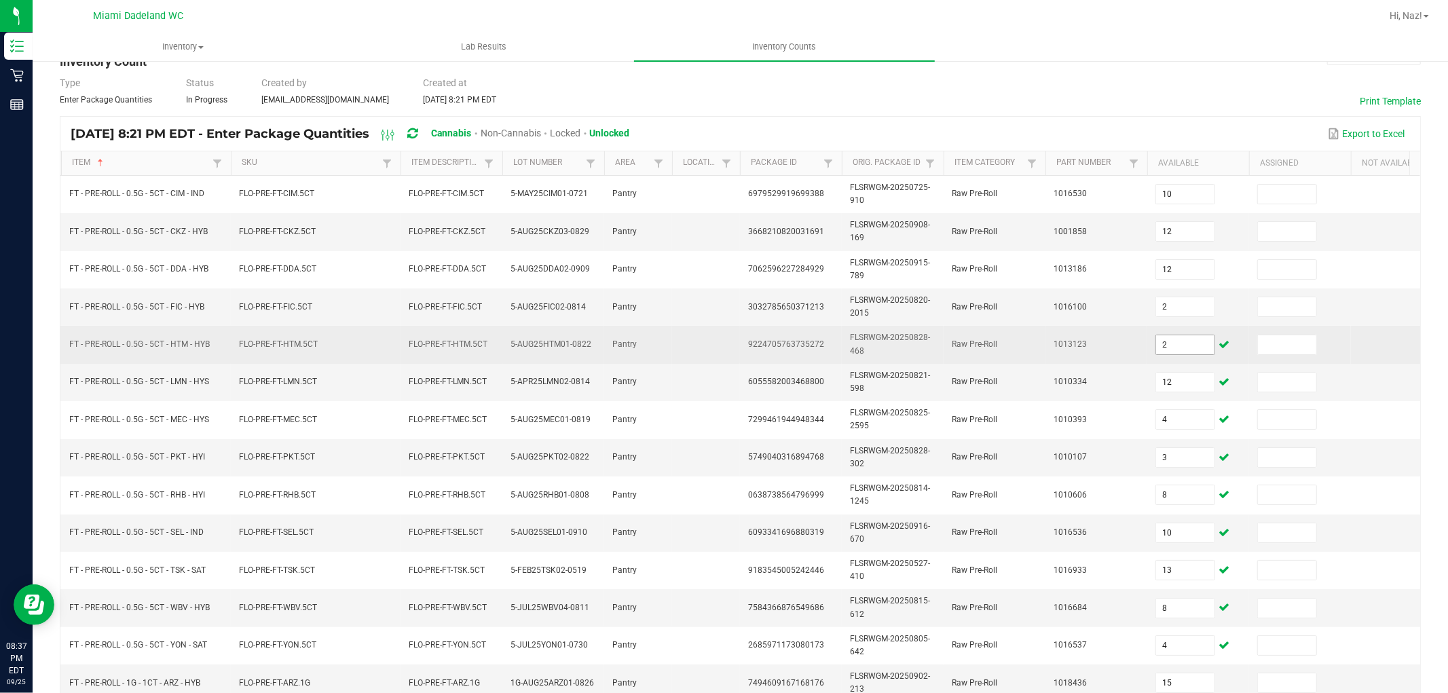
scroll to position [340, 0]
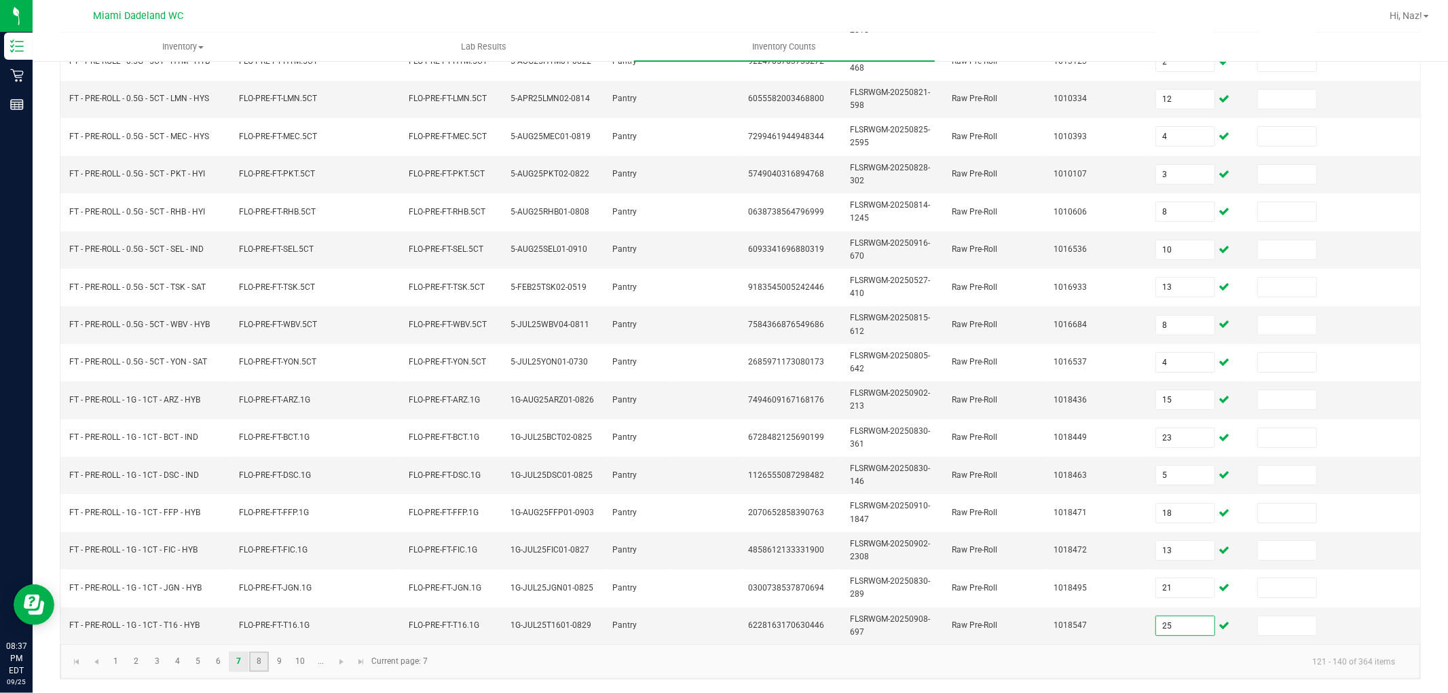
click at [260, 656] on link "8" at bounding box center [259, 662] width 20 height 20
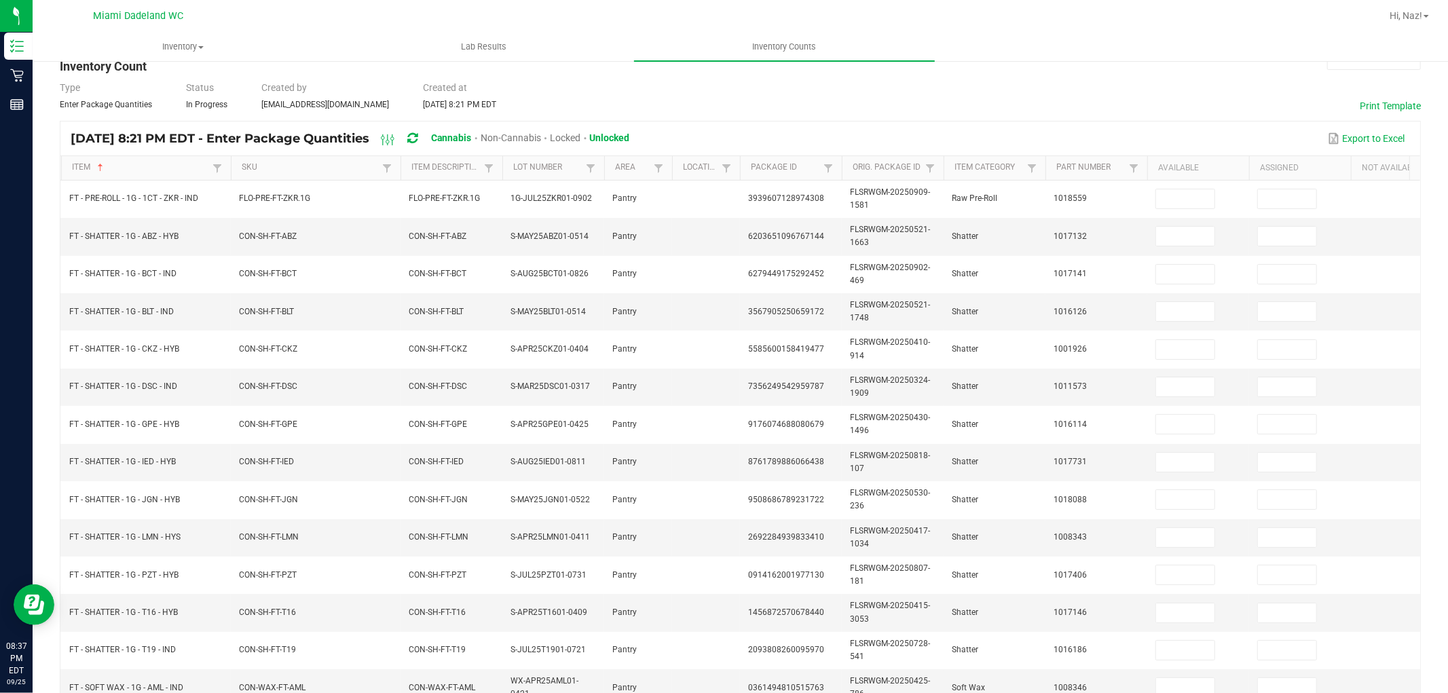
scroll to position [37, 0]
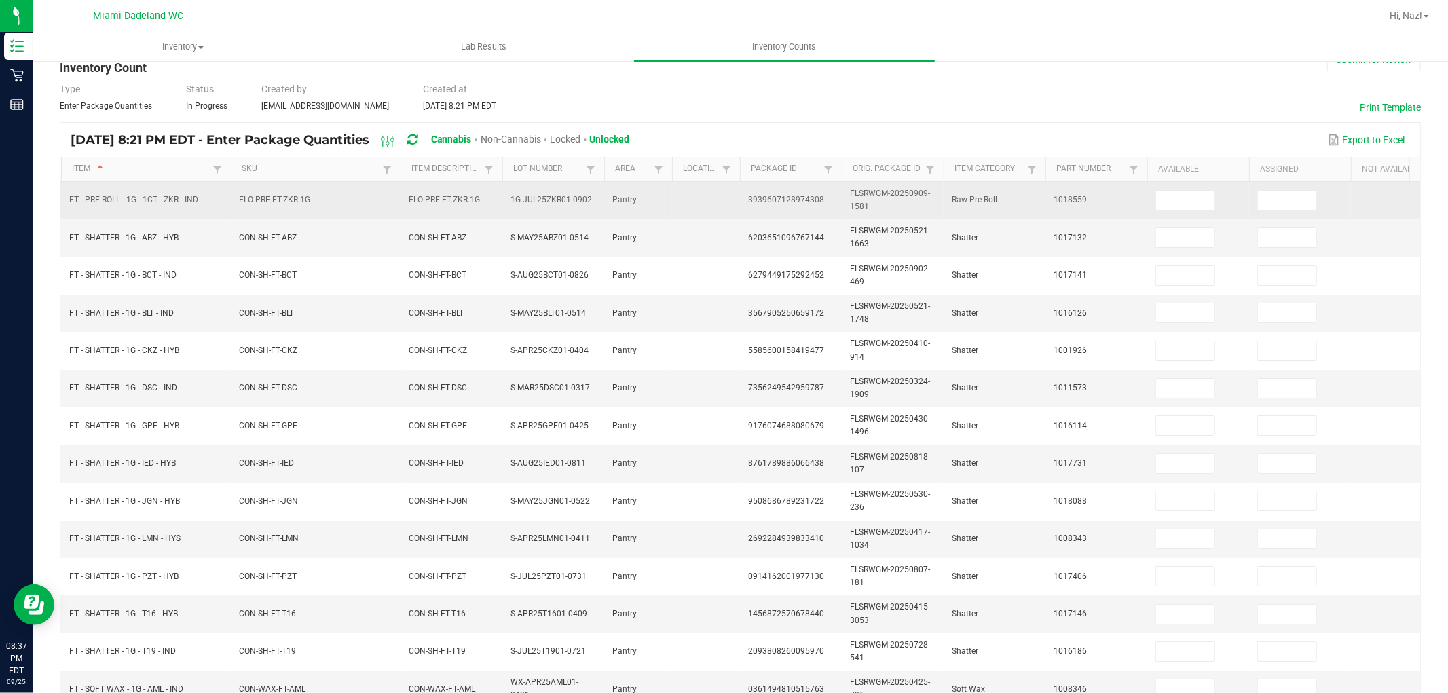
click at [1164, 214] on td at bounding box center [1199, 200] width 102 height 37
click at [1165, 209] on span at bounding box center [1186, 200] width 60 height 20
click at [1173, 194] on input at bounding box center [1185, 200] width 58 height 19
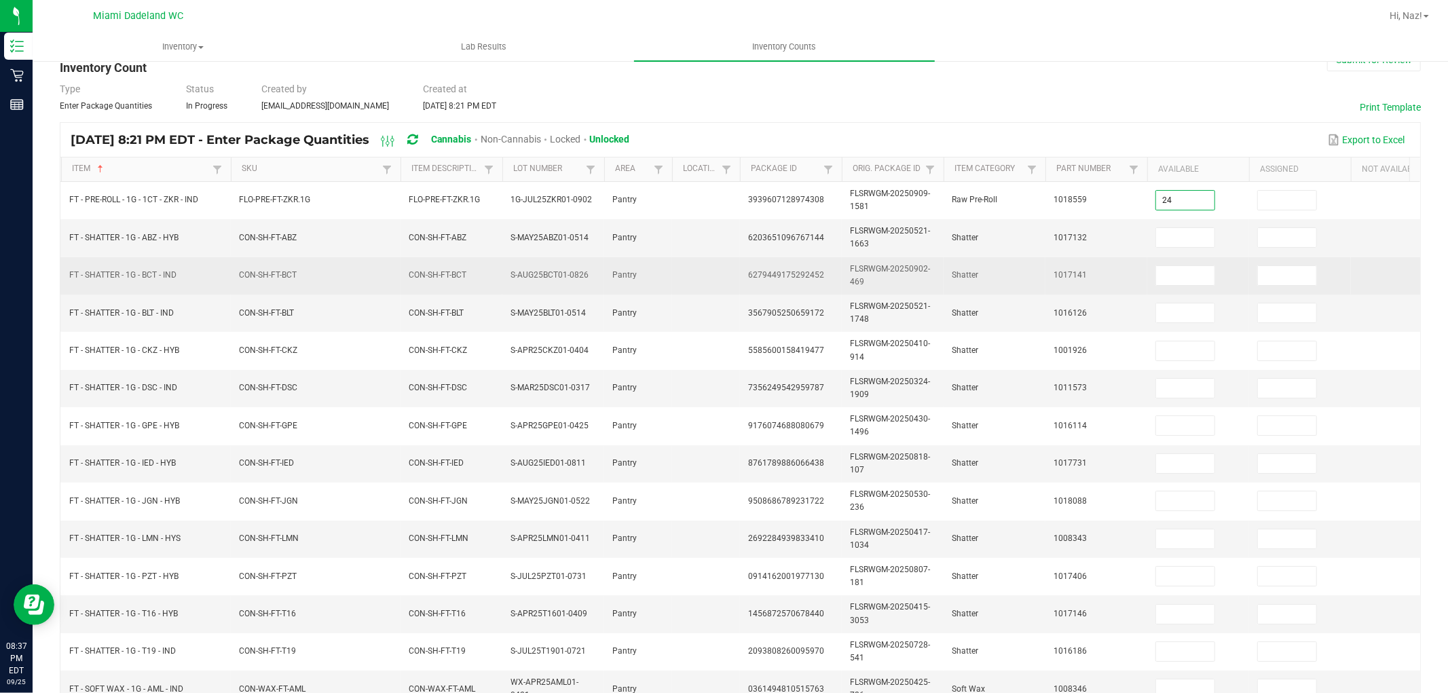
click at [1175, 257] on td at bounding box center [1199, 275] width 102 height 37
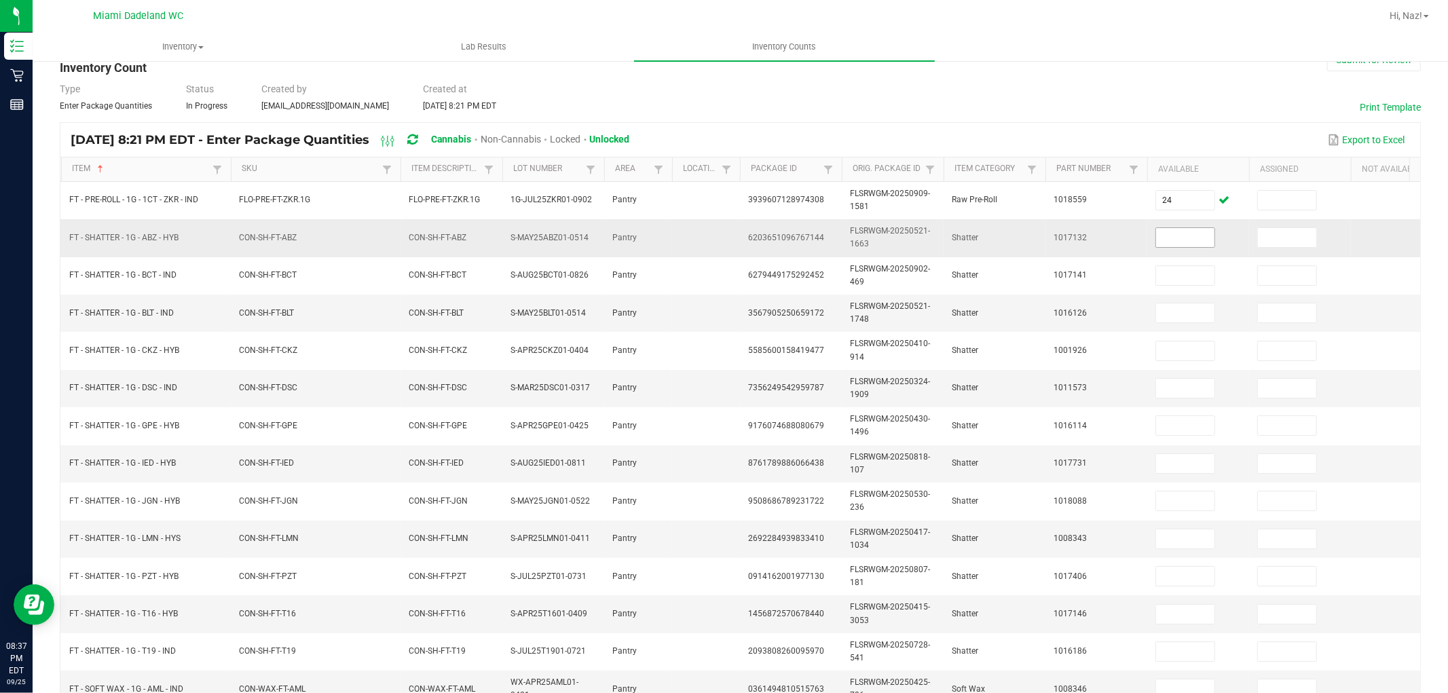
click at [1178, 243] on input at bounding box center [1185, 237] width 58 height 19
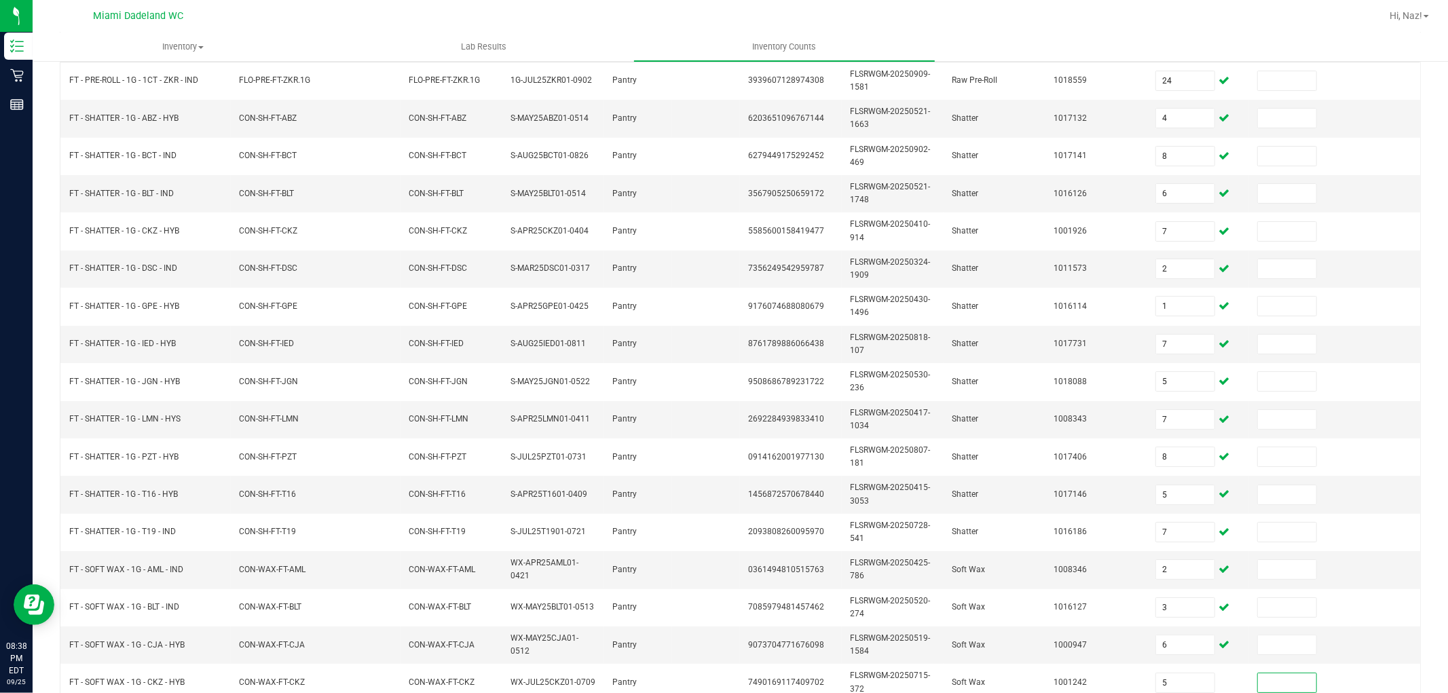
scroll to position [340, 0]
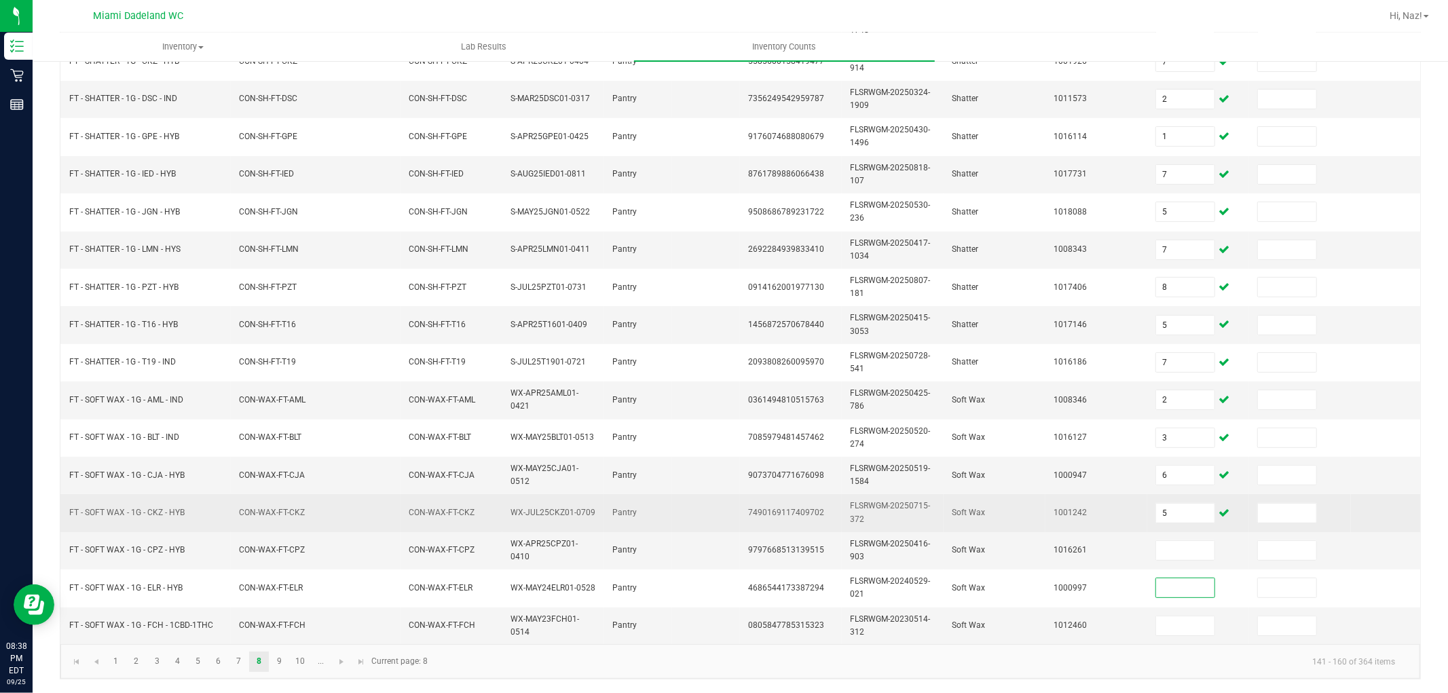
click at [1169, 513] on td "5" at bounding box center [1199, 512] width 102 height 37
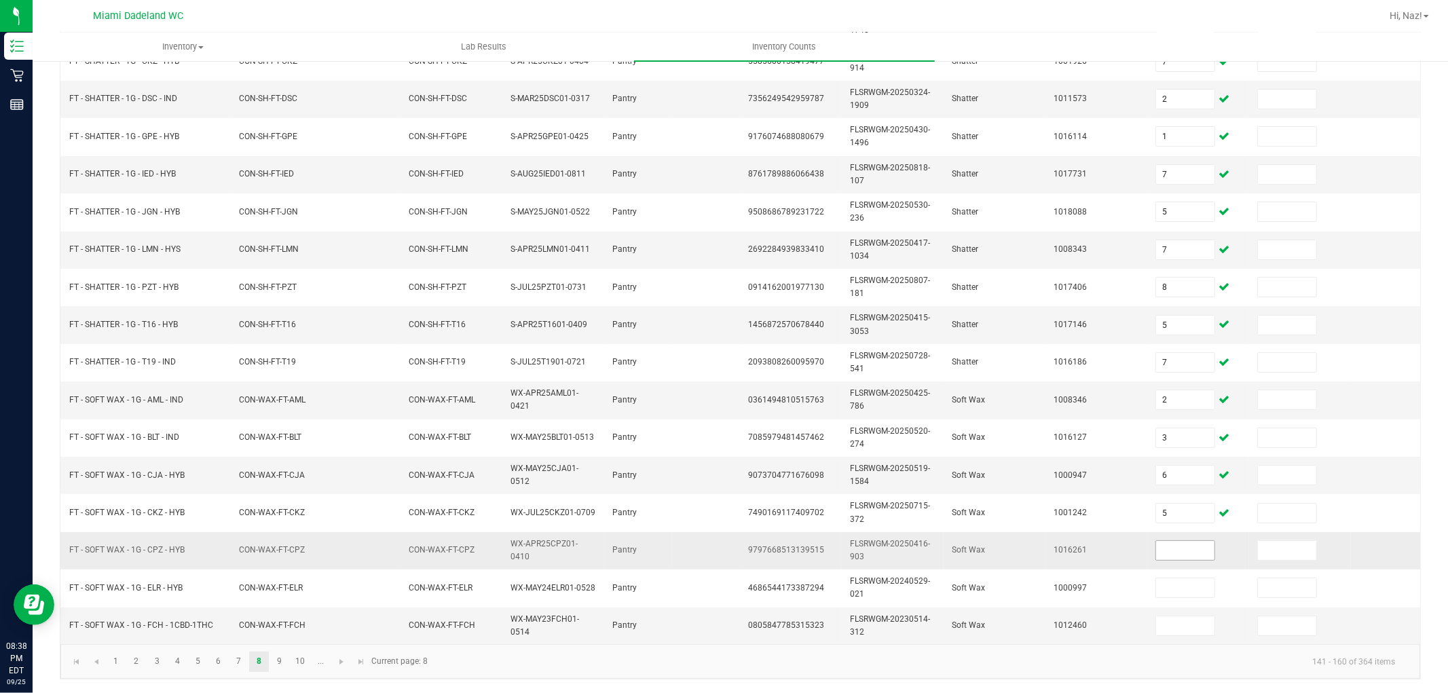
click at [1178, 544] on input at bounding box center [1185, 550] width 58 height 19
click at [276, 668] on link "9" at bounding box center [280, 662] width 20 height 20
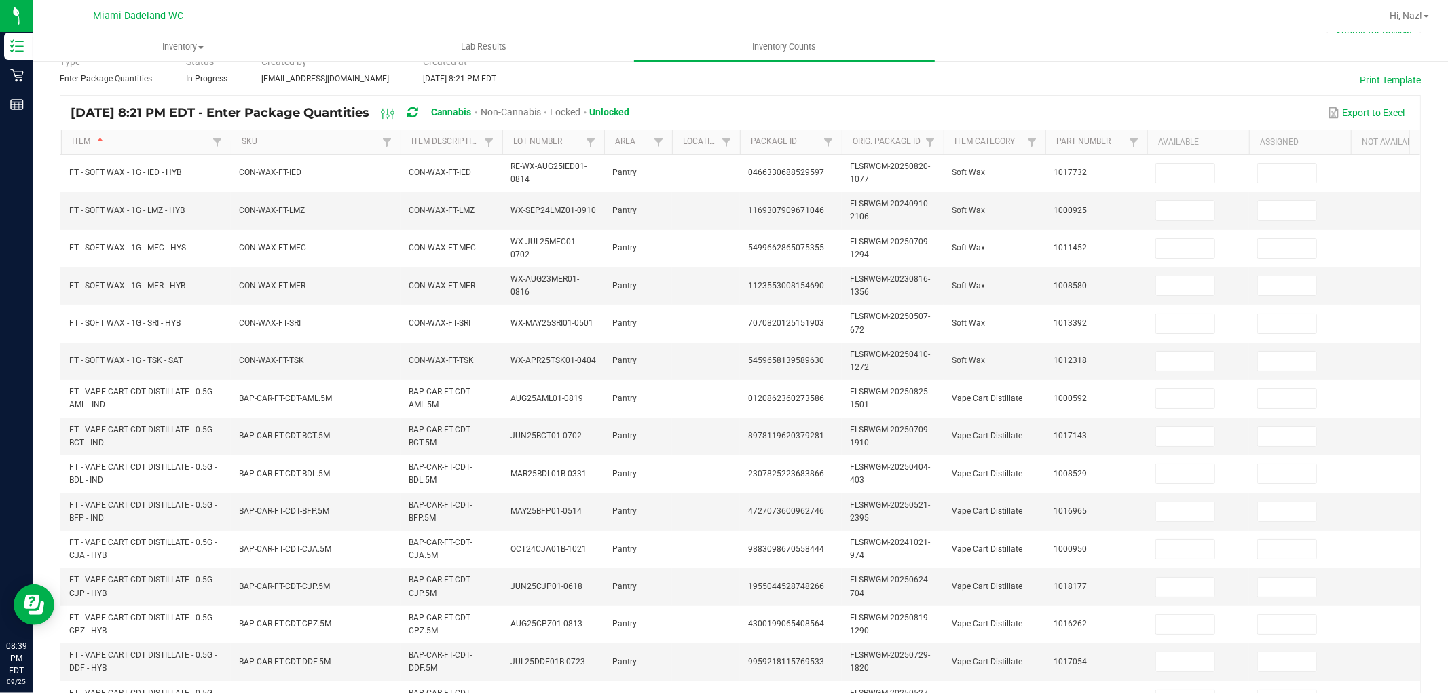
scroll to position [37, 0]
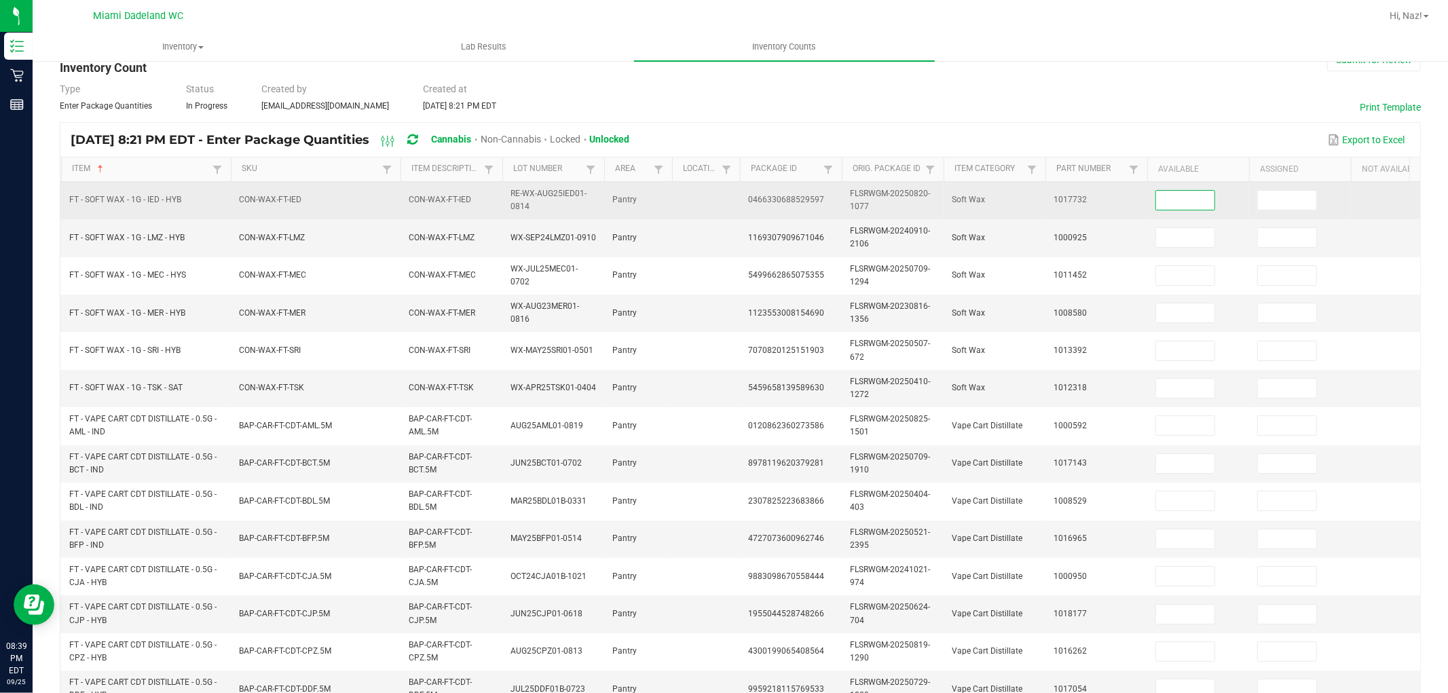
click at [1190, 191] on input at bounding box center [1185, 200] width 58 height 19
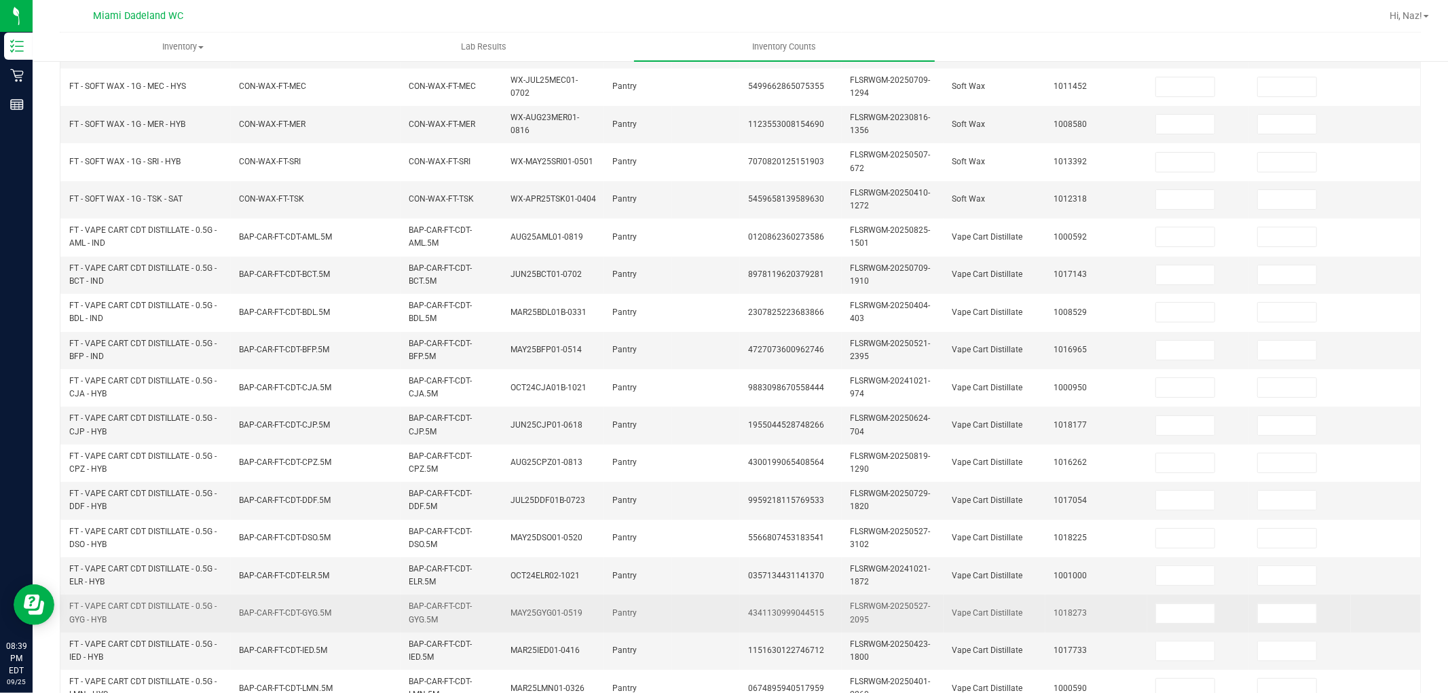
scroll to position [340, 0]
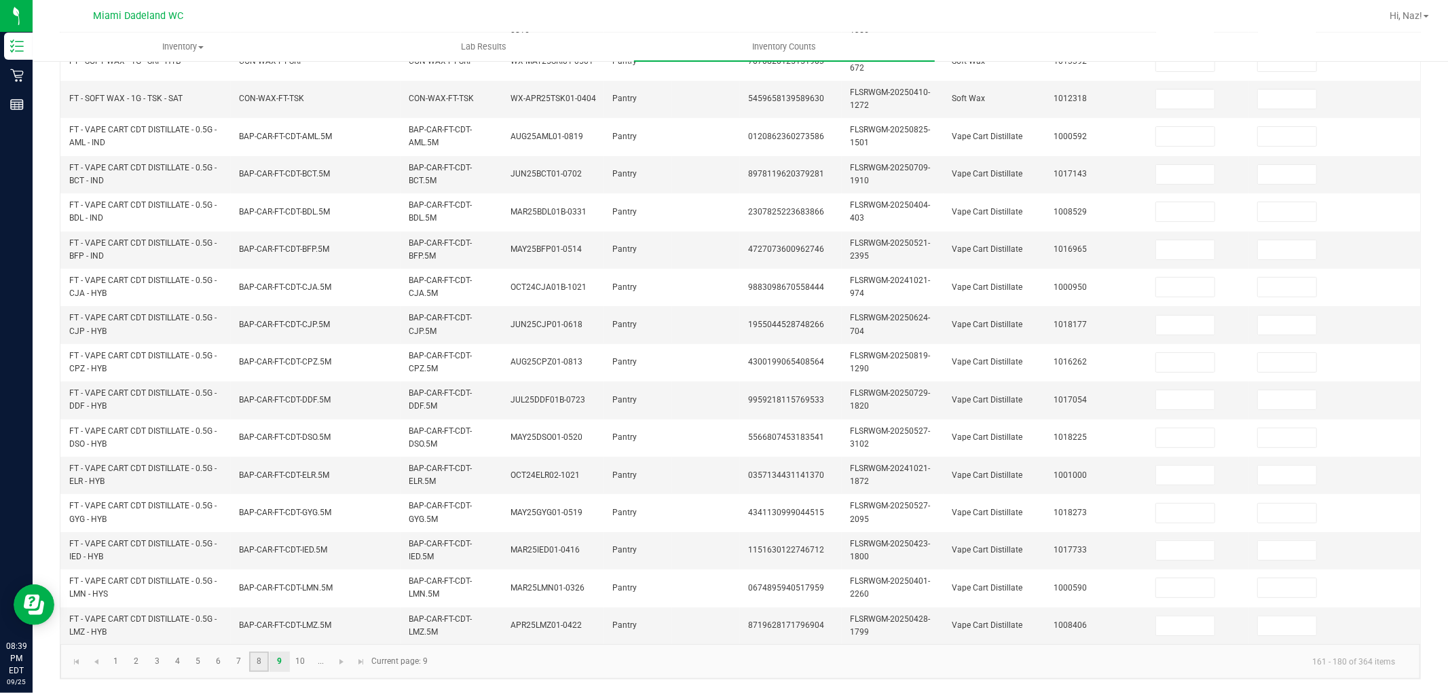
click at [262, 663] on link "8" at bounding box center [259, 662] width 20 height 20
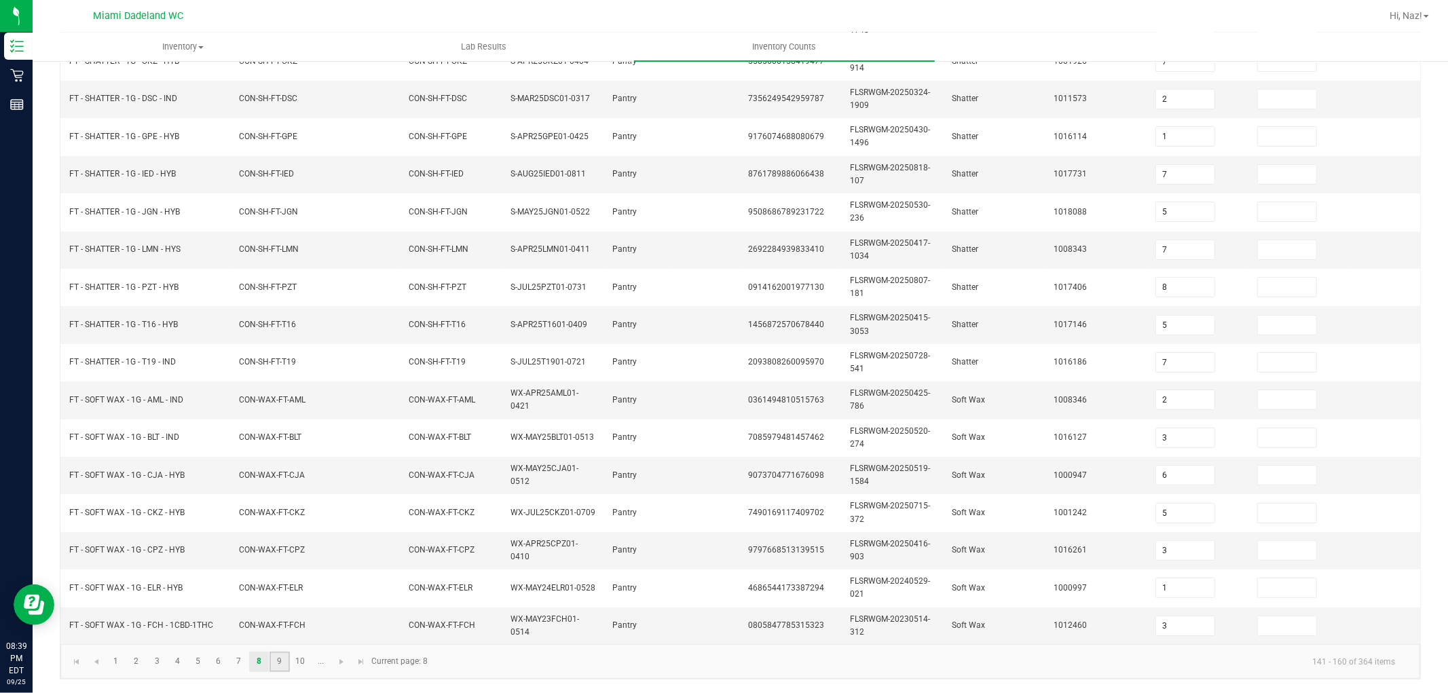
click at [284, 666] on link "9" at bounding box center [280, 662] width 20 height 20
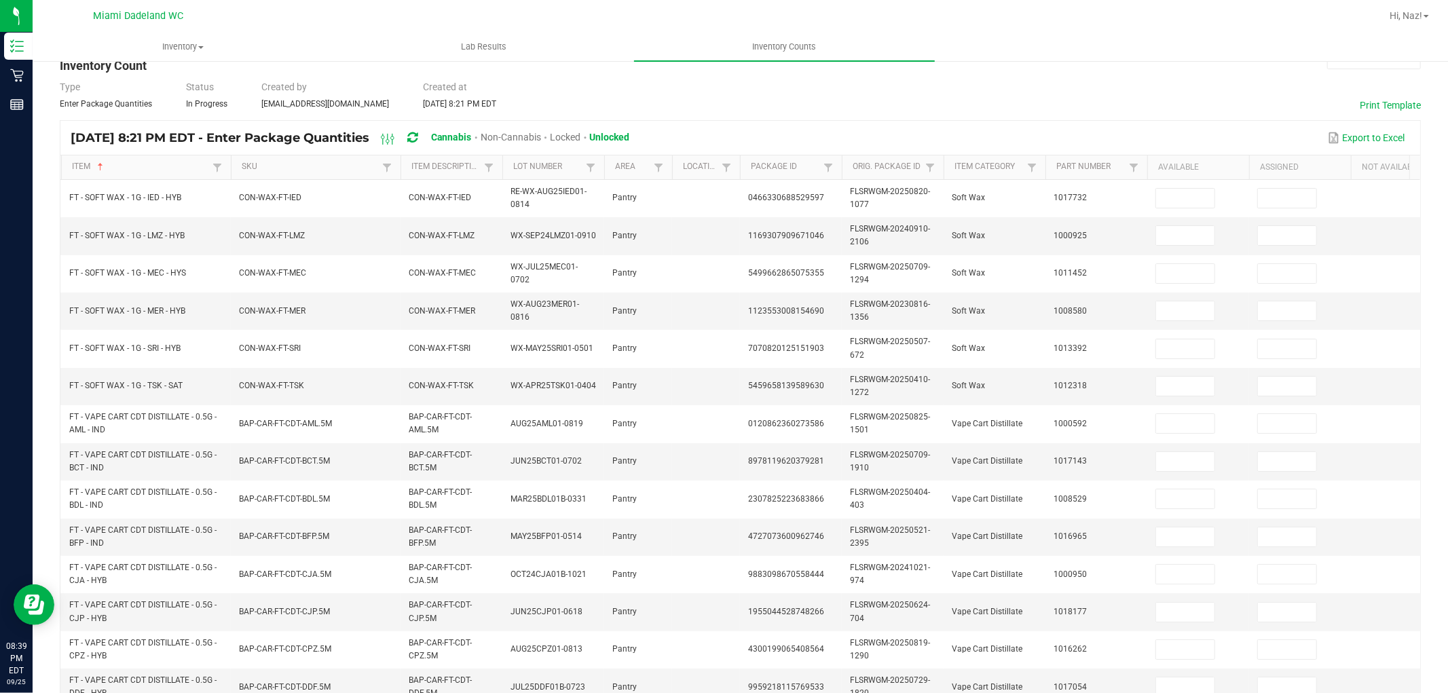
scroll to position [37, 0]
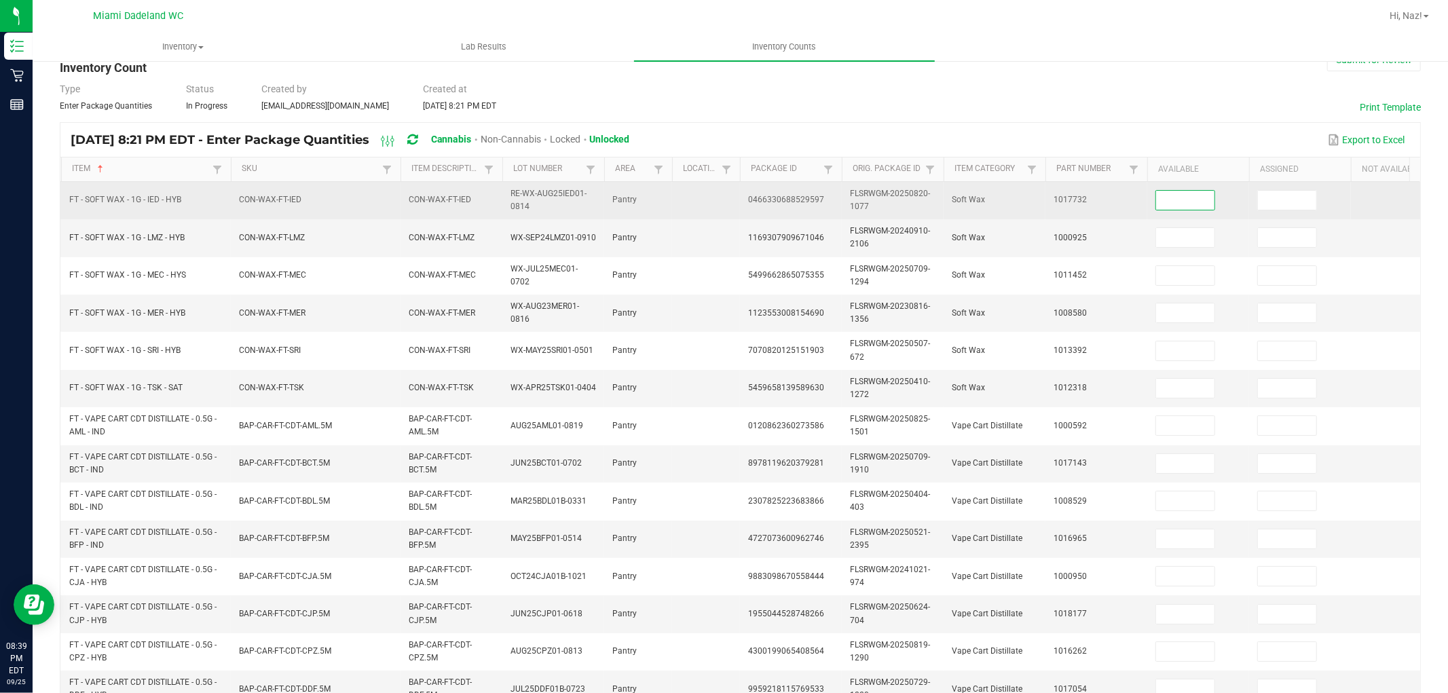
click at [1170, 204] on input at bounding box center [1185, 200] width 58 height 19
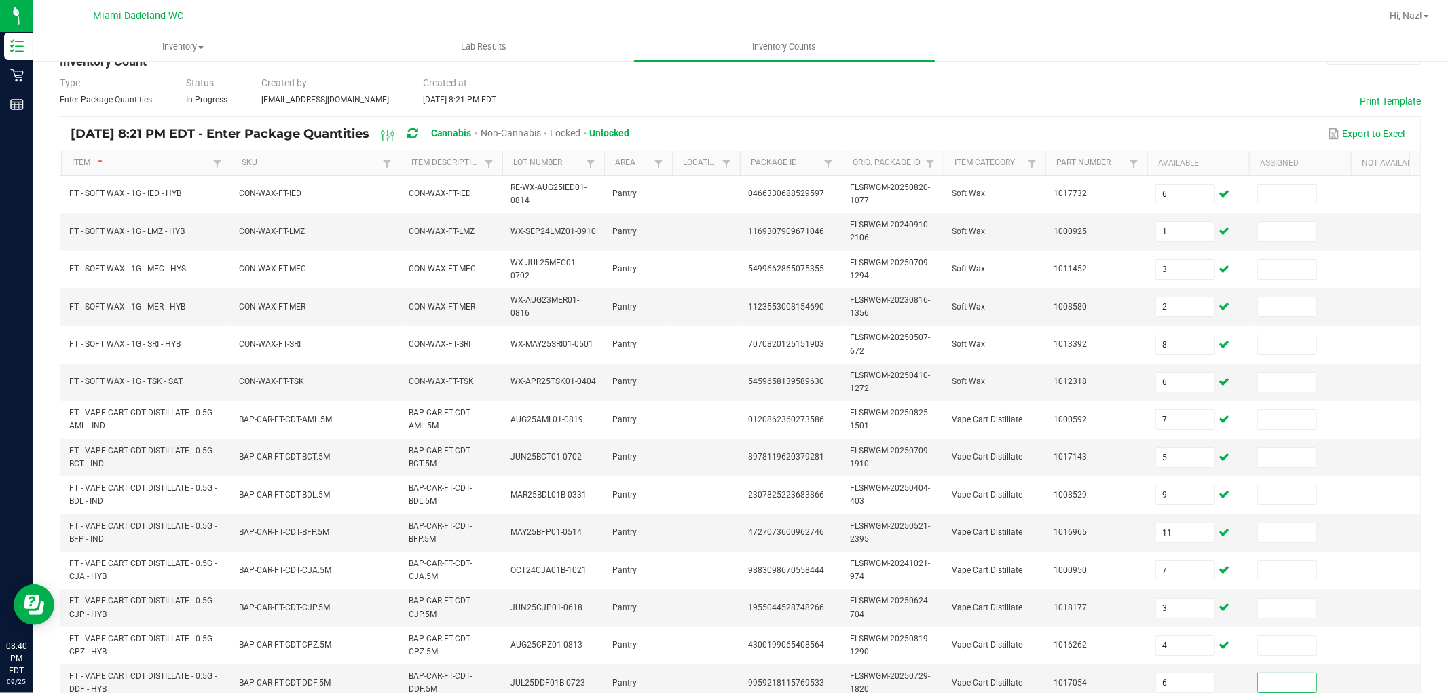
scroll to position [340, 0]
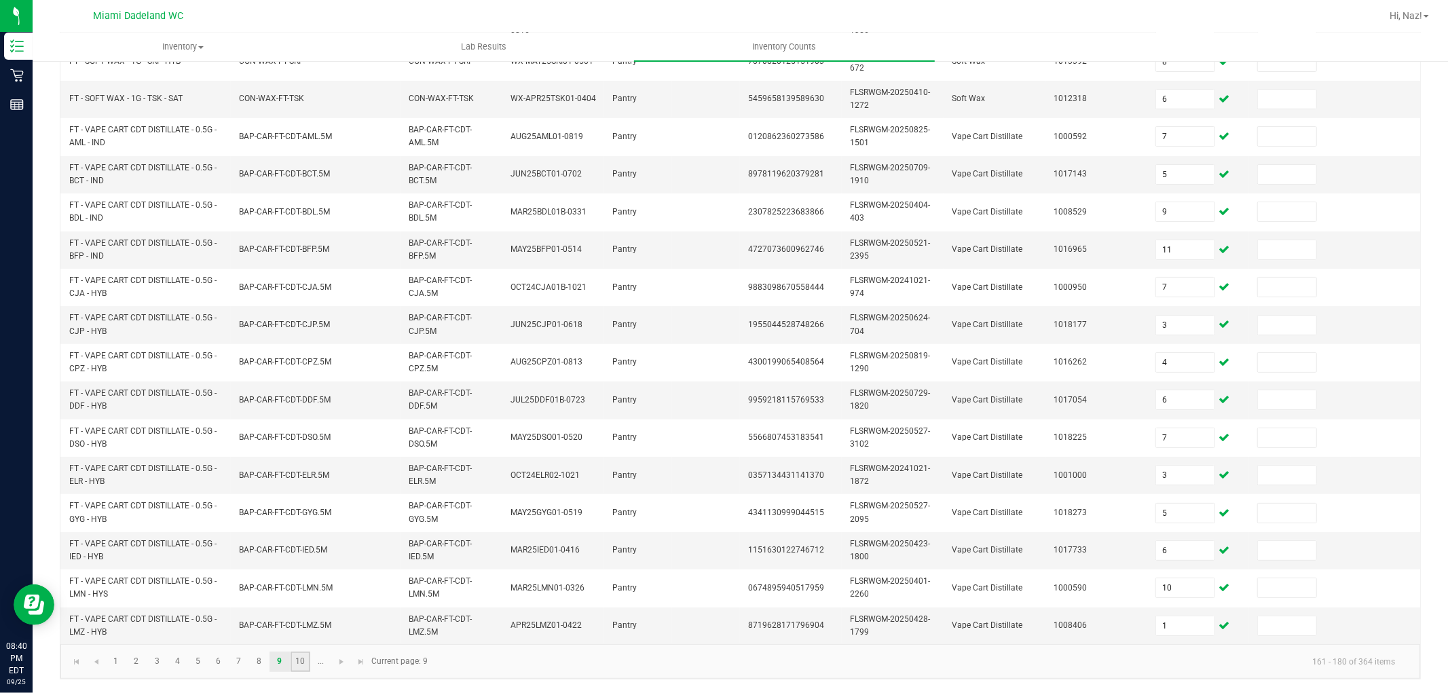
click at [304, 666] on link "10" at bounding box center [301, 662] width 20 height 20
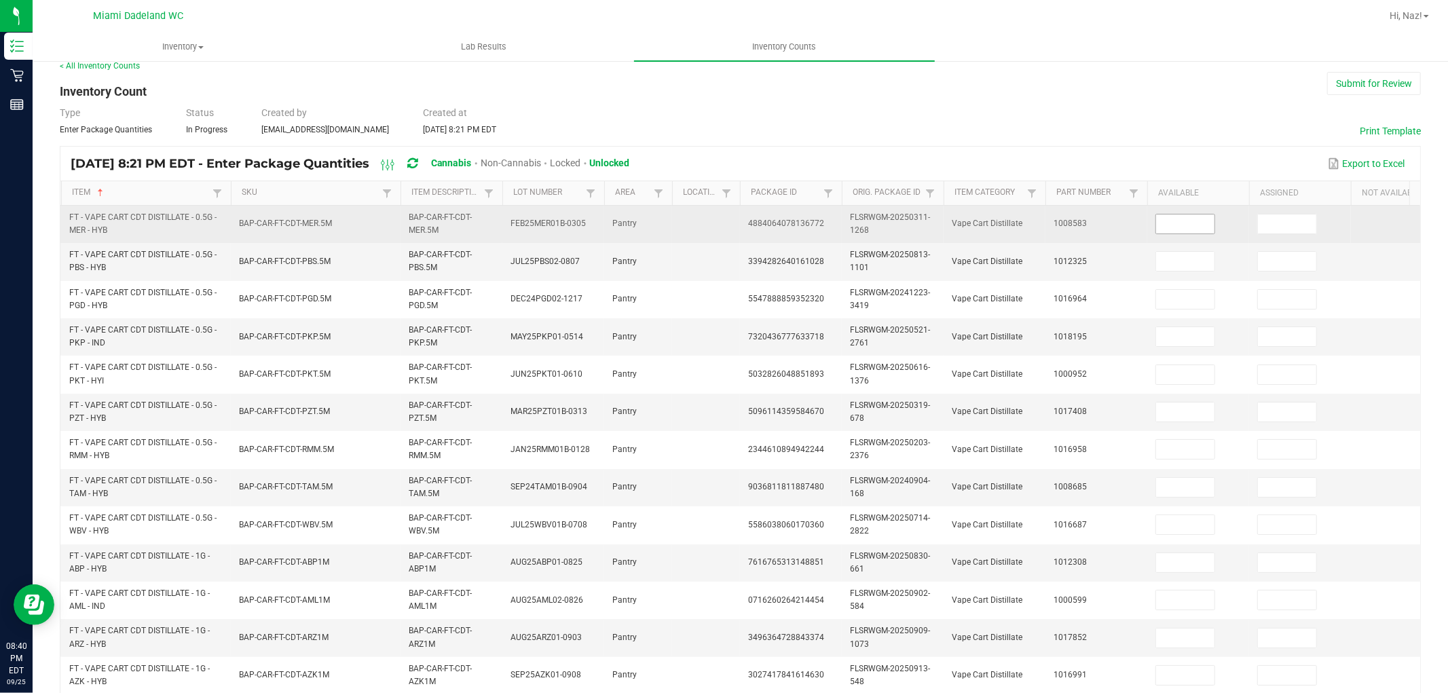
scroll to position [0, 0]
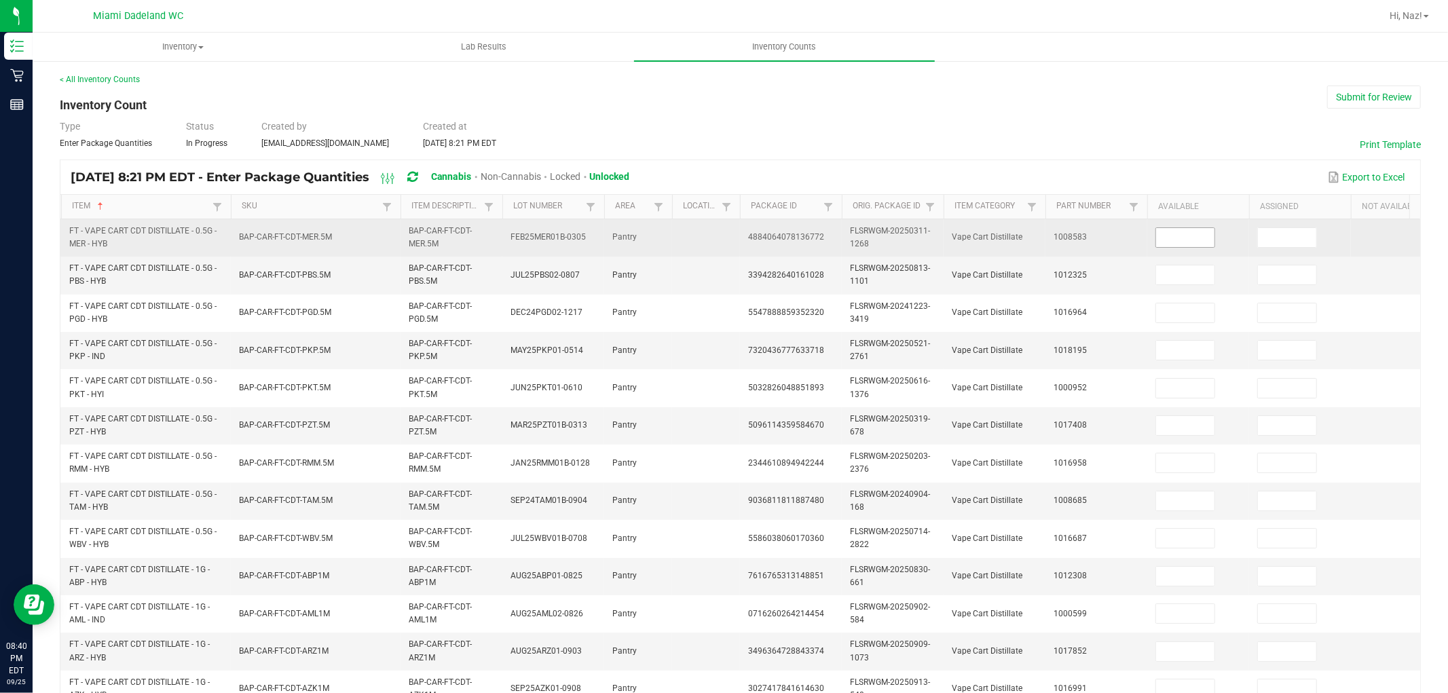
click at [1183, 228] on input at bounding box center [1185, 237] width 58 height 19
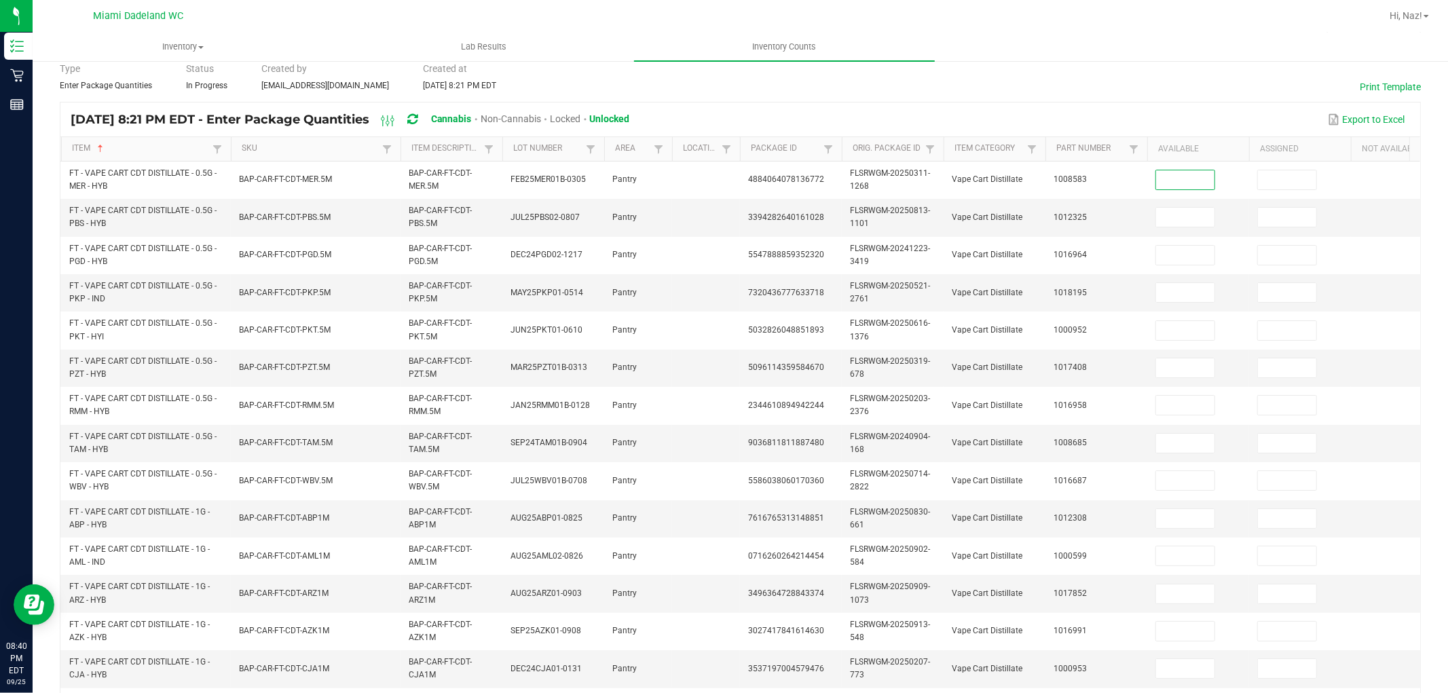
scroll to position [76, 0]
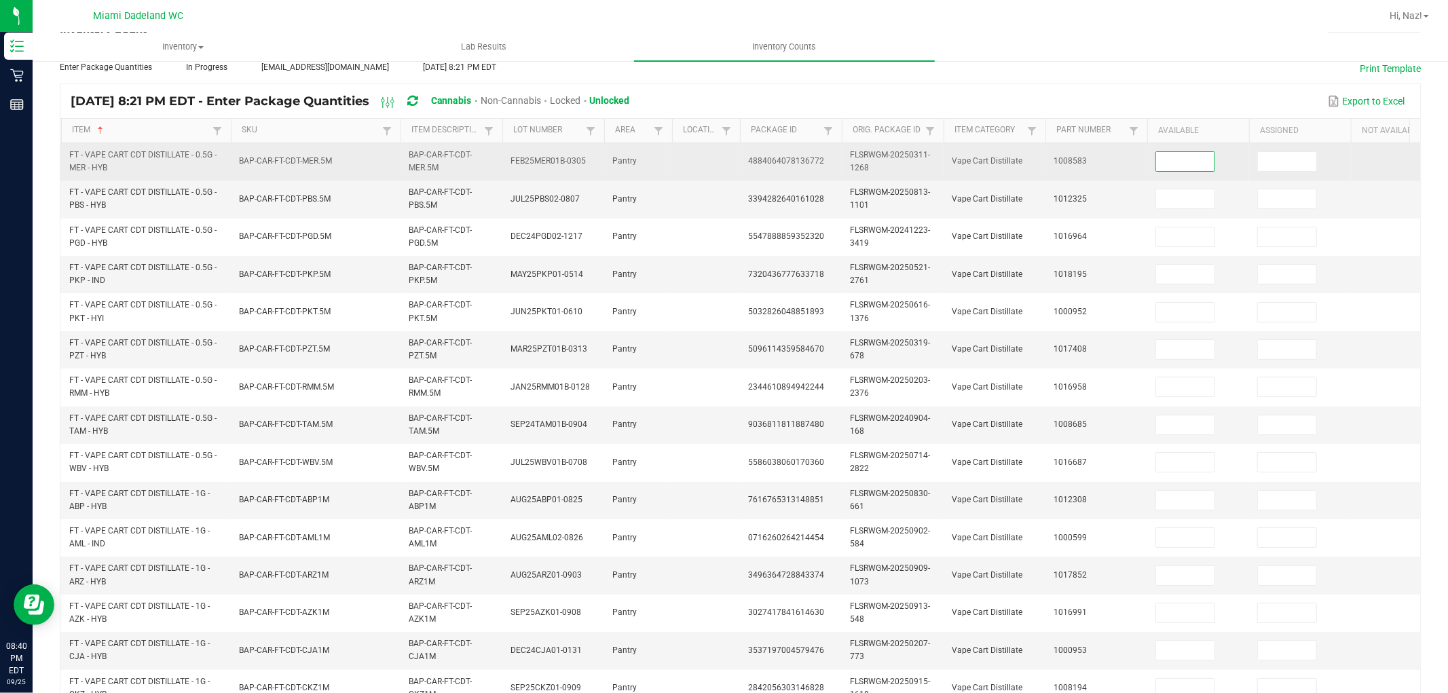
click at [1176, 166] on input at bounding box center [1185, 161] width 58 height 19
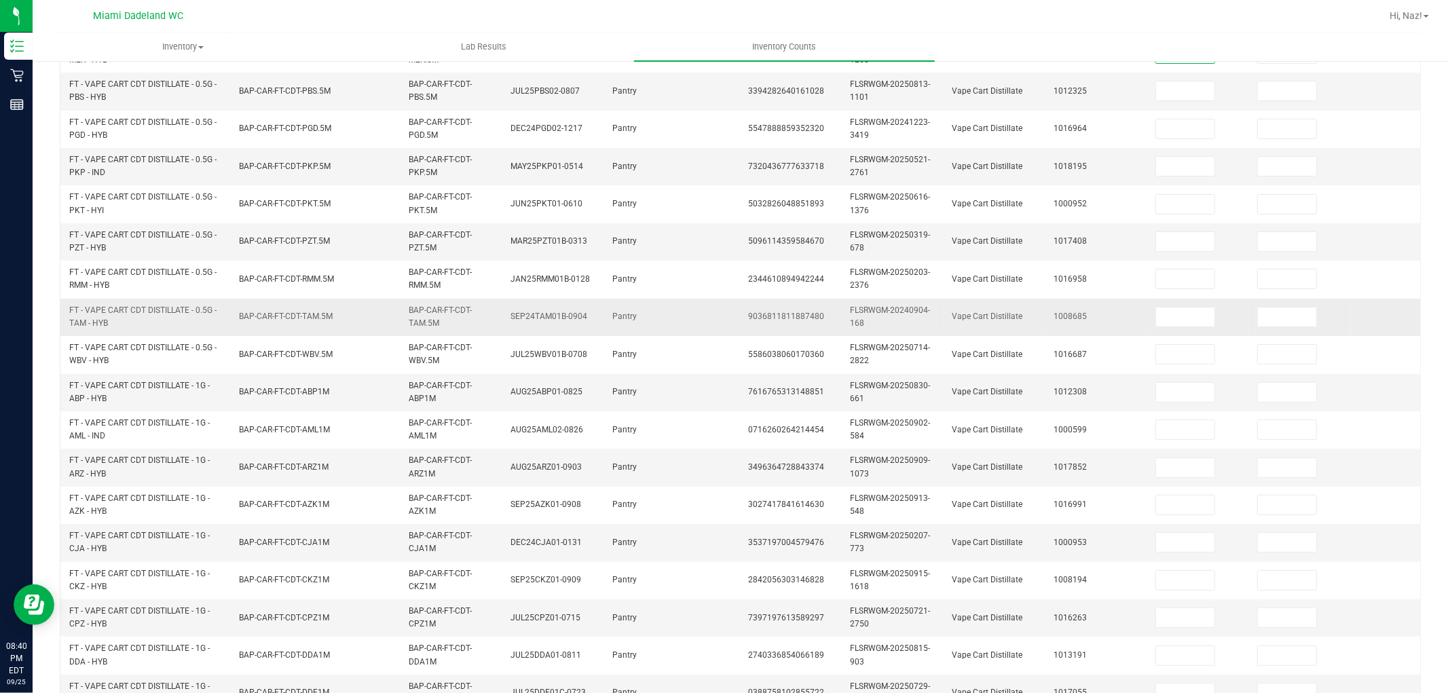
scroll to position [340, 0]
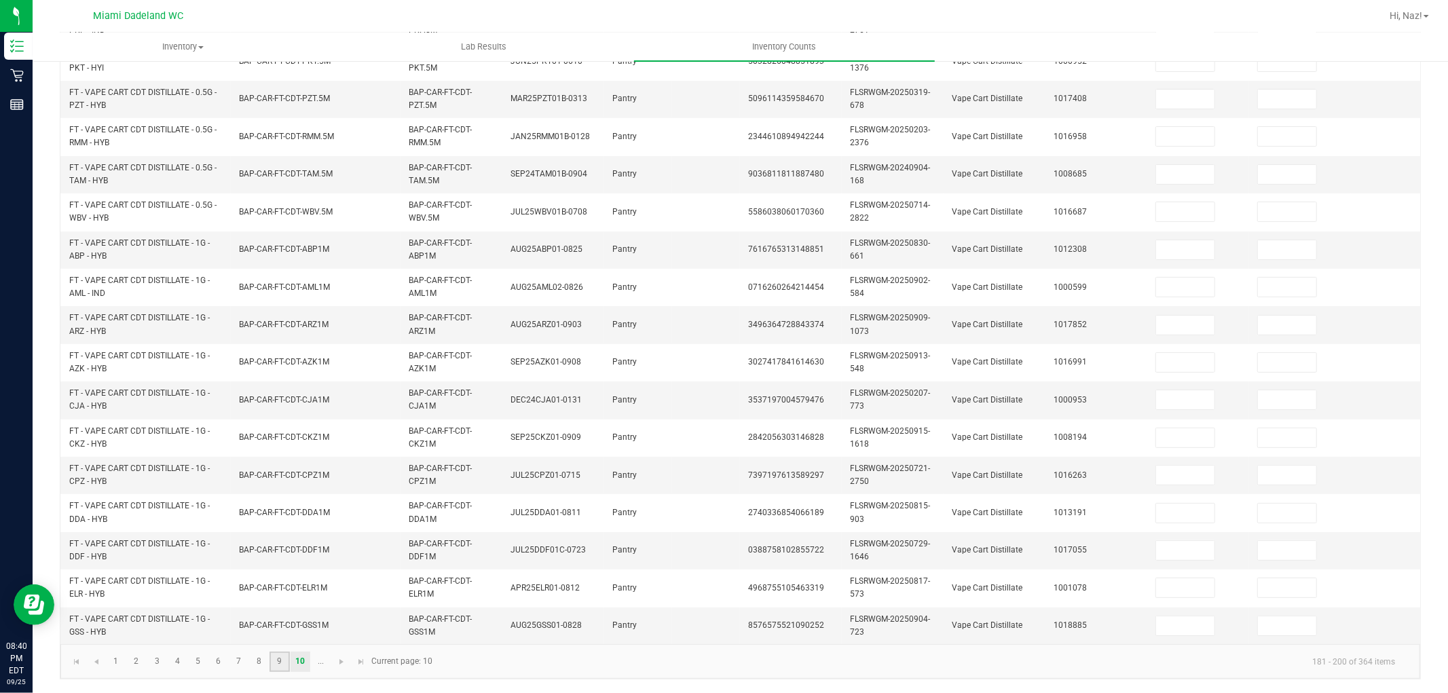
click at [282, 668] on link "9" at bounding box center [280, 662] width 20 height 20
click at [297, 667] on link "10" at bounding box center [301, 662] width 20 height 20
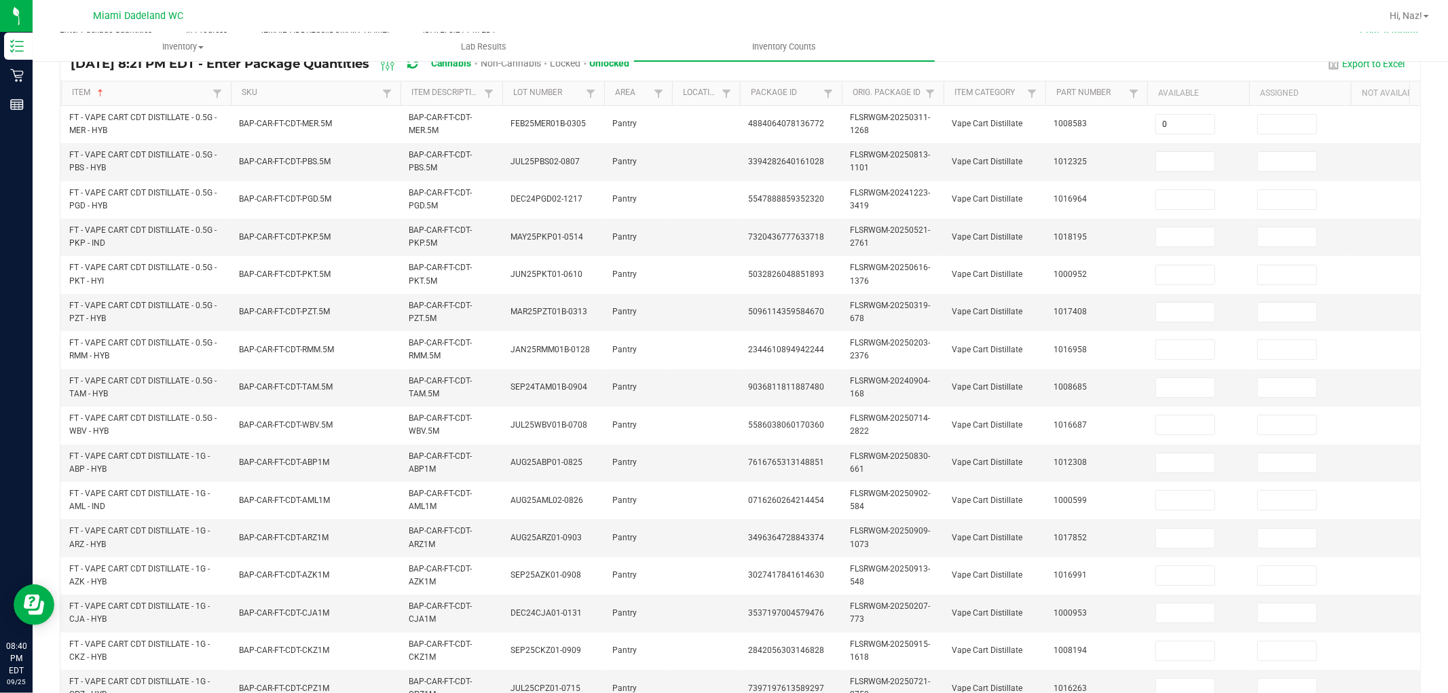
scroll to position [113, 0]
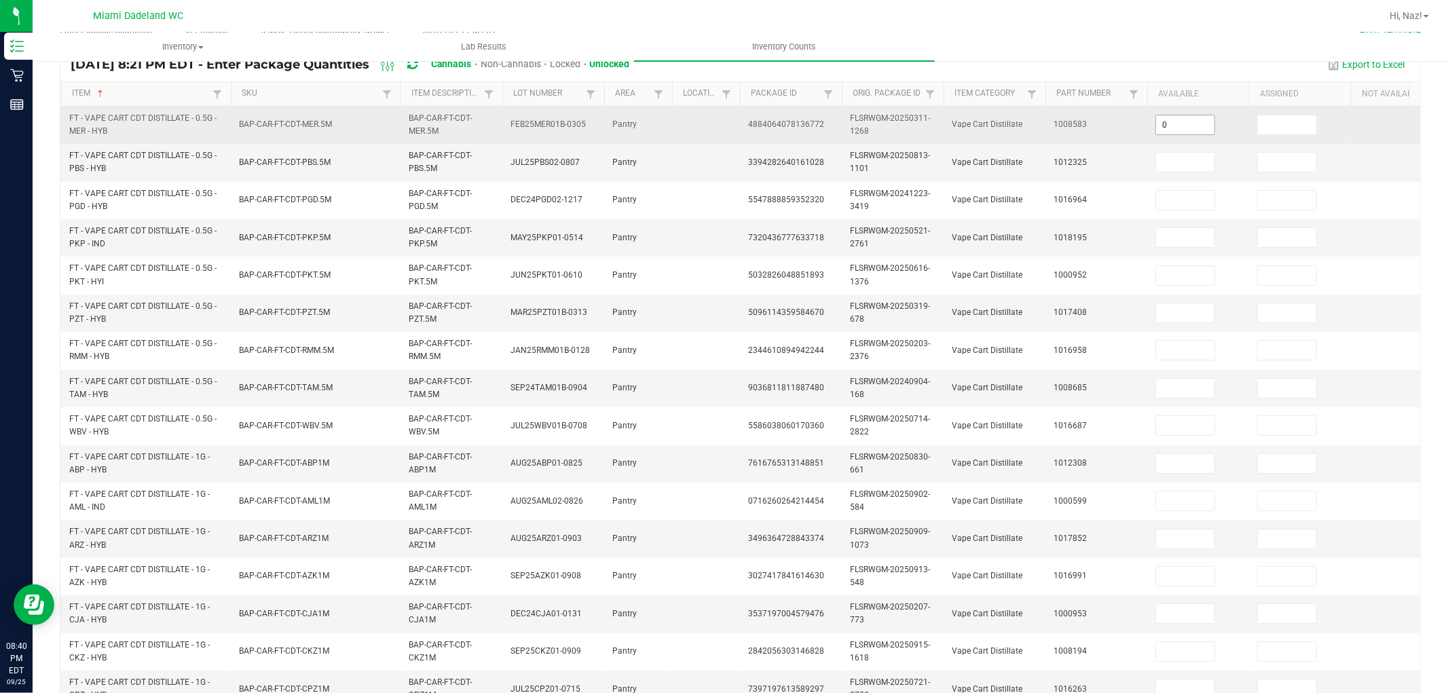
click at [1202, 126] on input "0" at bounding box center [1185, 124] width 58 height 19
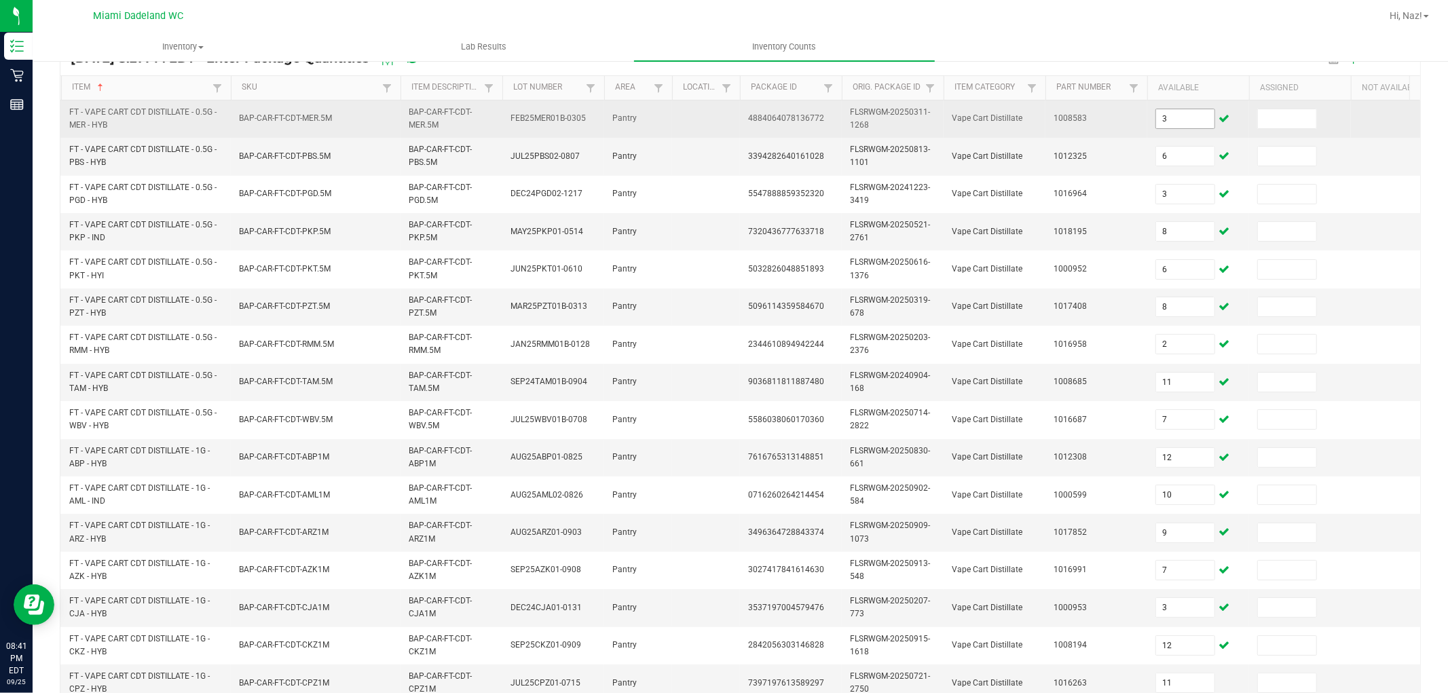
scroll to position [340, 0]
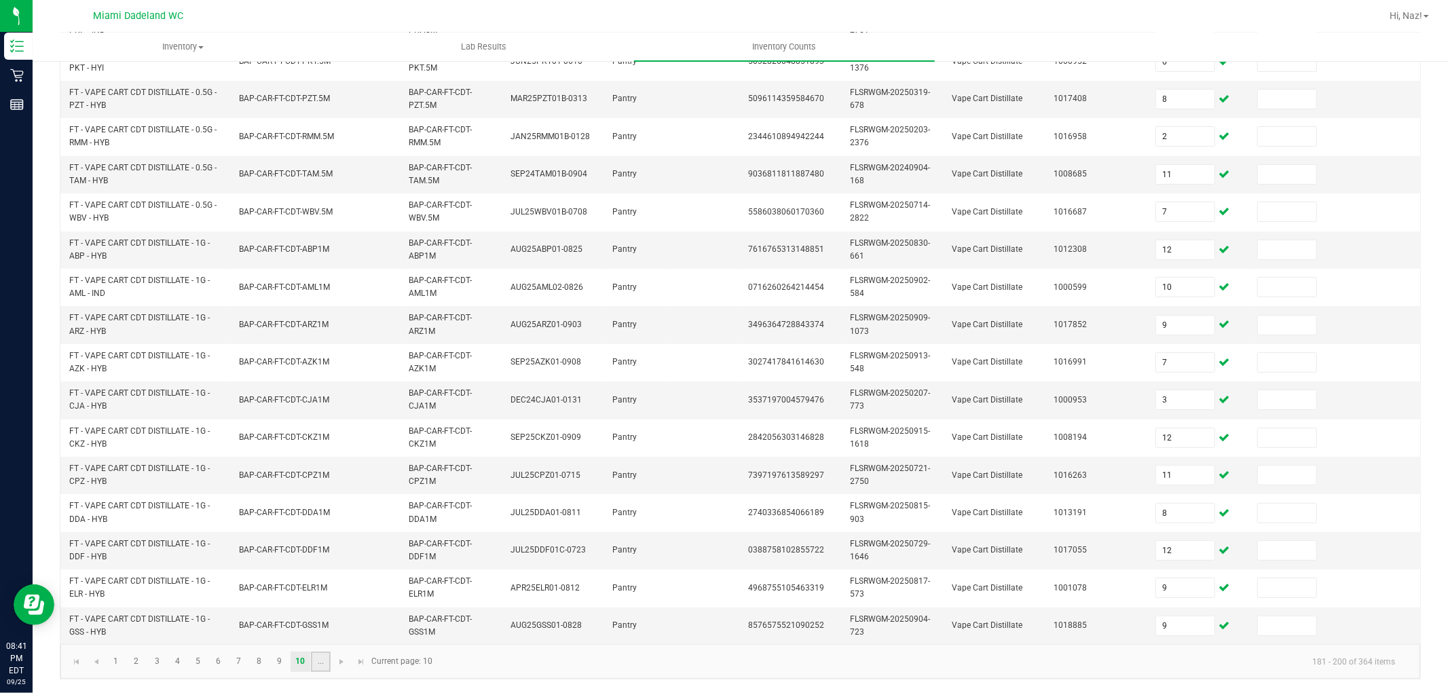
click at [317, 669] on link "..." at bounding box center [321, 662] width 20 height 20
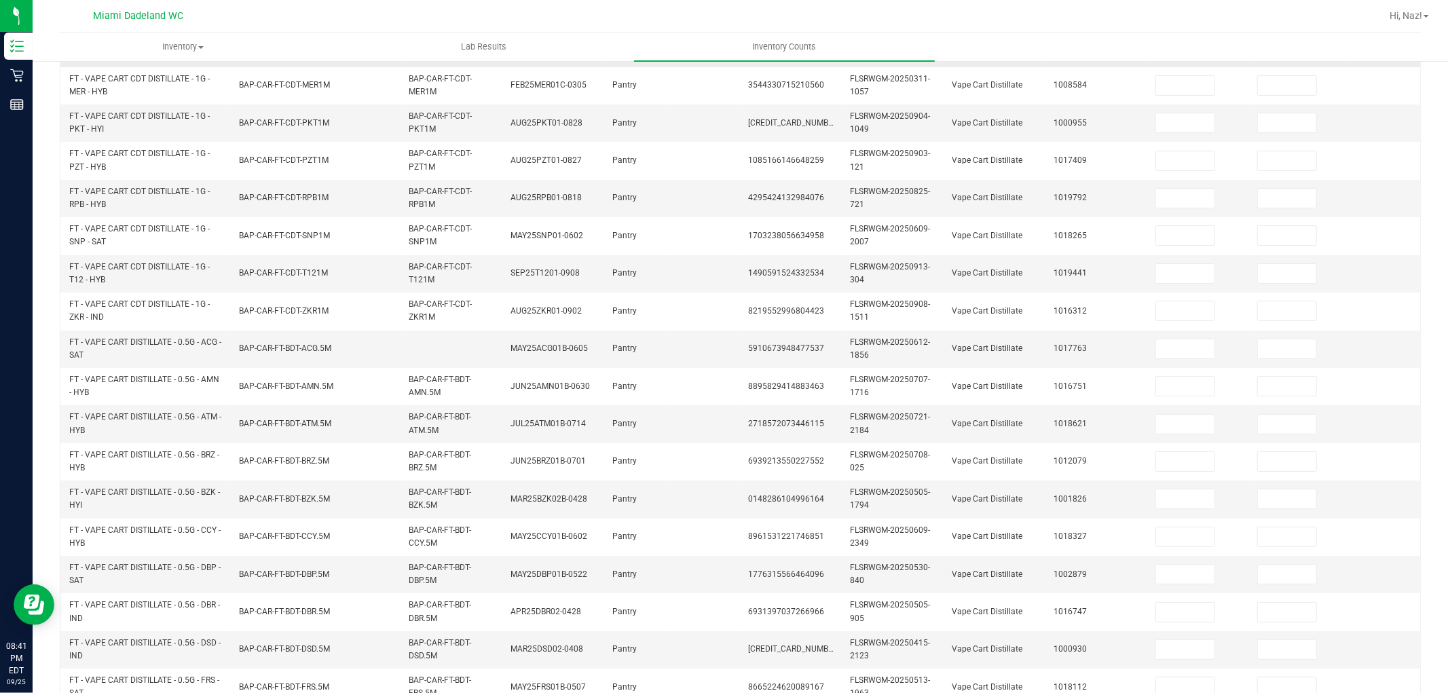
scroll to position [37, 0]
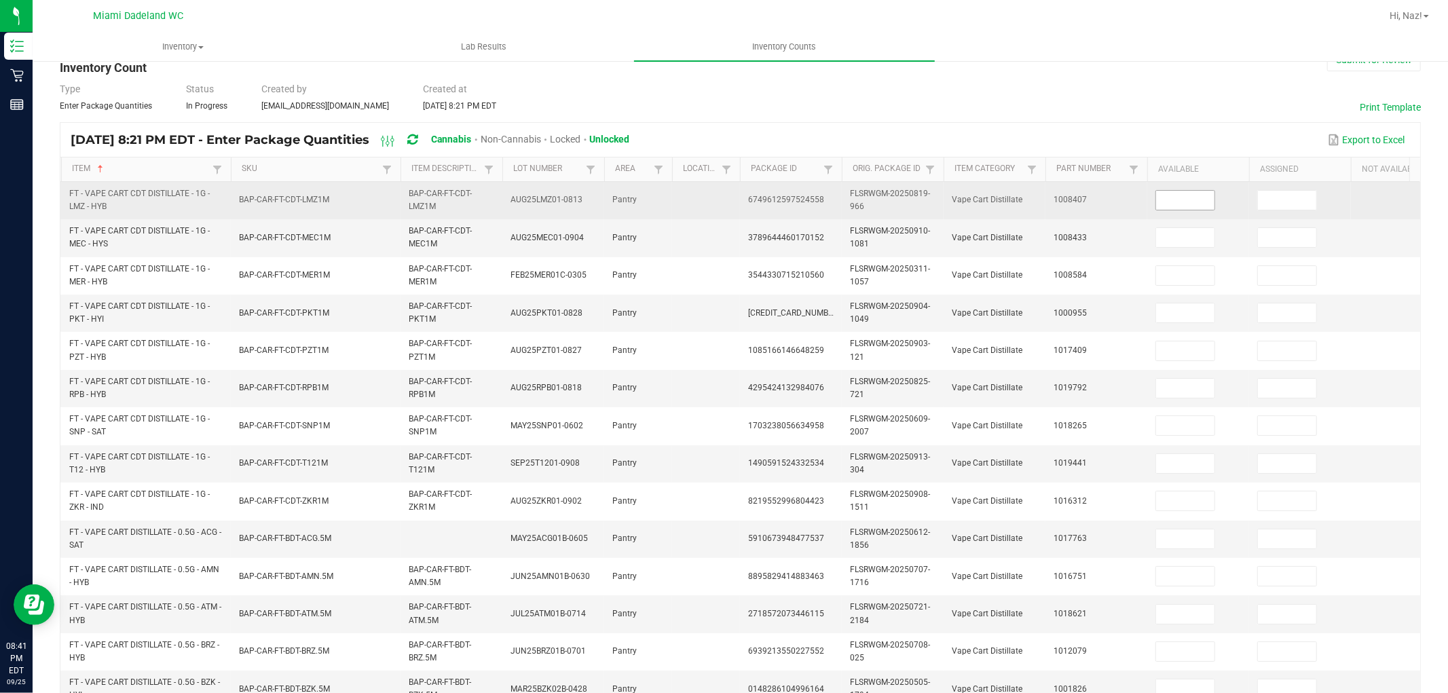
click at [1199, 200] on input at bounding box center [1185, 200] width 58 height 19
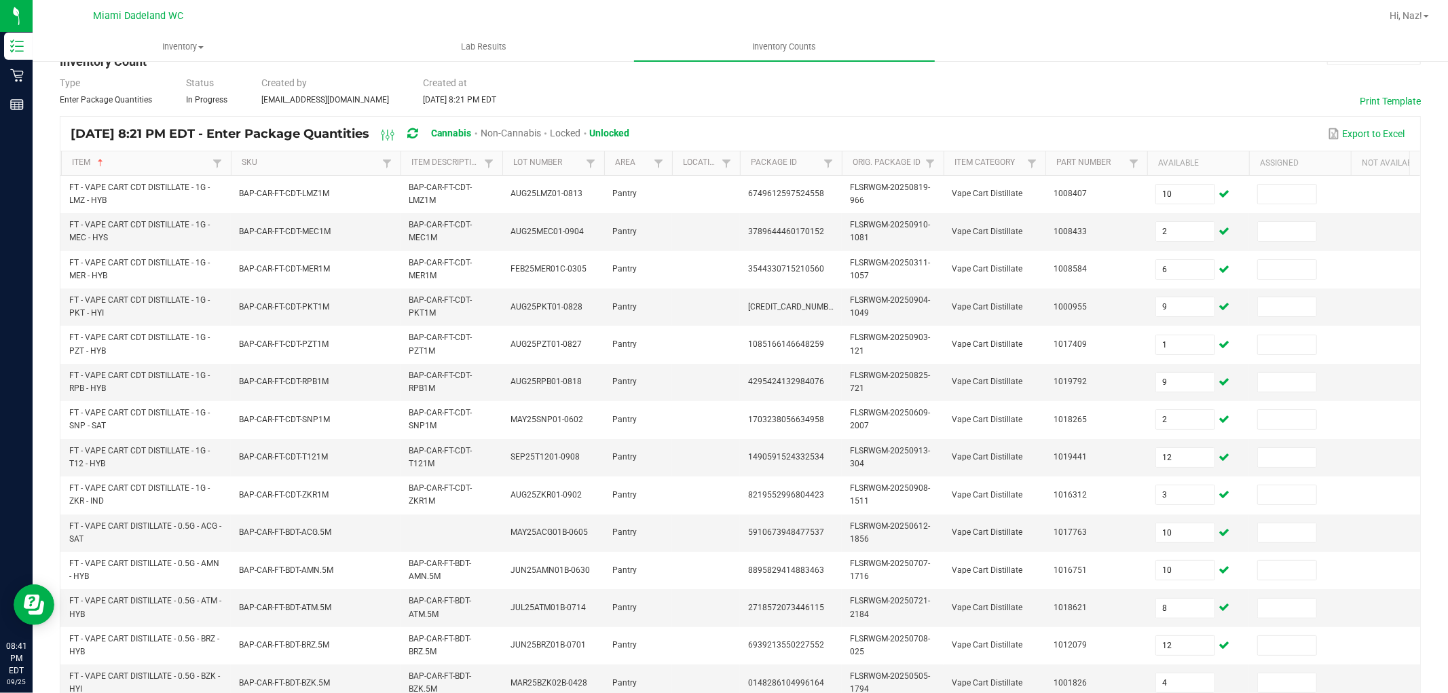
scroll to position [340, 0]
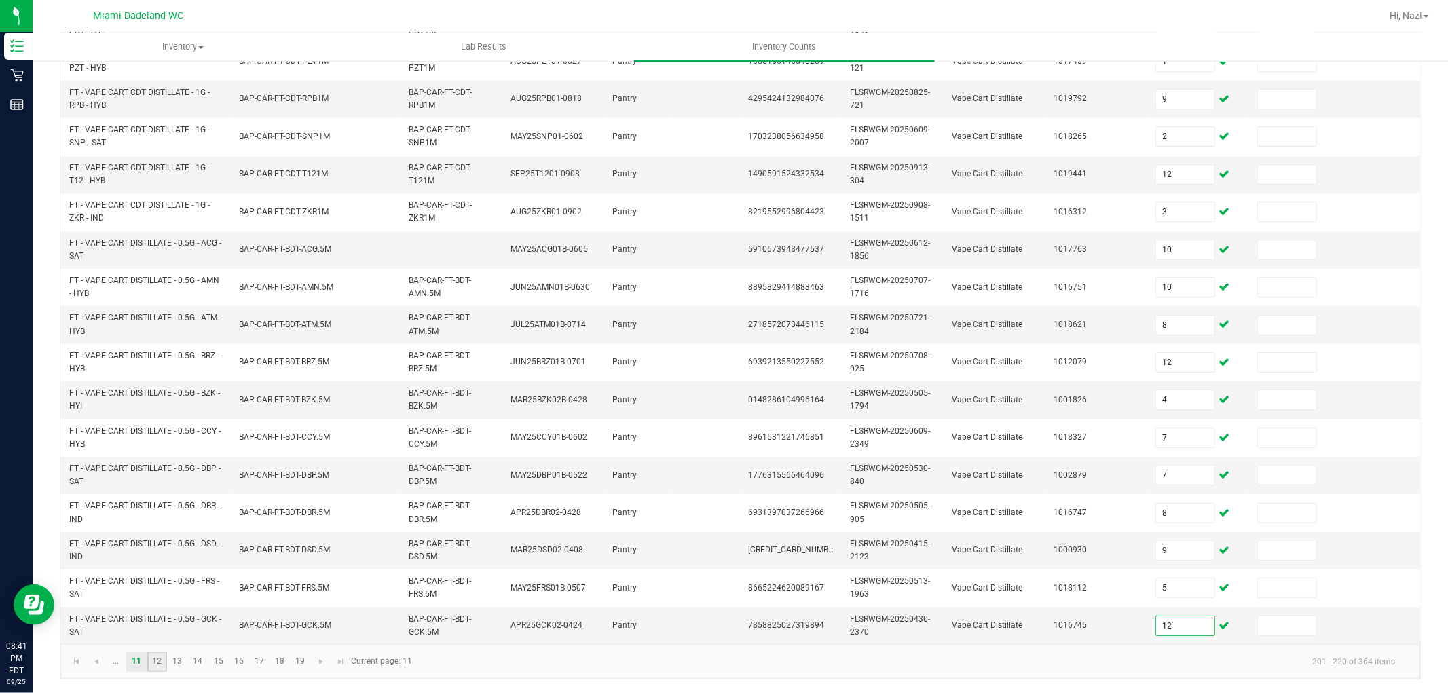
click at [159, 662] on link "12" at bounding box center [157, 662] width 20 height 20
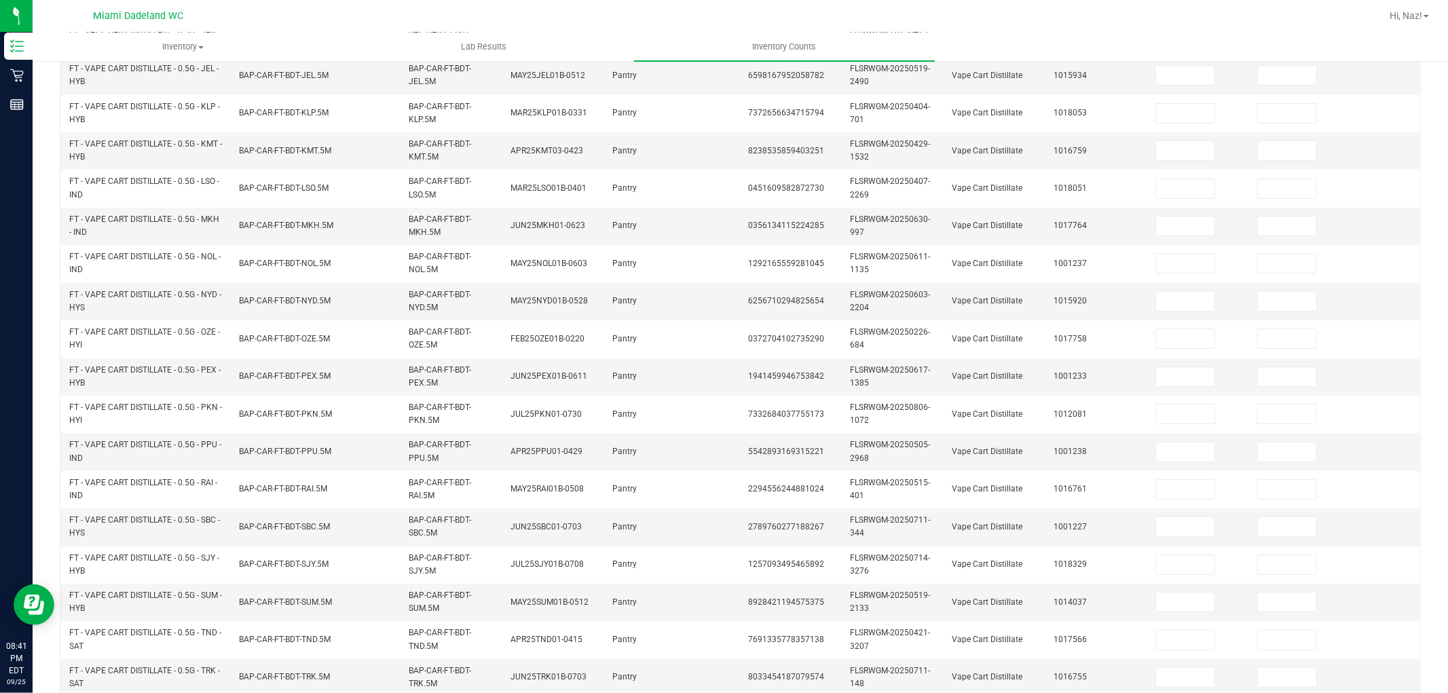
scroll to position [37, 0]
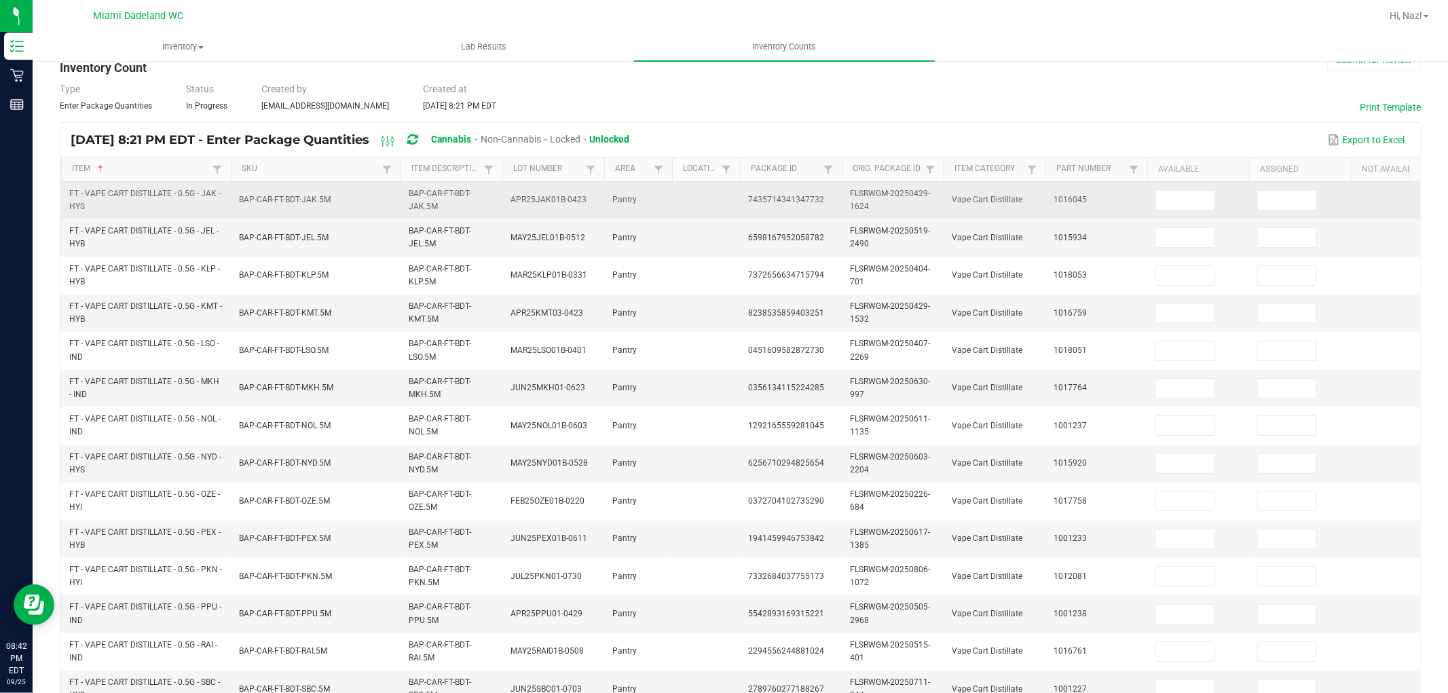
drag, startPoint x: 1186, startPoint y: 189, endPoint x: 1191, endPoint y: 211, distance: 22.2
click at [1186, 199] on span at bounding box center [1186, 200] width 60 height 20
click at [1191, 211] on td at bounding box center [1199, 200] width 102 height 37
click at [1192, 206] on input at bounding box center [1185, 200] width 58 height 19
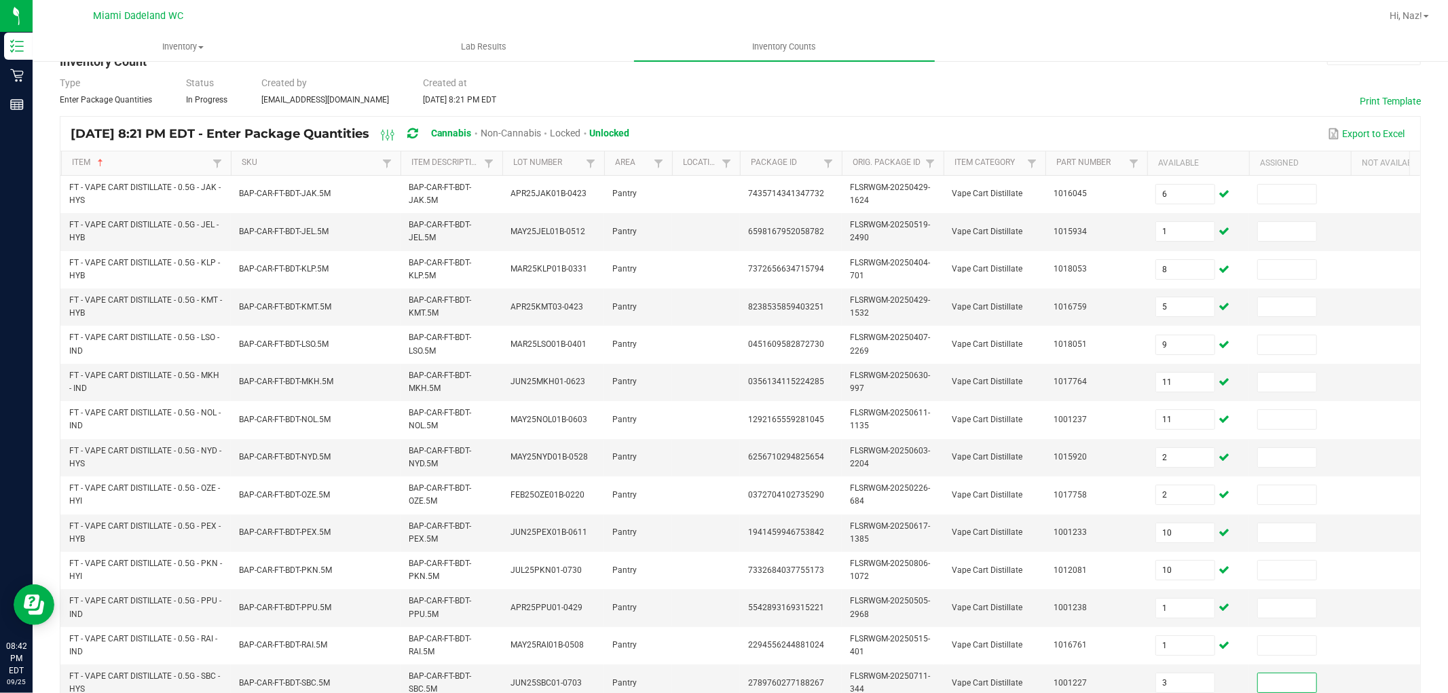
scroll to position [340, 0]
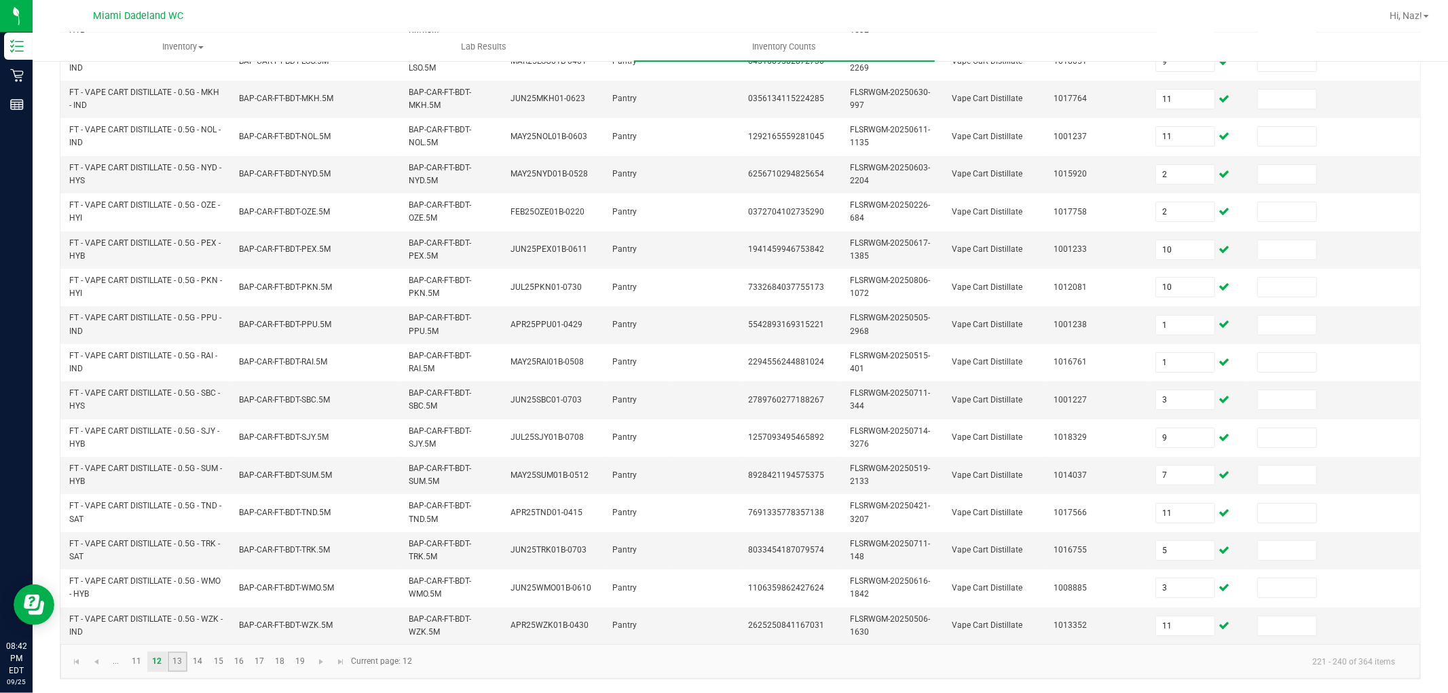
click at [180, 667] on link "13" at bounding box center [178, 662] width 20 height 20
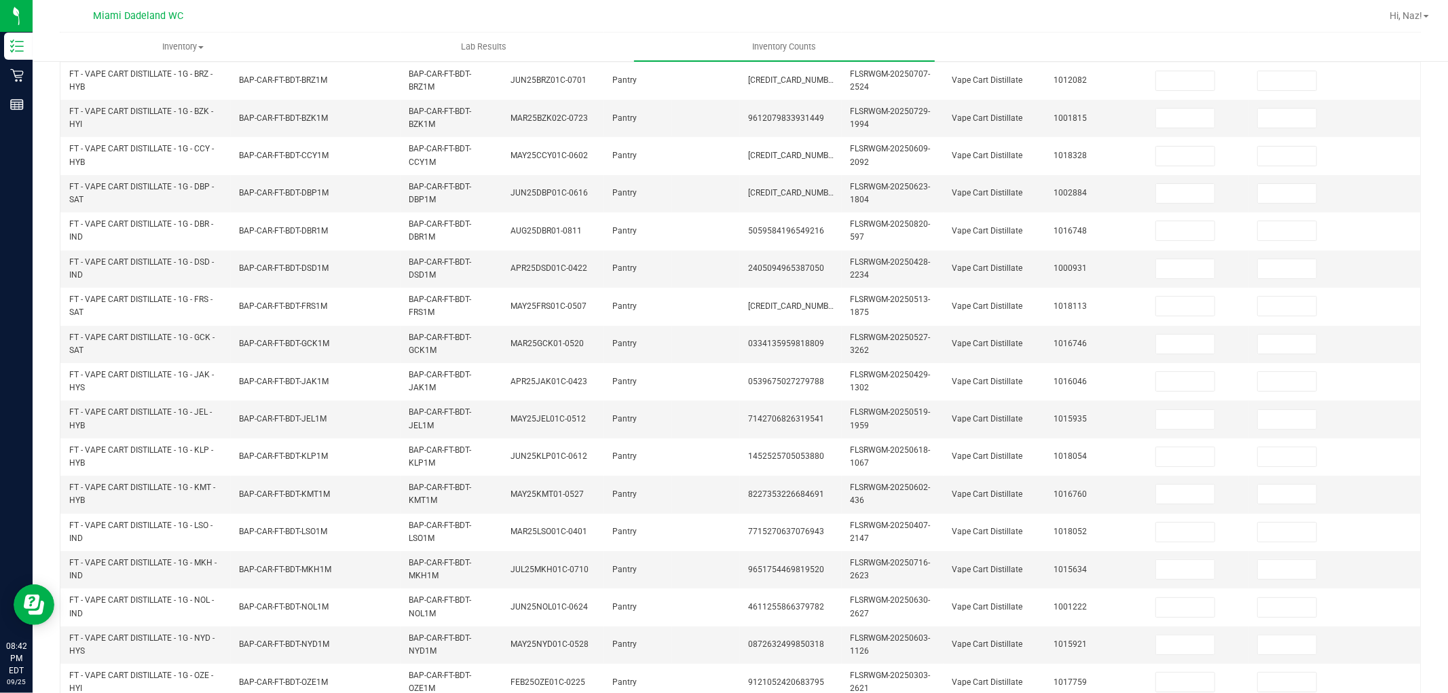
scroll to position [37, 0]
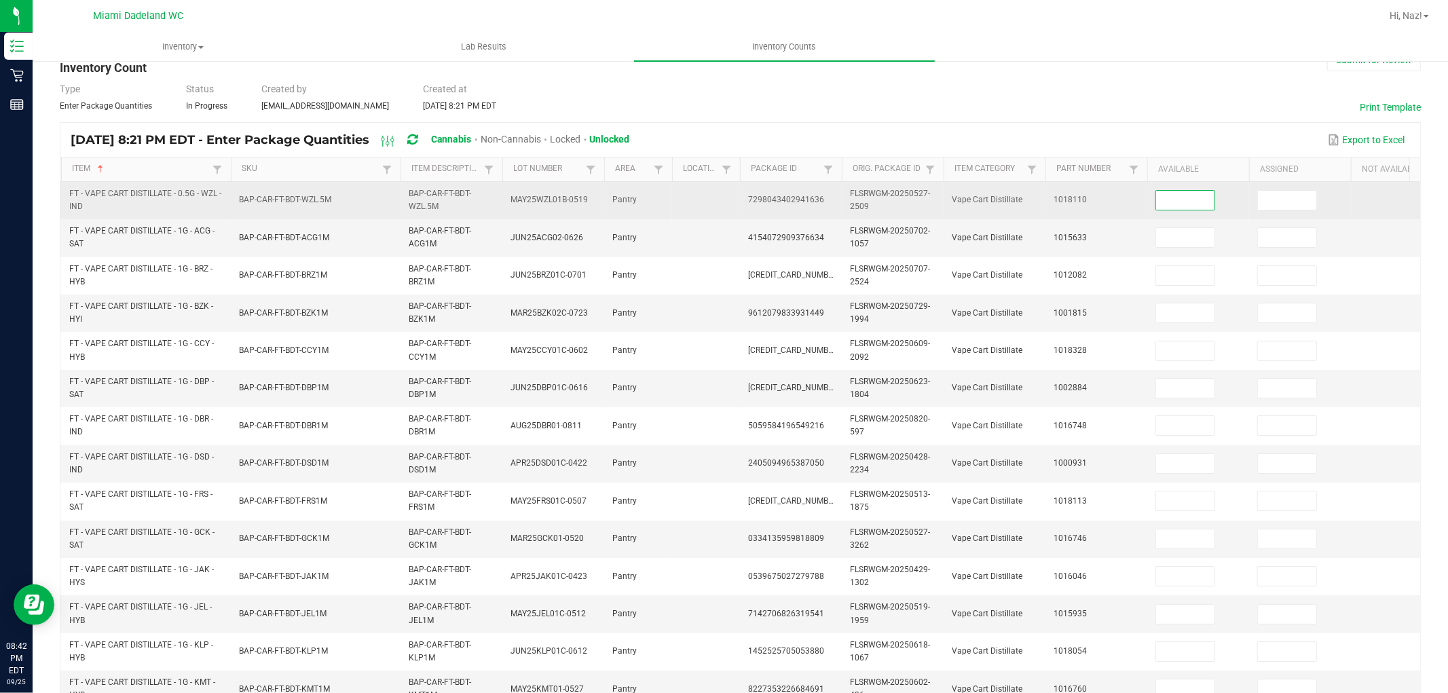
click at [1196, 192] on input at bounding box center [1185, 200] width 58 height 19
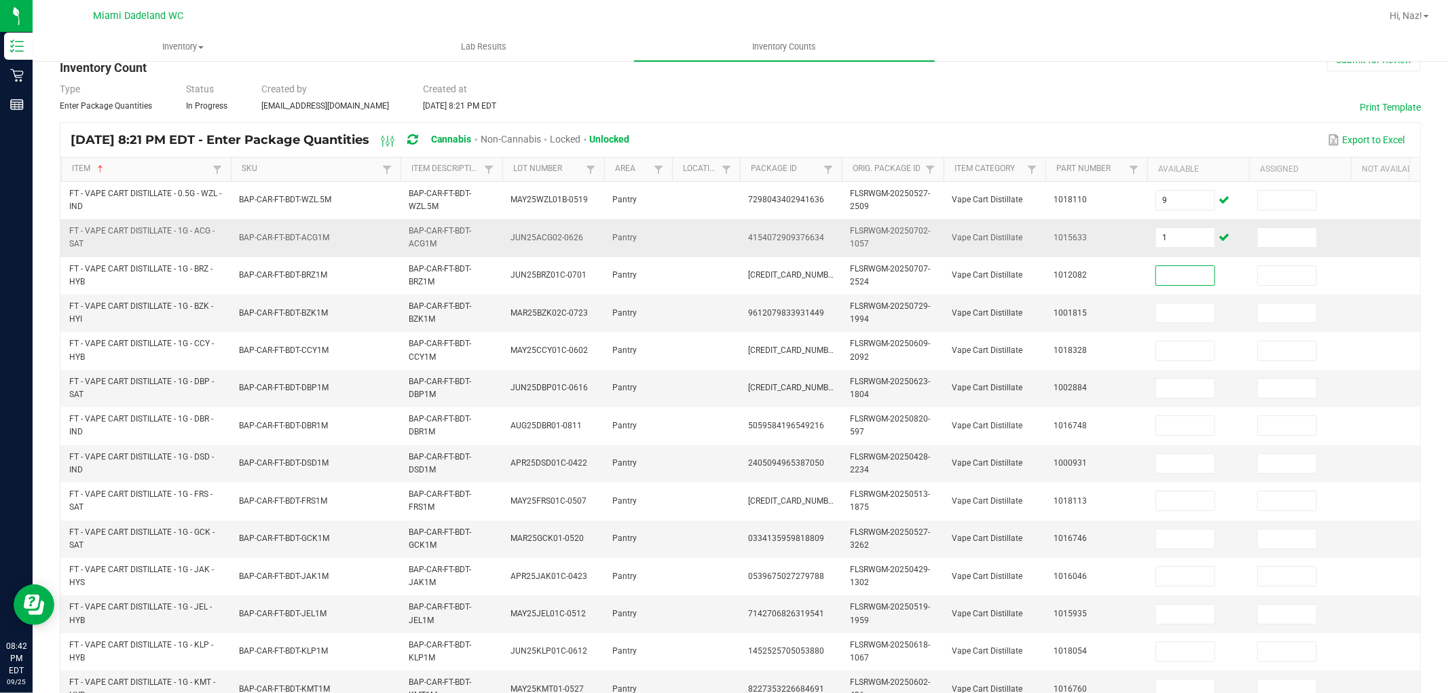
click at [1197, 250] on td "1" at bounding box center [1199, 237] width 102 height 37
click at [1195, 249] on td "1" at bounding box center [1199, 237] width 102 height 37
click at [1193, 244] on input "1" at bounding box center [1185, 237] width 58 height 19
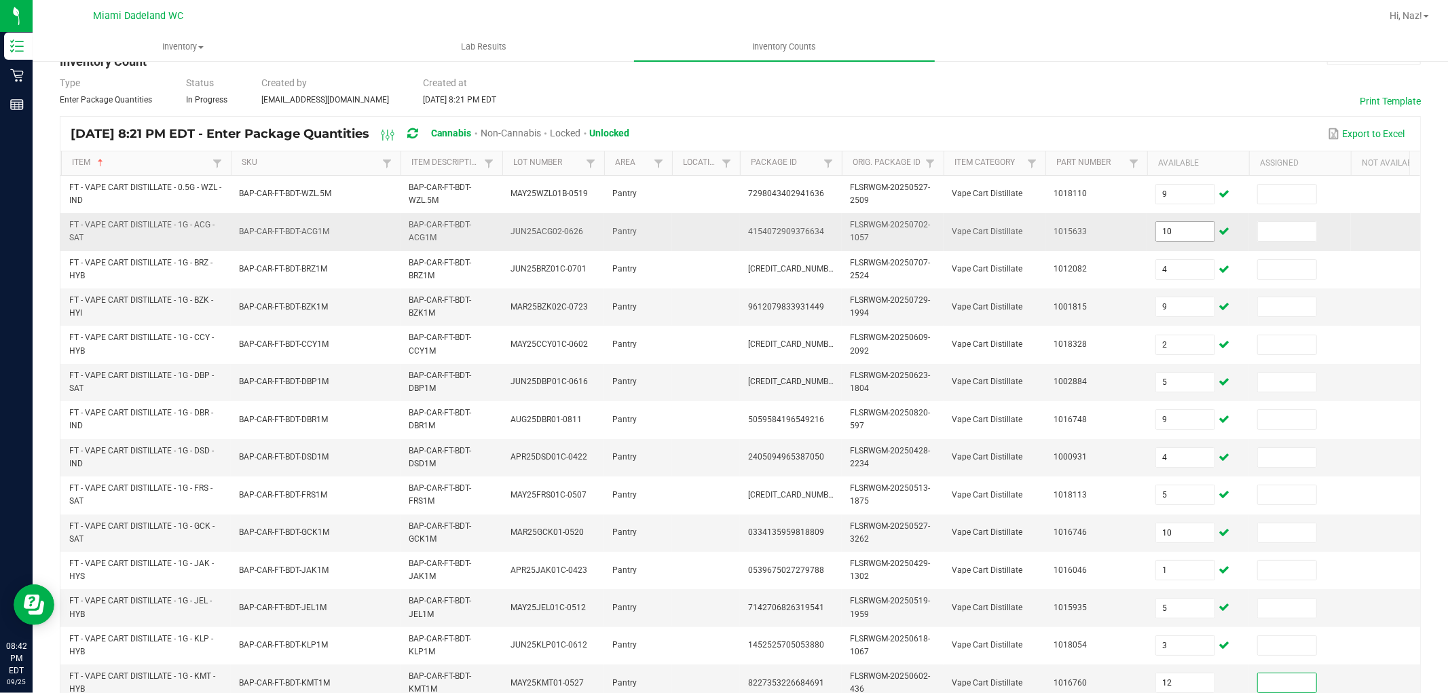
scroll to position [340, 0]
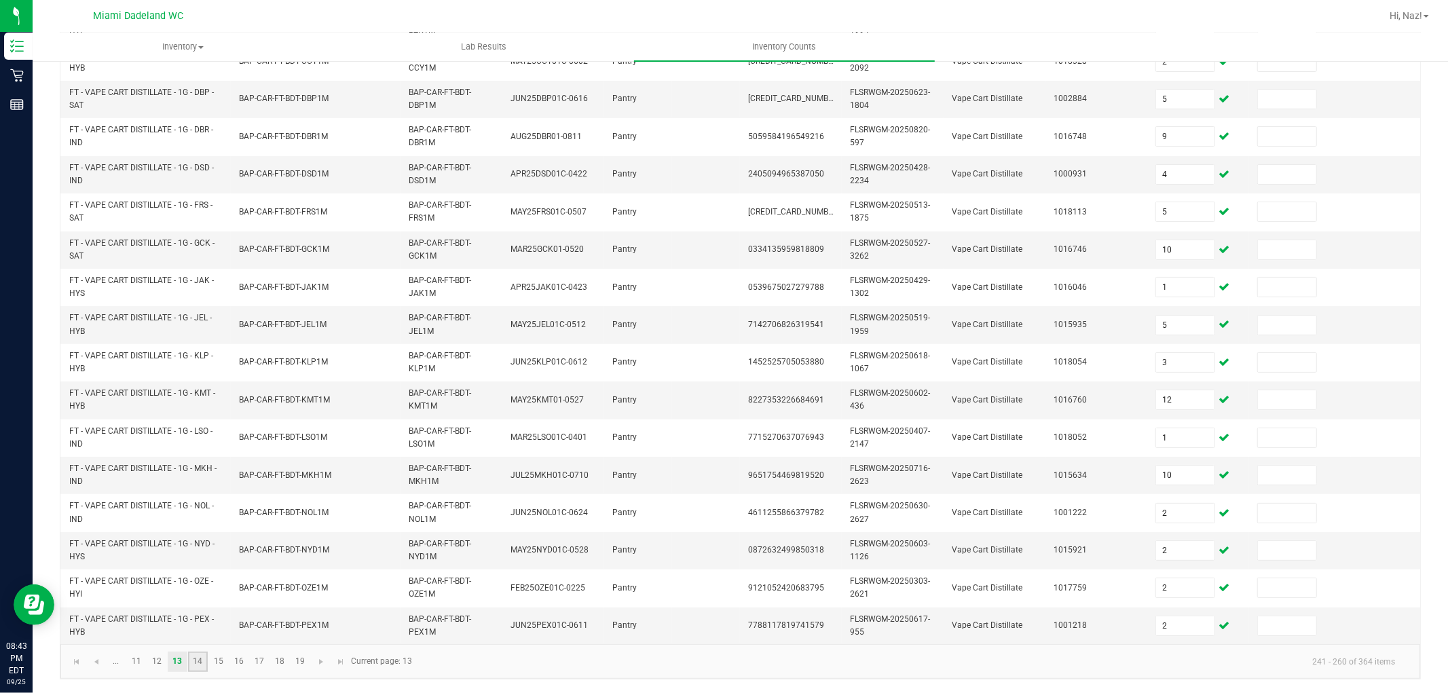
click at [193, 657] on link "14" at bounding box center [198, 662] width 20 height 20
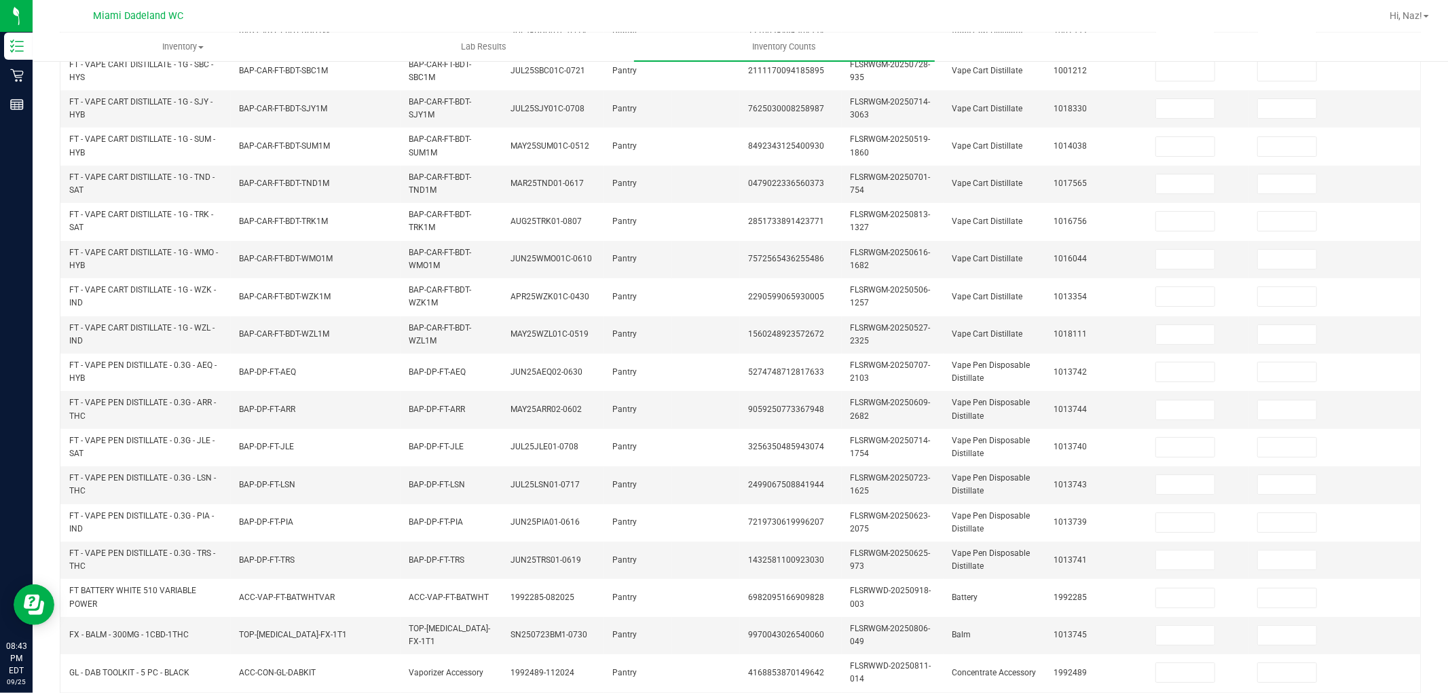
scroll to position [37, 0]
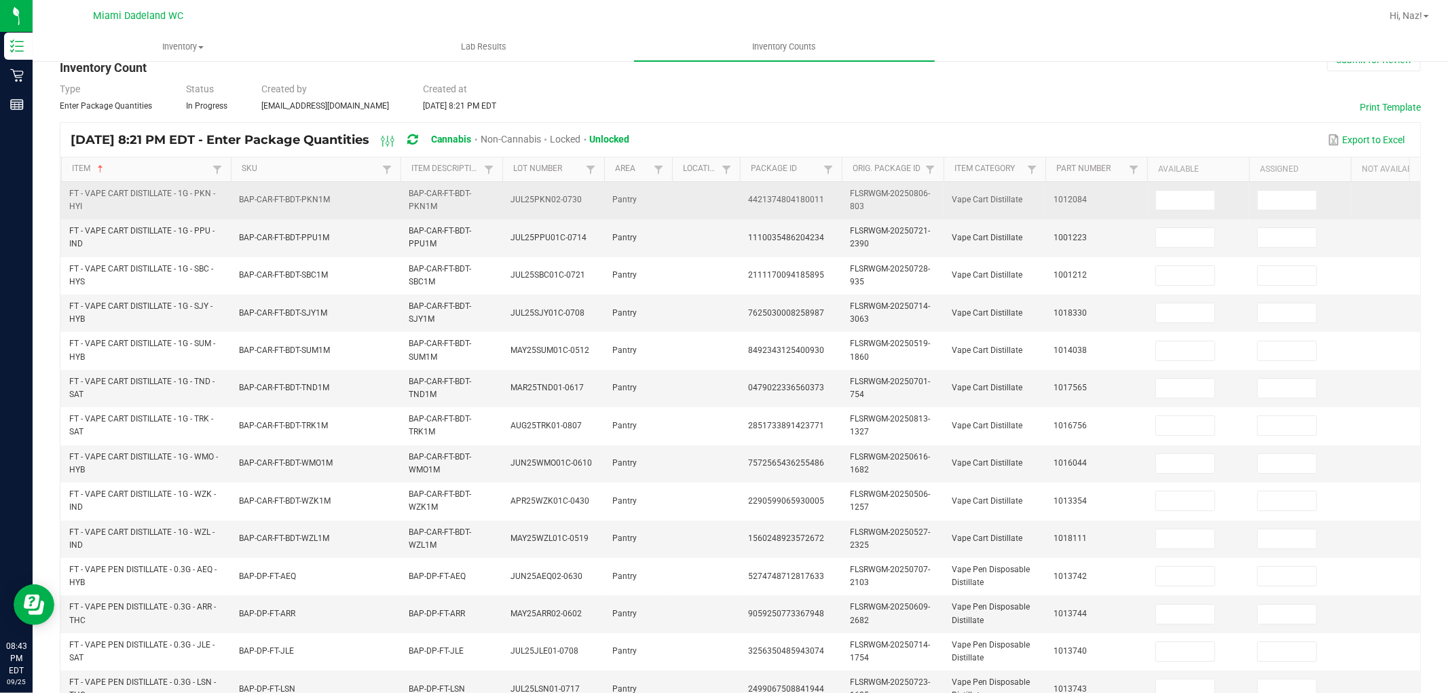
click at [1209, 211] on td at bounding box center [1199, 200] width 102 height 37
click at [1198, 191] on input at bounding box center [1185, 200] width 58 height 19
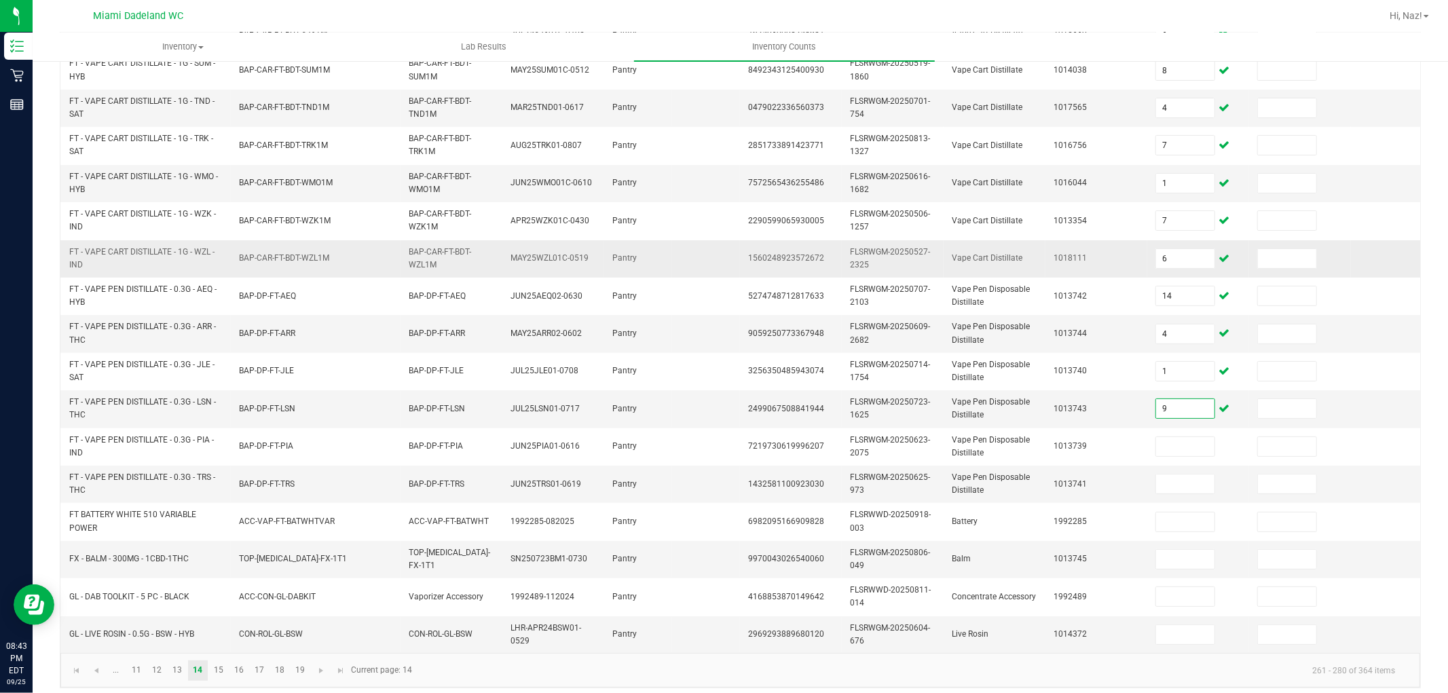
scroll to position [340, 0]
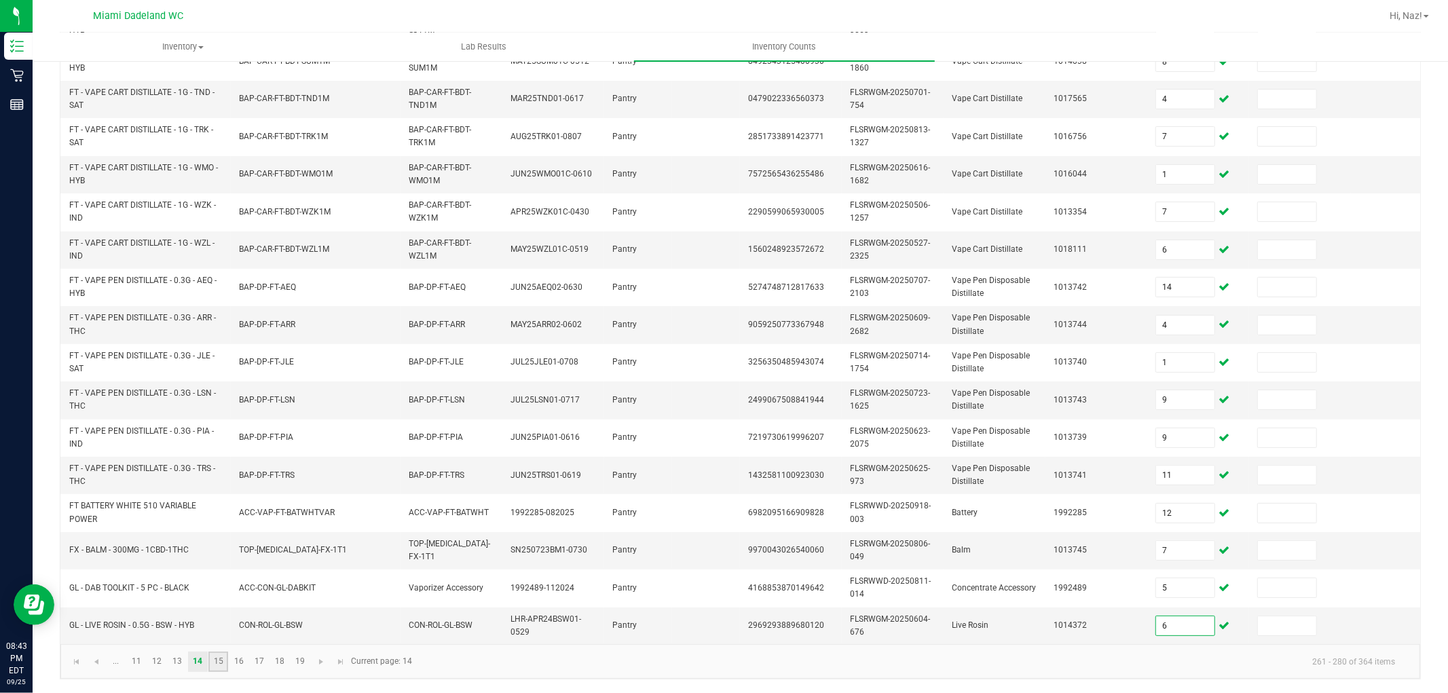
click at [218, 659] on link "15" at bounding box center [218, 662] width 20 height 20
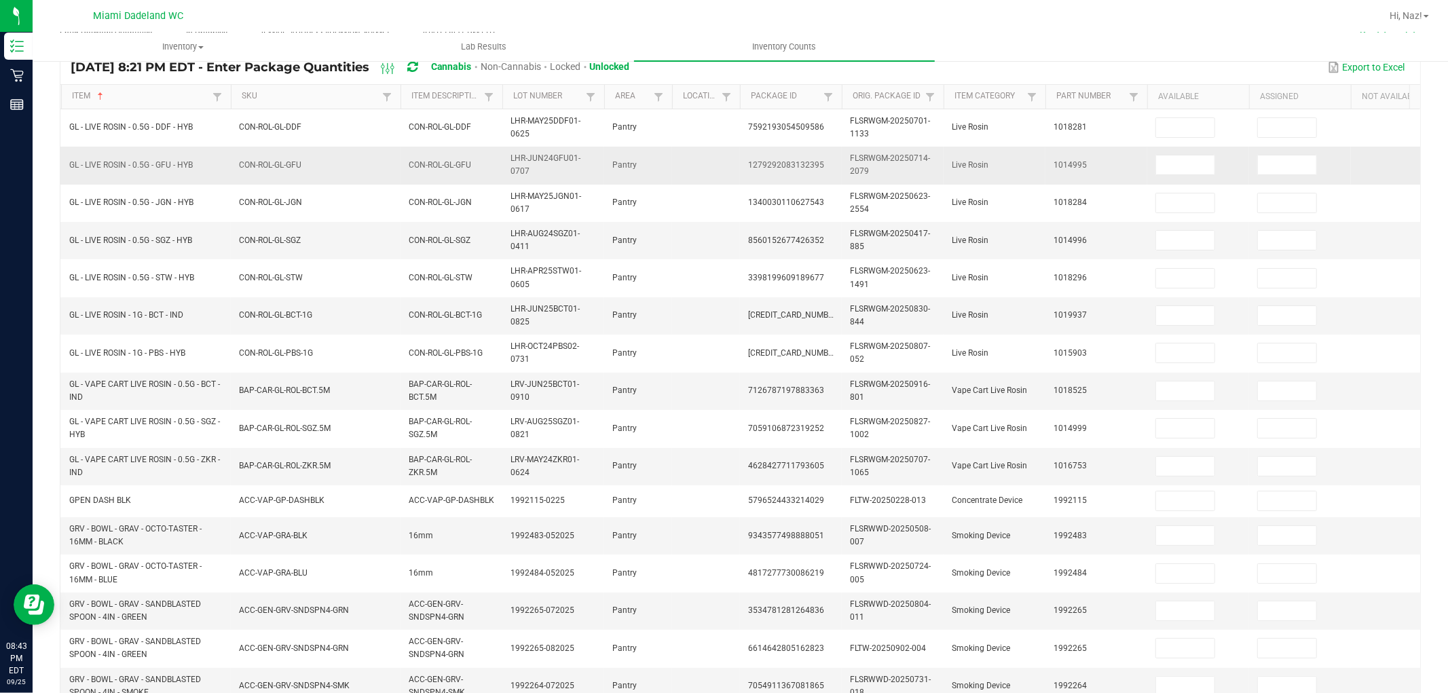
scroll to position [107, 0]
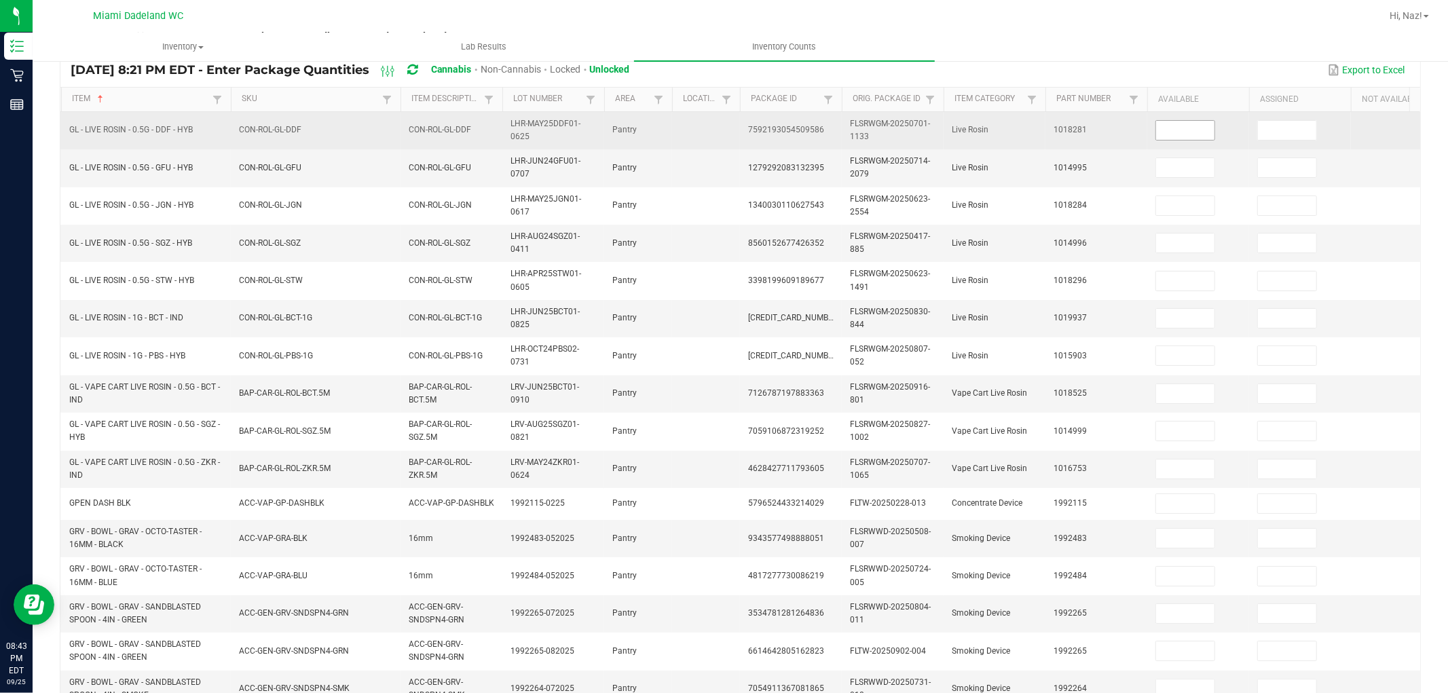
click at [1175, 139] on span at bounding box center [1186, 130] width 60 height 20
click at [1173, 118] on td at bounding box center [1199, 130] width 102 height 37
click at [1171, 126] on input at bounding box center [1185, 130] width 58 height 19
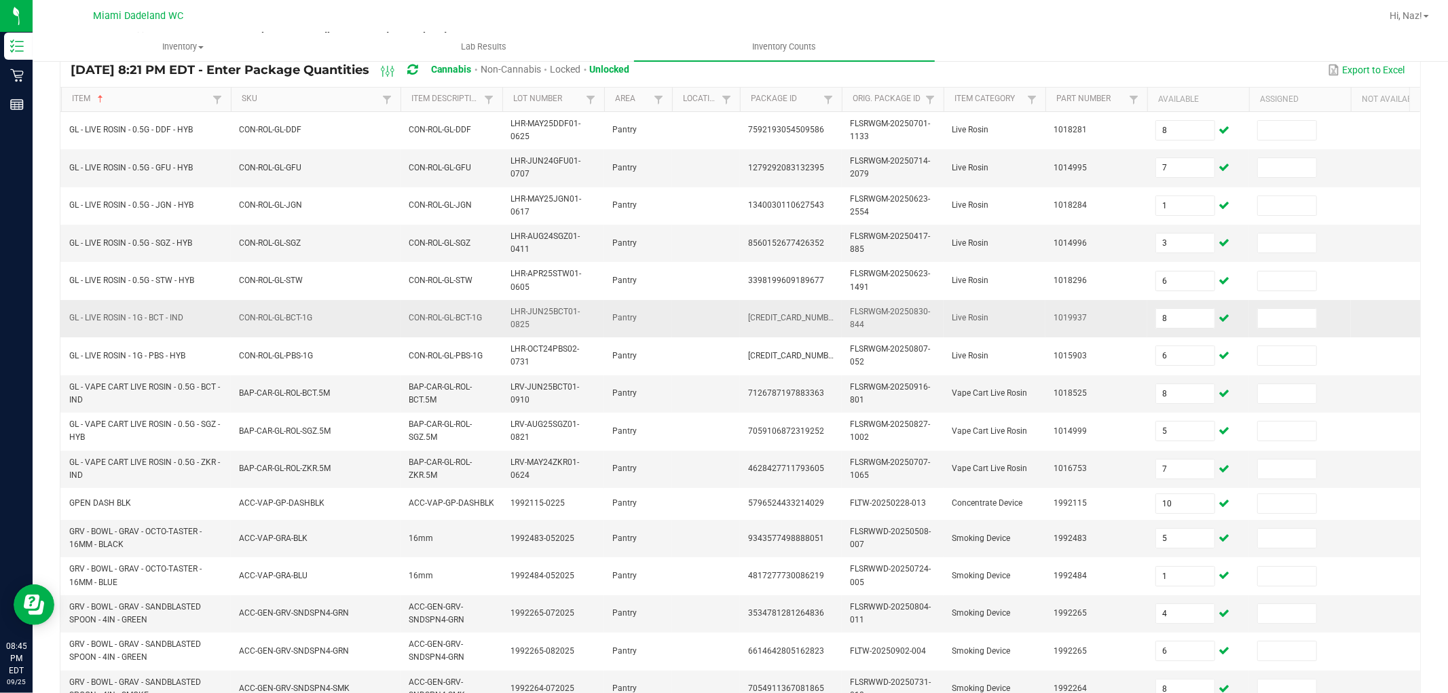
scroll to position [32, 0]
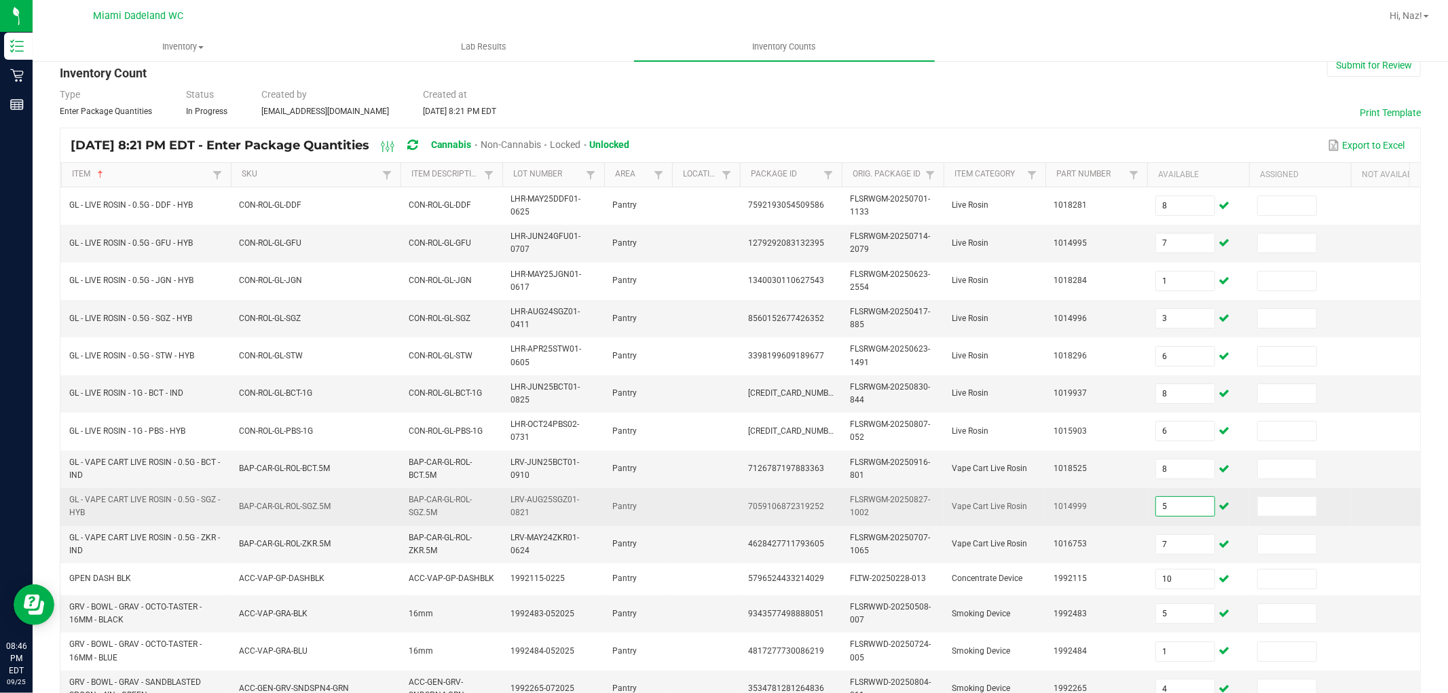
click at [1182, 505] on input "5" at bounding box center [1185, 506] width 58 height 19
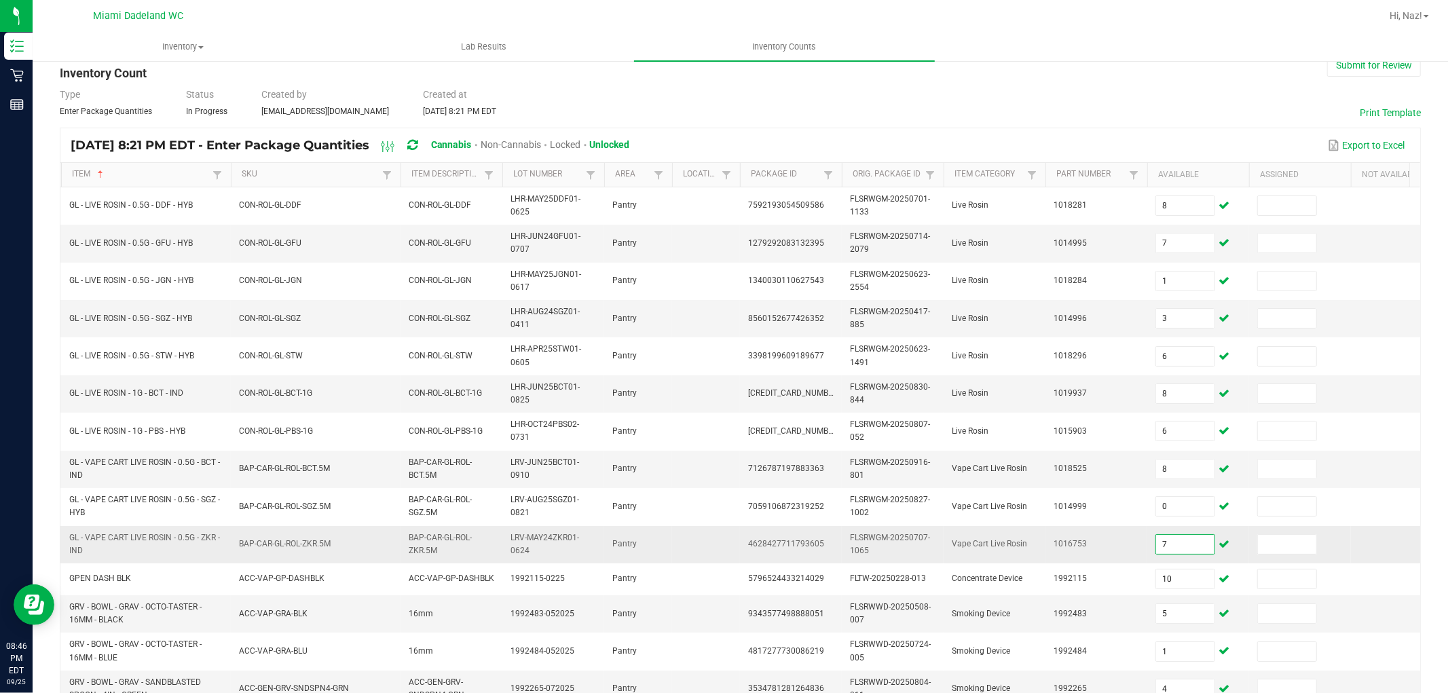
click at [1182, 544] on input "7" at bounding box center [1185, 544] width 58 height 19
click at [1183, 612] on input "1" at bounding box center [1185, 613] width 58 height 19
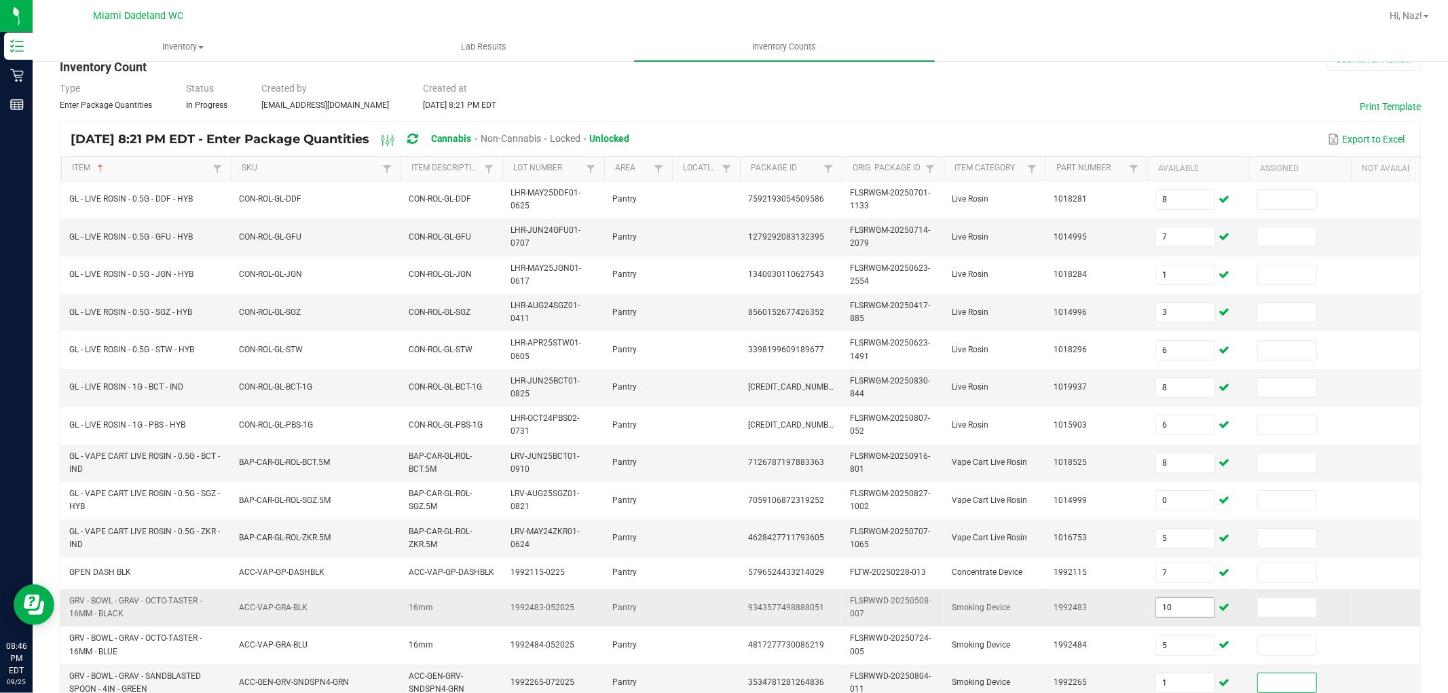
scroll to position [334, 0]
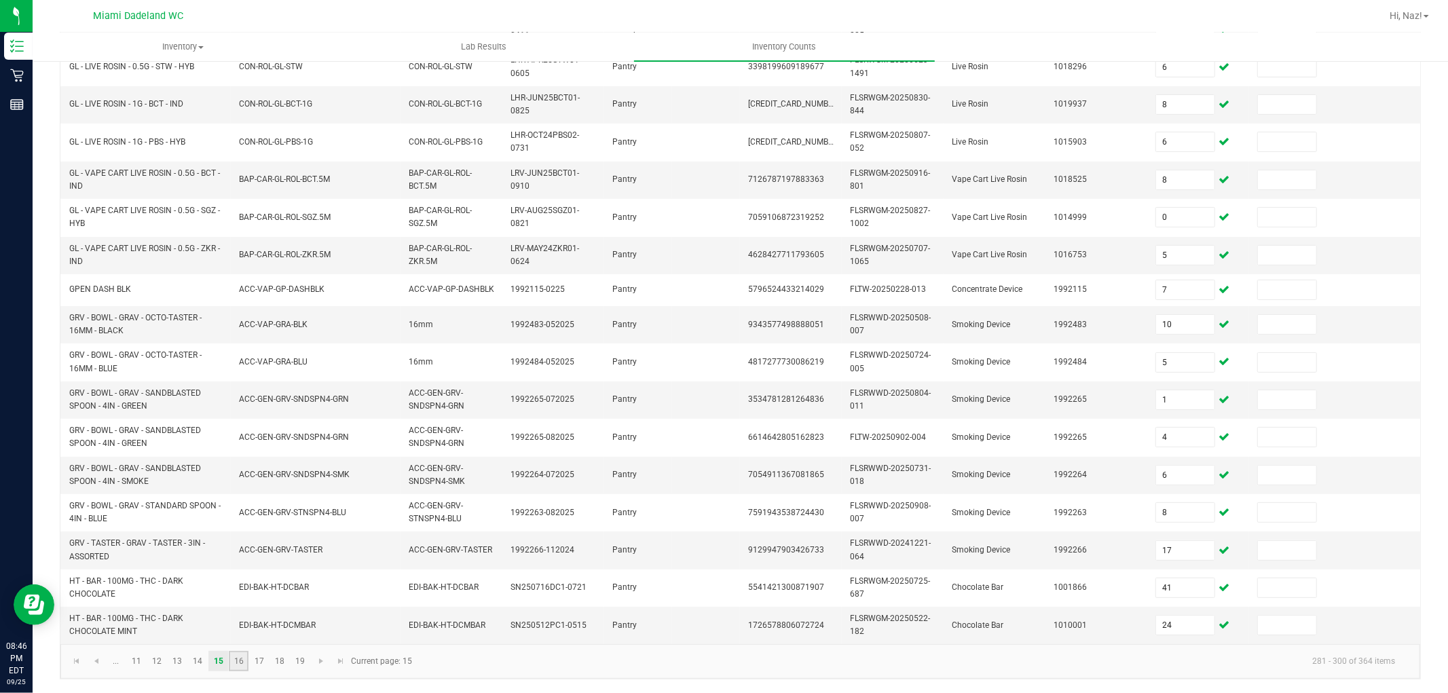
click at [242, 661] on link "16" at bounding box center [239, 661] width 20 height 20
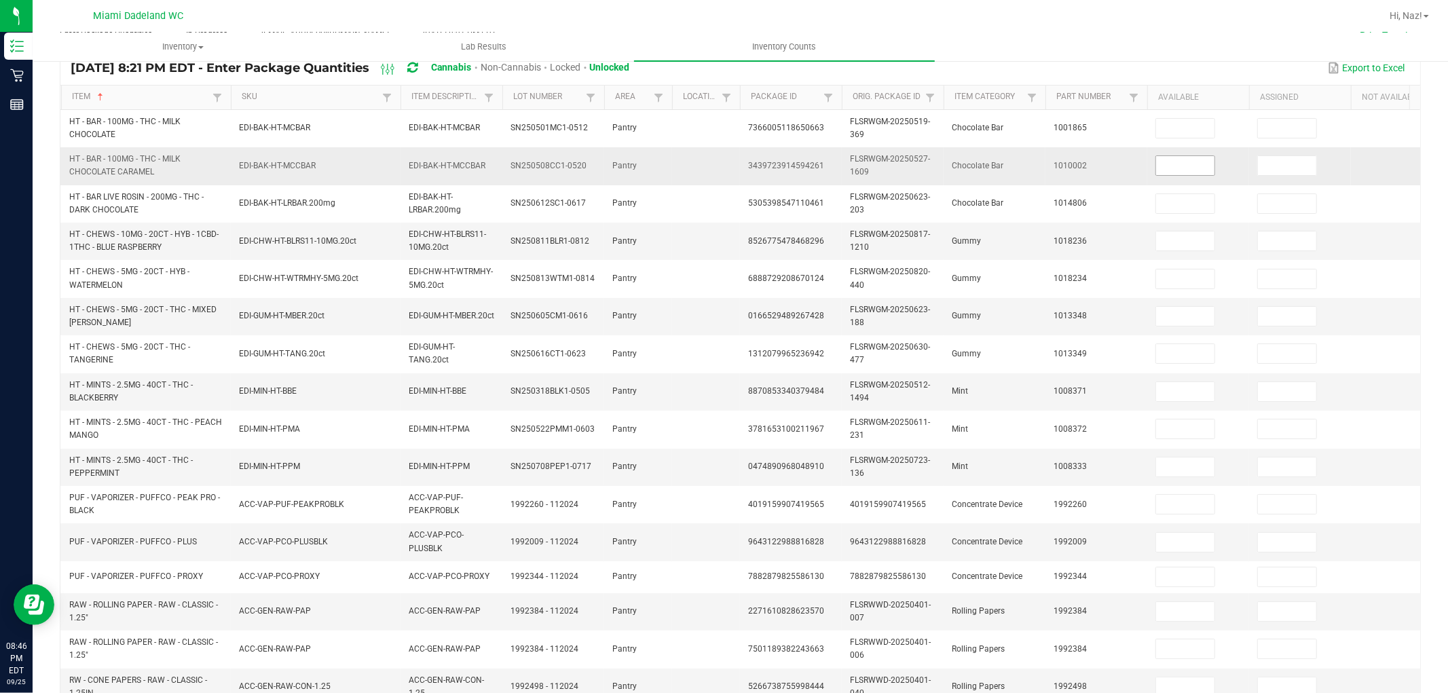
scroll to position [107, 0]
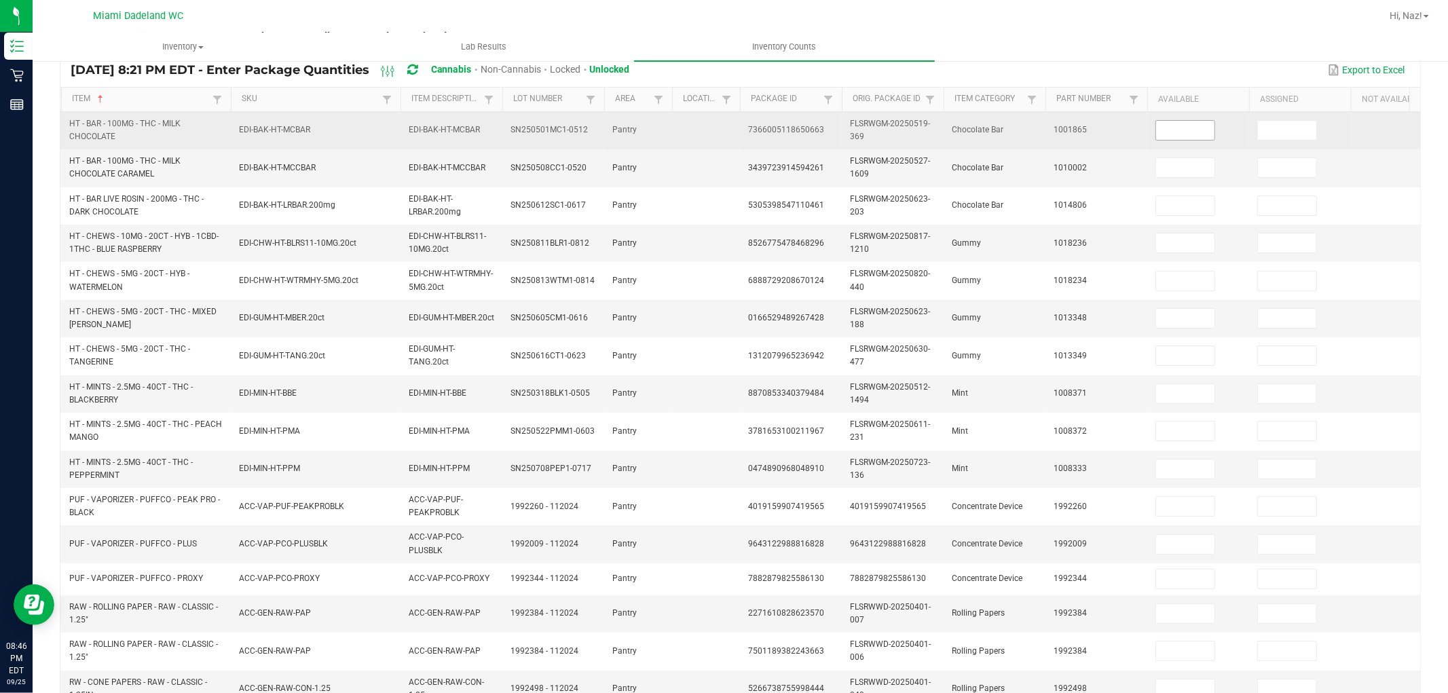
click at [1169, 126] on input at bounding box center [1185, 130] width 58 height 19
click at [1190, 122] on input "3" at bounding box center [1185, 130] width 58 height 19
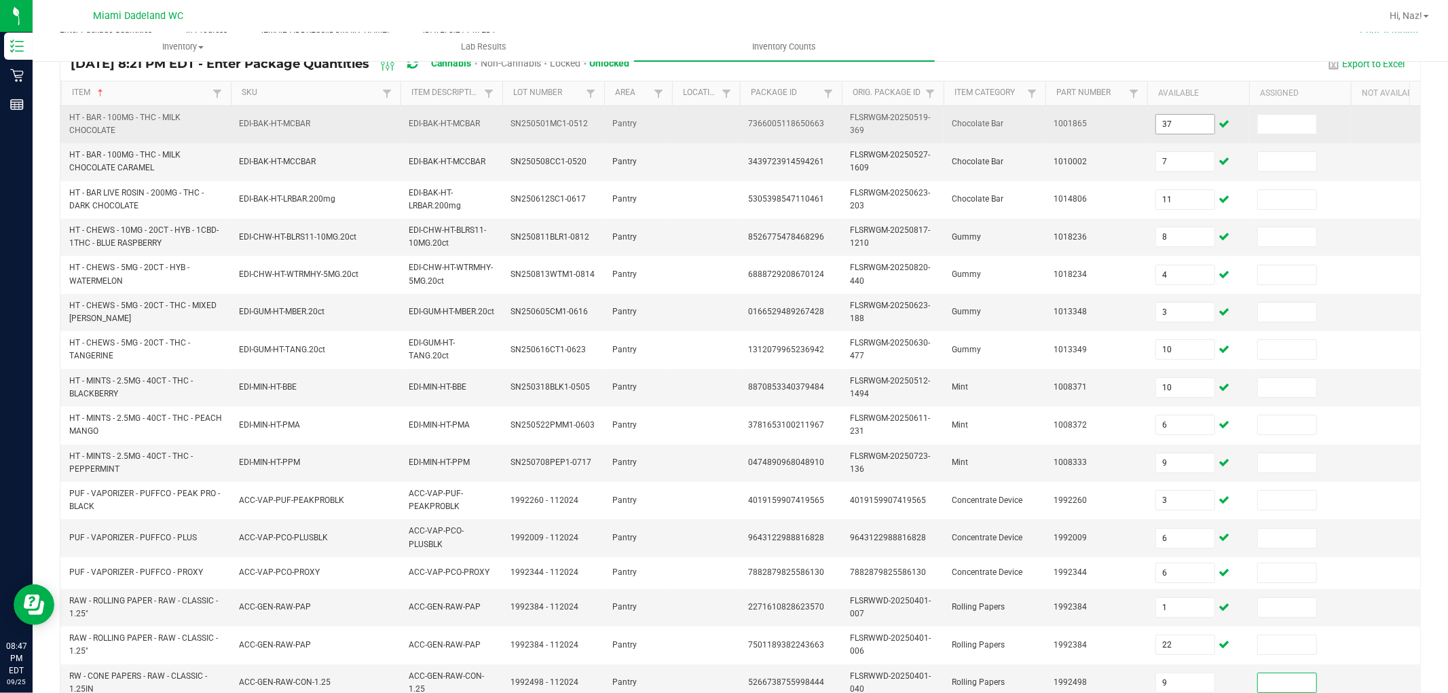
scroll to position [334, 0]
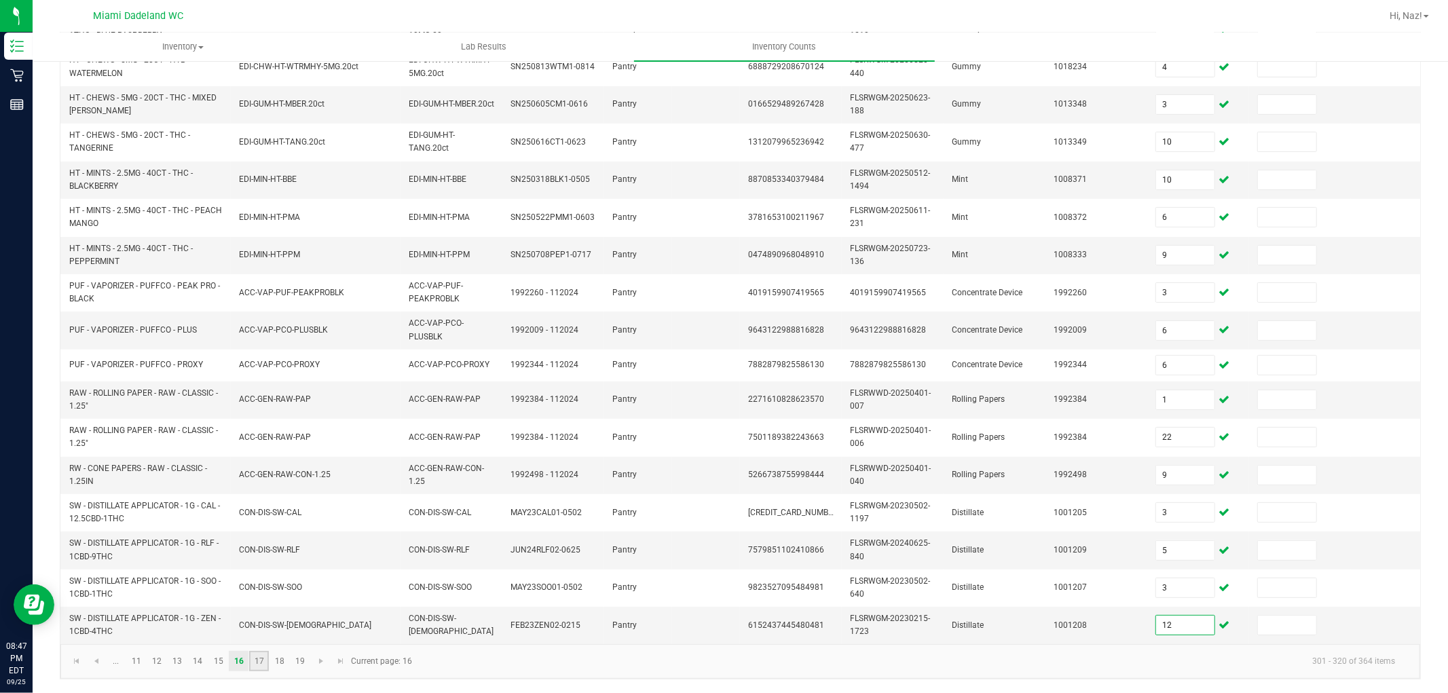
click at [251, 657] on link "17" at bounding box center [259, 661] width 20 height 20
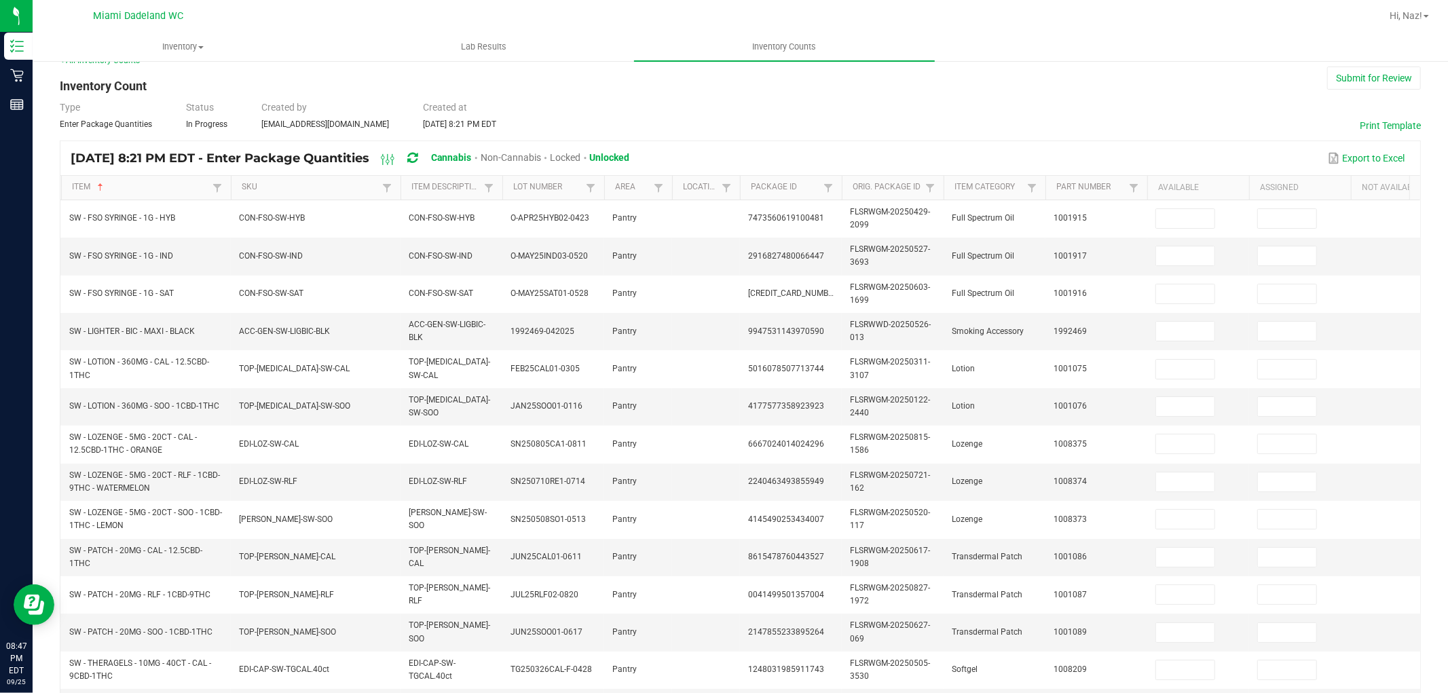
scroll to position [0, 0]
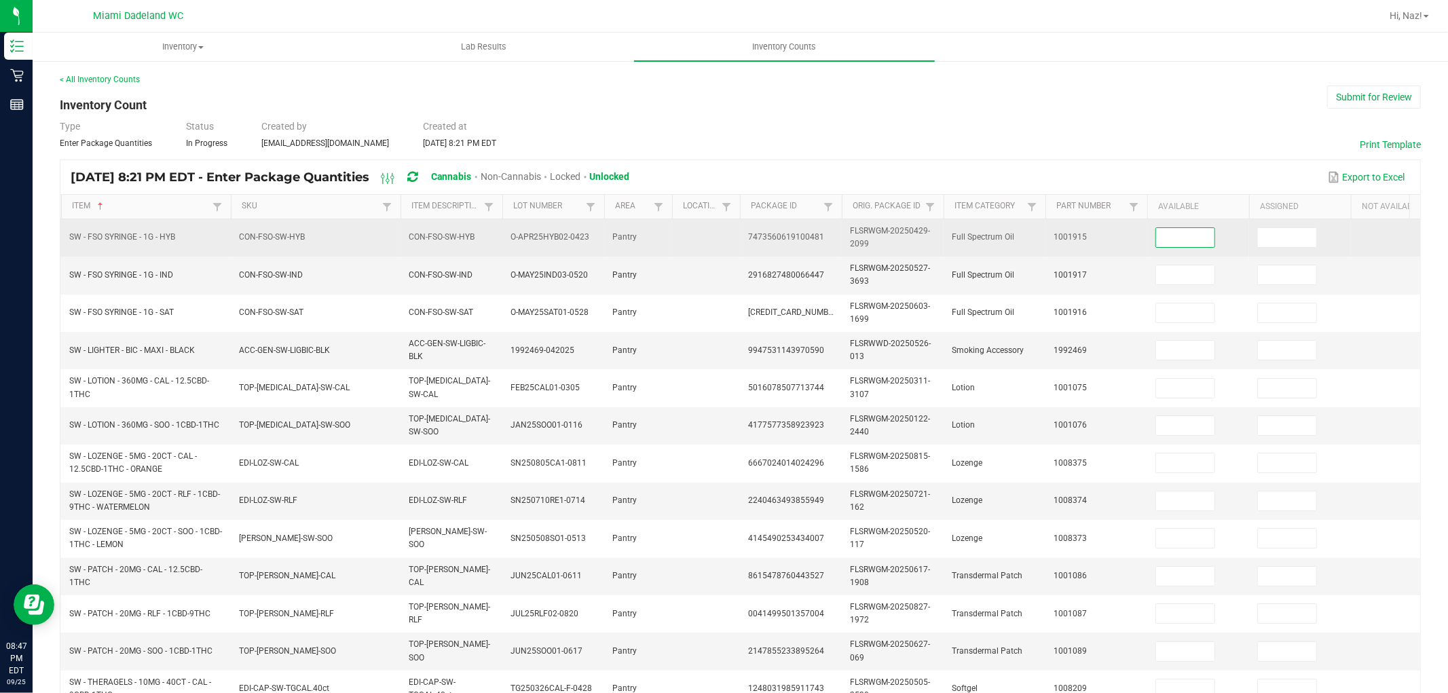
click at [1184, 230] on input at bounding box center [1185, 237] width 58 height 19
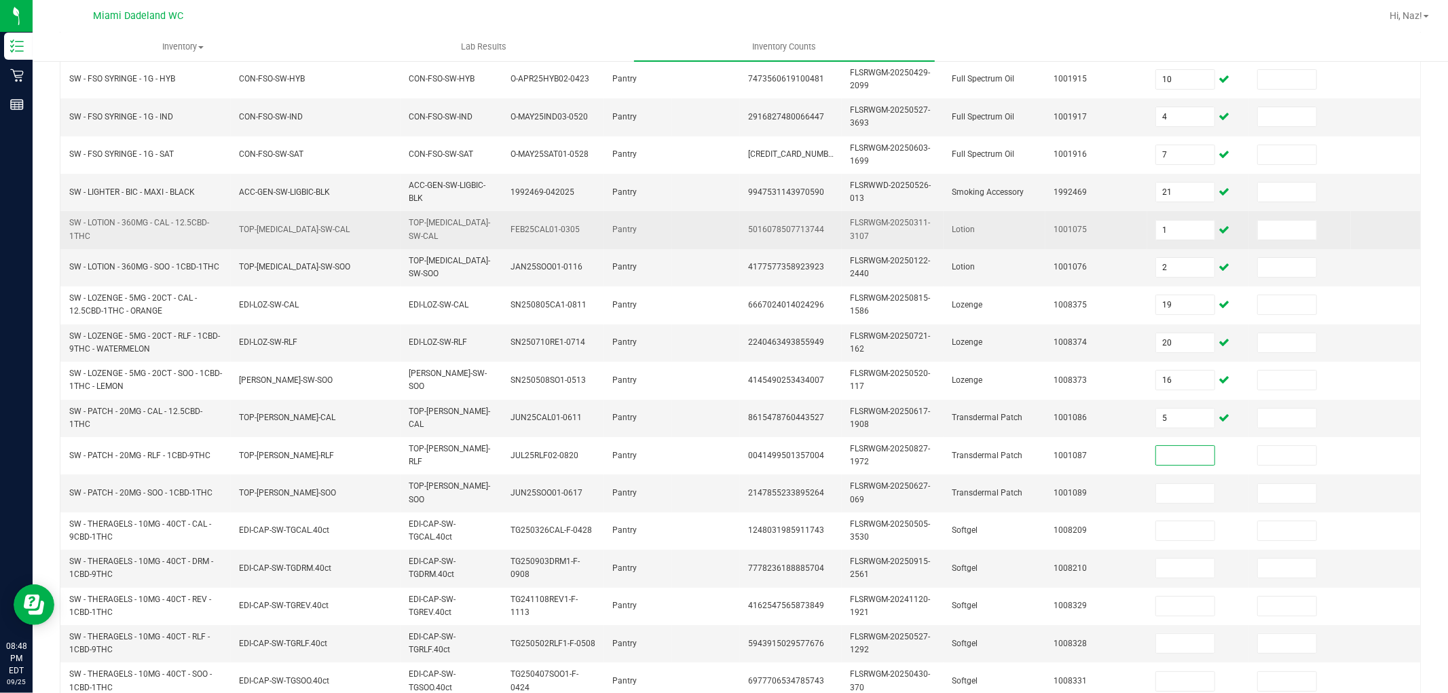
scroll to position [340, 0]
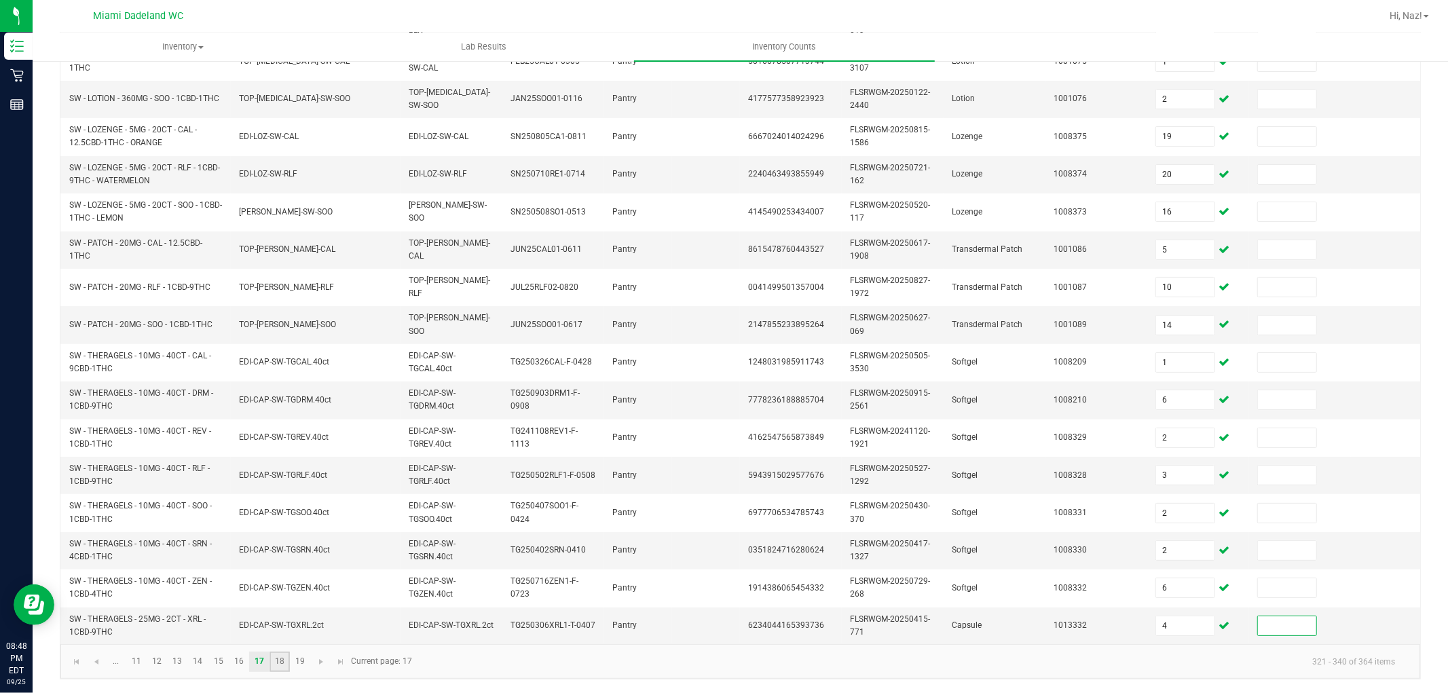
click at [273, 662] on link "18" at bounding box center [280, 662] width 20 height 20
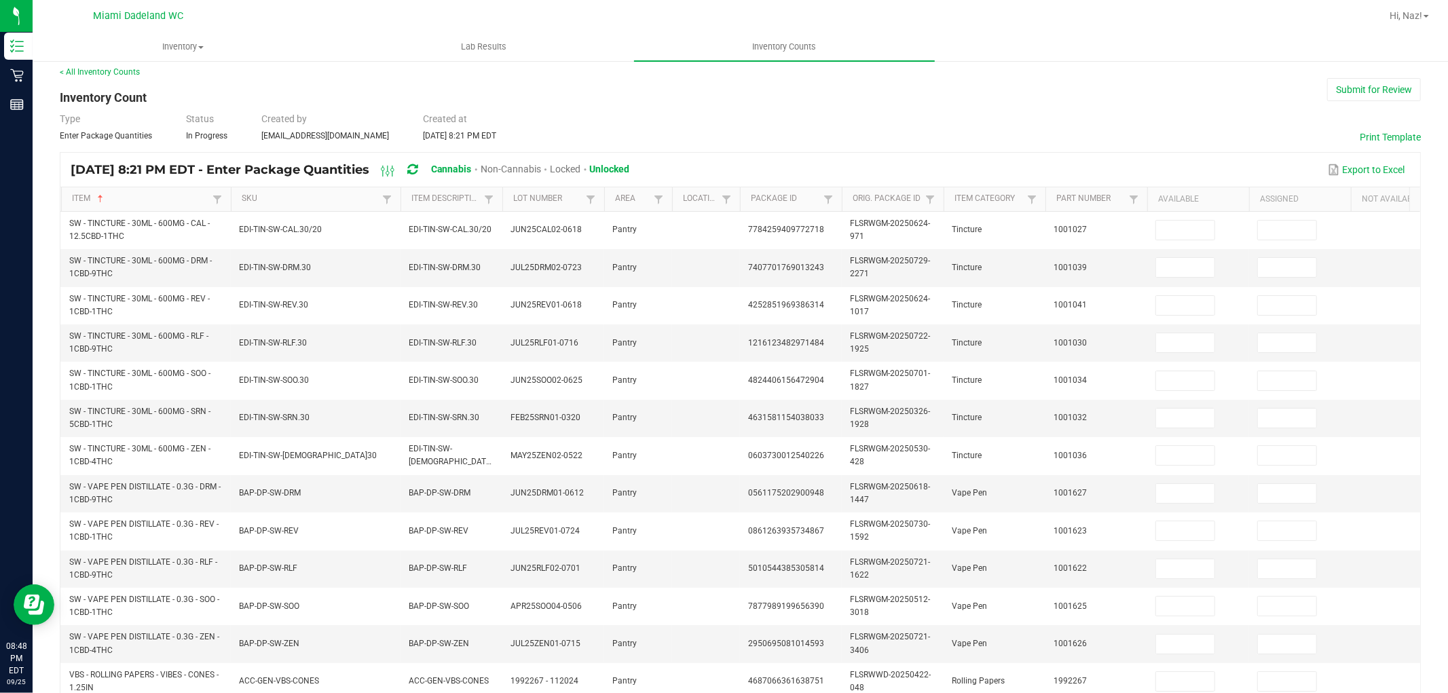
scroll to position [0, 0]
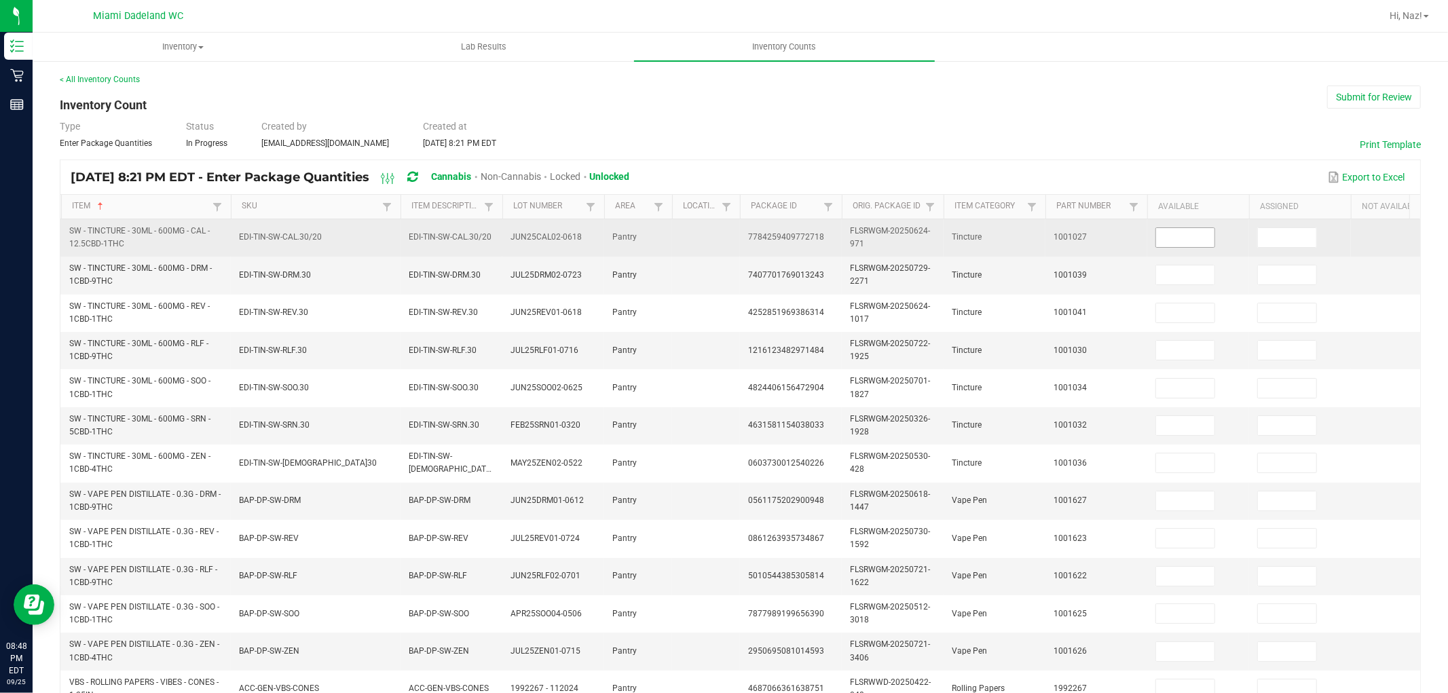
click at [1178, 247] on span at bounding box center [1186, 237] width 60 height 20
click at [1178, 236] on input at bounding box center [1185, 237] width 58 height 19
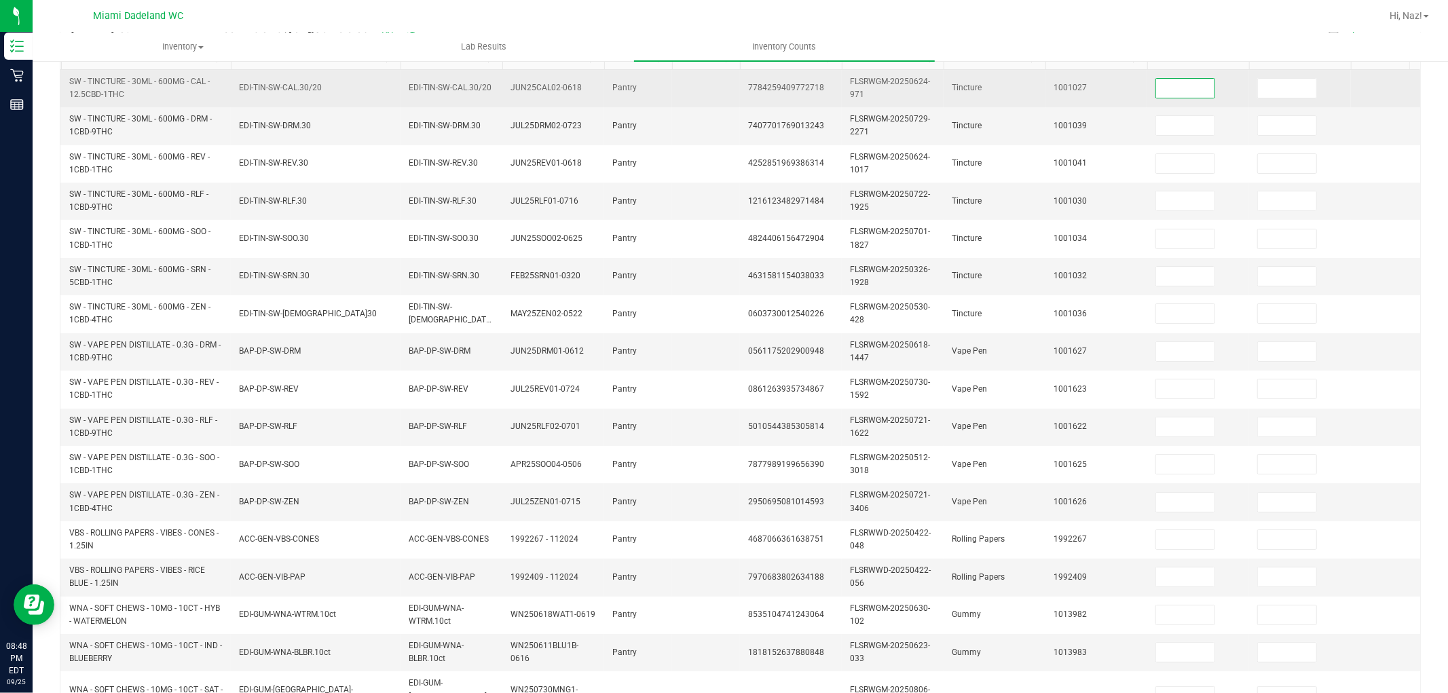
scroll to position [151, 0]
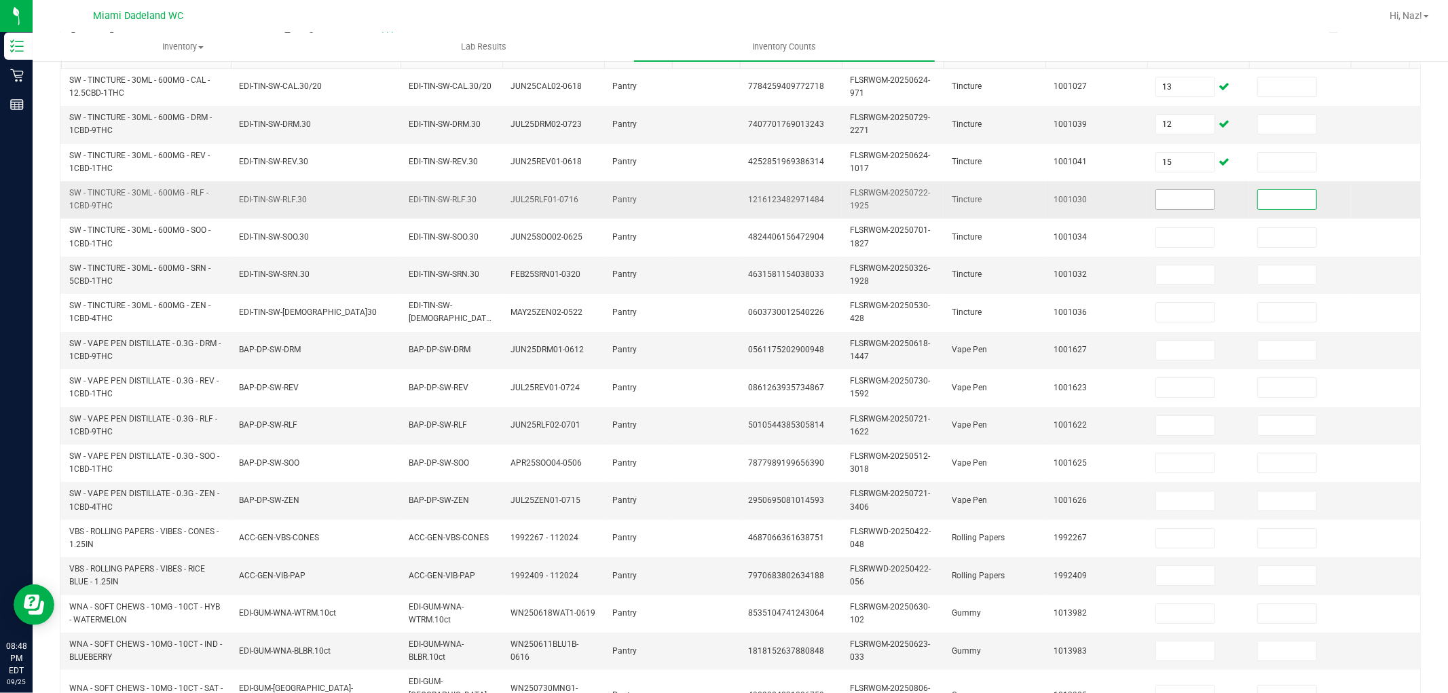
drag, startPoint x: 1191, startPoint y: 216, endPoint x: 1191, endPoint y: 198, distance: 17.7
click at [1191, 215] on td at bounding box center [1199, 199] width 102 height 37
click at [1191, 198] on input at bounding box center [1185, 199] width 58 height 19
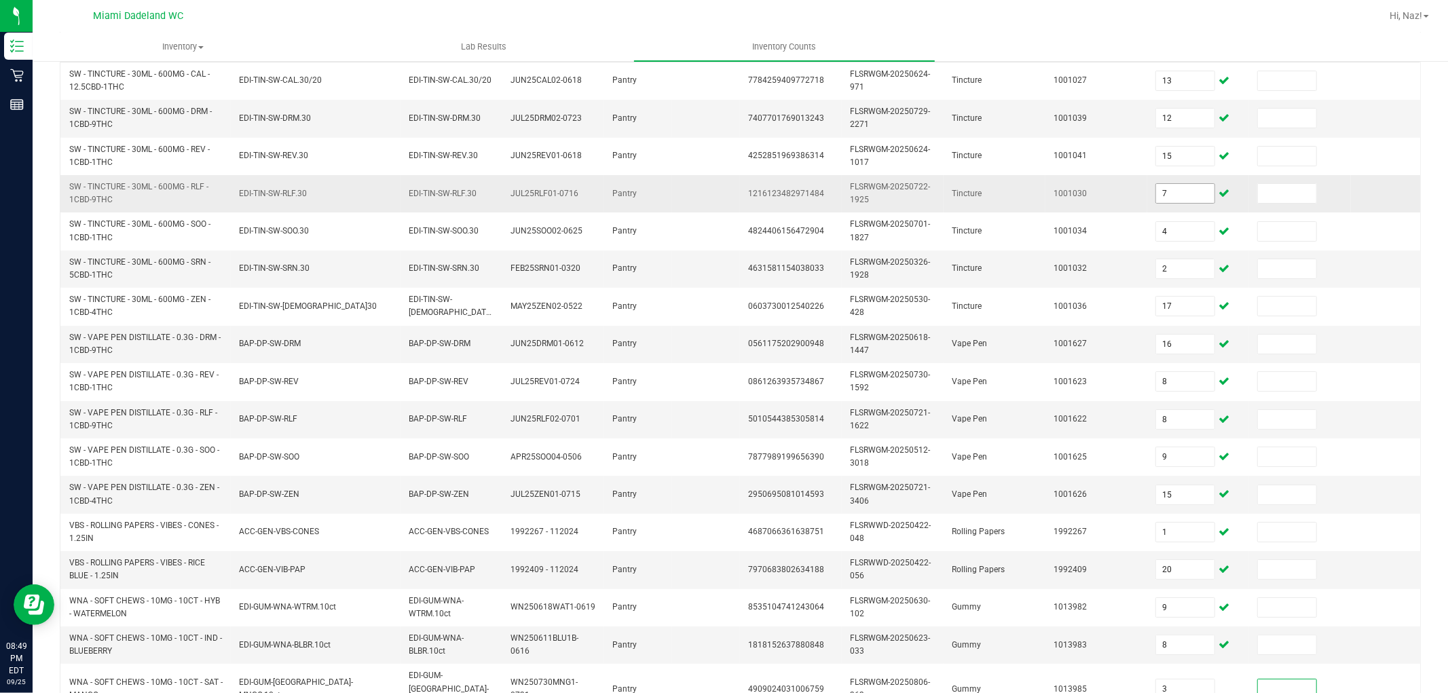
scroll to position [340, 0]
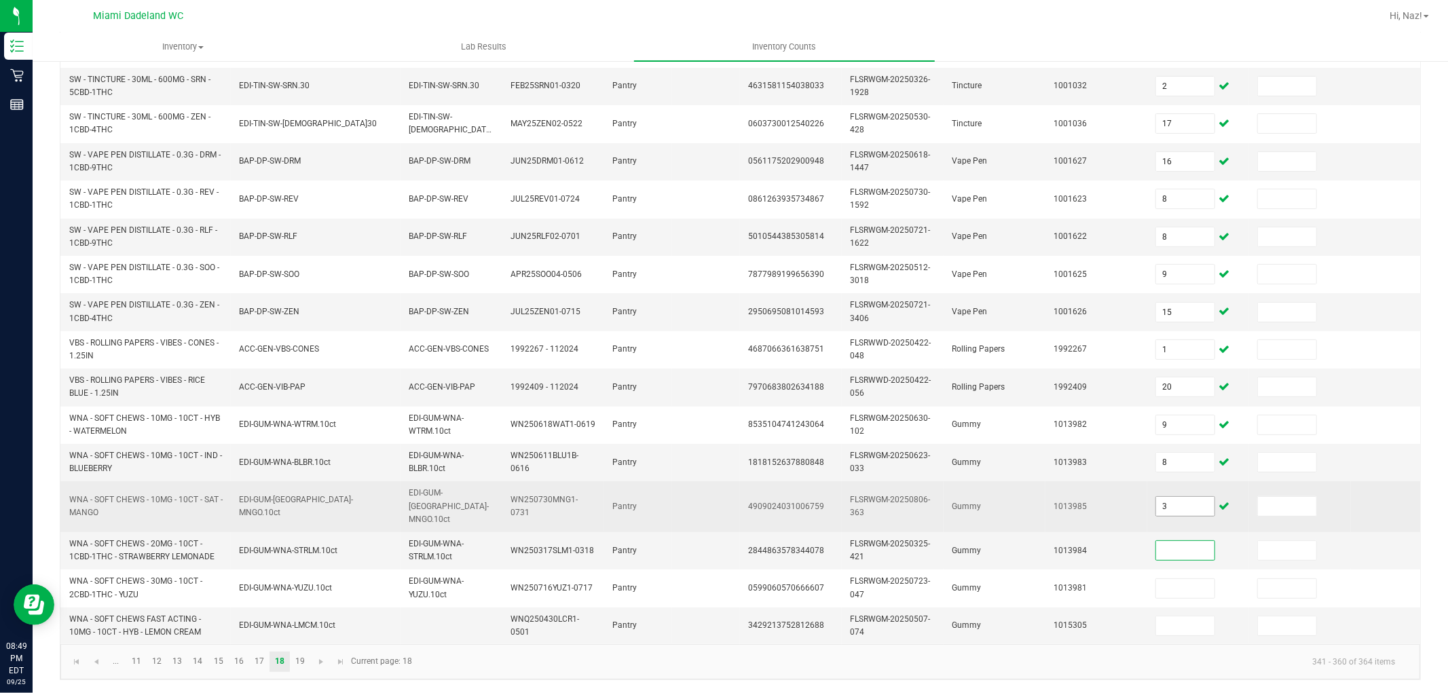
click at [1199, 499] on input "3" at bounding box center [1185, 506] width 58 height 19
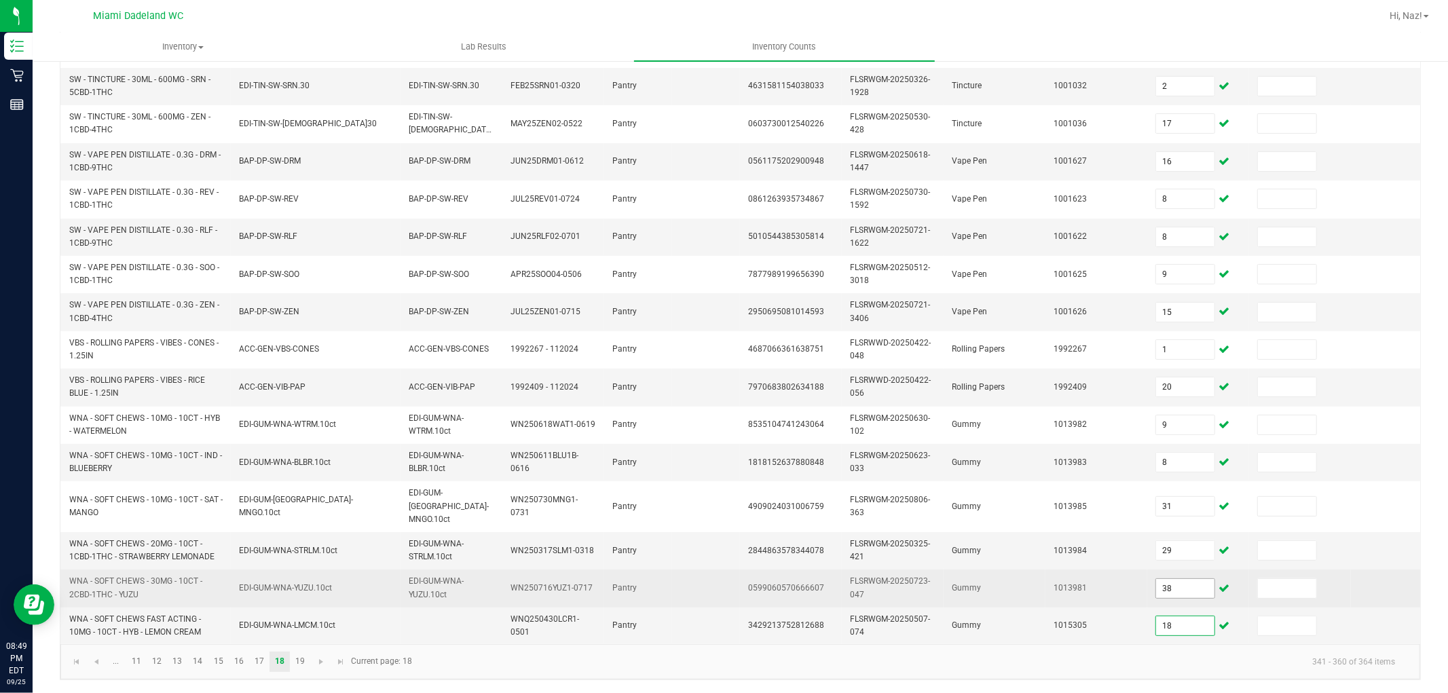
click at [1176, 579] on input "38" at bounding box center [1185, 588] width 58 height 19
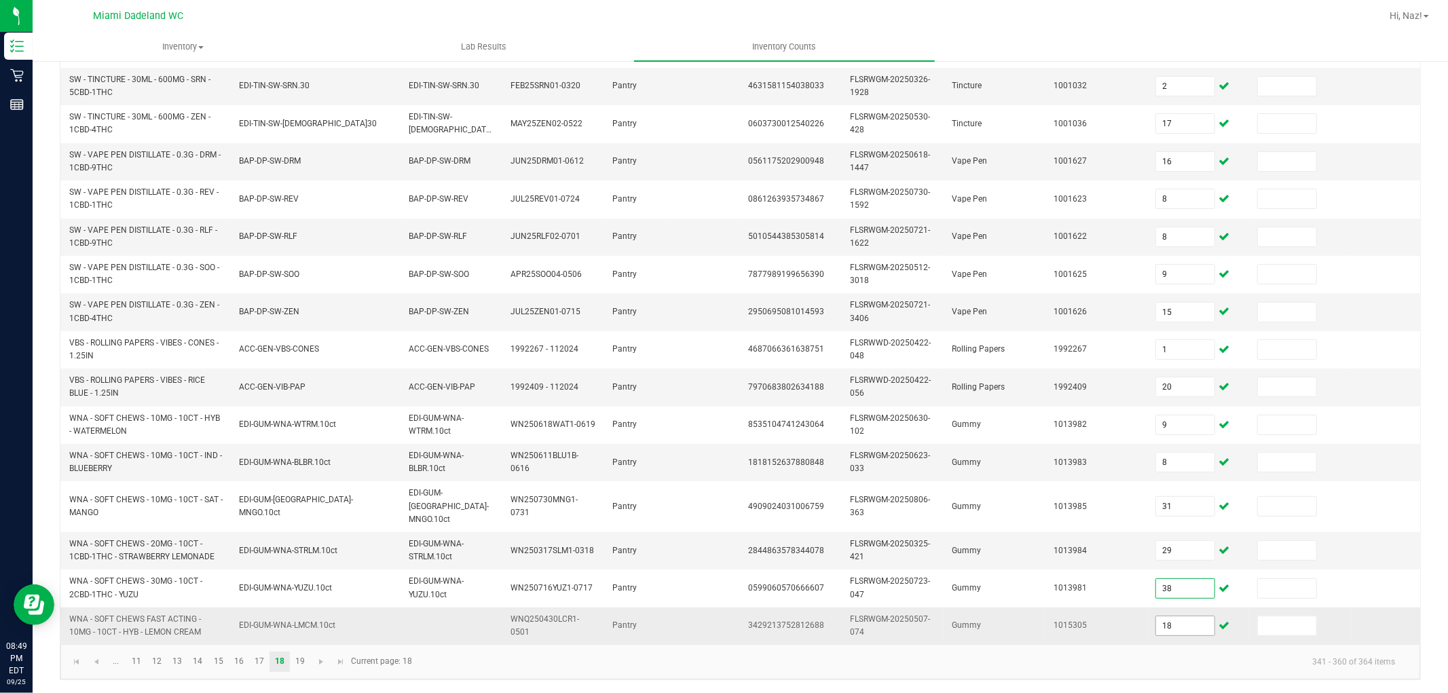
click at [1190, 617] on input "18" at bounding box center [1185, 626] width 58 height 19
click at [1218, 532] on td "29" at bounding box center [1199, 550] width 102 height 37
click at [1203, 541] on input "29" at bounding box center [1185, 550] width 58 height 19
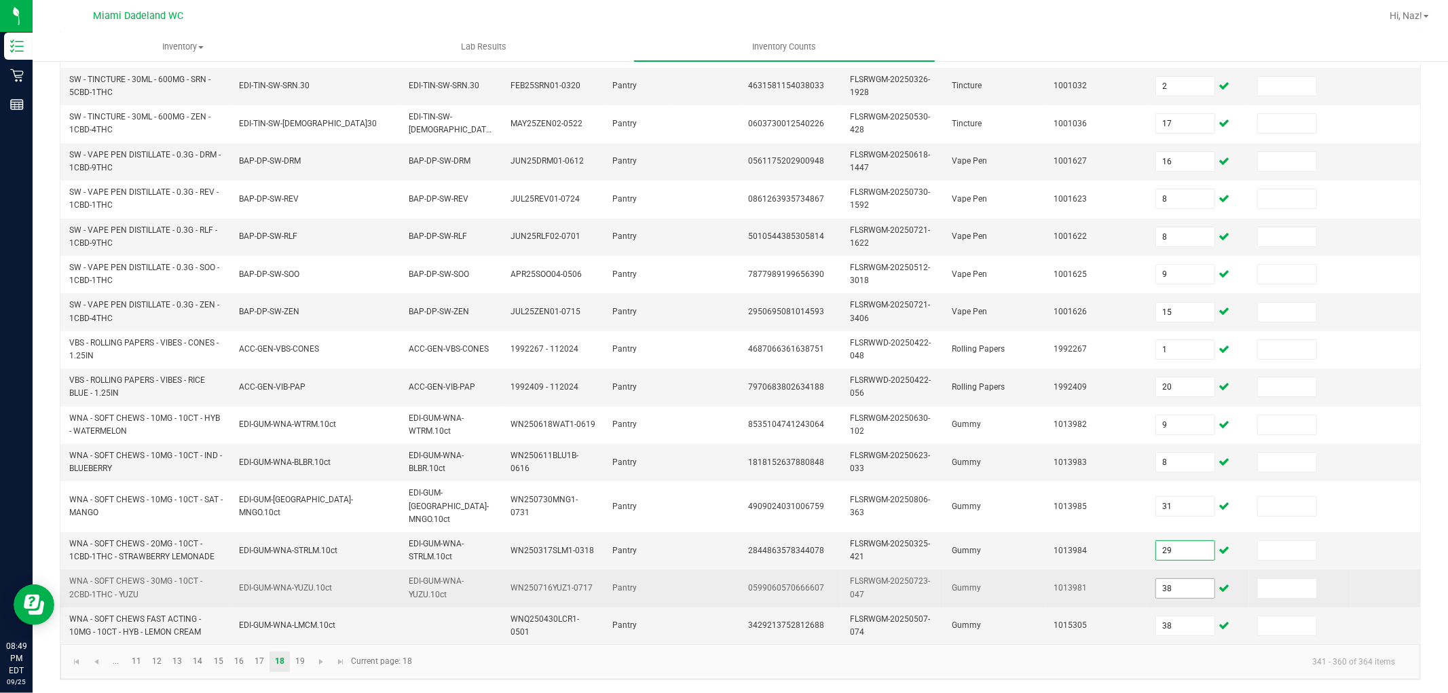
click at [1186, 579] on input "38" at bounding box center [1185, 588] width 58 height 19
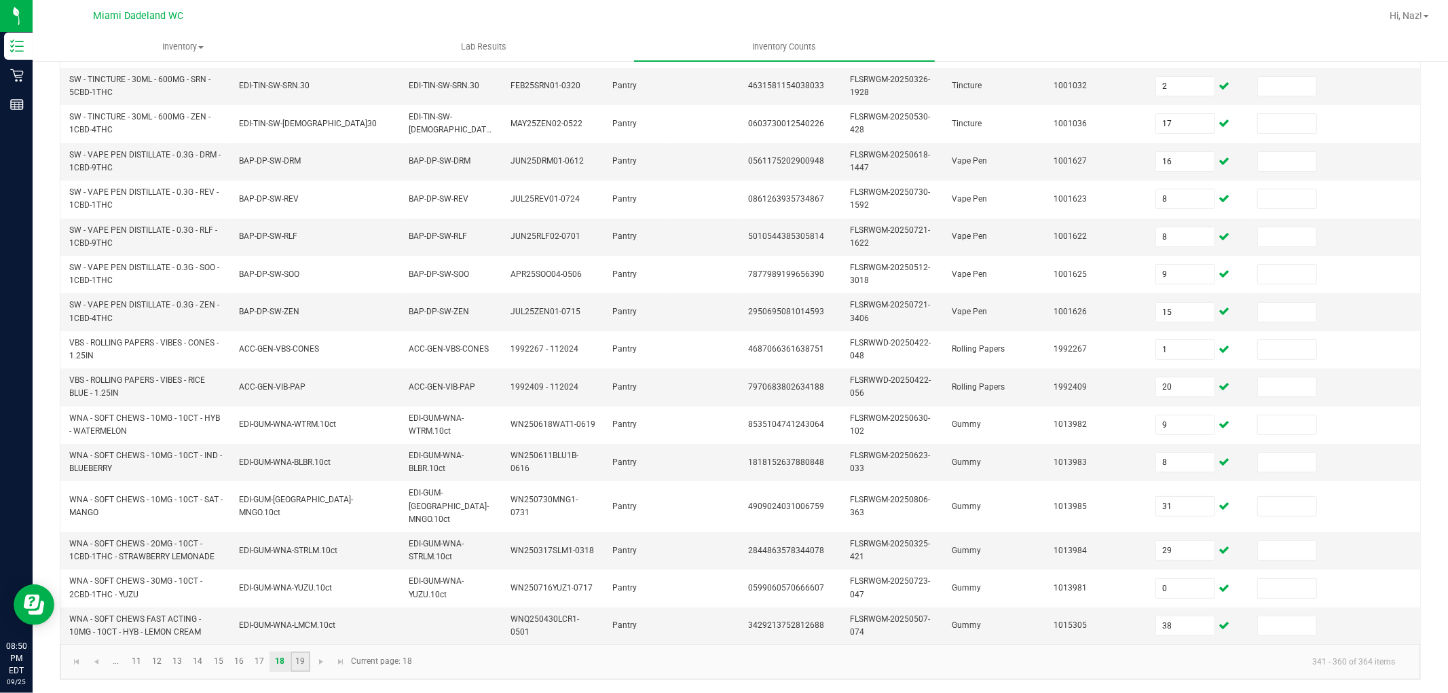
click at [306, 663] on link "19" at bounding box center [301, 662] width 20 height 20
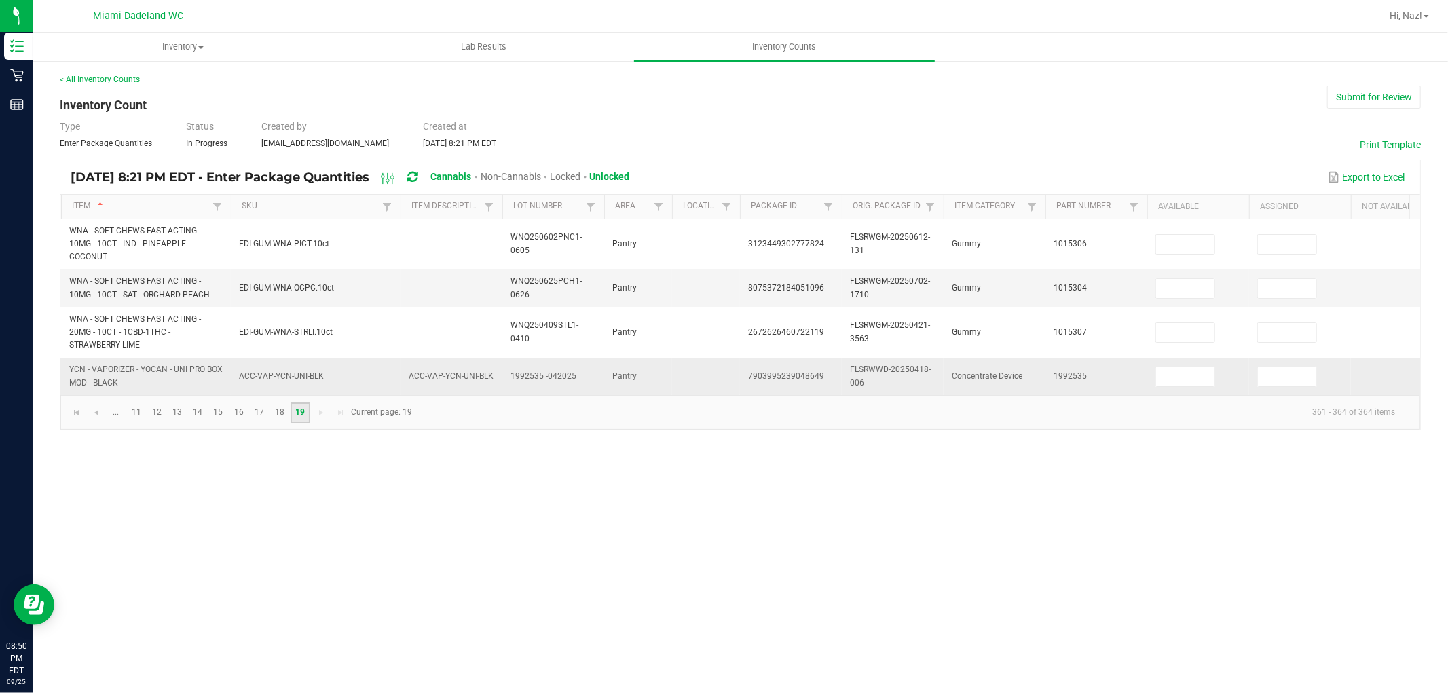
scroll to position [0, 0]
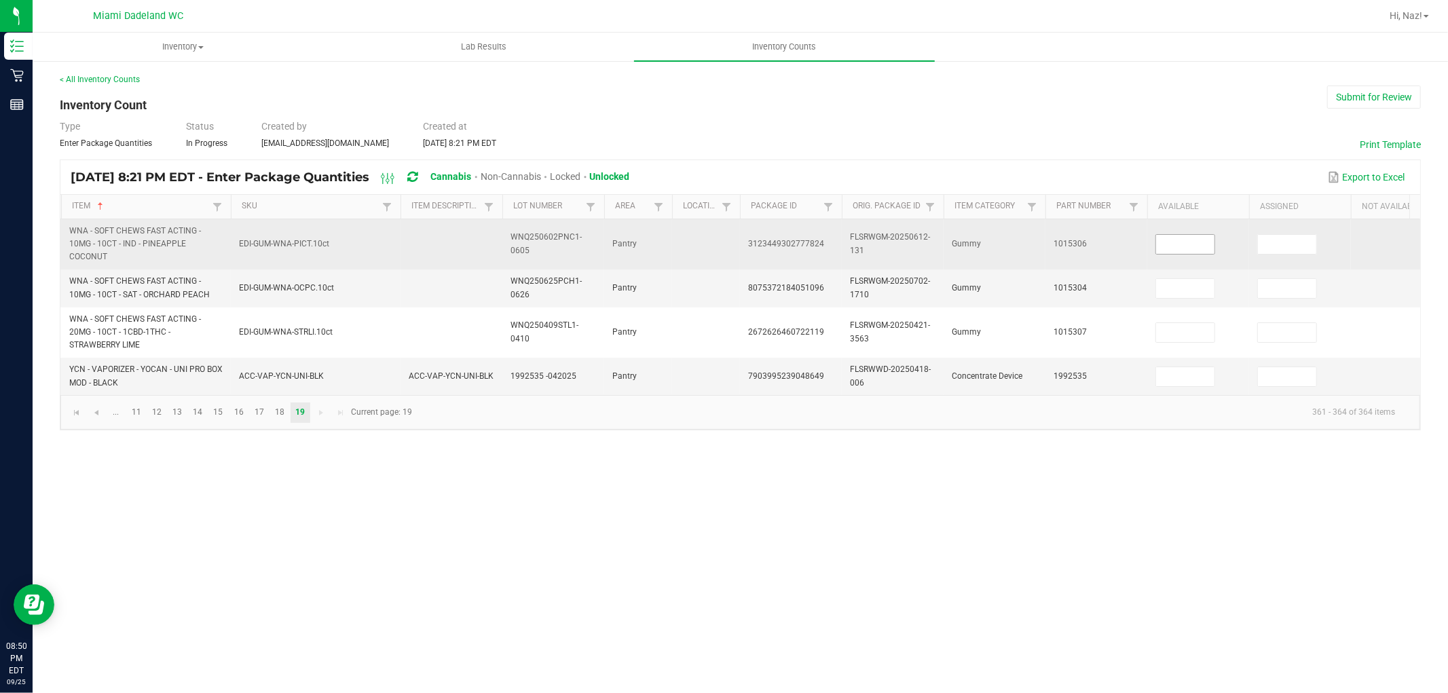
click at [1185, 236] on input at bounding box center [1185, 244] width 58 height 19
click at [1171, 246] on input at bounding box center [1185, 244] width 58 height 19
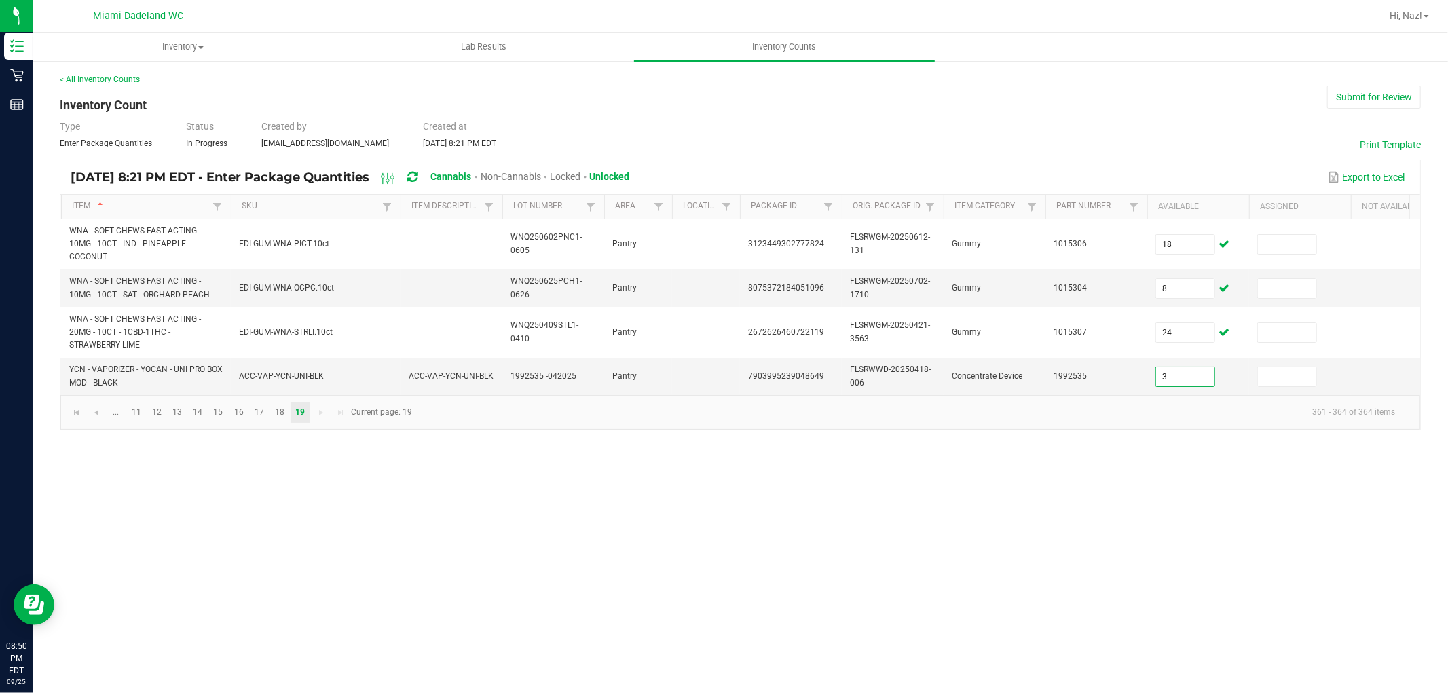
click at [1241, 553] on div "Inventory All packages All inventory Waste log Lab Results Inventory Counts < A…" at bounding box center [741, 363] width 1416 height 661
click at [1364, 95] on button "Submit for Review" at bounding box center [1375, 97] width 94 height 23
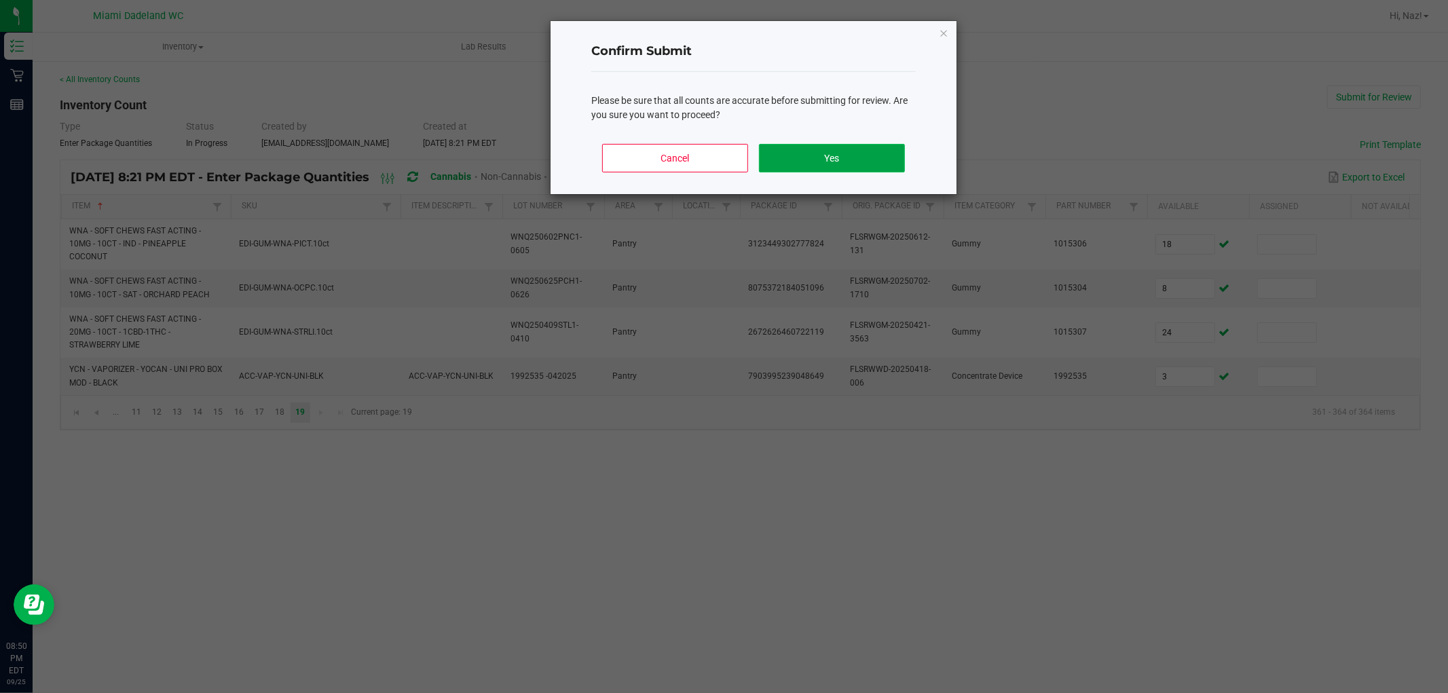
click at [879, 159] on button "Yes" at bounding box center [832, 158] width 146 height 29
